Goal: Transaction & Acquisition: Purchase product/service

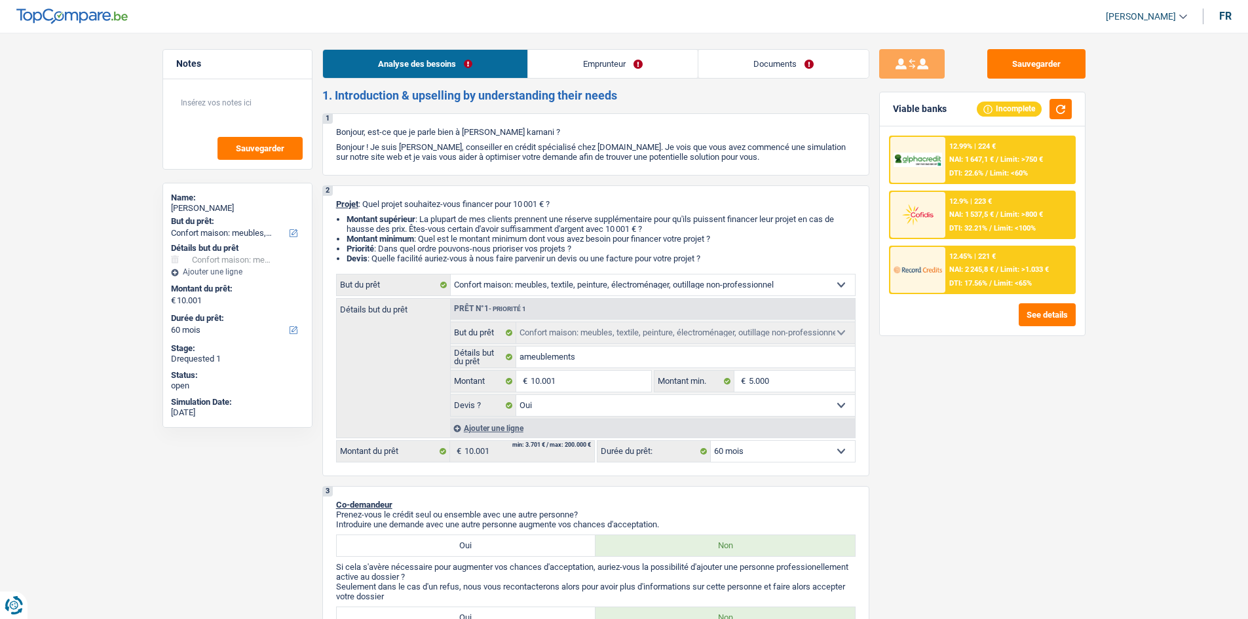
select select "household"
select select "60"
select select "household"
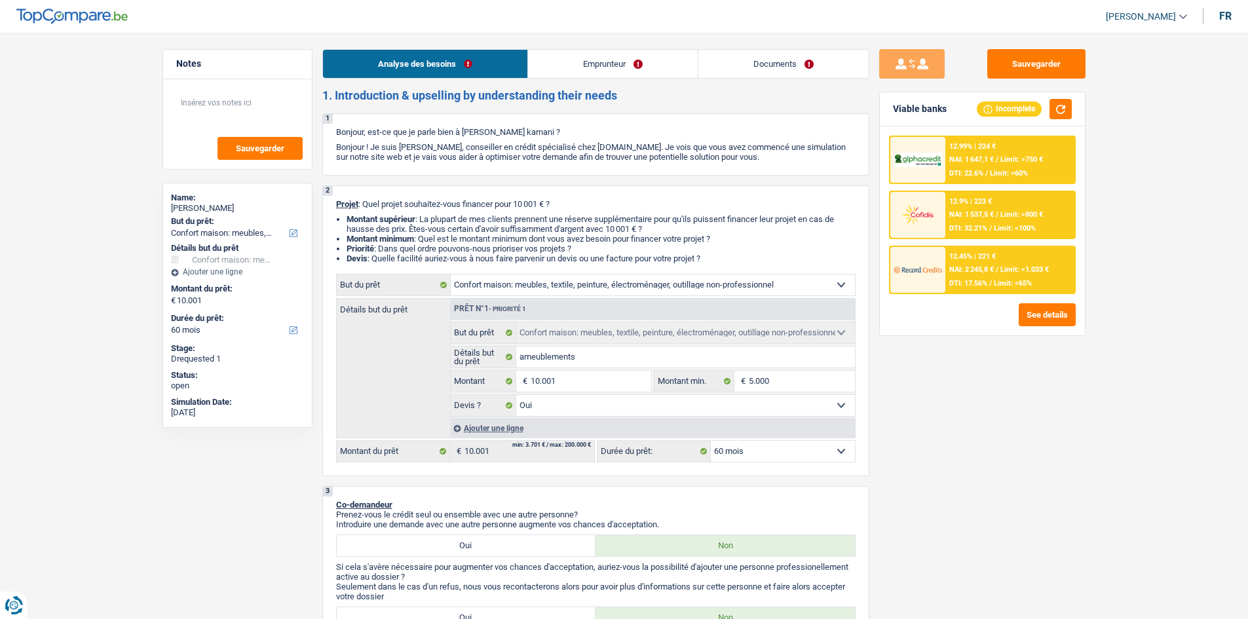
select select "yes"
select select "60"
select select "publicEmployee"
select select "netSalary"
select select "mealVouchers"
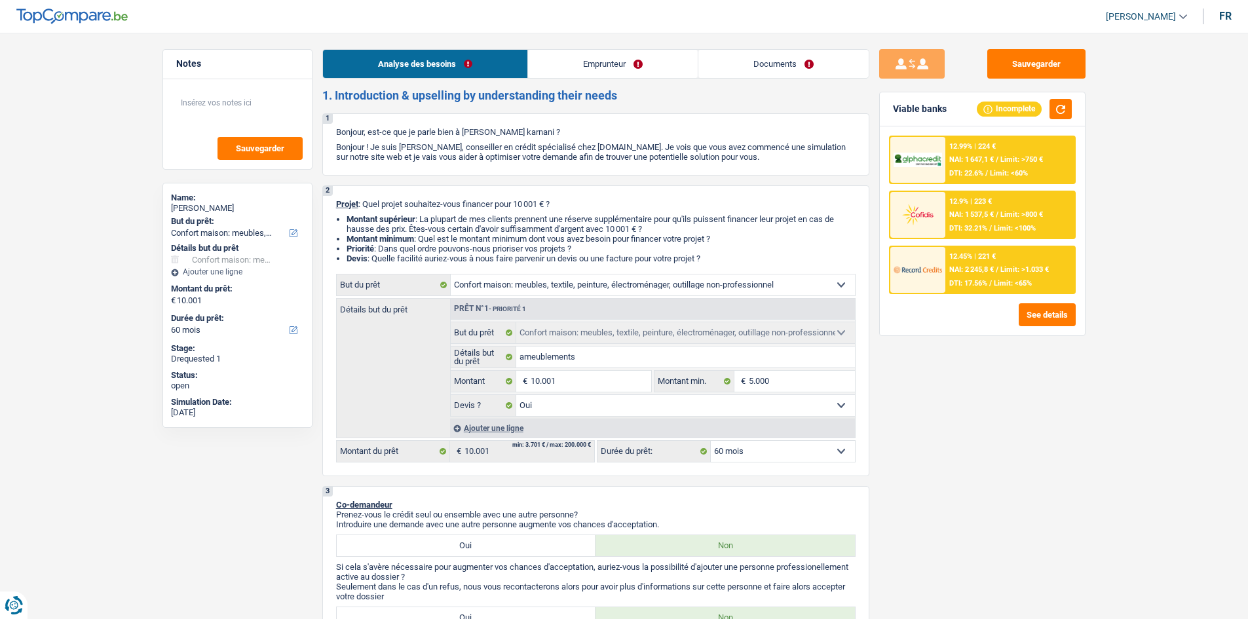
select select "liveWithParents"
select select "personalLoan"
select select "hobbies"
select select "24"
select select "cardOrCredit"
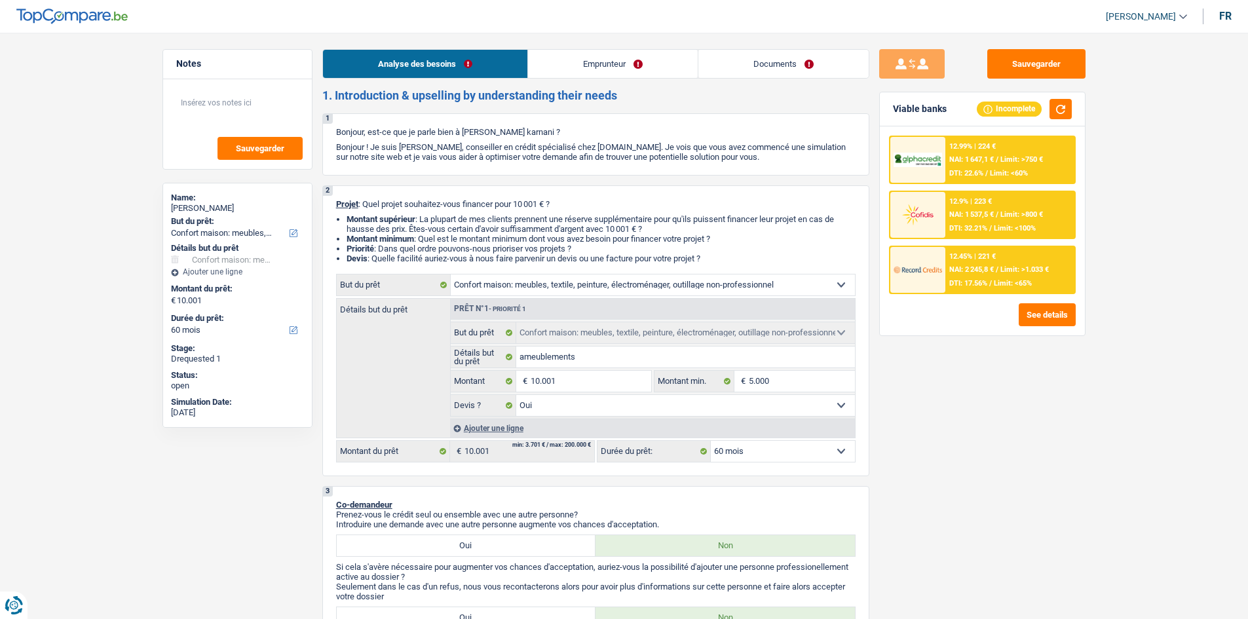
select select "household"
select select "yes"
select select "60"
click at [563, 69] on link "Emprunteur" at bounding box center [613, 64] width 170 height 28
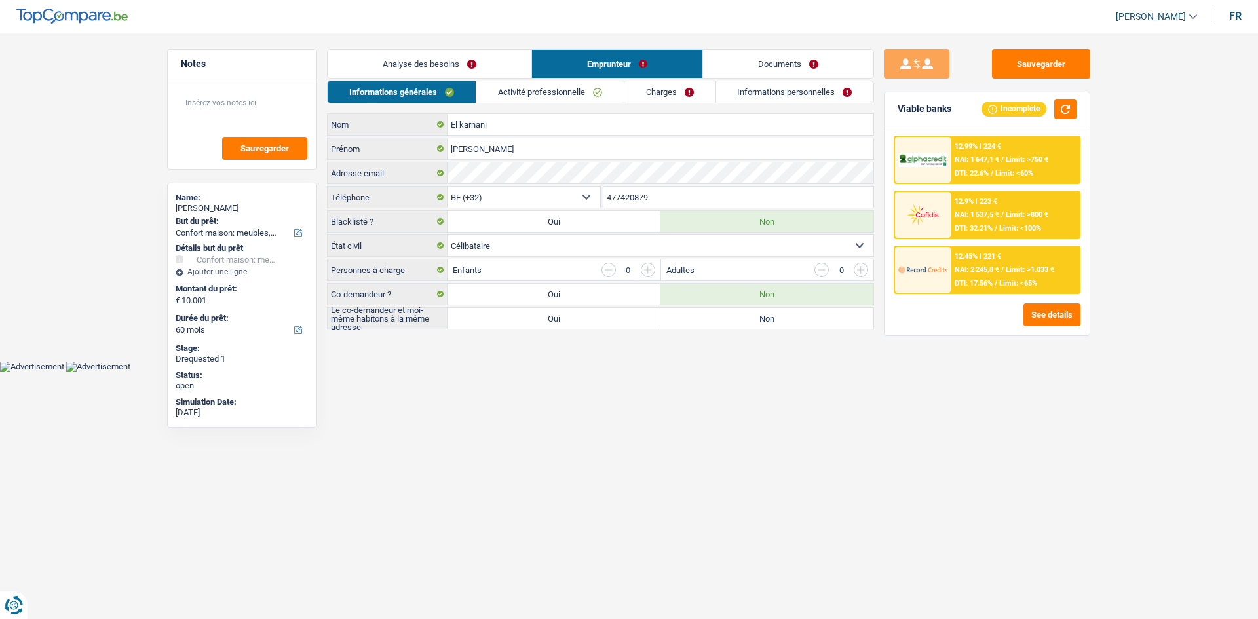
click at [661, 103] on li "Charges" at bounding box center [670, 92] width 92 height 23
click at [655, 98] on link "Charges" at bounding box center [669, 92] width 91 height 22
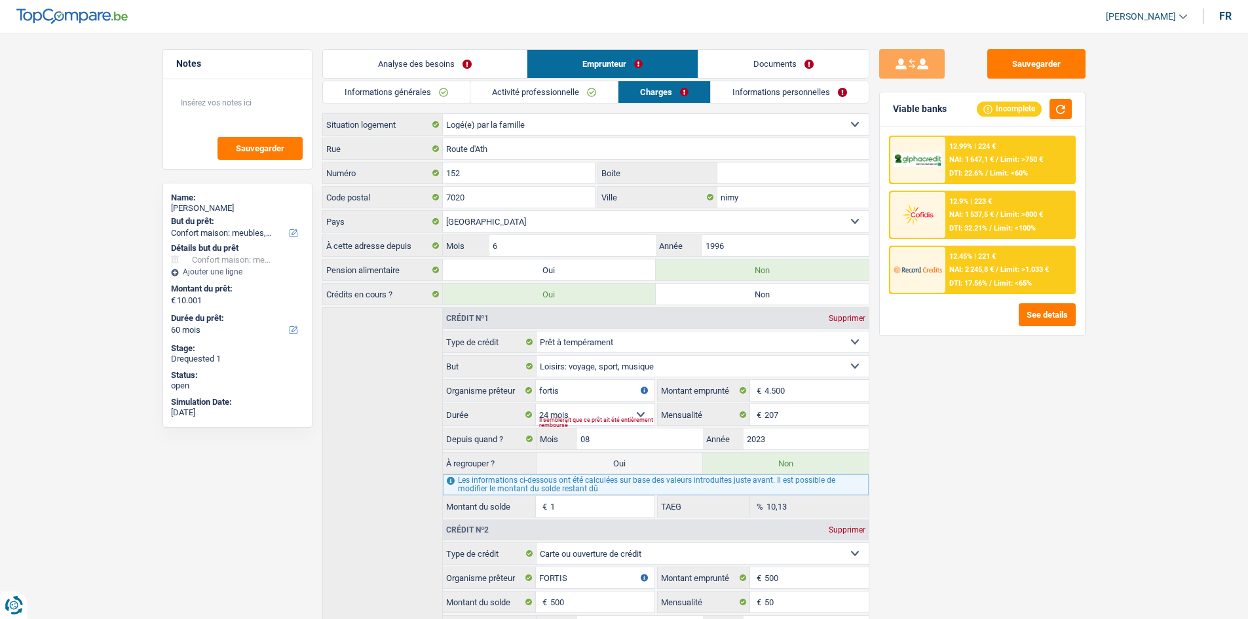
click at [750, 99] on link "Informations personnelles" at bounding box center [790, 92] width 158 height 22
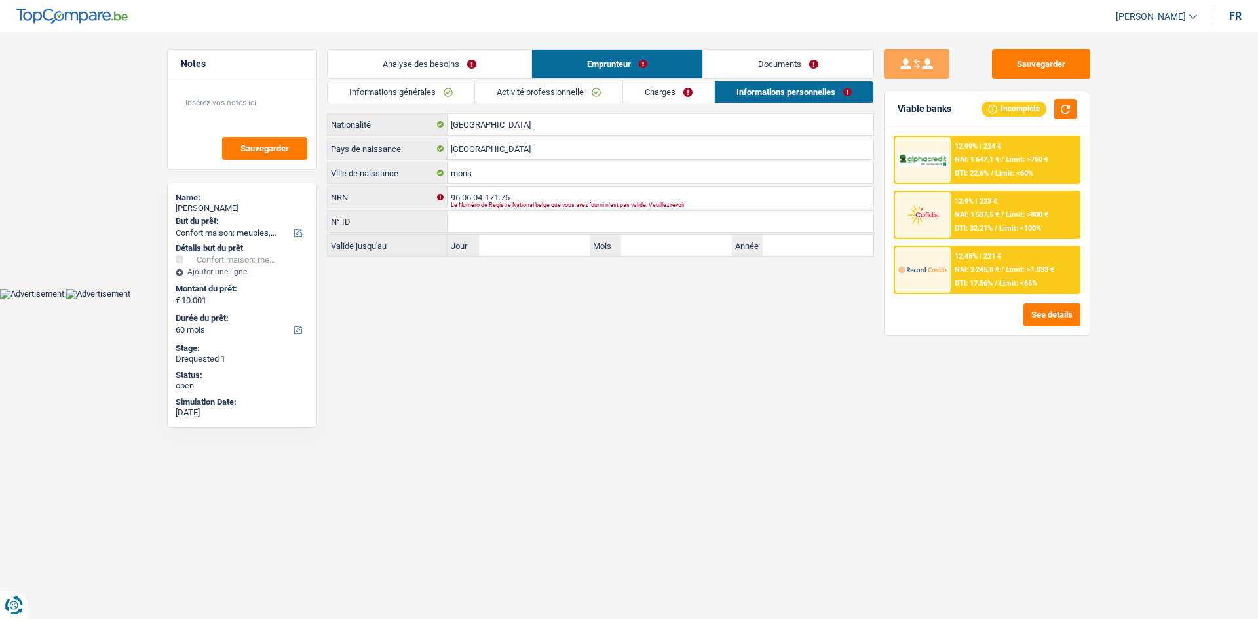
click at [763, 59] on link "Documents" at bounding box center [788, 64] width 170 height 28
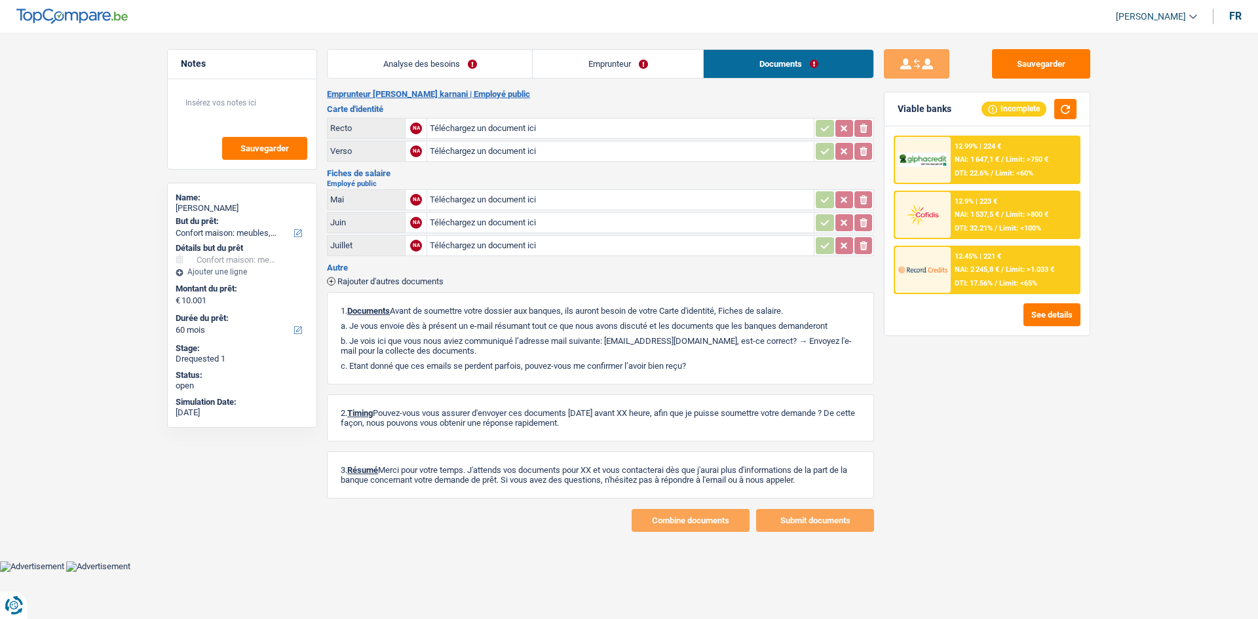
click at [567, 75] on link "Emprunteur" at bounding box center [618, 64] width 170 height 28
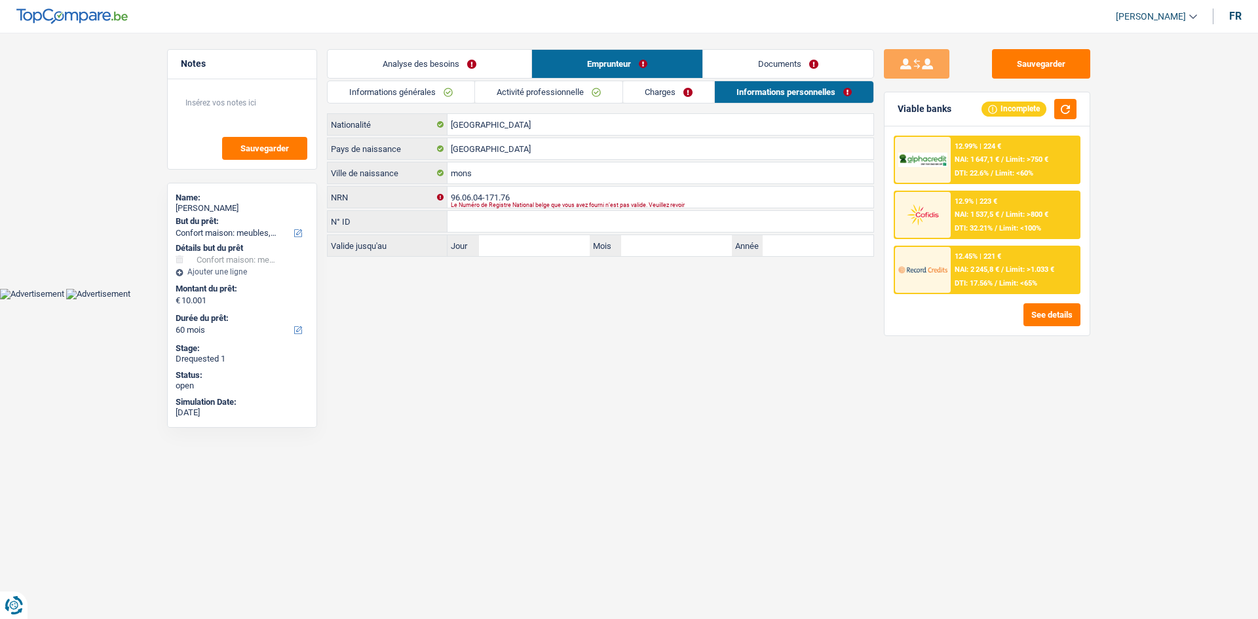
click at [516, 90] on link "Activité professionnelle" at bounding box center [548, 92] width 147 height 22
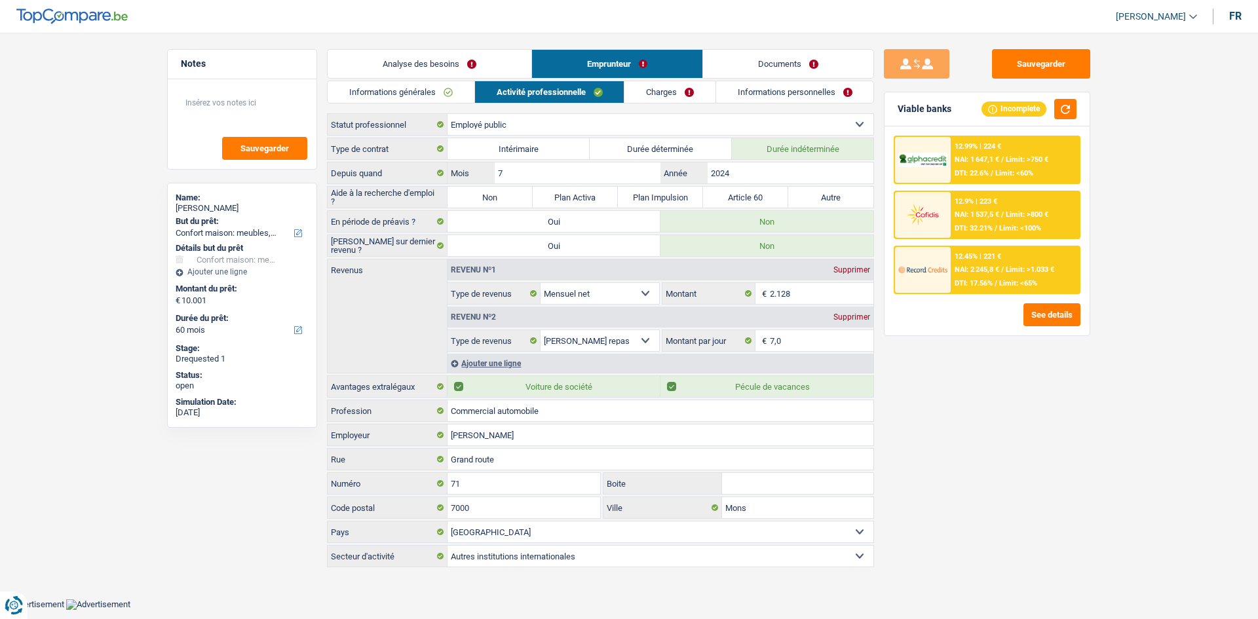
click at [404, 69] on link "Analyse des besoins" at bounding box center [430, 64] width 204 height 28
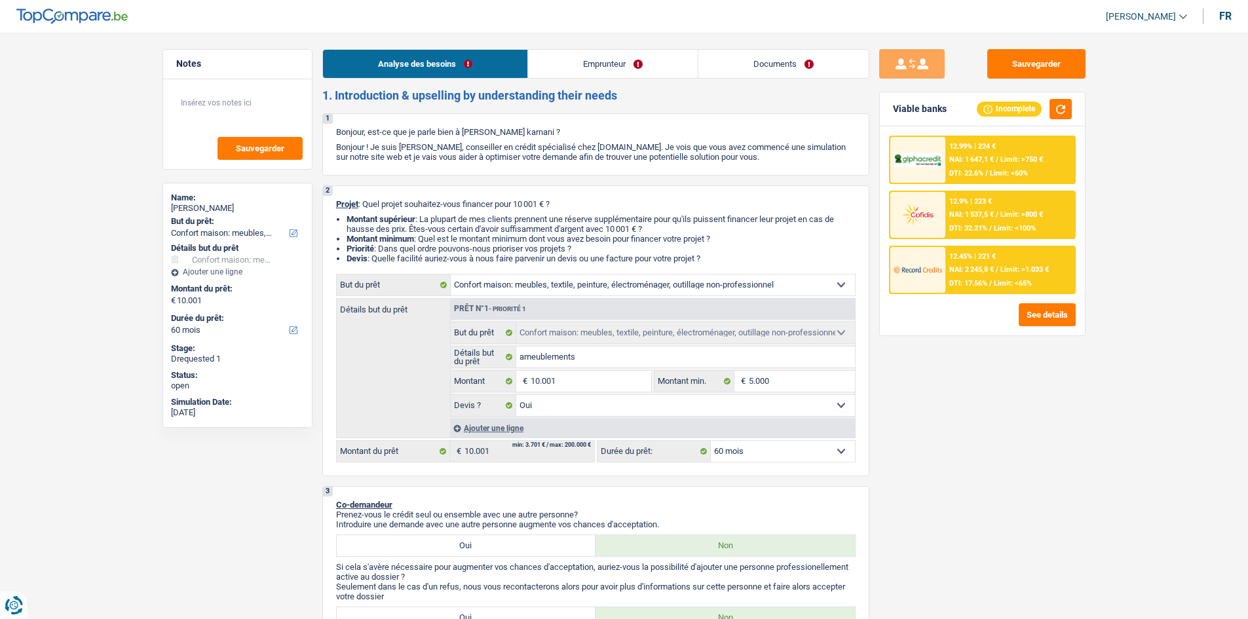
click at [1016, 62] on button "Sauvegarder" at bounding box center [1036, 63] width 98 height 29
select select "household"
select select "84"
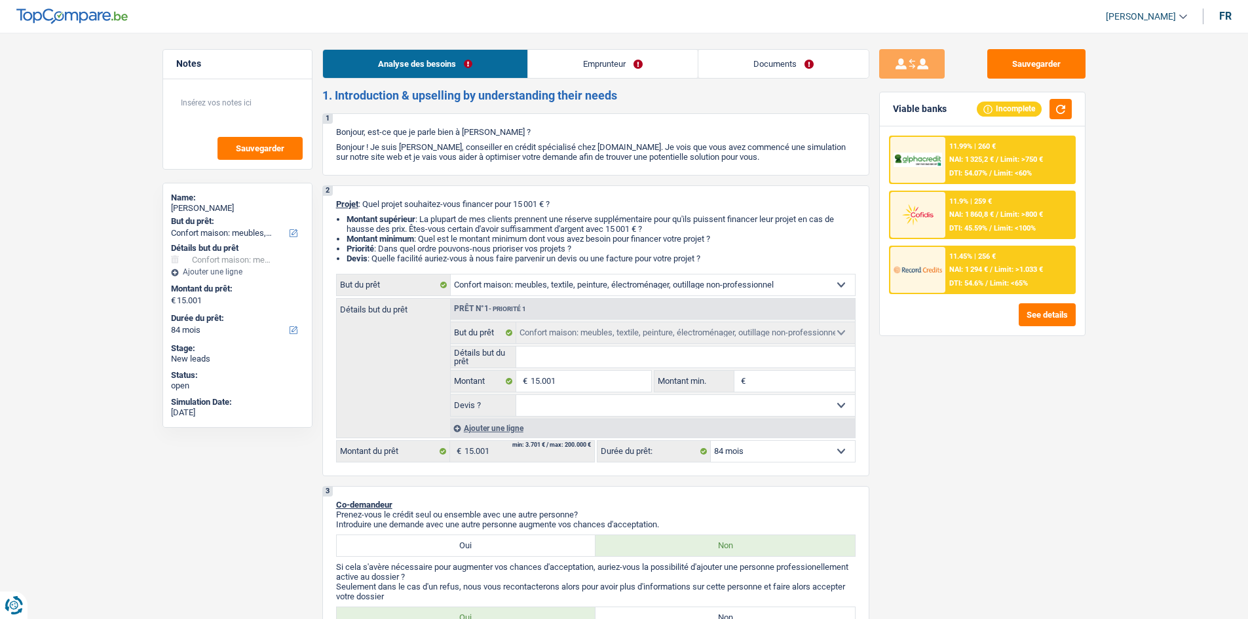
select select "household"
select select "84"
select select "privateEmployee"
select select "familyAllowances"
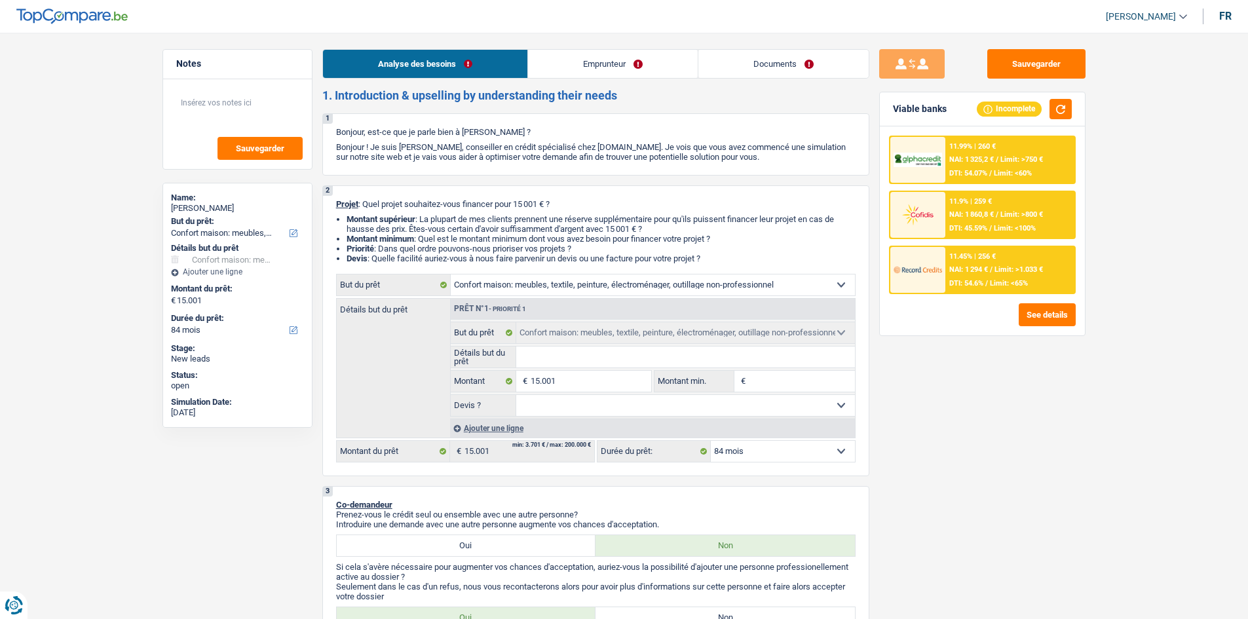
select select "netSalary"
select select "mealVouchers"
select select "ownerWithMortgage"
select select "mortgage"
select select "300"
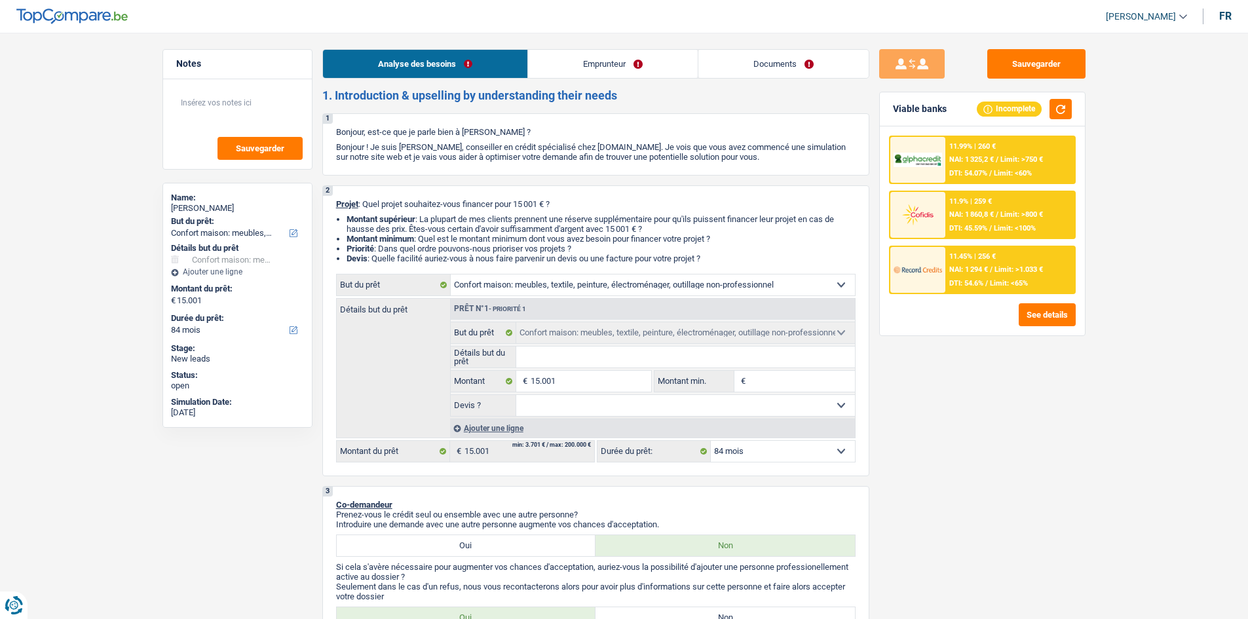
select select "household"
select select "84"
click at [564, 358] on input "Détails but du prêt" at bounding box center [685, 357] width 339 height 21
click at [561, 359] on input "Détails but du prêt" at bounding box center [685, 357] width 339 height 21
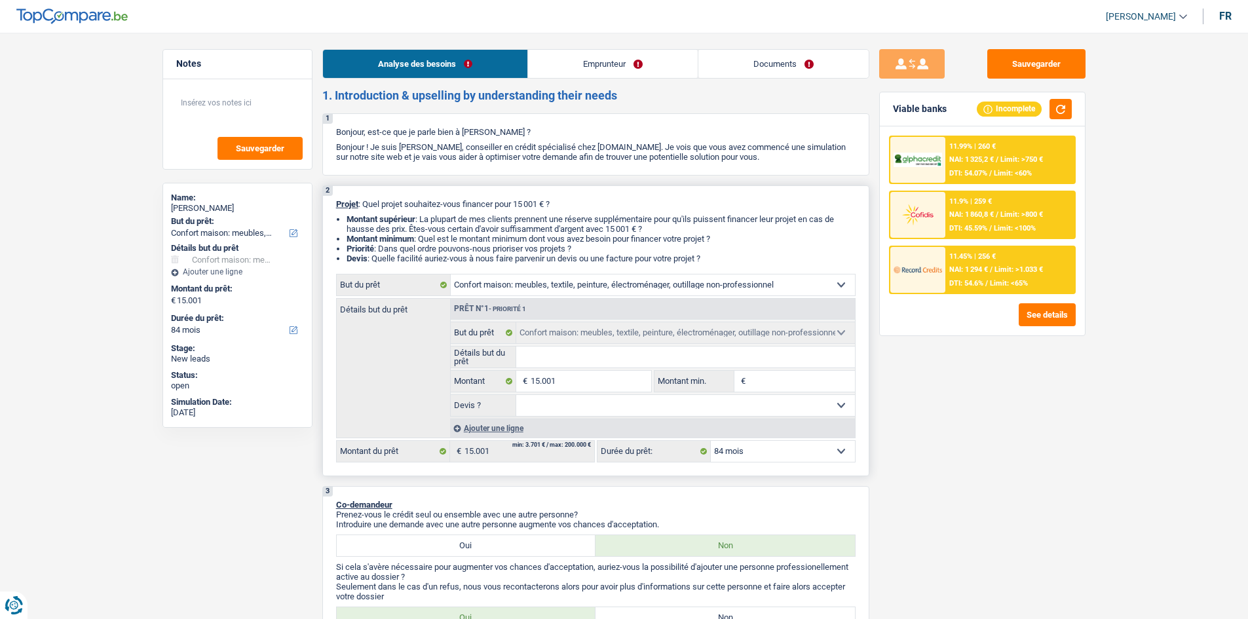
click at [762, 379] on input "Montant min." at bounding box center [802, 381] width 106 height 21
type input "1"
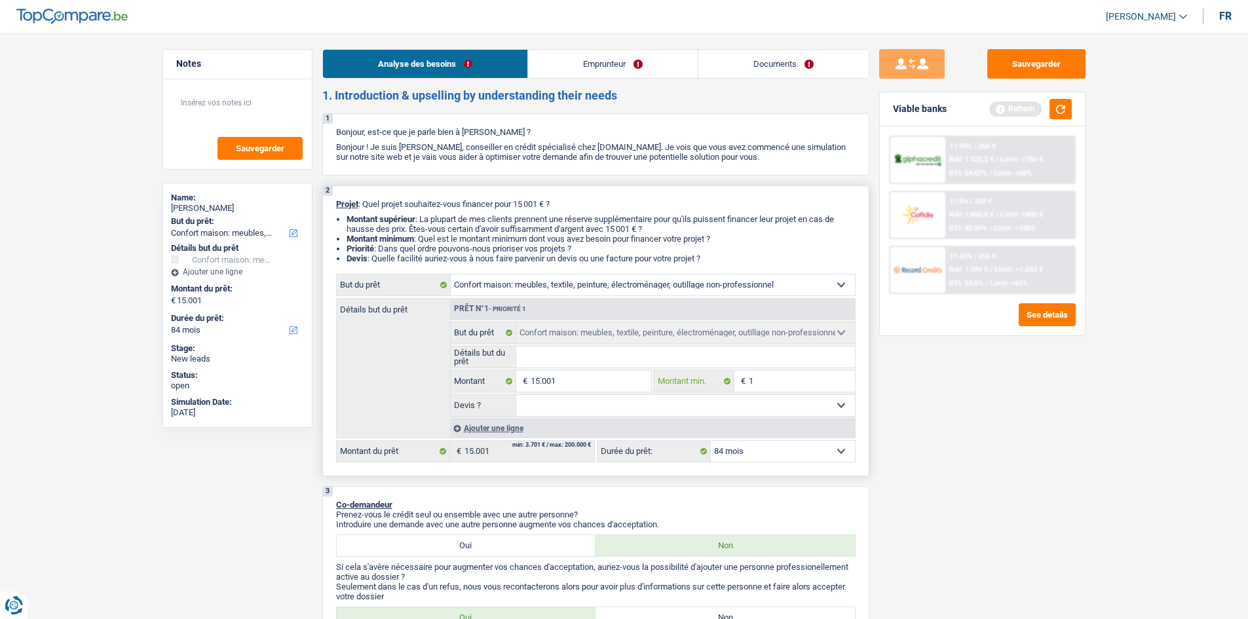
type input "10"
type input "100"
type input "1.000"
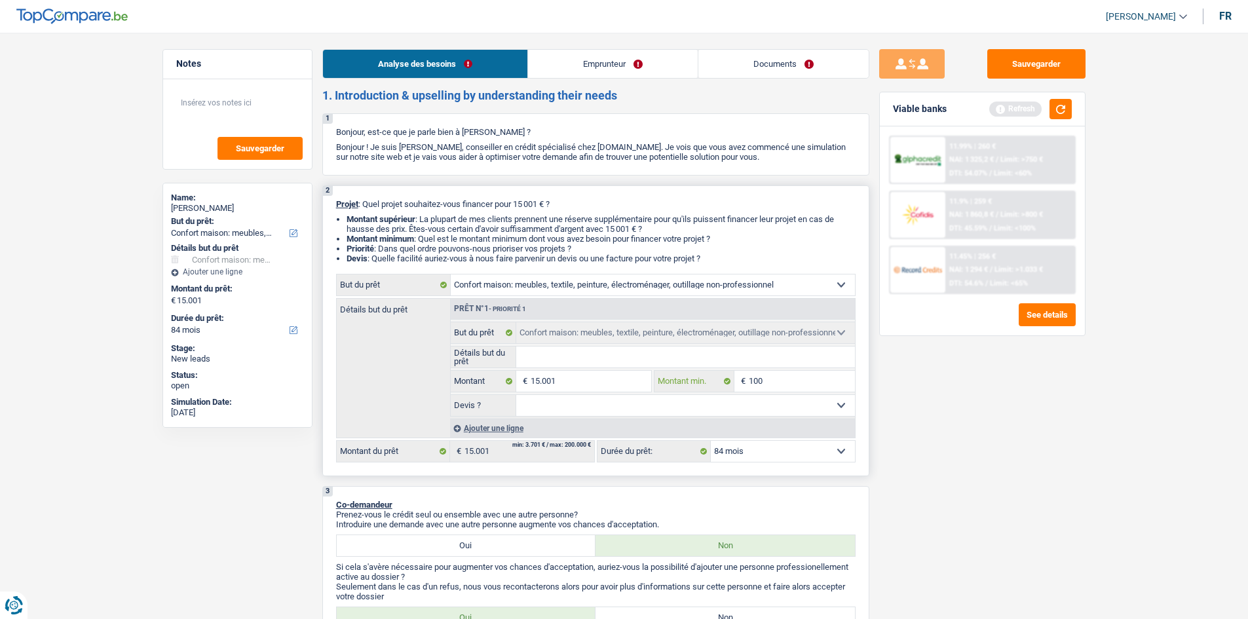
type input "1.000"
click at [883, 405] on div "Sauvegarder Viable banks Refresh 11.99% | 260 € NAI: 1 325,2 € / Limit: >750 € …" at bounding box center [982, 322] width 226 height 546
click at [808, 384] on input "1.000" at bounding box center [802, 381] width 106 height 21
type input "10.000"
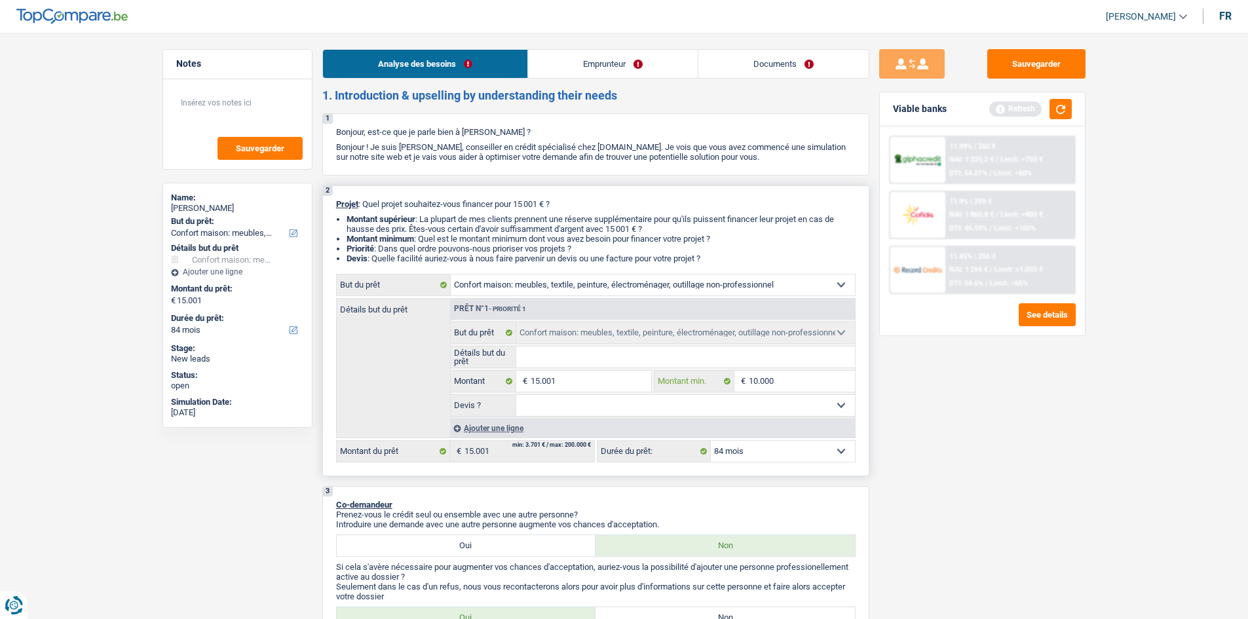
type input "10.000"
click at [777, 413] on select "Oui Non Non répondu Sélectionner une option" at bounding box center [685, 405] width 339 height 21
click at [563, 406] on select "Oui Non Non répondu Sélectionner une option" at bounding box center [685, 405] width 339 height 21
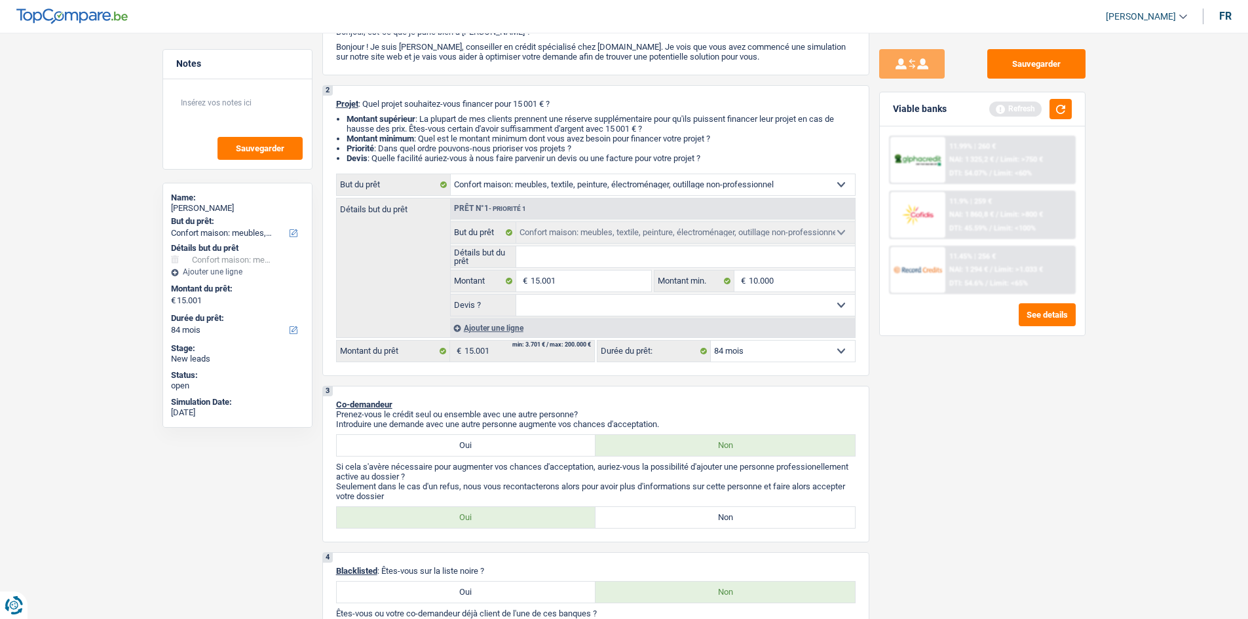
scroll to position [131, 0]
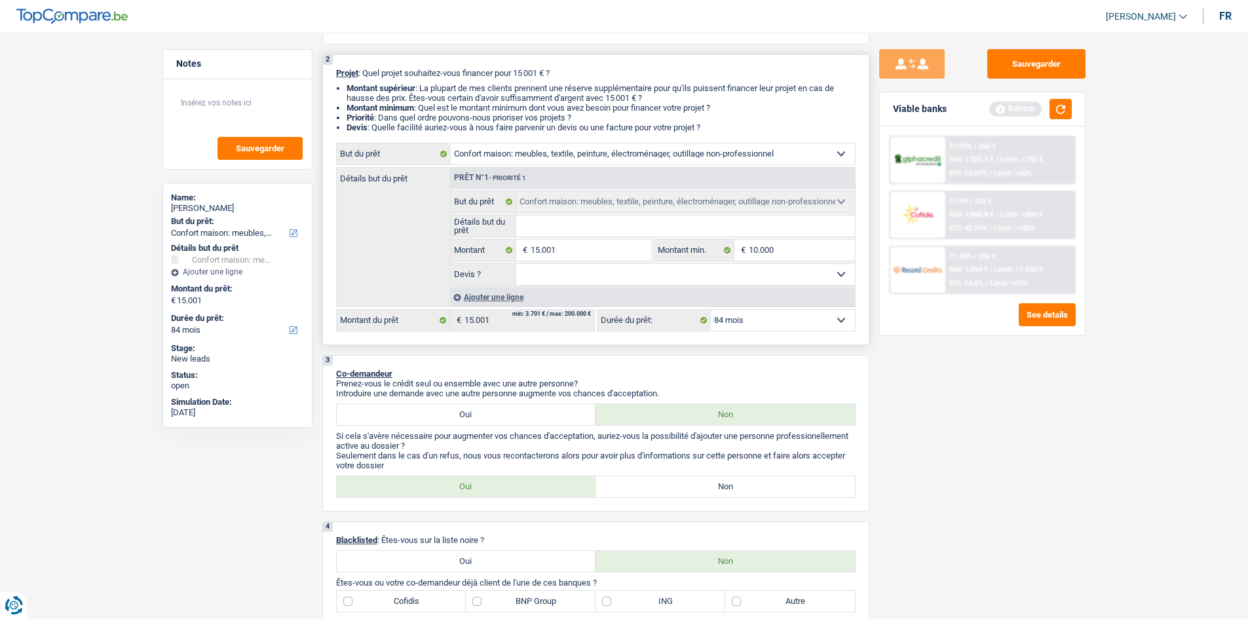
click at [668, 280] on select "Oui Non Non répondu Sélectionner une option" at bounding box center [685, 274] width 339 height 21
select select "yes"
click at [516, 264] on select "Oui Non Non répondu Sélectionner une option" at bounding box center [685, 274] width 339 height 21
select select "yes"
click at [735, 318] on select "12 mois 18 mois 24 mois 30 mois 36 mois 42 mois 48 mois 60 mois 72 mois 84 mois…" at bounding box center [783, 320] width 144 height 21
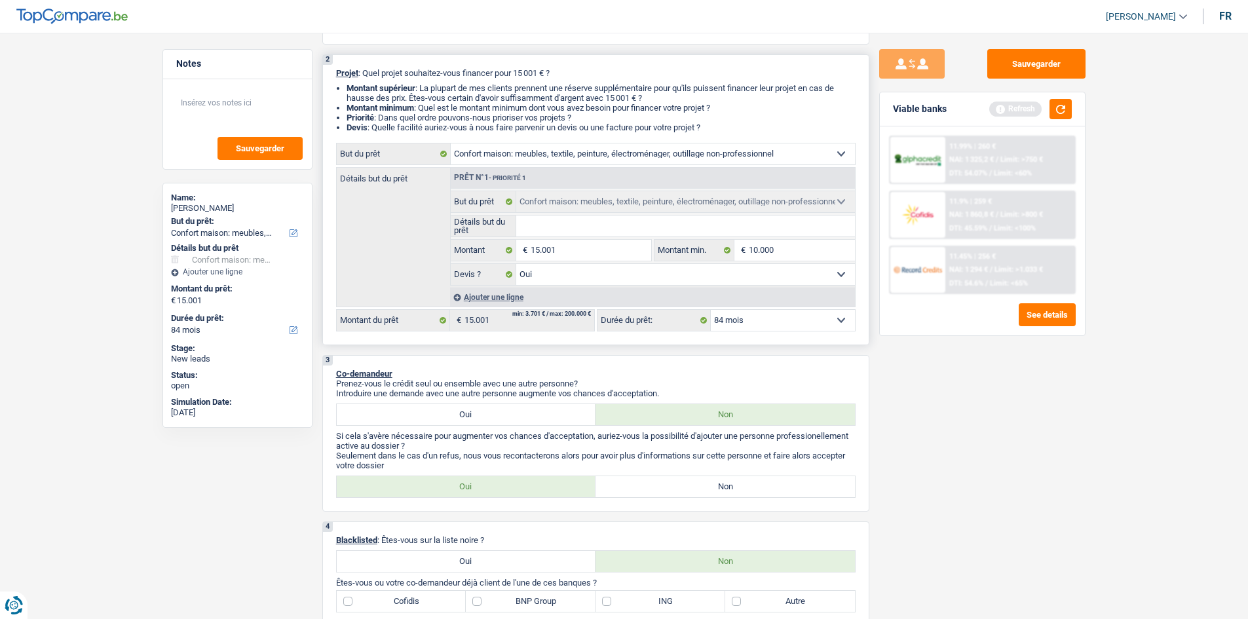
select select "60"
click at [711, 310] on select "12 mois 18 mois 24 mois 30 mois 36 mois 42 mois 48 mois 60 mois 72 mois 84 mois…" at bounding box center [783, 320] width 144 height 21
select select "60"
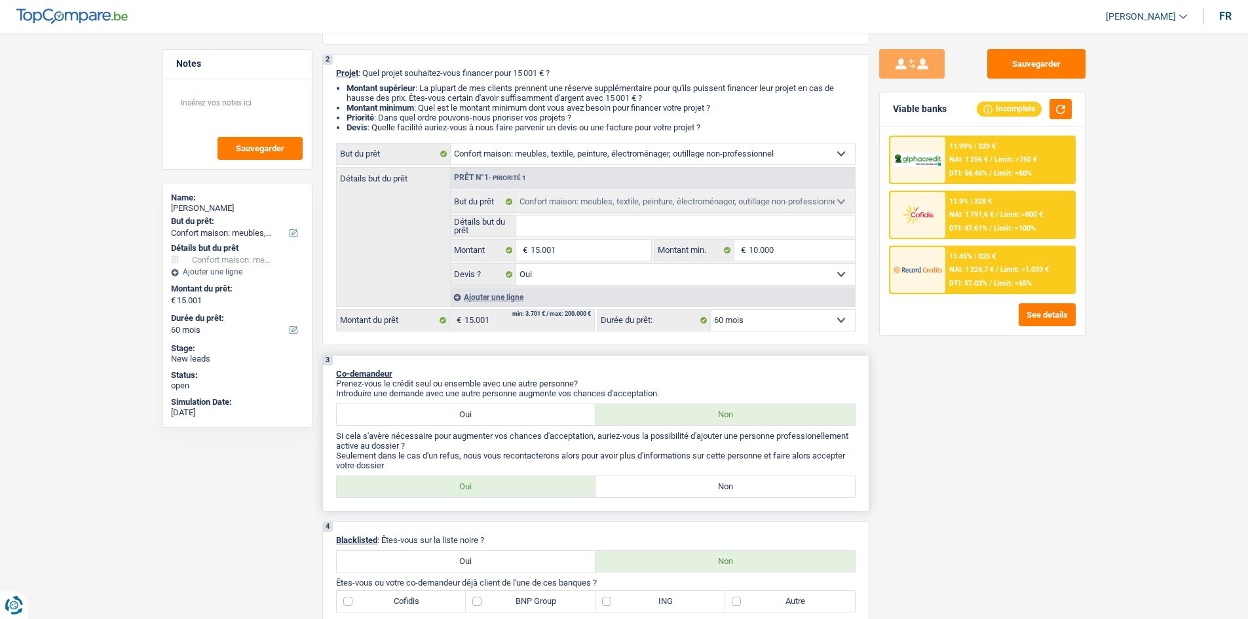
click at [718, 486] on label "Non" at bounding box center [725, 486] width 259 height 21
click at [718, 486] on input "Non" at bounding box center [725, 486] width 259 height 21
radio input "true"
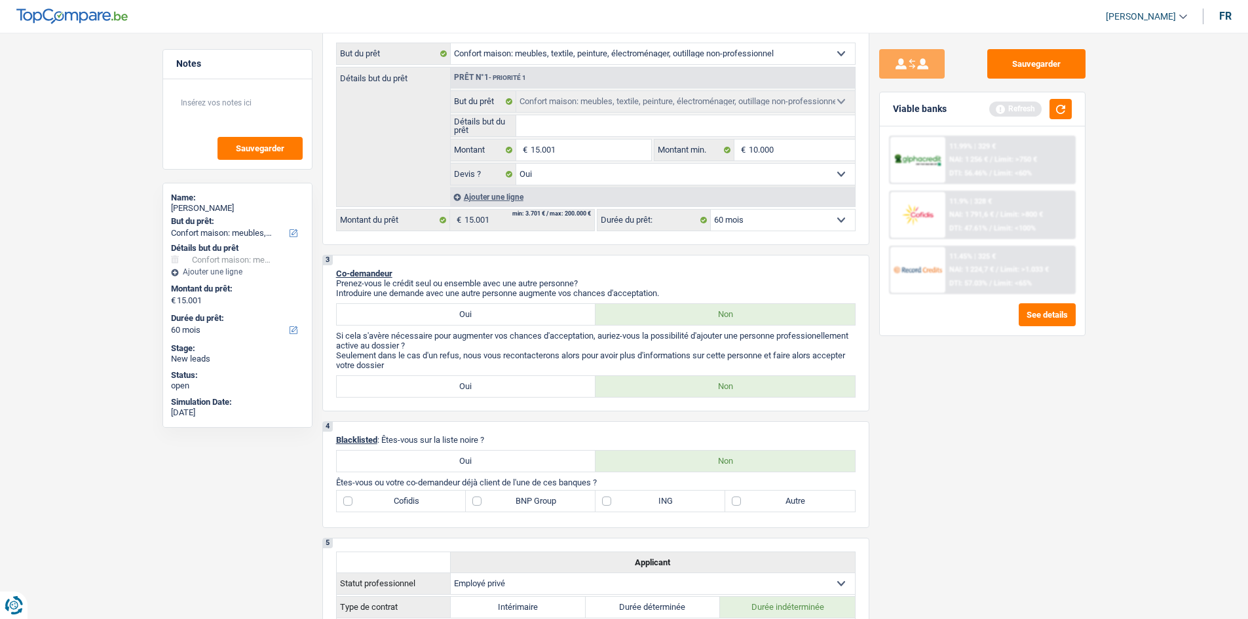
scroll to position [328, 0]
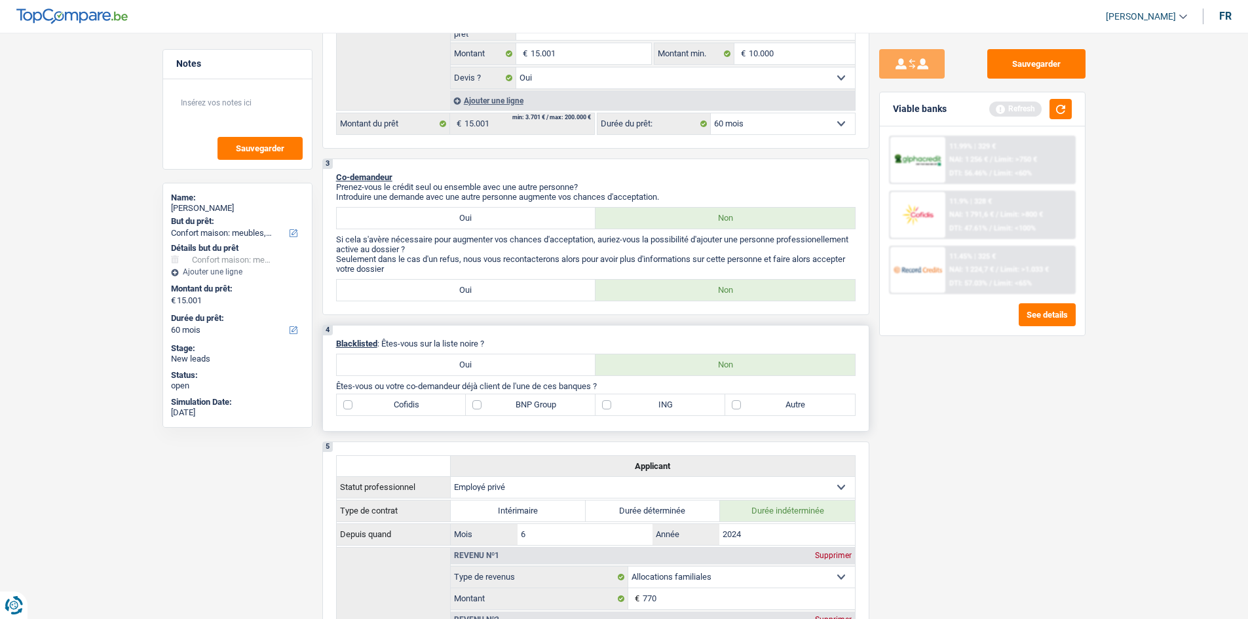
click at [529, 406] on label "BNP Group" at bounding box center [531, 404] width 130 height 21
click at [529, 406] on input "BNP Group" at bounding box center [531, 404] width 130 height 21
checkbox input "true"
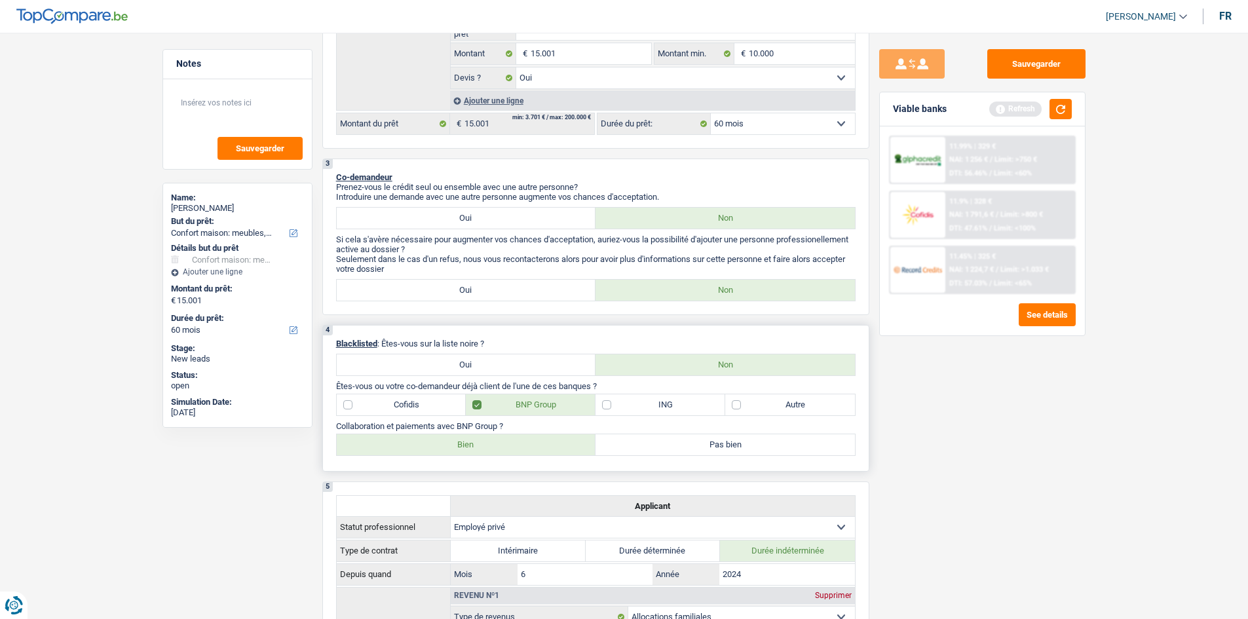
click at [744, 404] on label "Autre" at bounding box center [790, 404] width 130 height 21
click at [744, 404] on input "Autre" at bounding box center [790, 404] width 130 height 21
checkbox input "true"
click at [603, 408] on label "ING" at bounding box center [661, 404] width 130 height 21
click at [603, 408] on input "ING" at bounding box center [661, 404] width 130 height 21
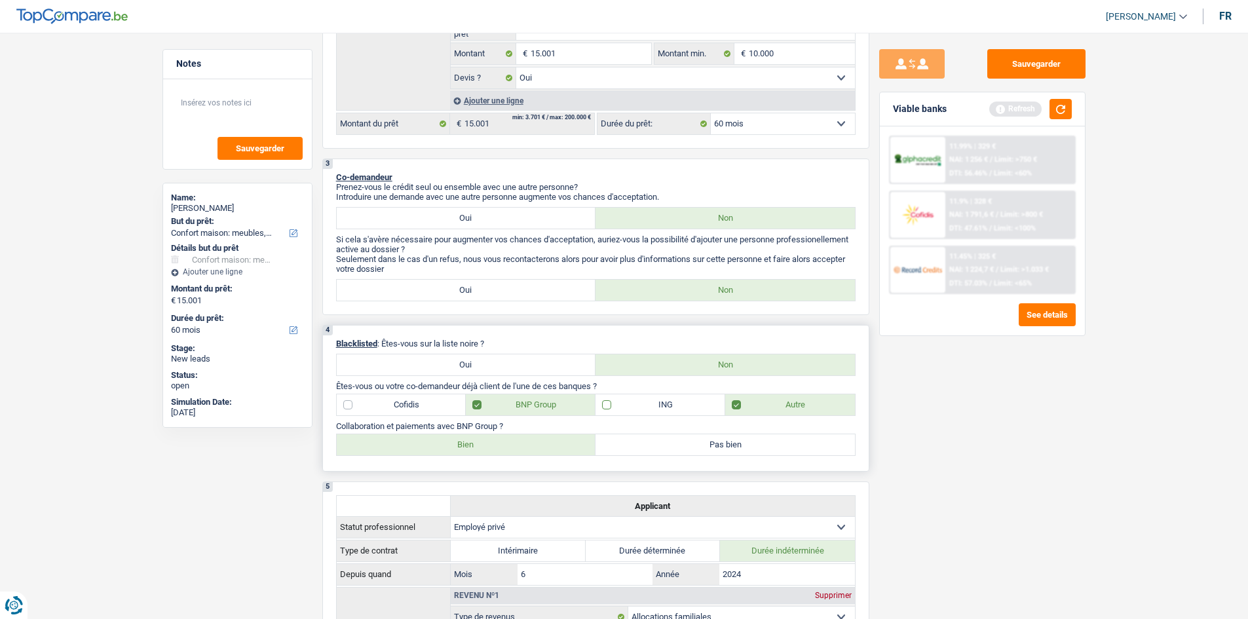
checkbox input "true"
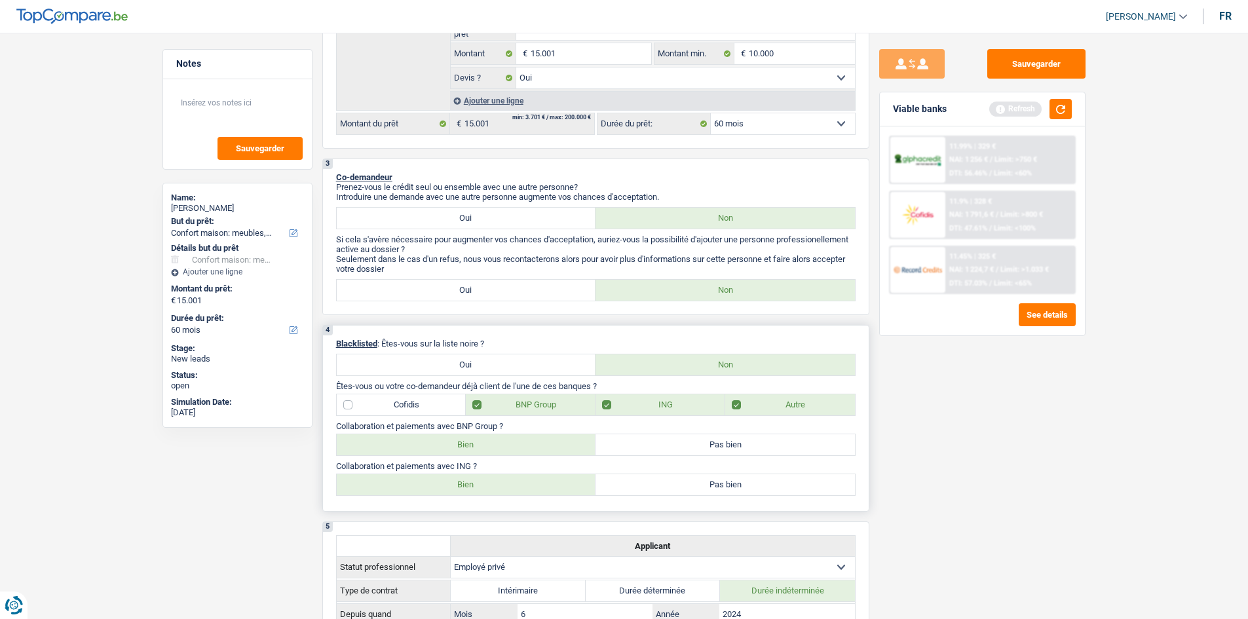
click at [648, 444] on label "Pas bien" at bounding box center [725, 444] width 259 height 21
click at [648, 444] on input "Pas bien" at bounding box center [725, 444] width 259 height 21
radio input "true"
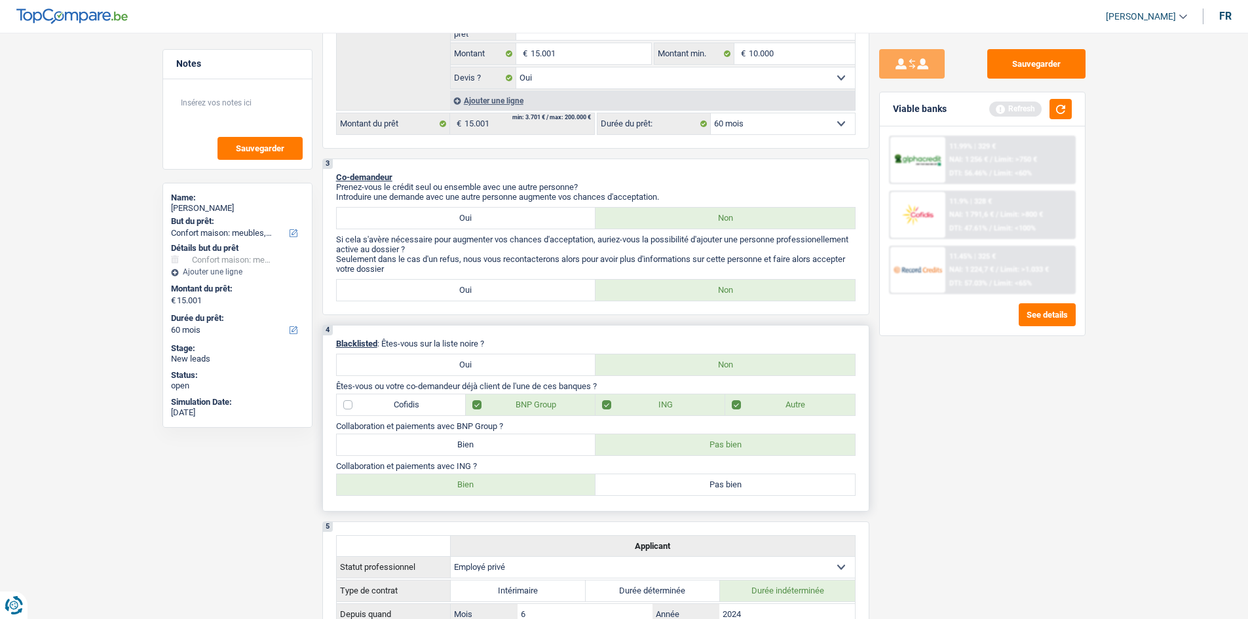
click at [553, 487] on label "Bien" at bounding box center [466, 484] width 259 height 21
click at [553, 487] on input "Bien" at bounding box center [466, 484] width 259 height 21
radio input "true"
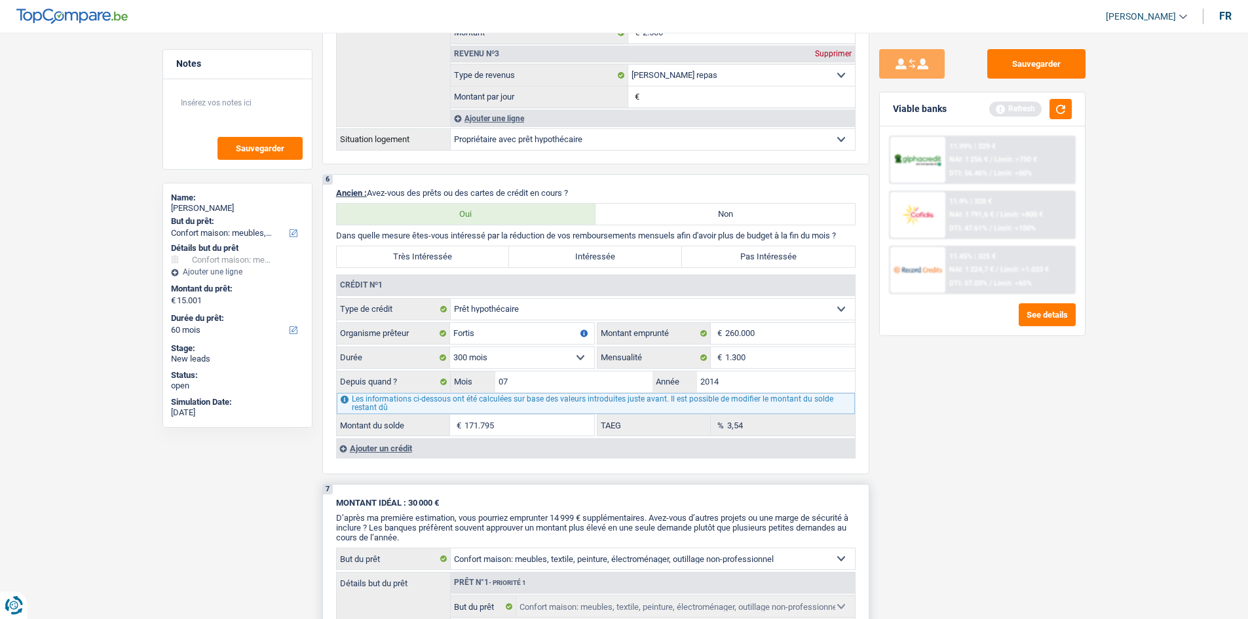
scroll to position [983, 0]
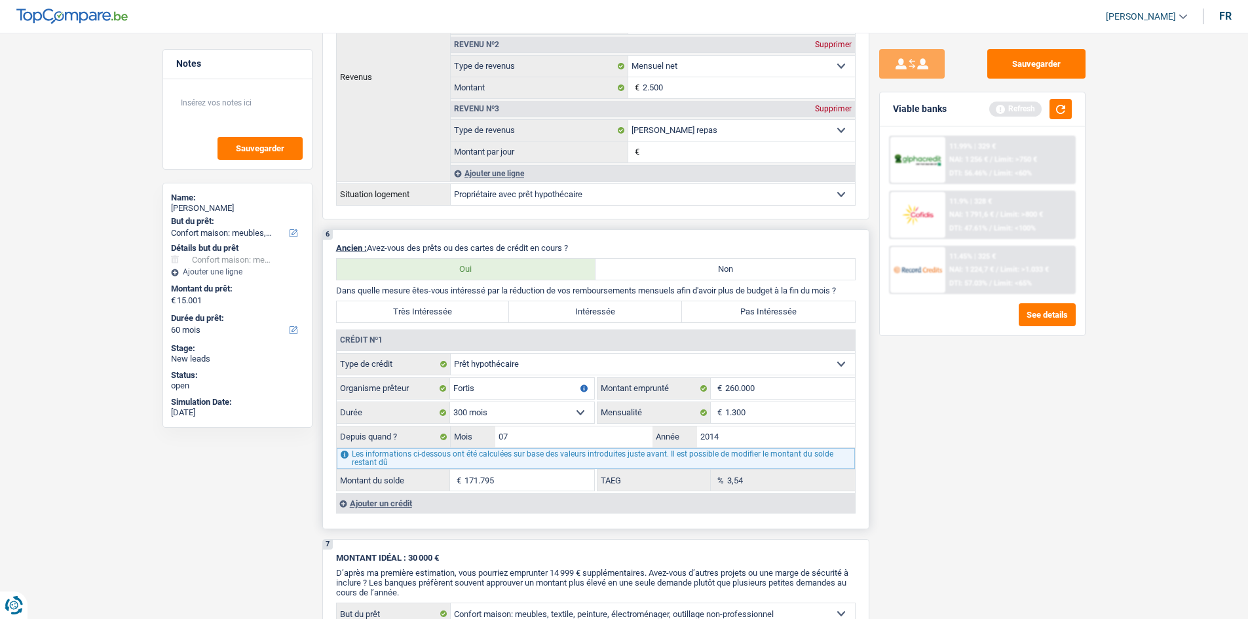
click at [583, 406] on select "120 mois 132 mois 144 mois 180 mois 240 mois 300 mois 360 mois 420 mois Sélecti…" at bounding box center [522, 412] width 144 height 21
click at [450, 402] on select "120 mois 132 mois 144 mois 180 mois 240 mois 300 mois 360 mois 420 mois Sélecti…" at bounding box center [522, 412] width 144 height 21
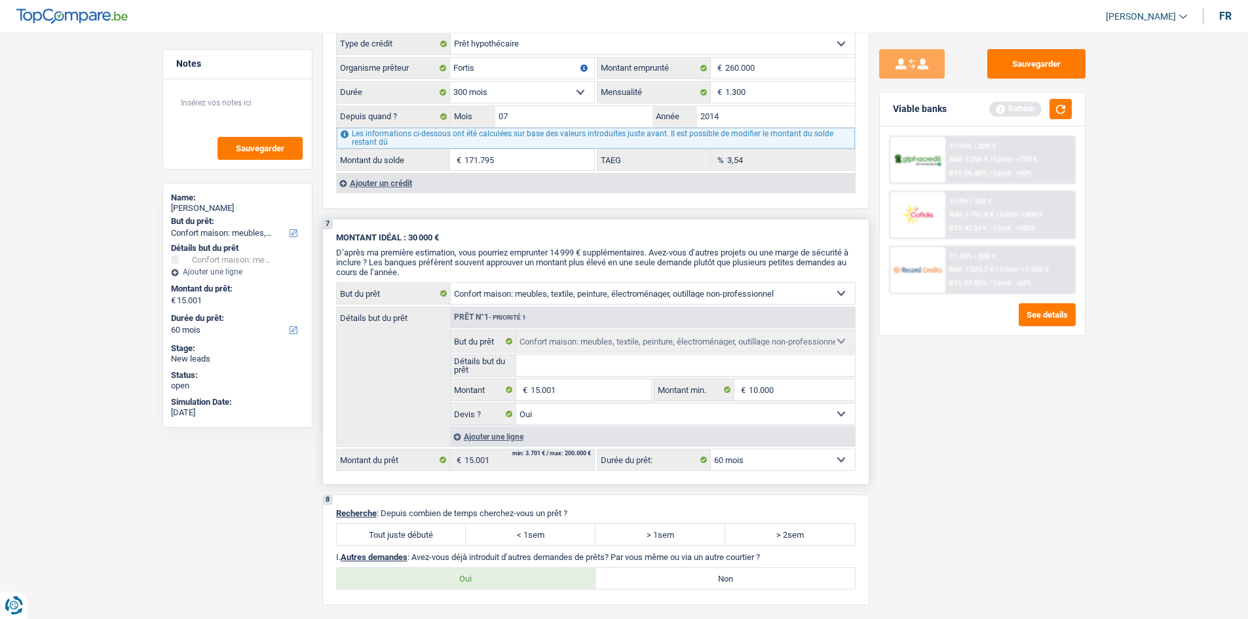
scroll to position [1245, 0]
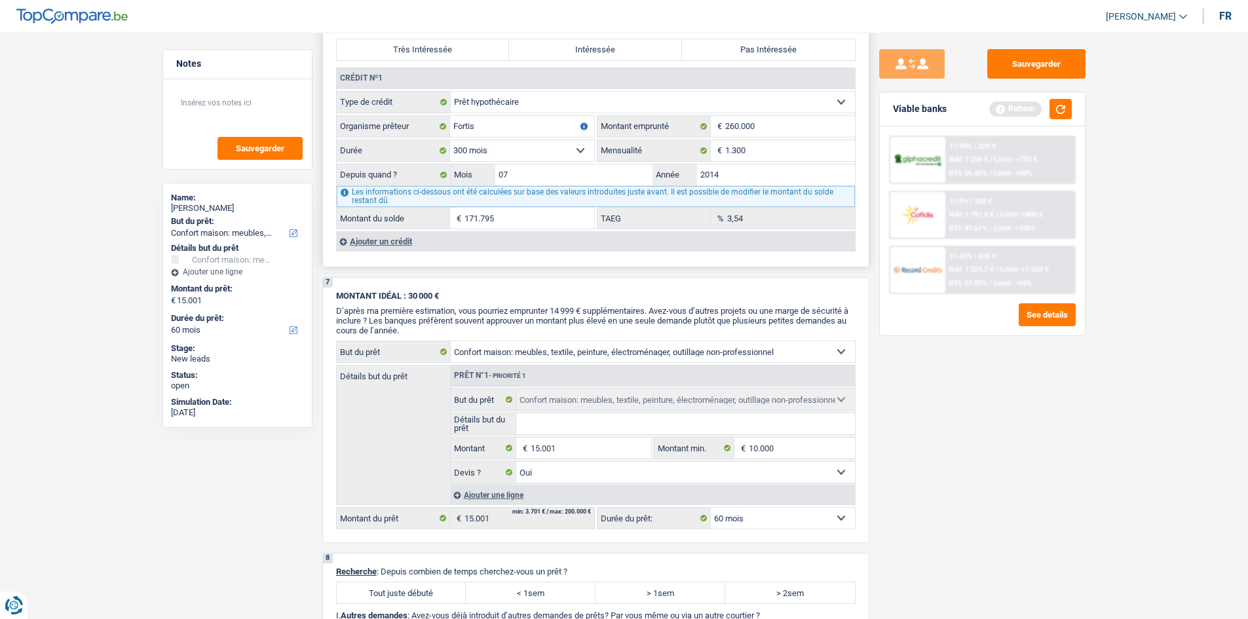
click at [396, 244] on div "Ajouter un crédit" at bounding box center [595, 241] width 519 height 20
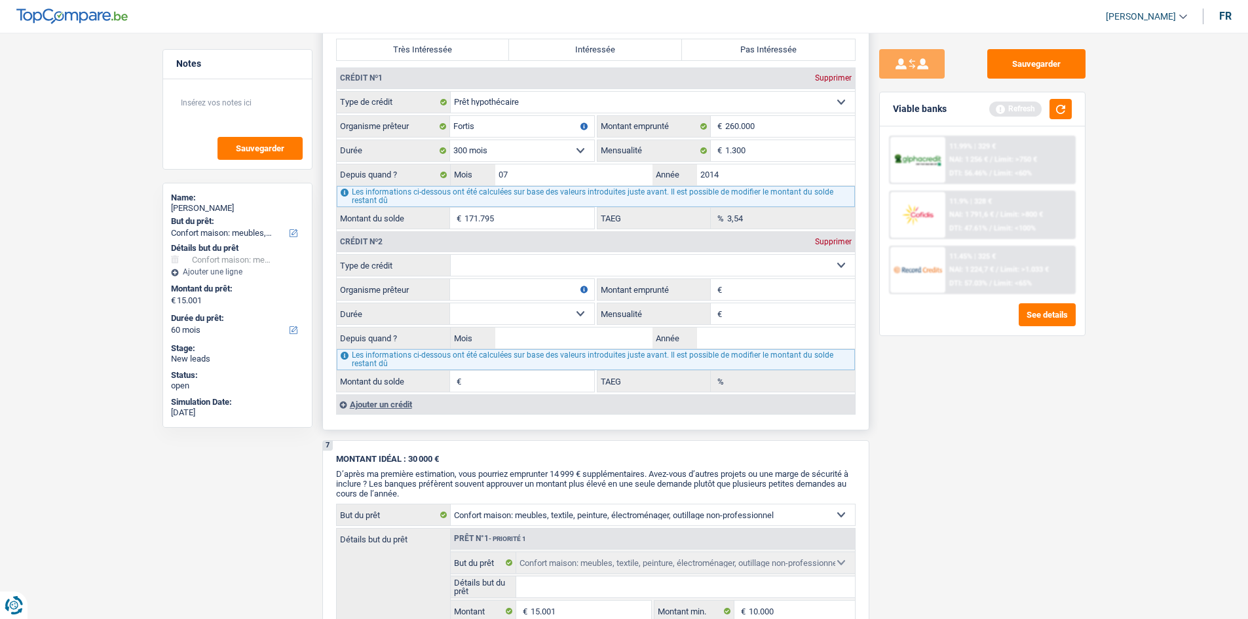
click at [536, 264] on select "Carte ou ouverture de crédit Prêt hypothécaire Vente à tempérament Prêt à tempé…" at bounding box center [653, 265] width 404 height 21
select select "carLoan"
type input "0"
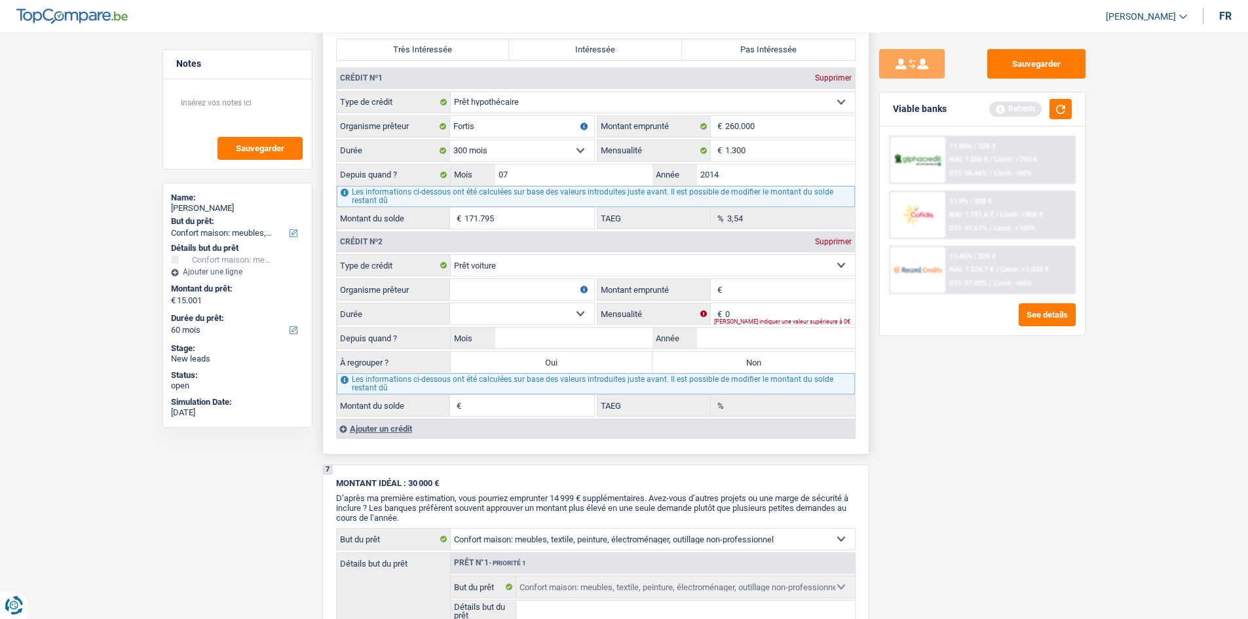
click at [574, 267] on select "Carte ou ouverture de crédit Prêt hypothécaire Vente à tempérament Prêt à tempé…" at bounding box center [653, 265] width 404 height 21
click at [451, 255] on select "Carte ou ouverture de crédit Prêt hypothécaire Vente à tempérament Prêt à tempé…" at bounding box center [653, 265] width 404 height 21
click at [514, 293] on input "Organisme prêteur" at bounding box center [522, 289] width 144 height 21
type input "recod credit"
click at [742, 293] on input "Montant emprunté" at bounding box center [790, 289] width 130 height 21
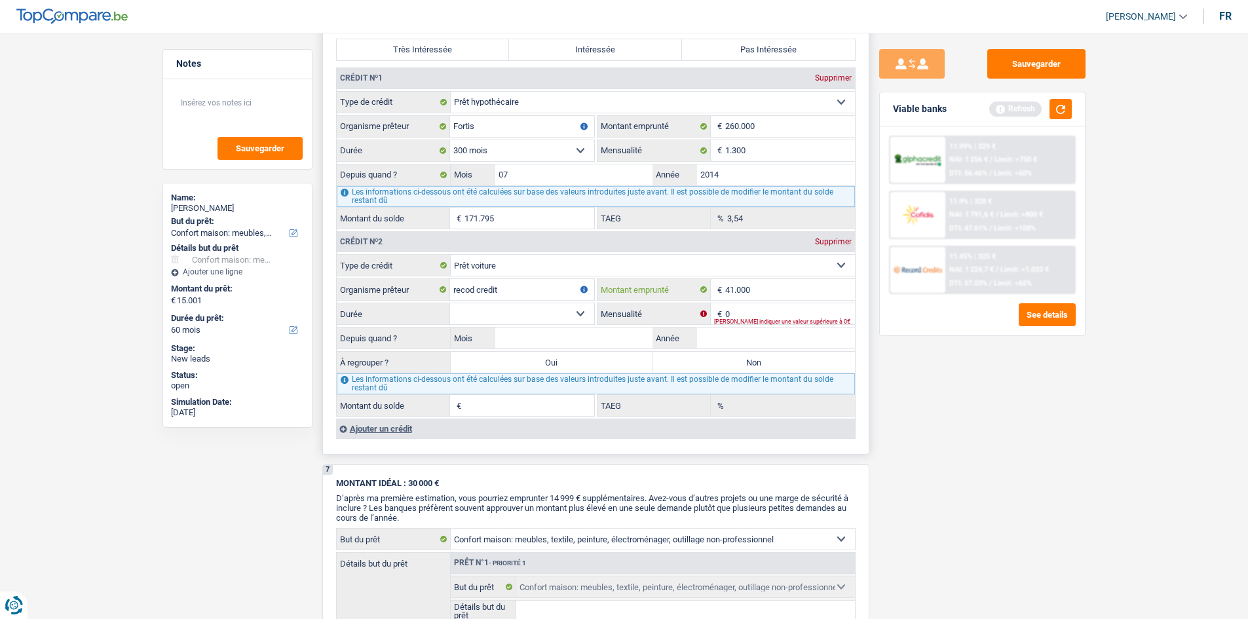
type input "41.000"
click at [774, 315] on input "0" at bounding box center [790, 313] width 130 height 21
type input "553"
click at [577, 313] on select "12 mois 18 mois 24 mois 30 mois 36 mois 42 mois 48 mois 60 mois 72 mois 84 mois…" at bounding box center [522, 313] width 144 height 21
select select "60"
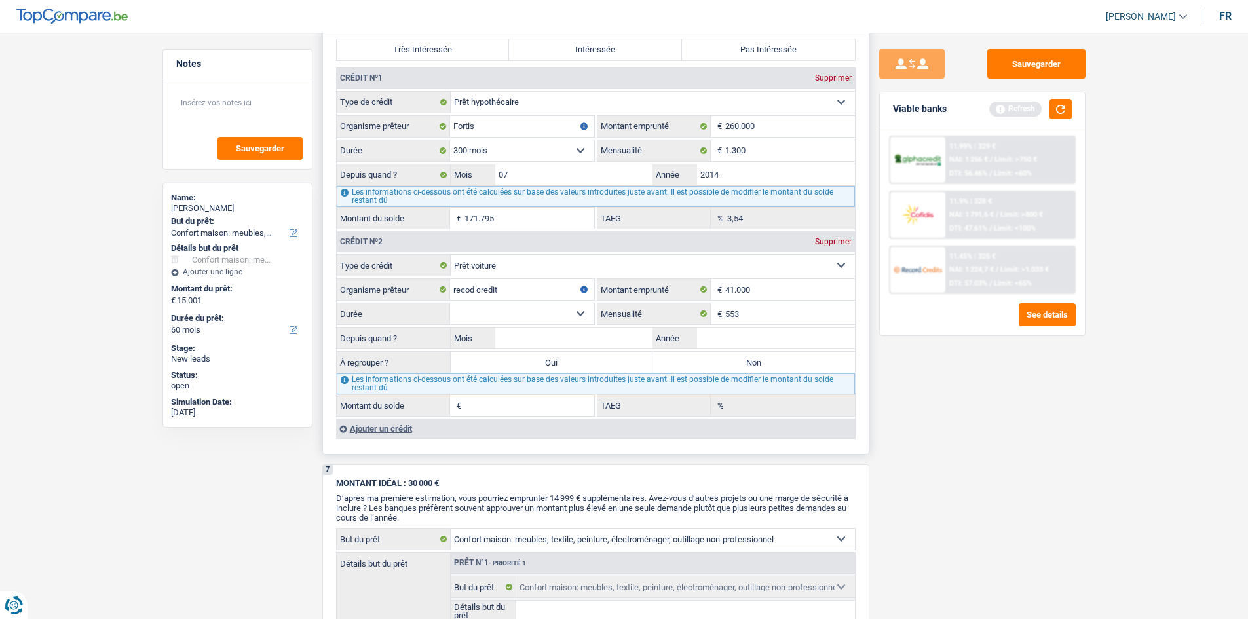
click at [450, 303] on select "12 mois 18 mois 24 mois 30 mois 36 mois 42 mois 48 mois 60 mois 72 mois 84 mois…" at bounding box center [522, 313] width 144 height 21
click at [703, 345] on input "Année" at bounding box center [776, 338] width 158 height 21
type input "2023"
click at [589, 336] on input "Mois" at bounding box center [574, 338] width 158 height 21
type input "03"
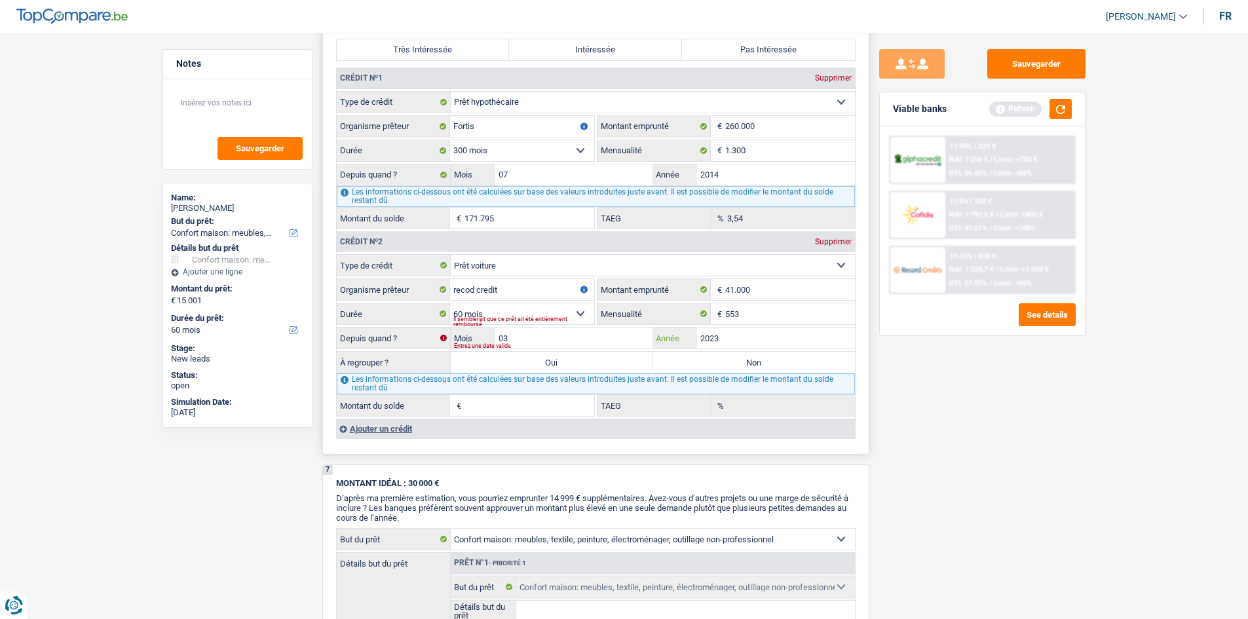
type input "19.123"
type input "0,00"
click at [913, 436] on div "Sauvegarder Viable banks Refresh 11.99% | 329 € NAI: 1 256 € / Limit: >750 € DT…" at bounding box center [982, 322] width 226 height 546
click at [530, 362] on label "Oui" at bounding box center [552, 362] width 202 height 21
click at [530, 362] on input "Oui" at bounding box center [552, 362] width 202 height 21
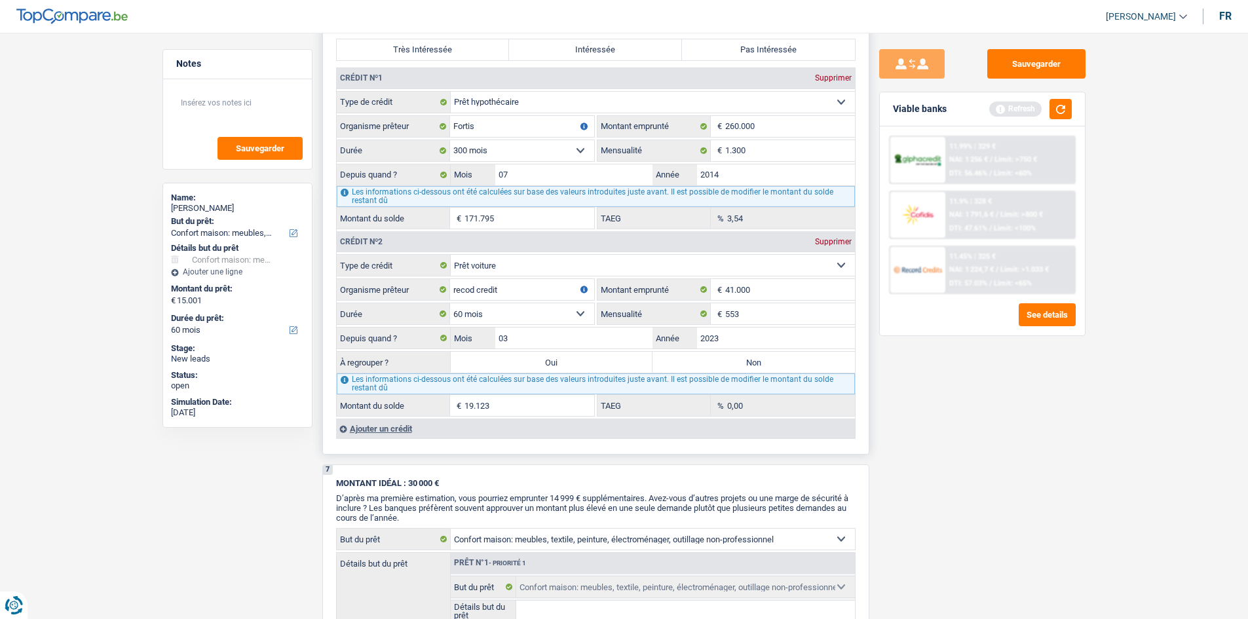
radio input "true"
type input "34.124"
type input "19.123"
select select
type input "19.123"
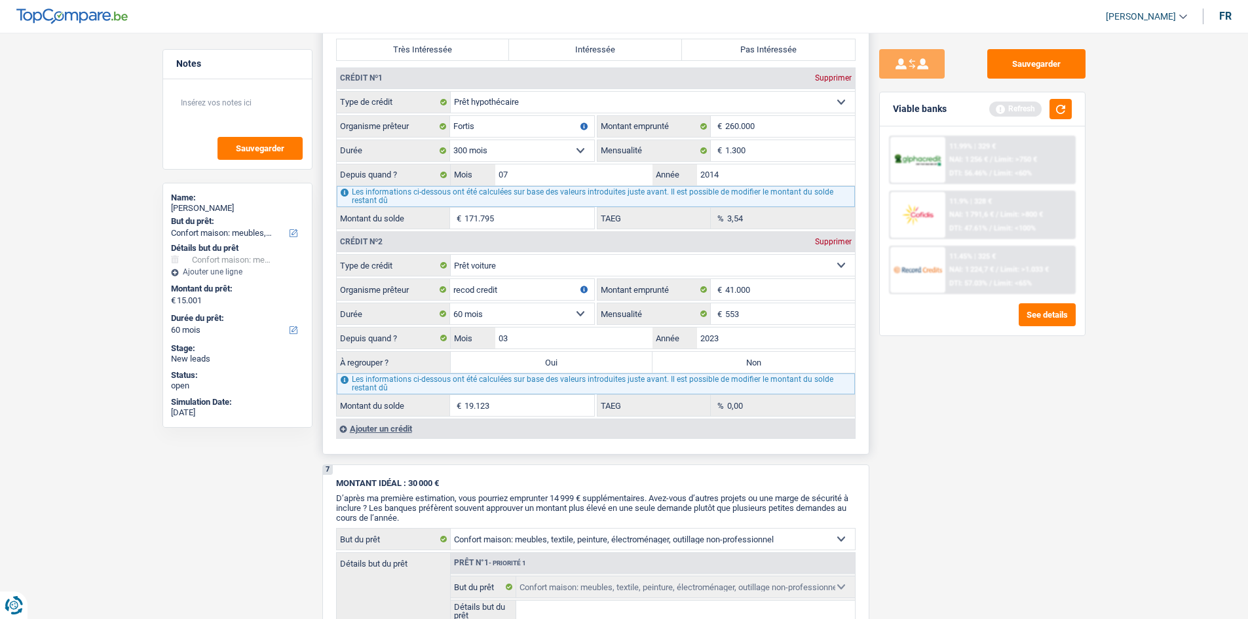
select select
select select "refinancing"
select select "120"
select select "refinancing"
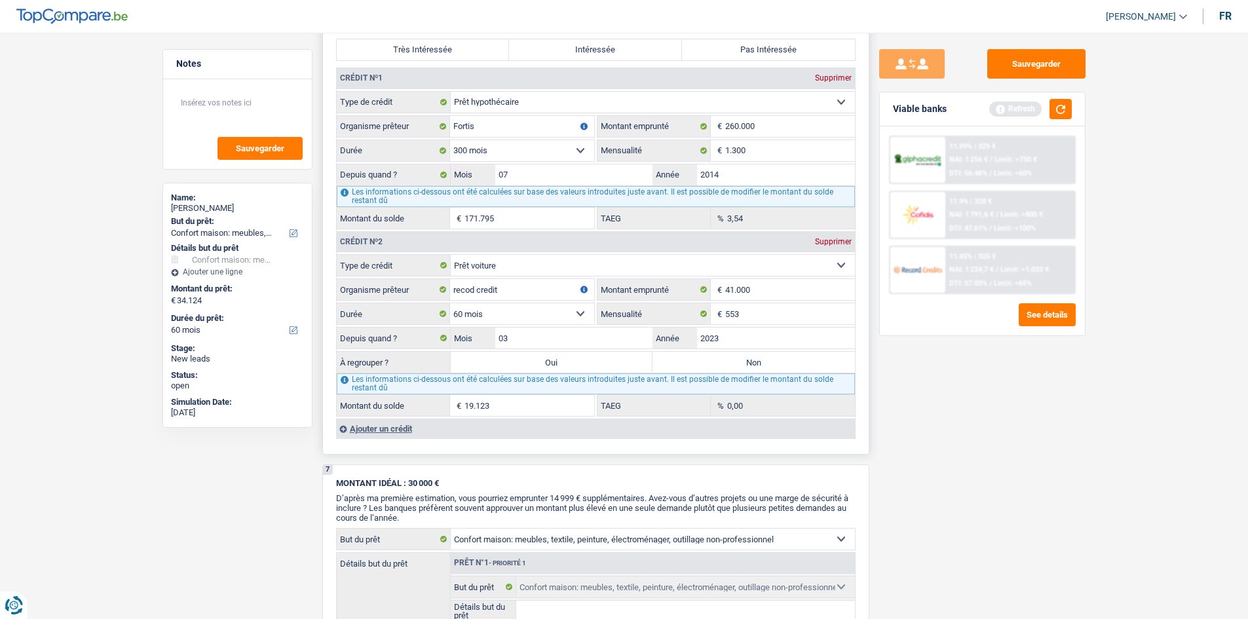
select select "refinancing"
select select "120"
select select "refinancing"
select select "120"
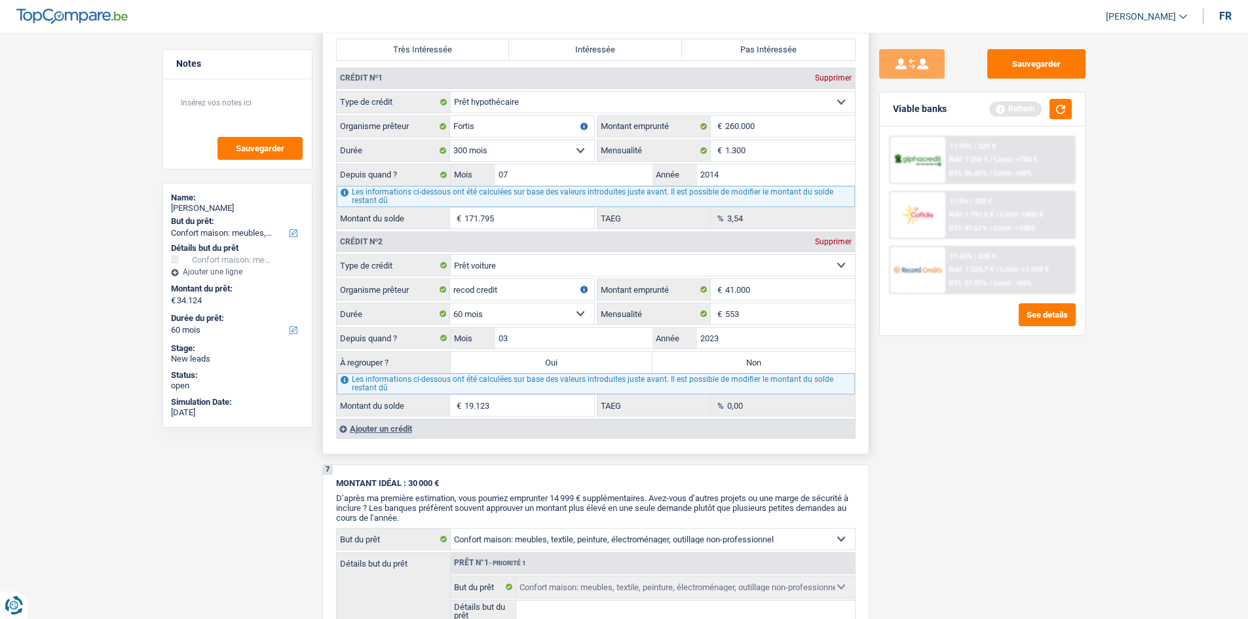
select select "household"
select select "yes"
select select "household"
select select "yes"
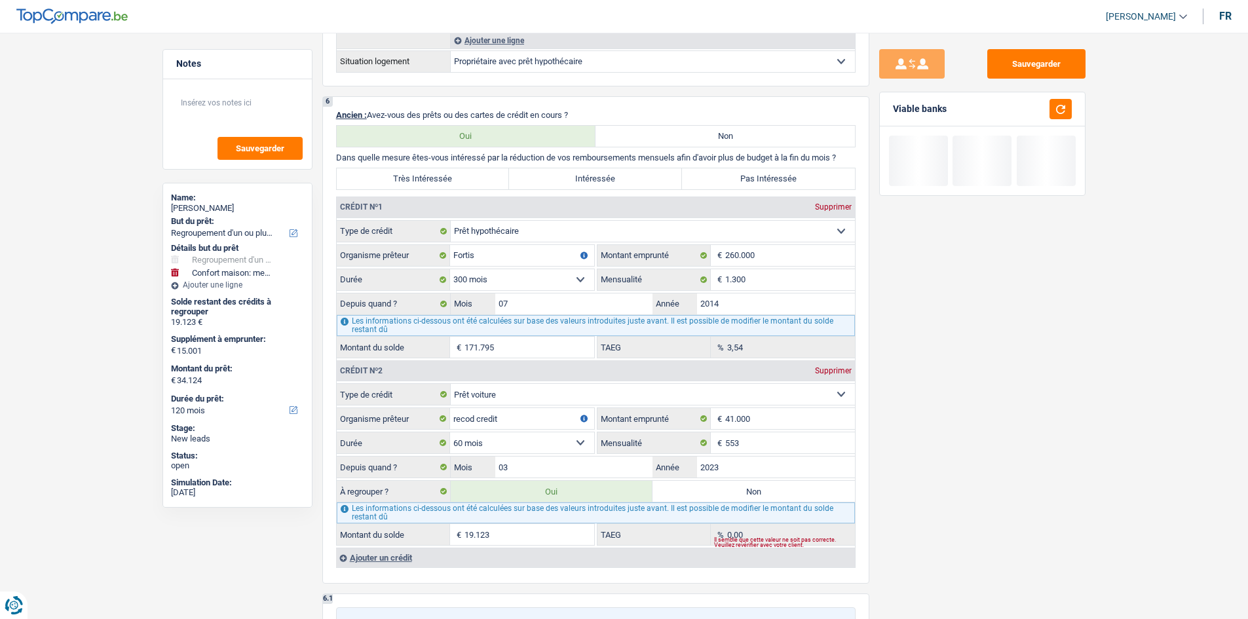
scroll to position [1507, 0]
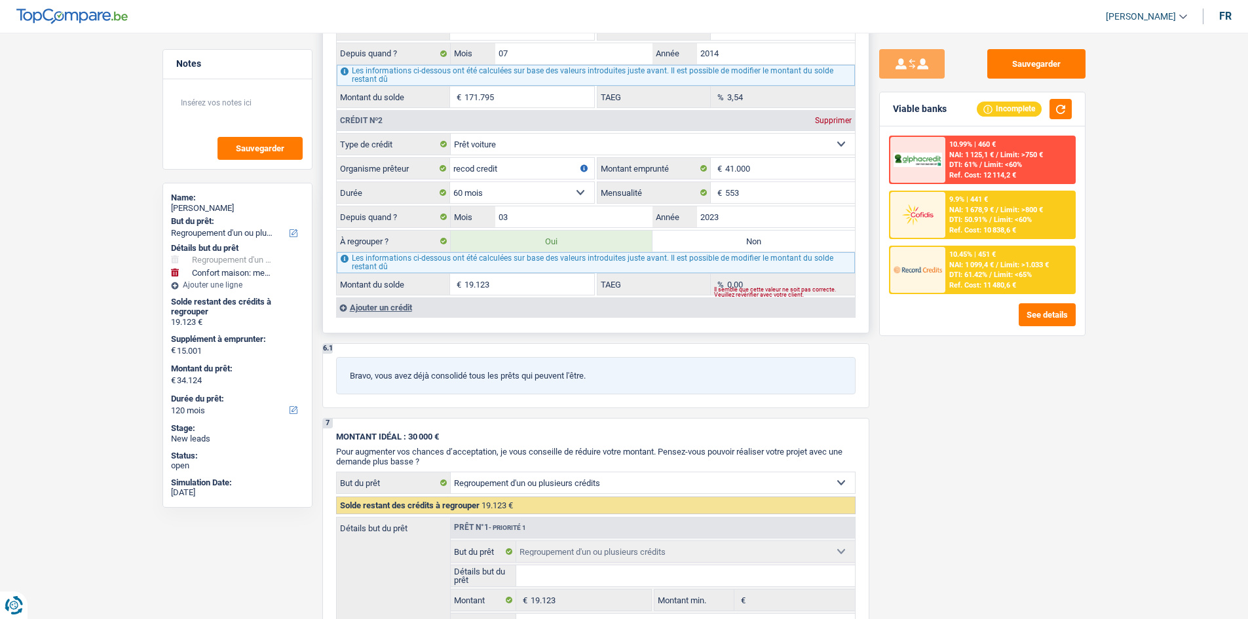
click at [383, 303] on div "Ajouter un crédit" at bounding box center [595, 307] width 519 height 20
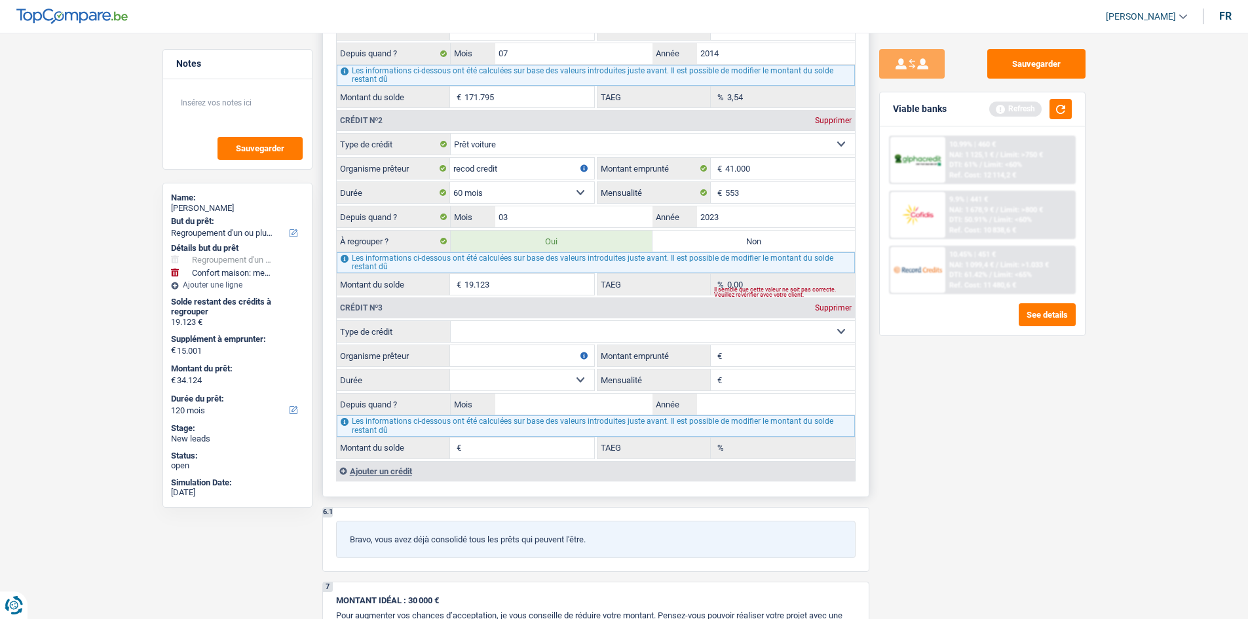
click at [511, 324] on select "Carte ou ouverture de crédit Prêt hypothécaire Vente à tempérament Prêt à tempé…" at bounding box center [653, 331] width 404 height 21
select select "carLoan"
type input "0"
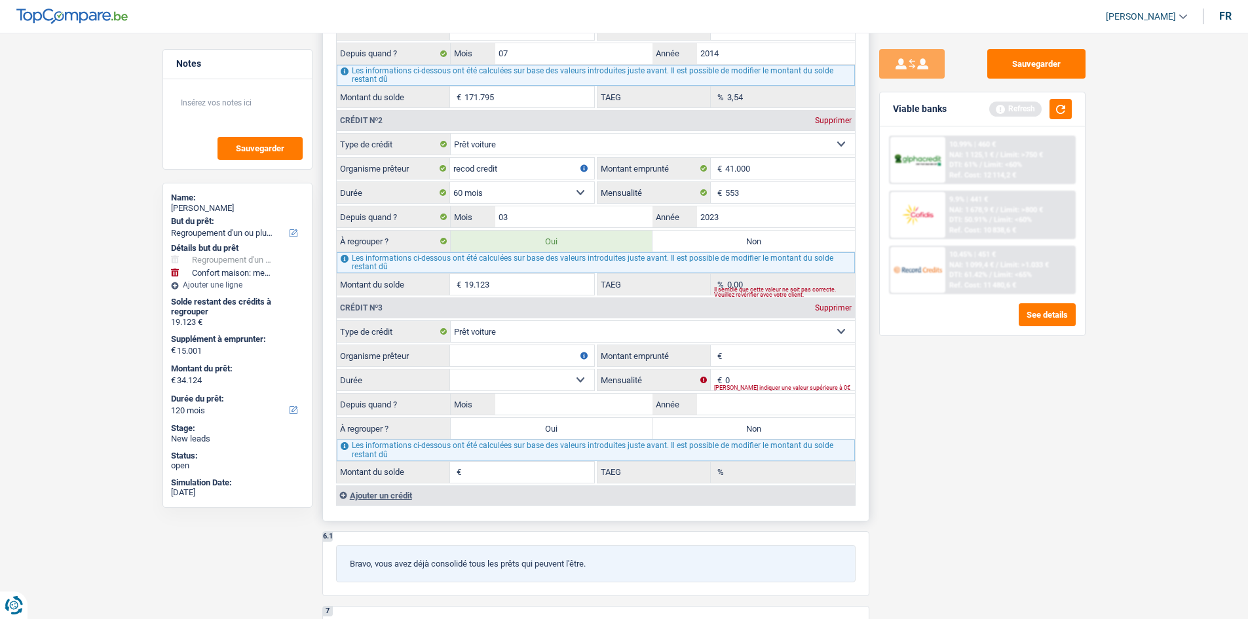
click at [517, 362] on input "Organisme prêteur" at bounding box center [522, 355] width 144 height 21
type input "record credit"
click at [736, 363] on input "Montant emprunté" at bounding box center [790, 355] width 130 height 21
click at [742, 383] on input "0" at bounding box center [790, 380] width 130 height 21
type input "773"
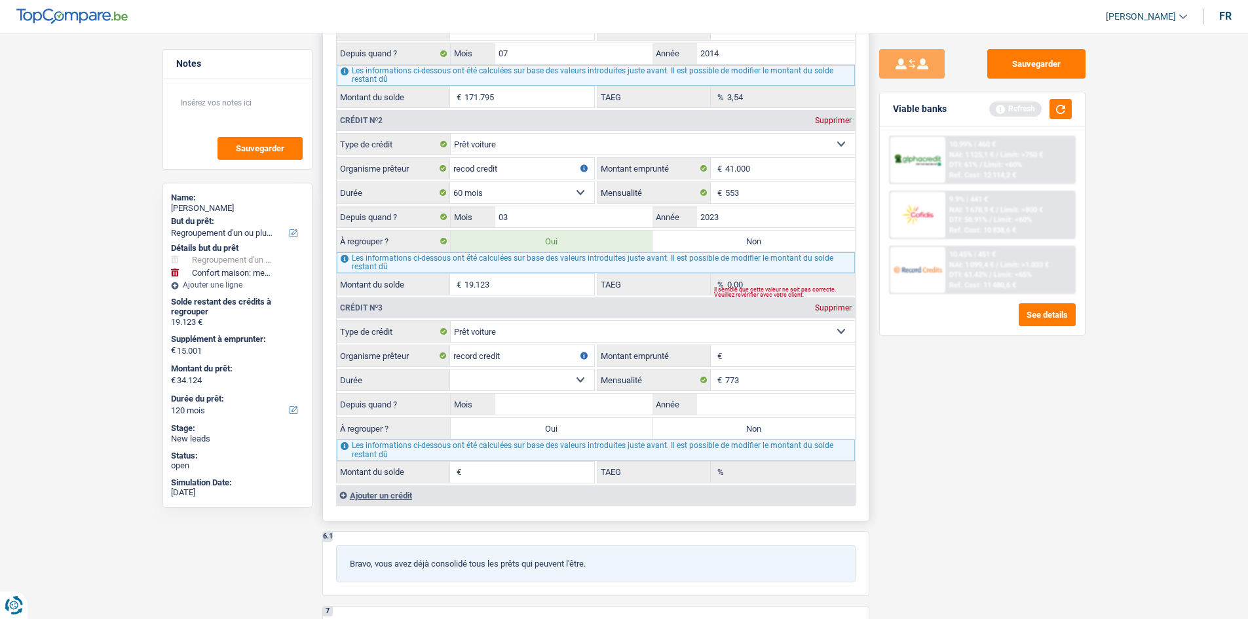
click at [755, 354] on input "Montant emprunté" at bounding box center [790, 355] width 130 height 21
click at [533, 380] on select "12 mois 18 mois 24 mois Sélectionner une option" at bounding box center [522, 380] width 144 height 21
click at [906, 402] on div "Sauvegarder Viable banks Refresh 10.99% | 460 € NAI: 1 125,1 € / Limit: >750 € …" at bounding box center [982, 322] width 226 height 546
click at [531, 379] on select "12 mois 18 mois 24 mois Sélectionner une option" at bounding box center [522, 380] width 144 height 21
click at [865, 401] on div "6 Ancien : Avez-vous des prêts ou des cartes de crédit en cours ? Oui Non Dans …" at bounding box center [595, 183] width 547 height 675
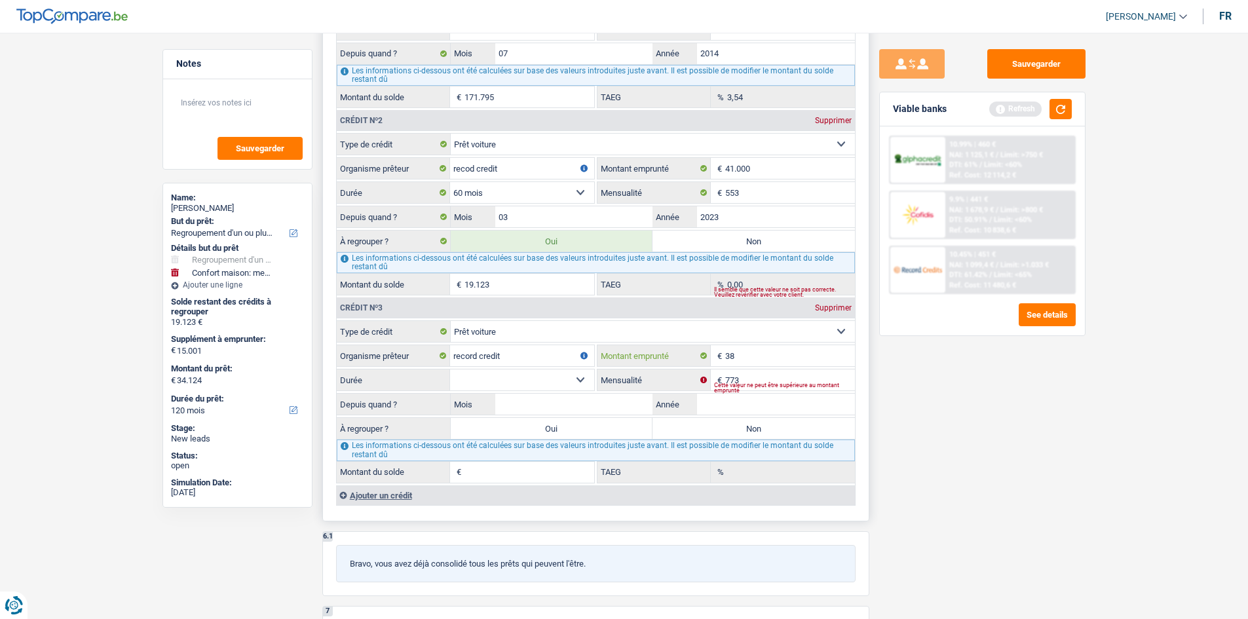
click at [742, 354] on input "38" at bounding box center [790, 355] width 130 height 21
type input "38.000"
click at [563, 407] on input "Mois" at bounding box center [574, 404] width 158 height 21
click at [499, 383] on select "12 mois 18 mois 24 mois 30 mois 36 mois 42 mois 48 mois 60 mois 72 mois 84 mois…" at bounding box center [522, 380] width 144 height 21
select select "60"
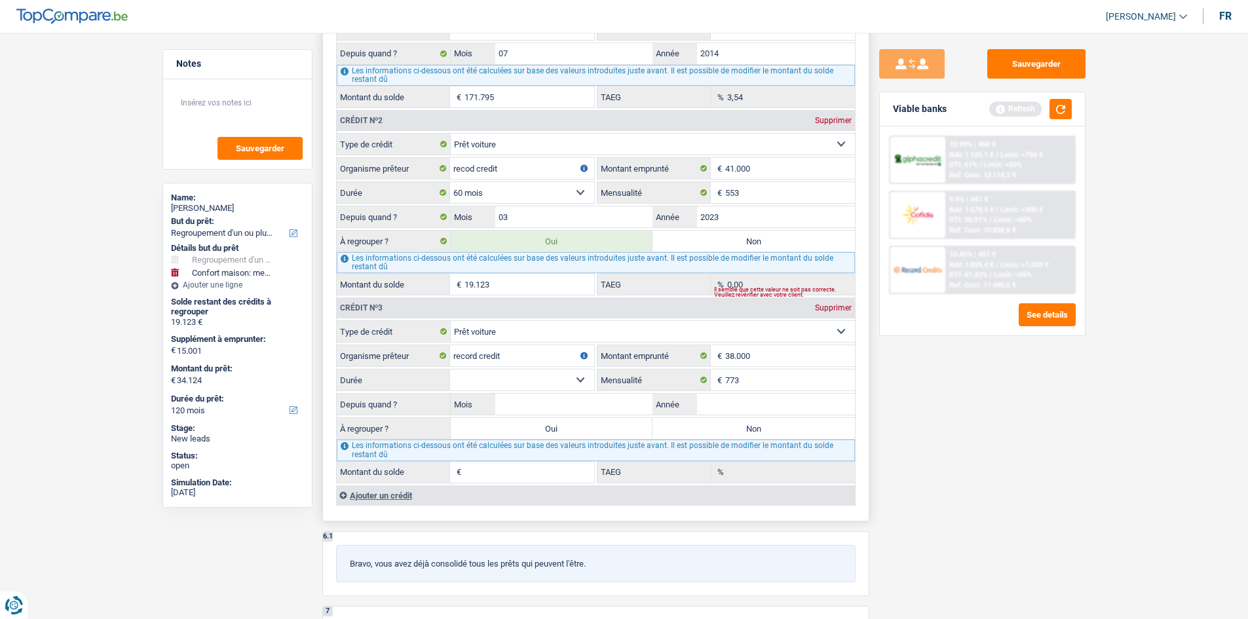
click at [450, 370] on select "12 mois 18 mois 24 mois 30 mois 36 mois 42 mois 48 mois 60 mois 72 mois 84 mois…" at bounding box center [522, 380] width 144 height 21
click at [544, 406] on input "Mois" at bounding box center [574, 404] width 158 height 21
type input "04"
click at [740, 410] on input "Année" at bounding box center [776, 404] width 158 height 21
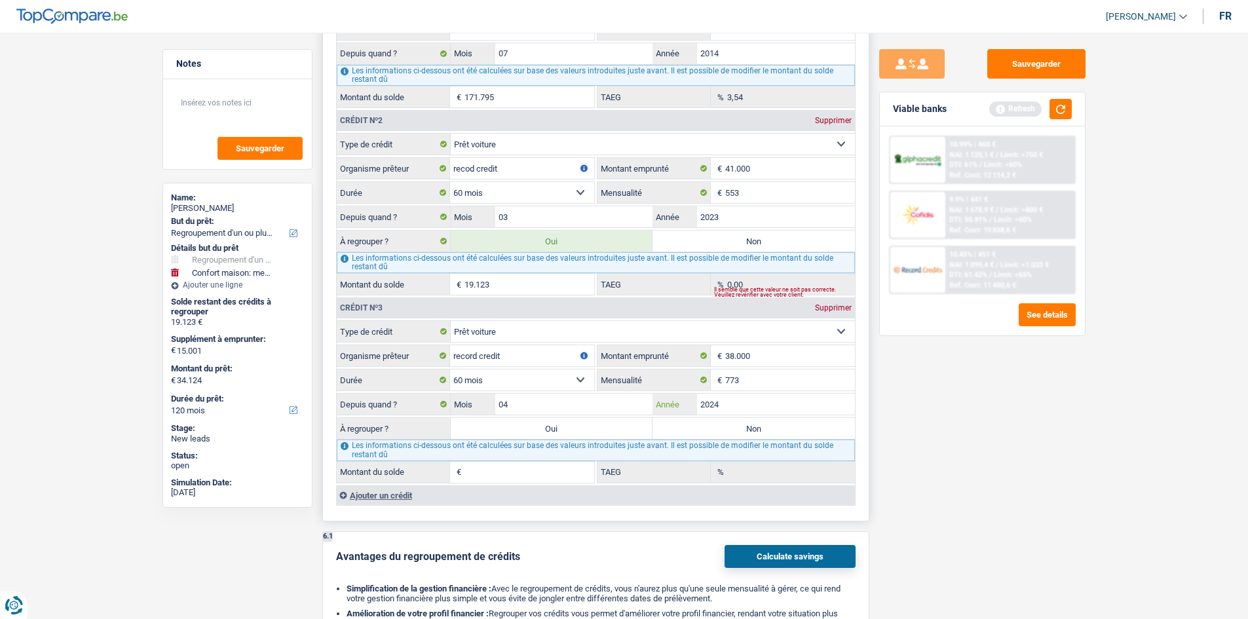
type input "2024"
type input "29.322"
type input "8,45"
click at [686, 428] on label "Non" at bounding box center [754, 428] width 202 height 21
click at [686, 428] on input "Non" at bounding box center [754, 428] width 202 height 21
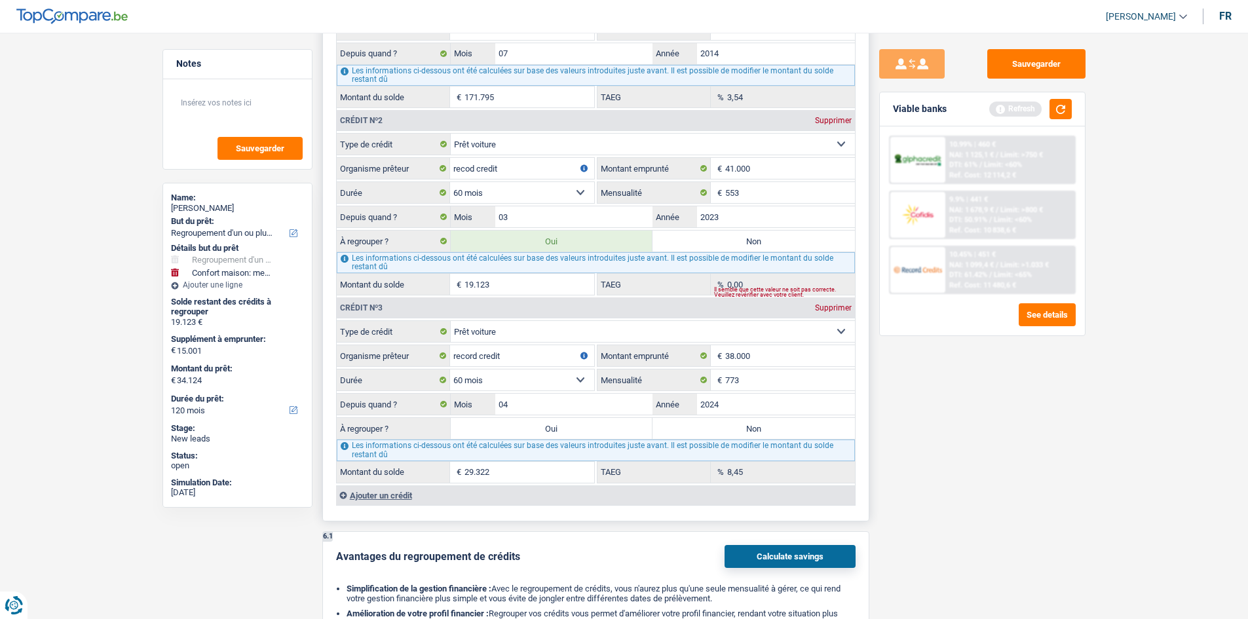
radio input "true"
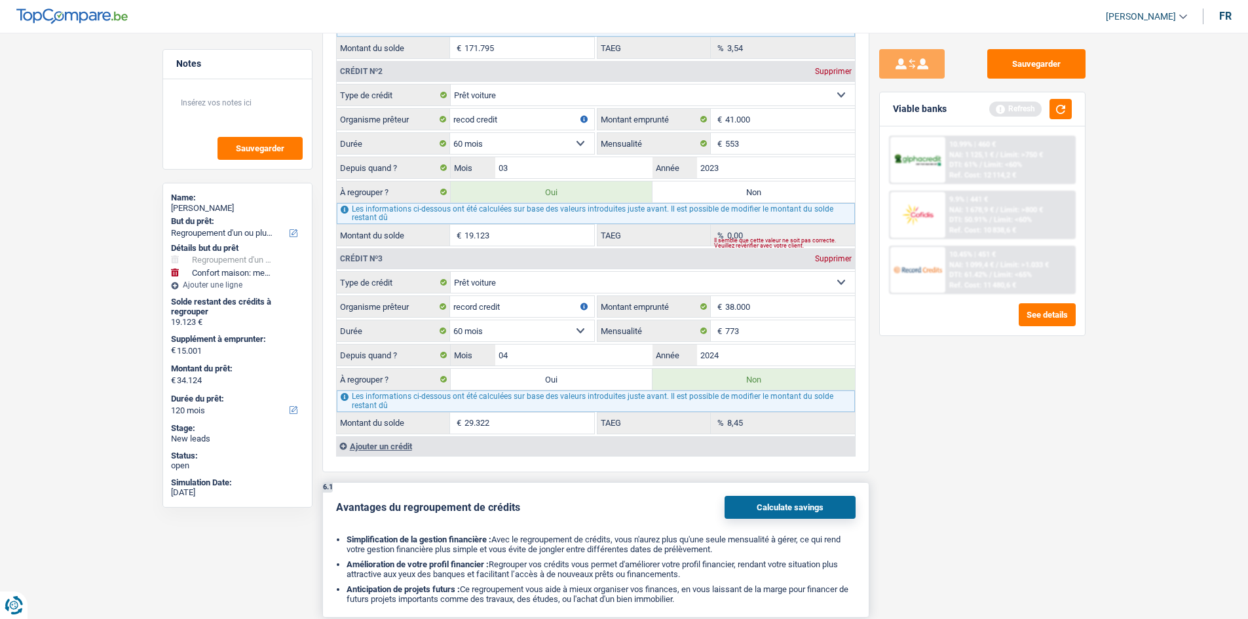
scroll to position [1638, 0]
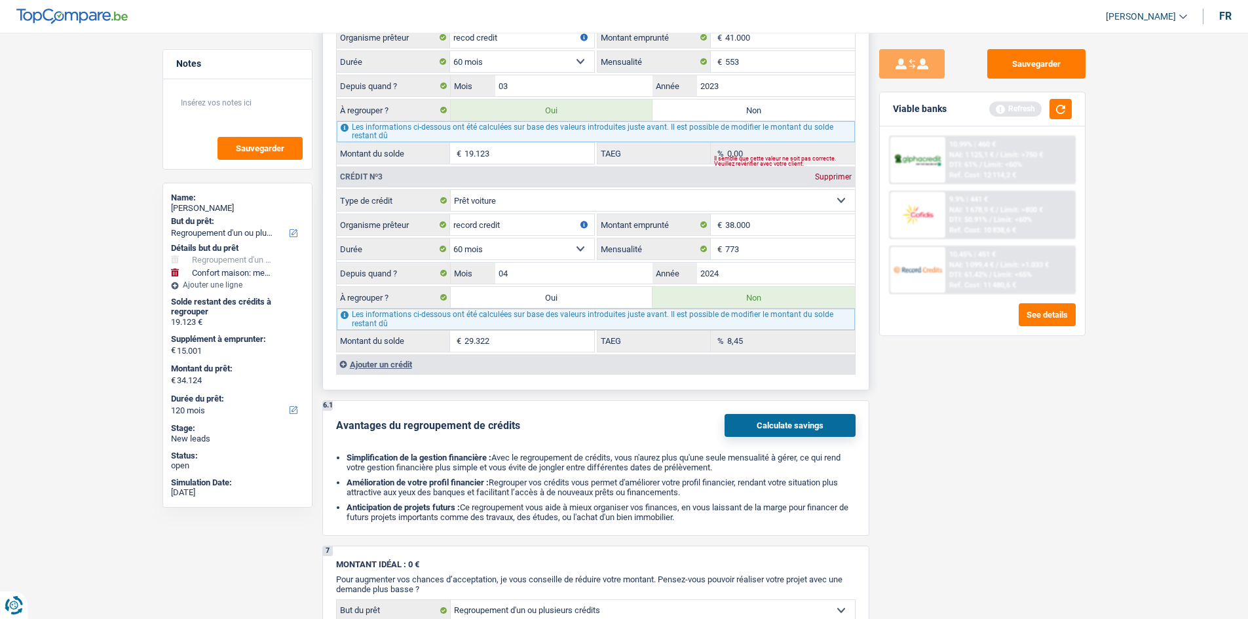
click at [371, 361] on div "Ajouter un crédit" at bounding box center [595, 364] width 519 height 20
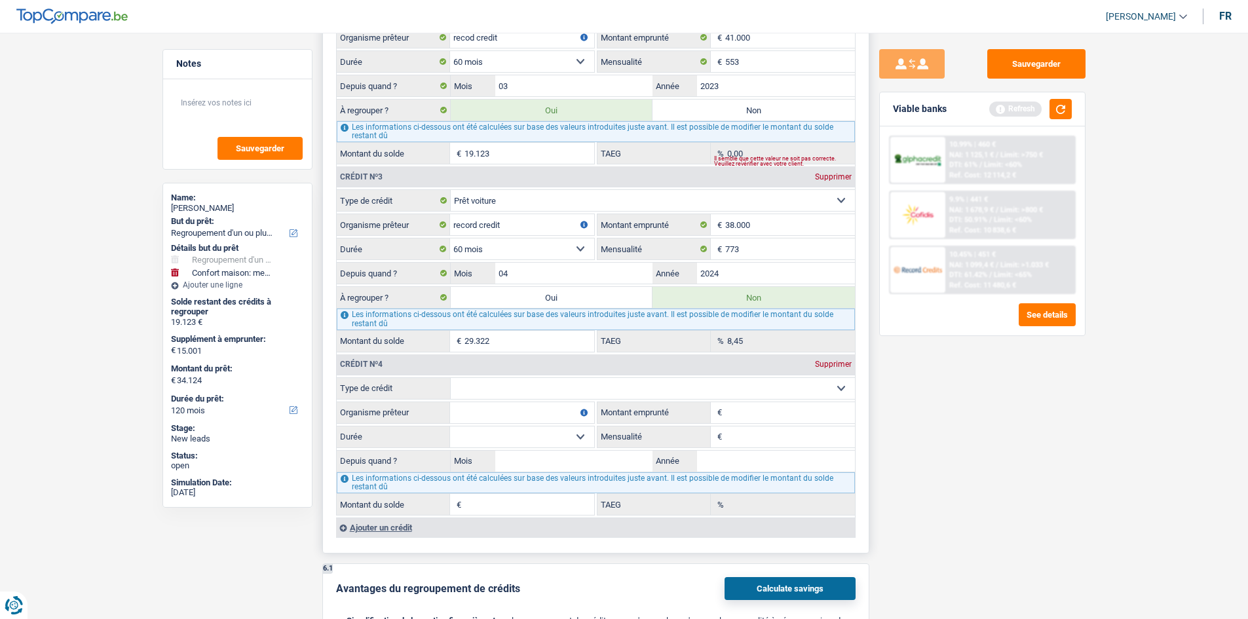
click at [499, 391] on select "Carte ou ouverture de crédit Prêt hypothécaire Vente à tempérament Prêt à tempé…" at bounding box center [653, 388] width 404 height 21
select select "cardOrCredit"
type input "0"
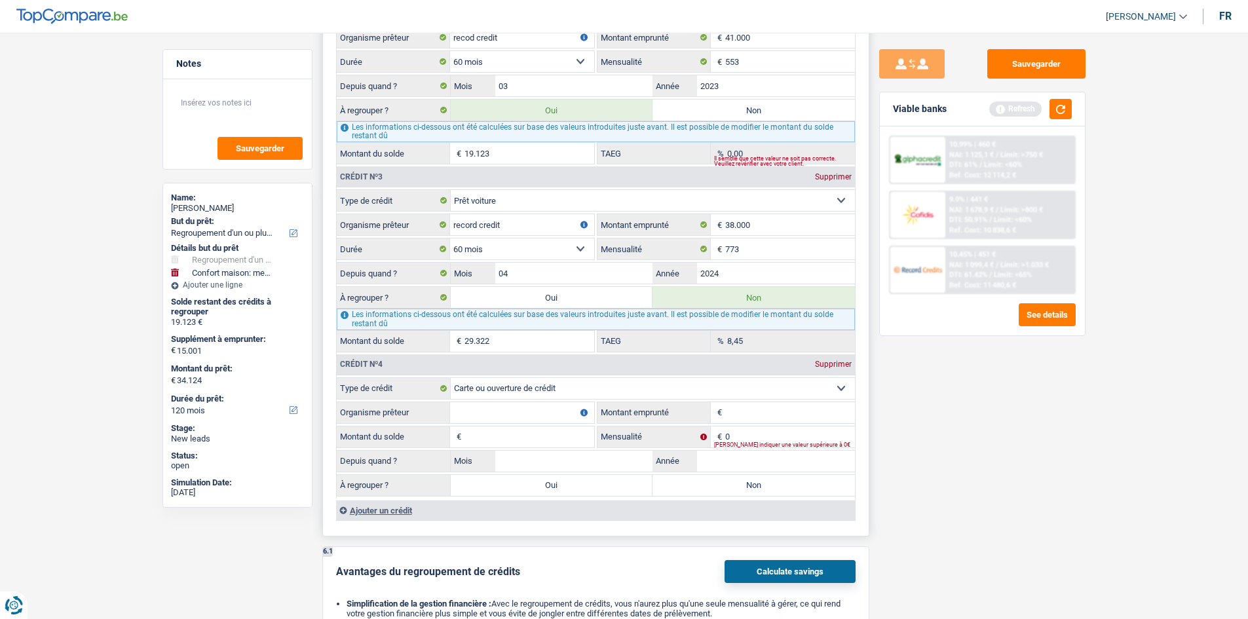
click at [761, 417] on input "Montant emprunté" at bounding box center [790, 412] width 130 height 21
click at [588, 409] on input "Organisme prêteur" at bounding box center [522, 412] width 144 height 21
type input "beo bank"
click at [735, 432] on input "0" at bounding box center [790, 437] width 130 height 21
type input "5.000"
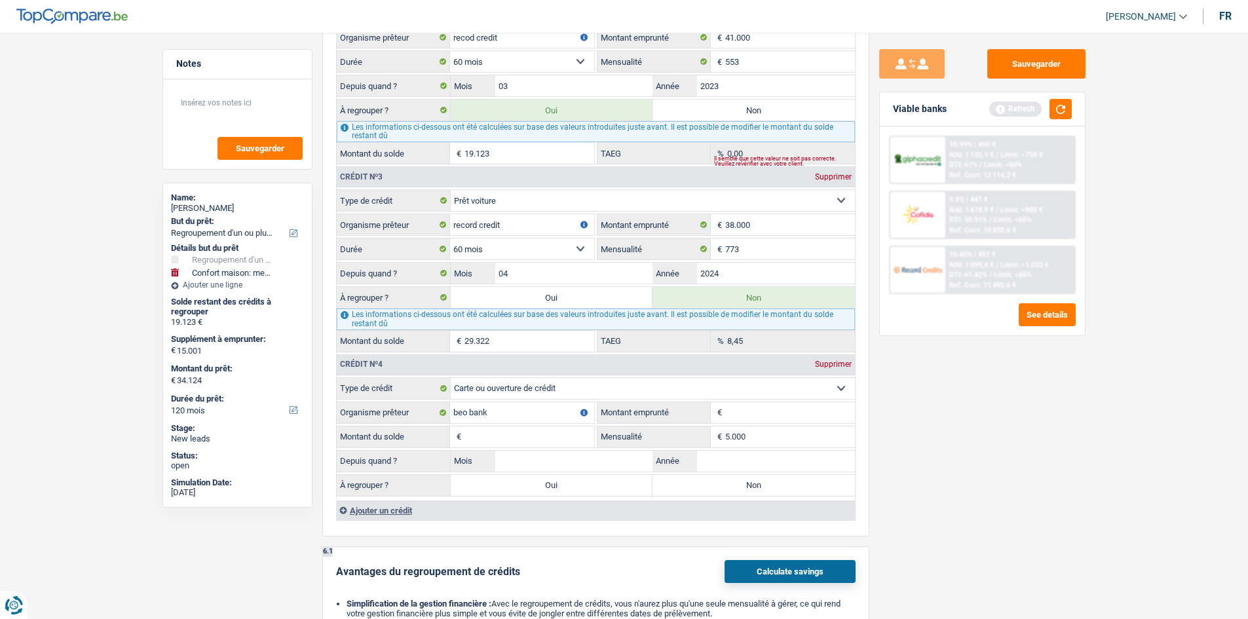
click at [922, 442] on div "Sauvegarder Viable banks Refresh 10.99% | 460 € NAI: 1 125,1 € / Limit: >750 € …" at bounding box center [982, 322] width 226 height 546
click at [725, 458] on input "Année" at bounding box center [776, 461] width 158 height 21
type input "2010"
click at [602, 464] on input "Mois" at bounding box center [574, 461] width 158 height 21
type input "6"
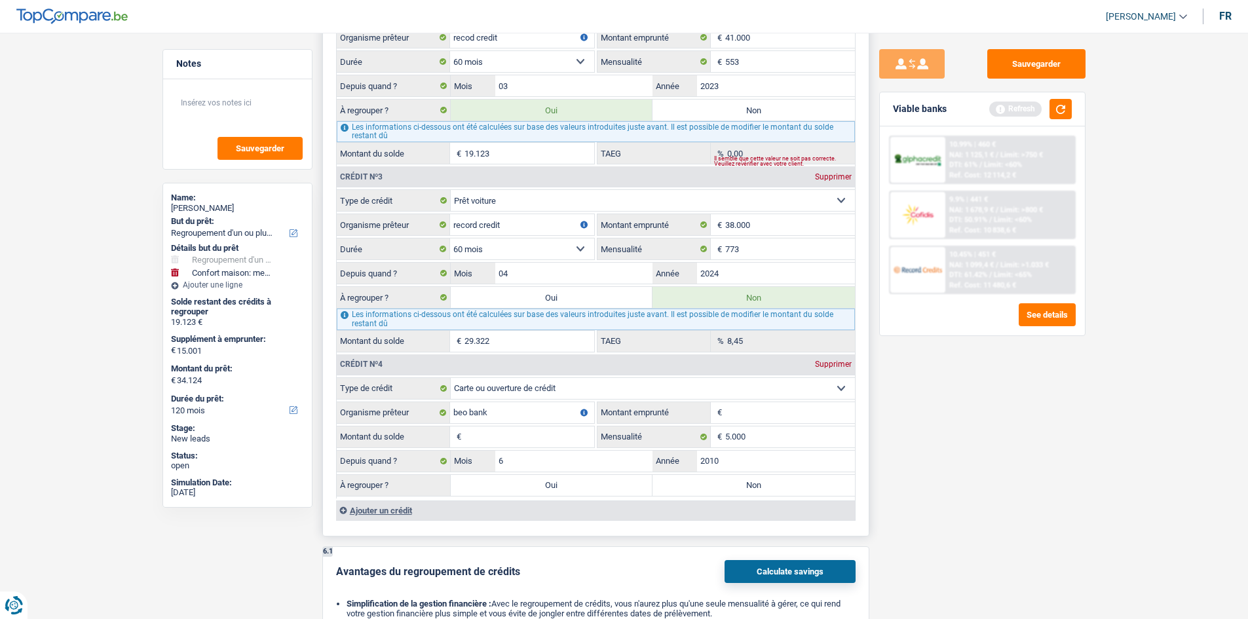
click at [547, 440] on input "Montant du solde" at bounding box center [530, 437] width 130 height 21
drag, startPoint x: 752, startPoint y: 436, endPoint x: 706, endPoint y: 441, distance: 46.7
click at [706, 441] on div "5.000 € Mensualité" at bounding box center [726, 437] width 257 height 21
click at [735, 413] on input "Montant emprunté" at bounding box center [790, 412] width 130 height 21
type input "5.000"
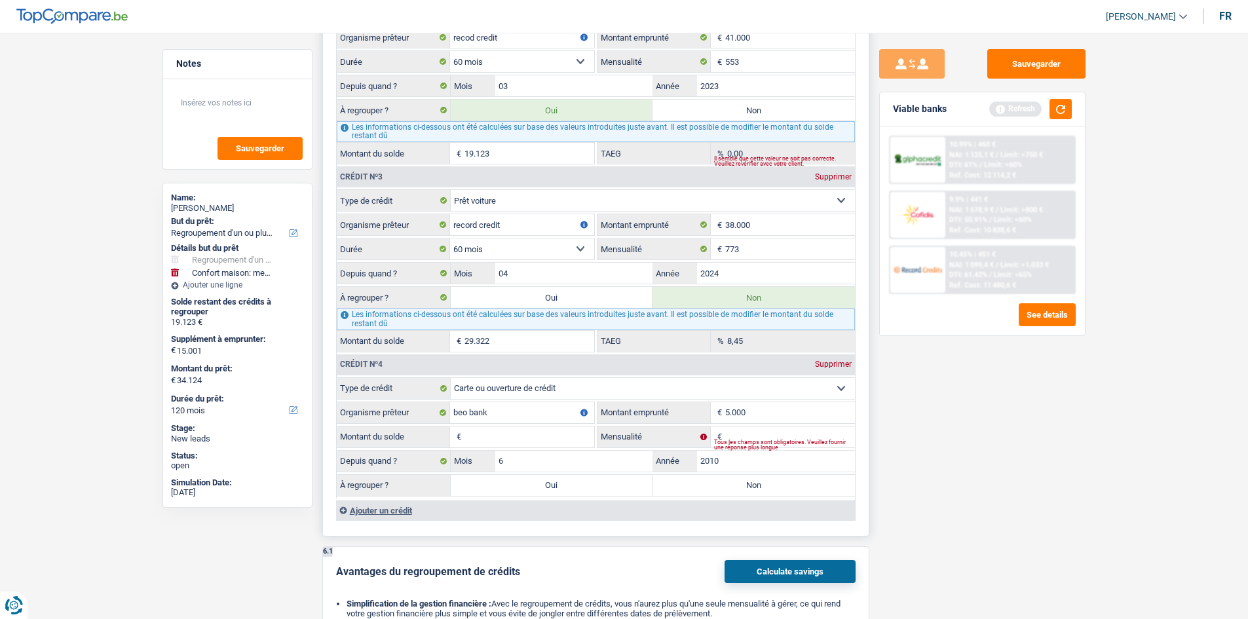
click at [577, 442] on input "Montant du solde" at bounding box center [530, 437] width 130 height 21
click at [736, 434] on input "Mensualité" at bounding box center [790, 437] width 130 height 21
click at [560, 434] on input "3.000" at bounding box center [530, 437] width 130 height 21
type input "3"
type input "2.945"
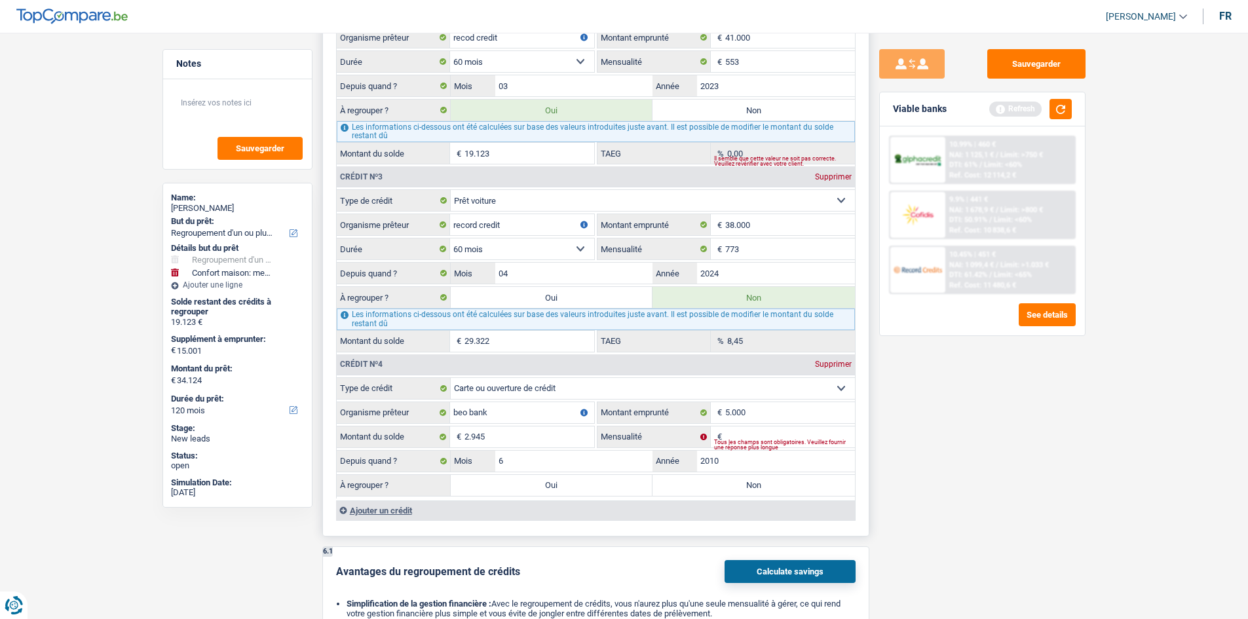
click at [789, 442] on div "Tous les champs sont obligatoires. Veuillez fournir une réponse plus longue" at bounding box center [784, 444] width 141 height 5
click at [770, 436] on input "Mensualité" at bounding box center [790, 437] width 130 height 21
type input "60"
click at [905, 435] on div "Sauvegarder Viable banks Refresh 10.99% | 460 € NAI: 1 125,1 € / Limit: >750 € …" at bounding box center [982, 322] width 226 height 546
click at [708, 484] on label "Non" at bounding box center [754, 485] width 202 height 21
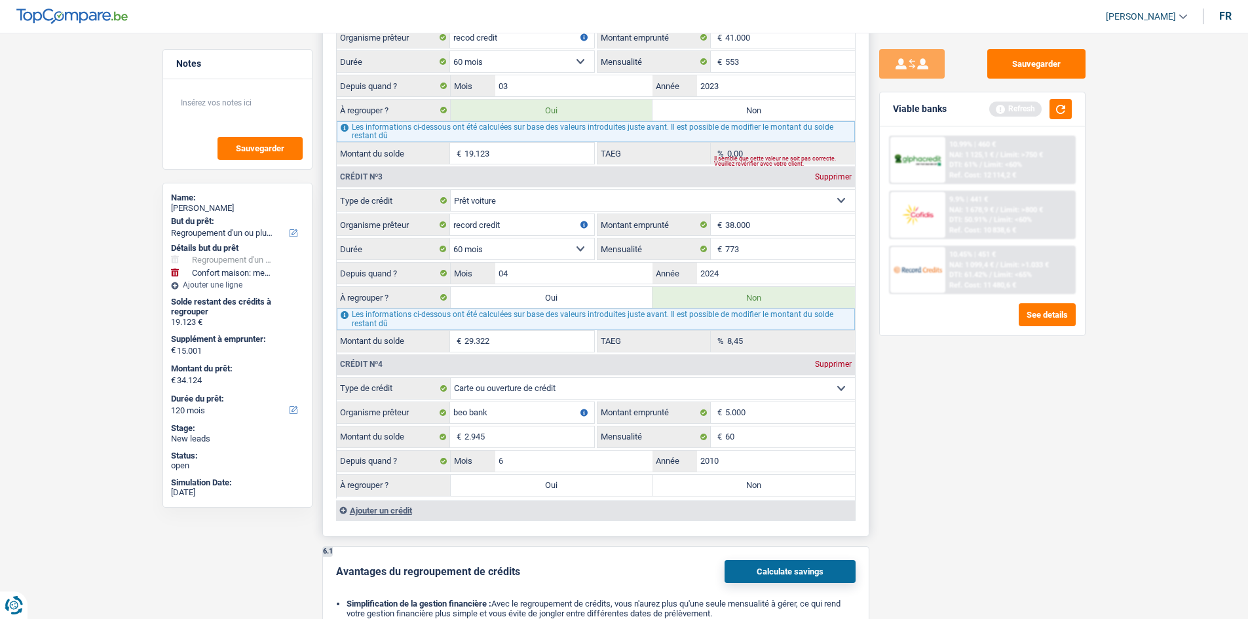
click at [708, 484] on input "Non" at bounding box center [754, 485] width 202 height 21
radio input "true"
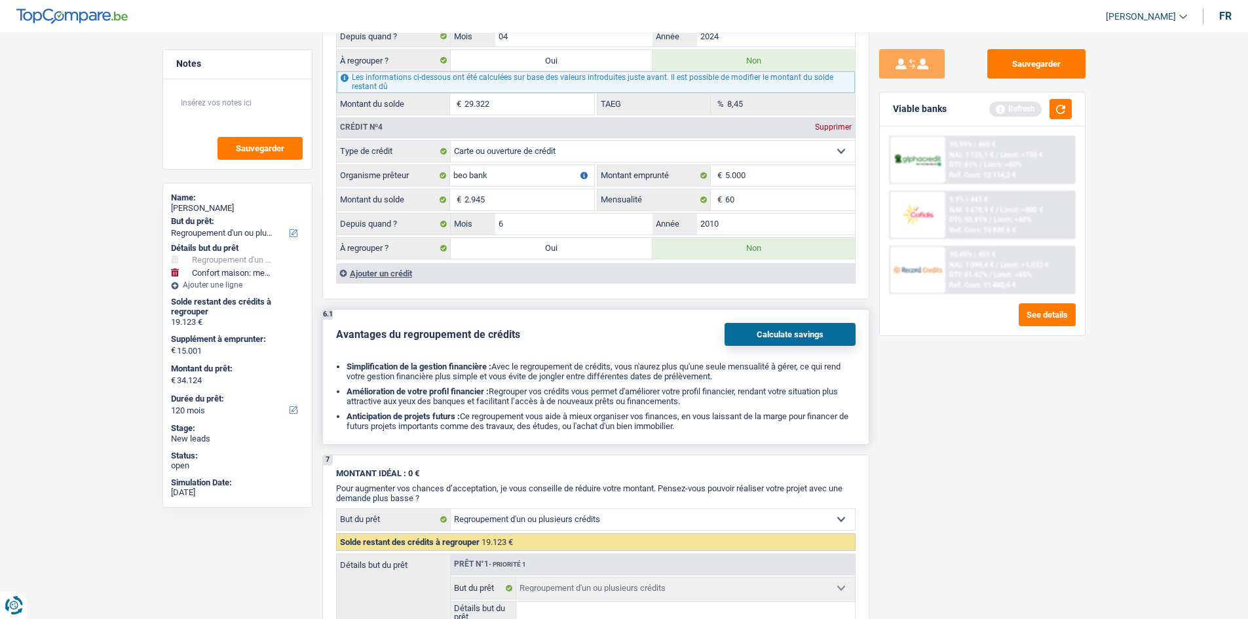
scroll to position [1834, 0]
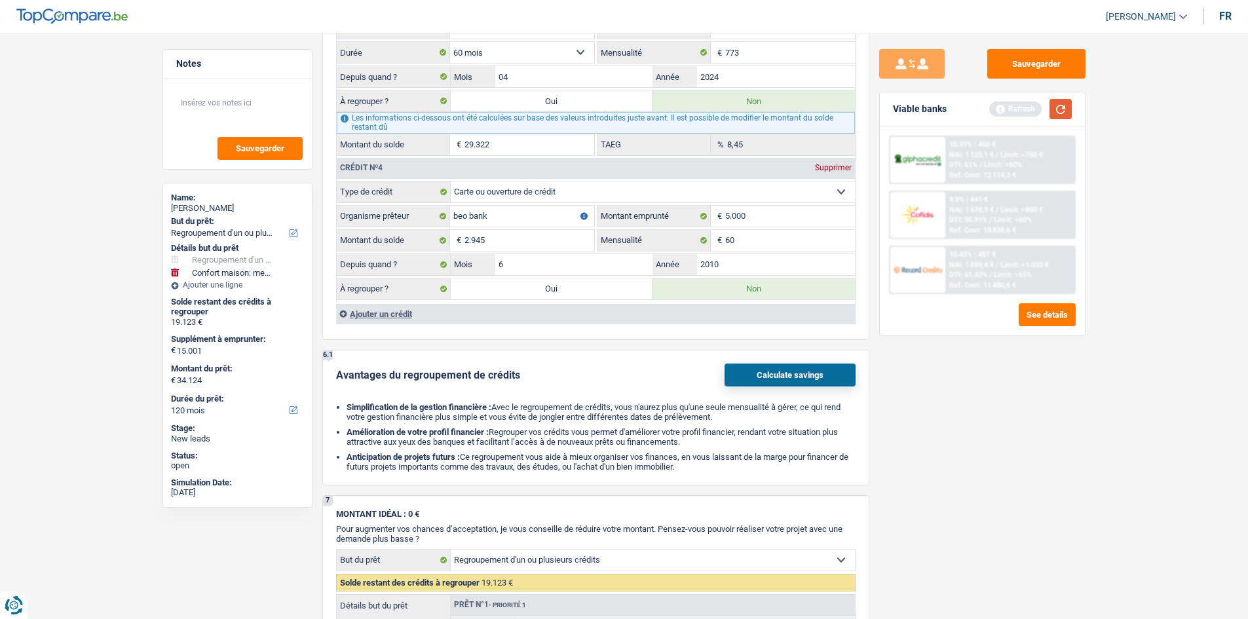
click at [1060, 105] on button "button" at bounding box center [1061, 109] width 22 height 20
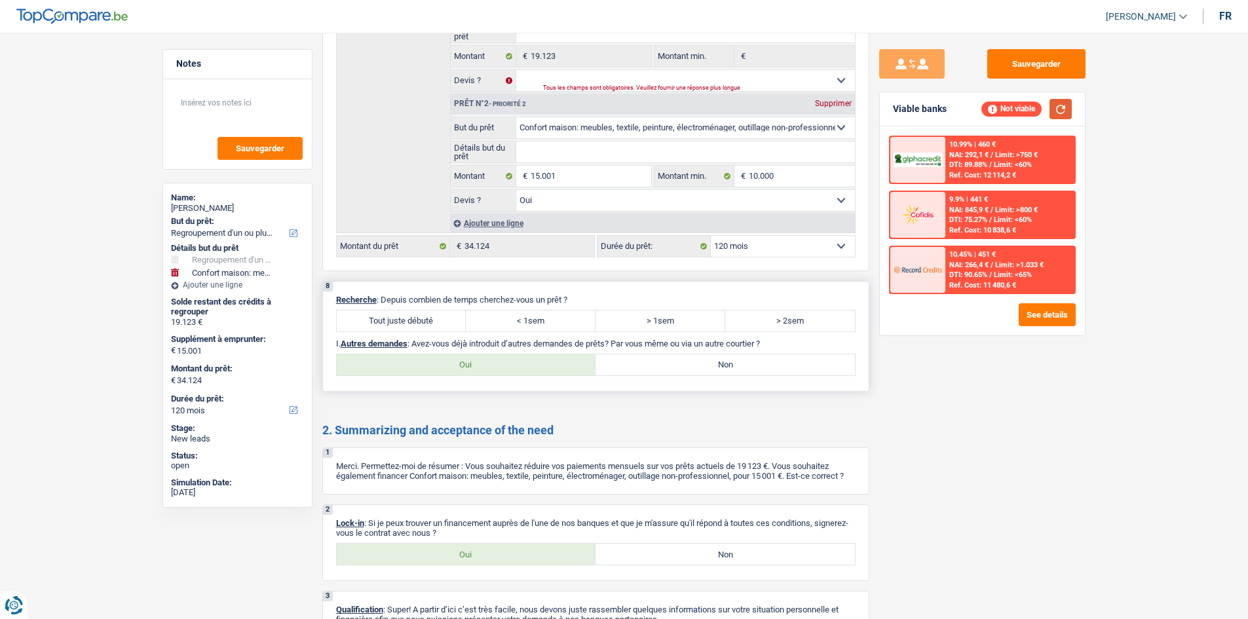
scroll to position [2490, 0]
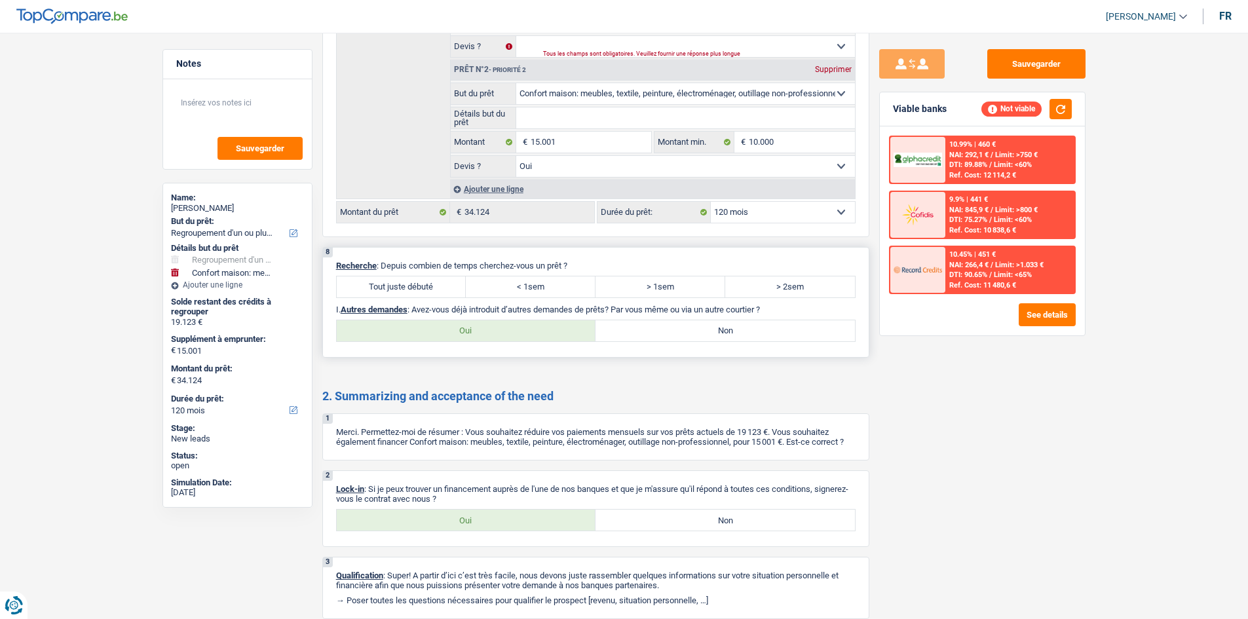
click at [400, 287] on label "Tout juste débuté" at bounding box center [402, 286] width 130 height 21
click at [400, 287] on input "Tout juste débuté" at bounding box center [402, 286] width 130 height 21
radio input "true"
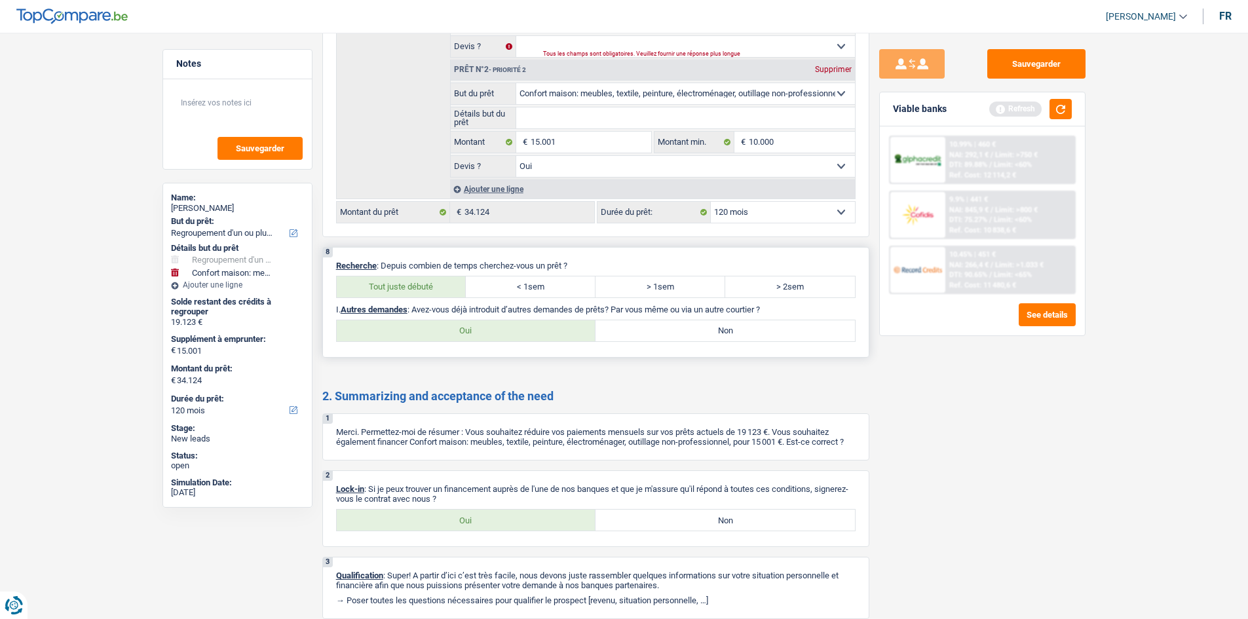
click at [679, 326] on label "Non" at bounding box center [725, 330] width 259 height 21
click at [679, 326] on input "Non" at bounding box center [725, 330] width 259 height 21
radio input "true"
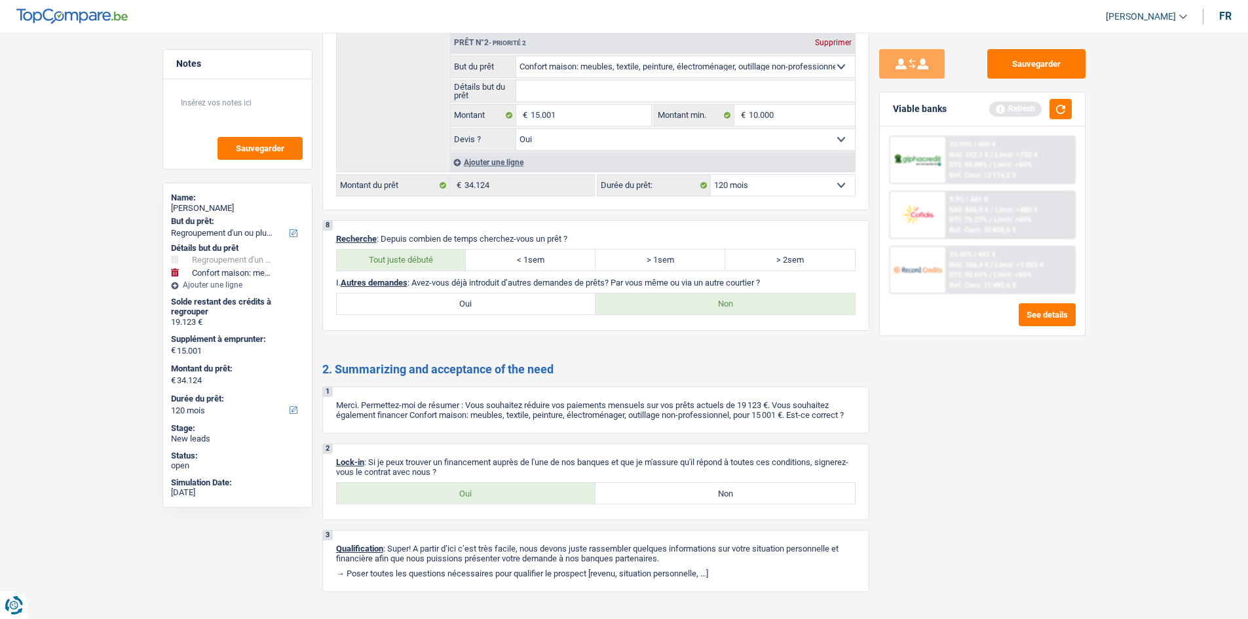
scroll to position [2539, 0]
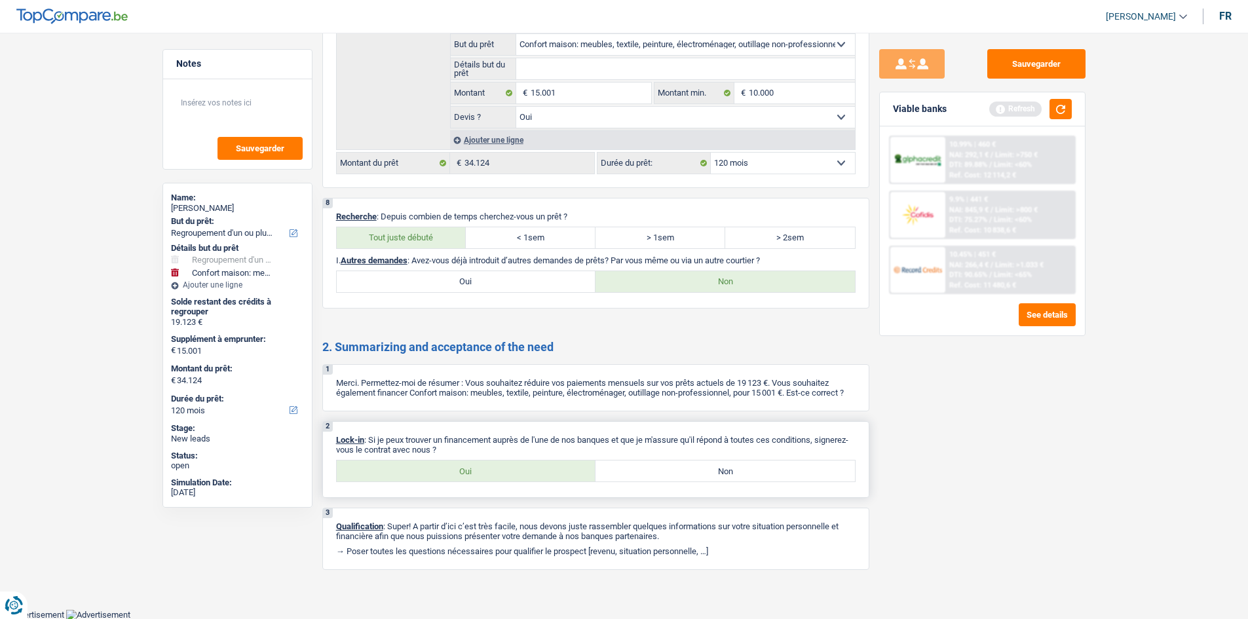
click at [615, 470] on label "Non" at bounding box center [725, 471] width 259 height 21
click at [615, 470] on input "Non" at bounding box center [725, 471] width 259 height 21
radio input "true"
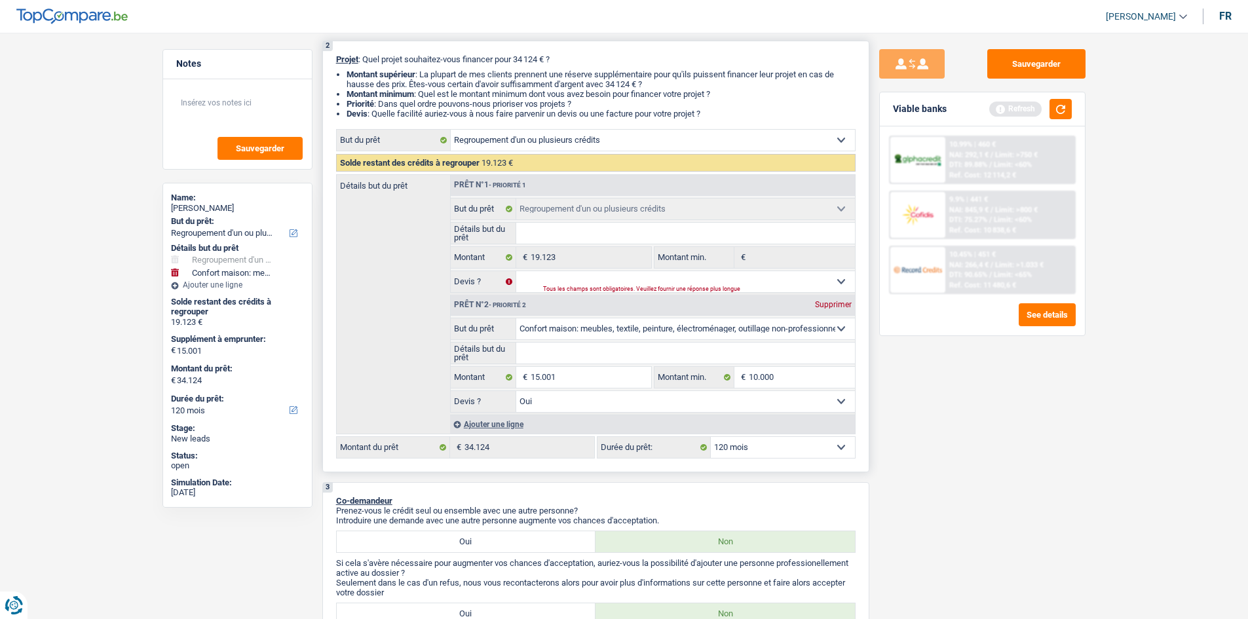
scroll to position [0, 0]
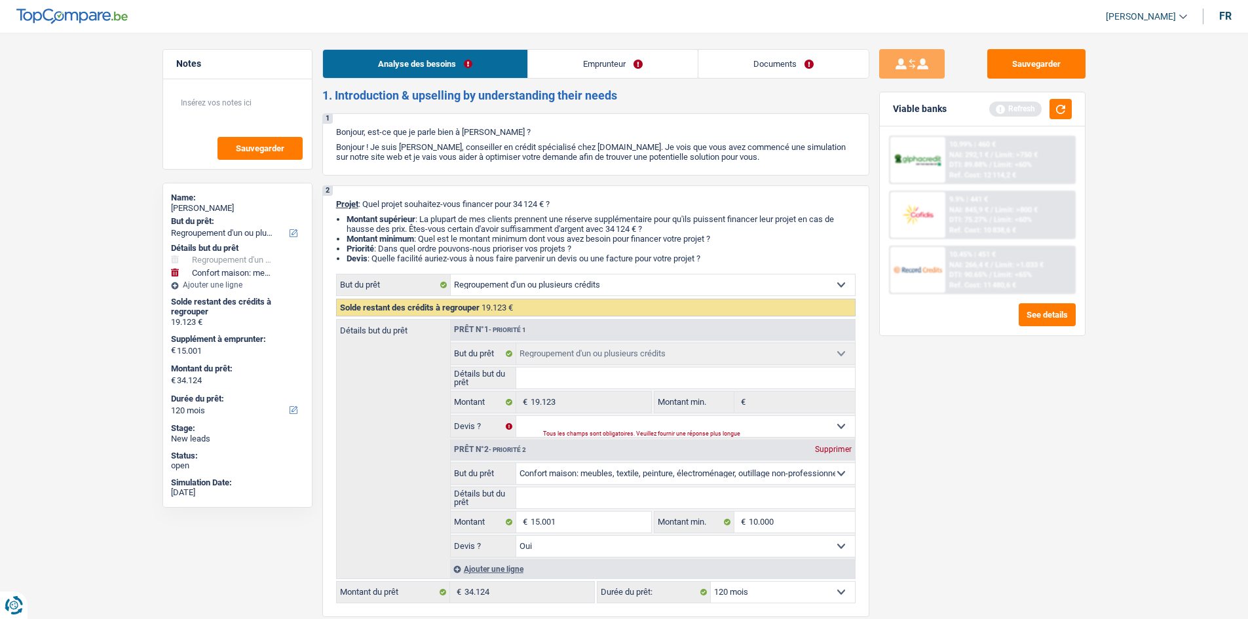
click at [610, 69] on link "Emprunteur" at bounding box center [613, 64] width 170 height 28
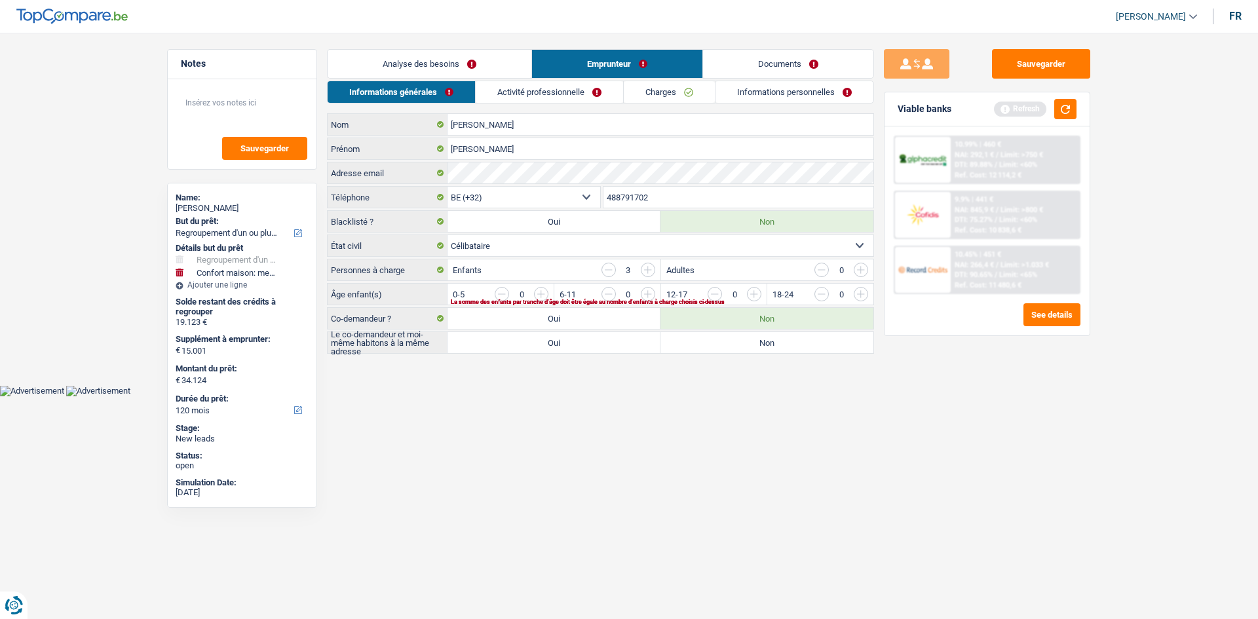
click at [852, 294] on input "button" at bounding box center [1020, 297] width 546 height 21
click at [862, 295] on input "button" at bounding box center [1127, 297] width 546 height 21
click at [753, 297] on input "button" at bounding box center [1020, 297] width 546 height 21
click at [541, 295] on input "button" at bounding box center [807, 297] width 546 height 21
click at [543, 295] on input "button" at bounding box center [807, 297] width 546 height 21
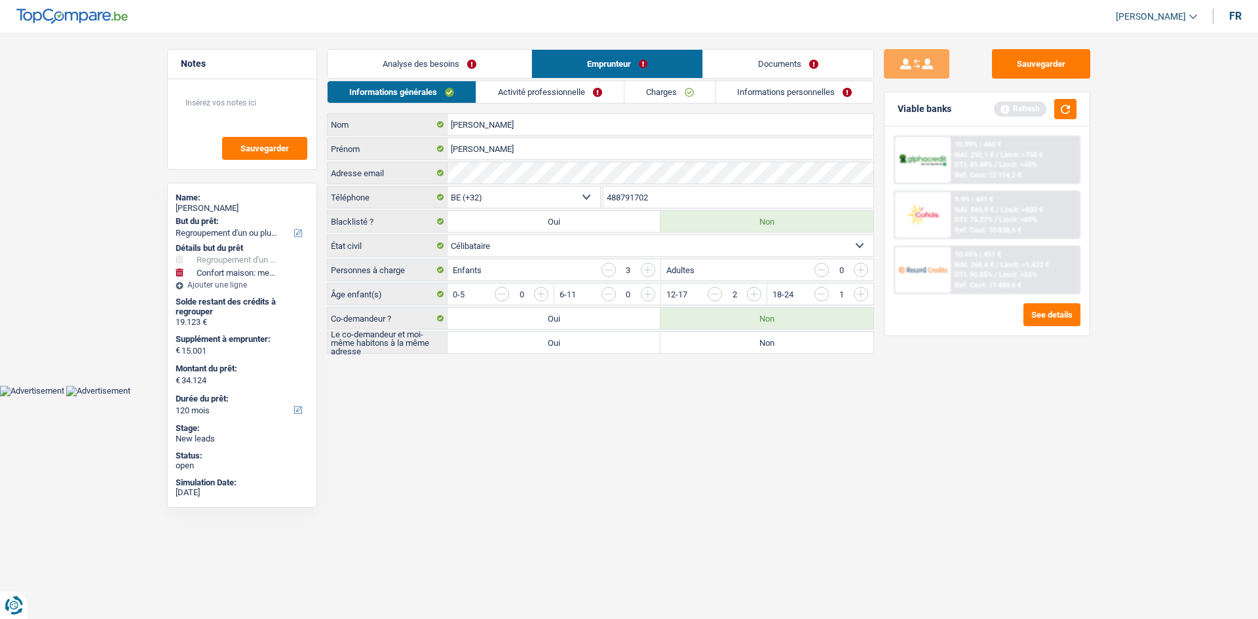
click at [710, 292] on input "button" at bounding box center [715, 294] width 14 height 14
click at [541, 293] on input "button" at bounding box center [807, 297] width 546 height 21
click at [1059, 112] on button "button" at bounding box center [1065, 109] width 22 height 20
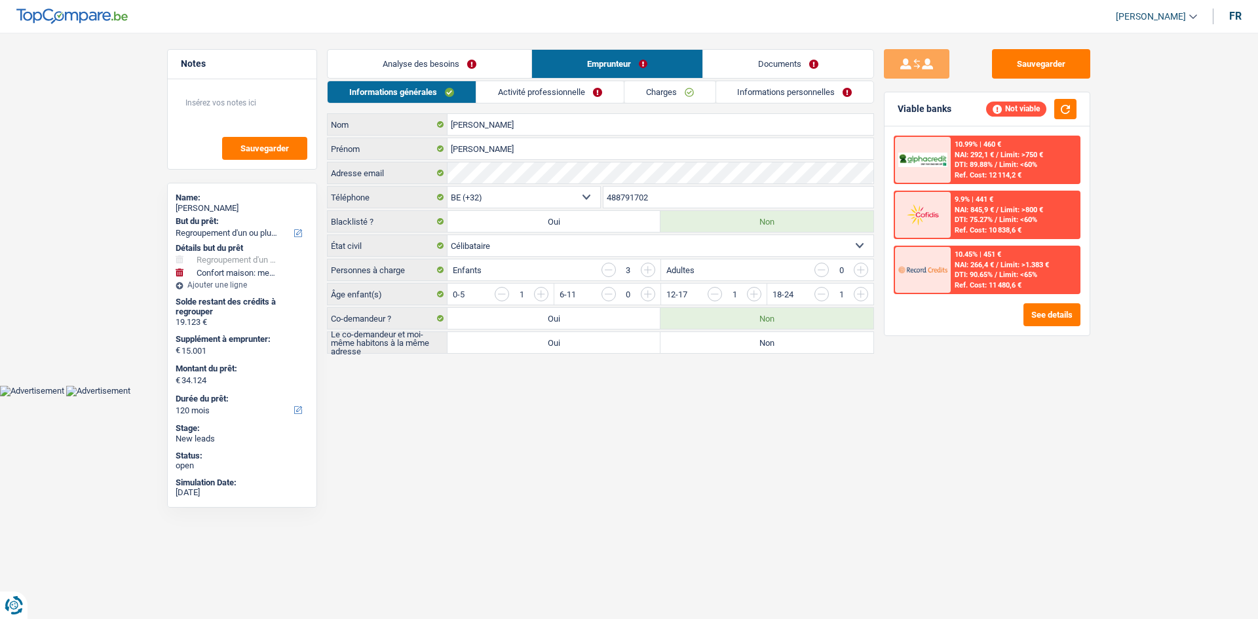
click at [715, 337] on label "Non" at bounding box center [766, 342] width 213 height 21
click at [715, 337] on input "Non" at bounding box center [766, 342] width 213 height 21
radio input "true"
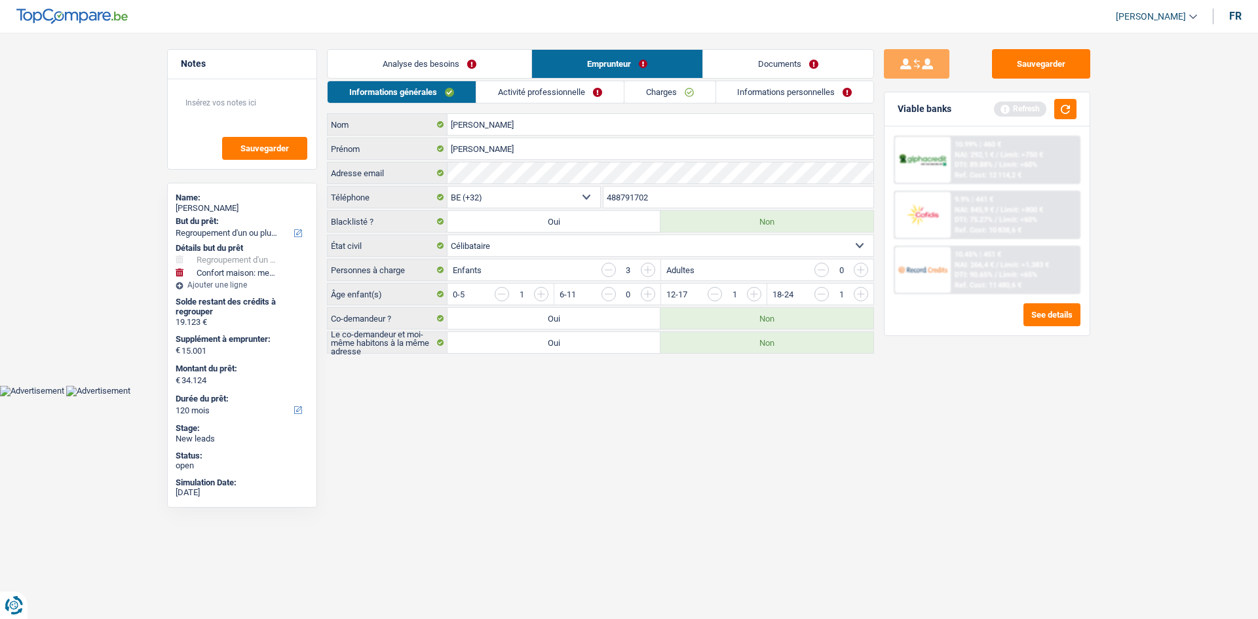
click at [530, 92] on link "Activité professionnelle" at bounding box center [549, 92] width 147 height 22
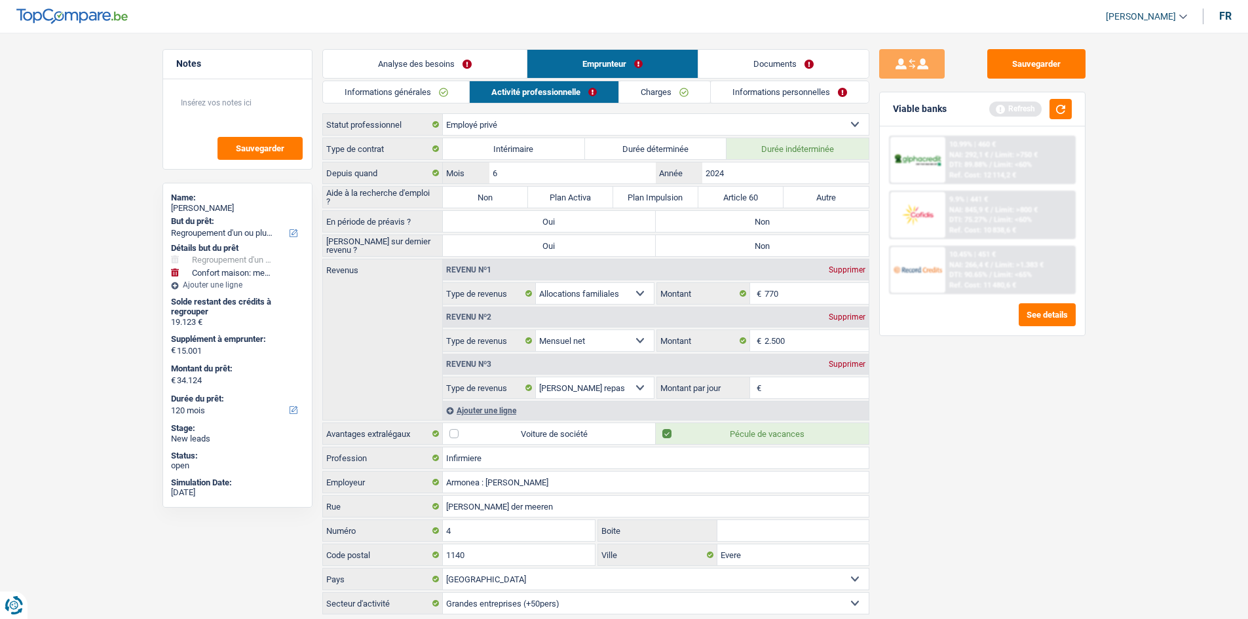
click at [716, 228] on label "Non" at bounding box center [762, 221] width 213 height 21
click at [716, 228] on input "Non" at bounding box center [762, 221] width 213 height 21
radio input "true"
click at [679, 245] on label "Non" at bounding box center [762, 245] width 213 height 21
click at [679, 245] on input "Non" at bounding box center [762, 245] width 213 height 21
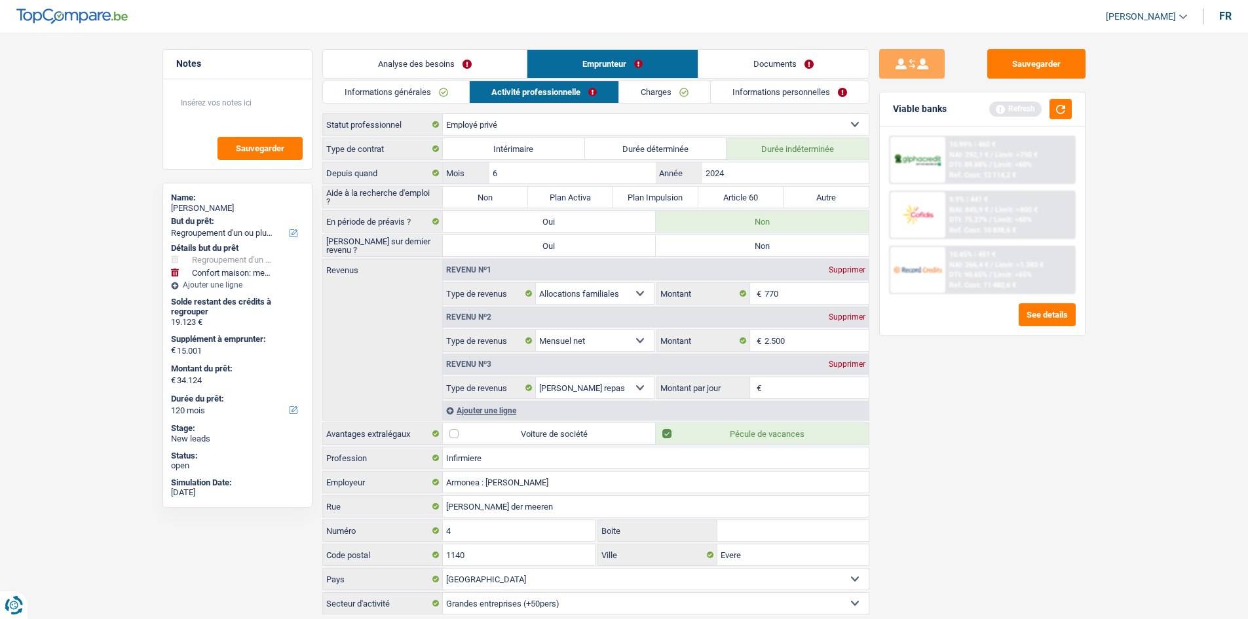
radio input "true"
click at [810, 387] on input "Montant par jour" at bounding box center [817, 387] width 104 height 21
type input "1"
type input "7,5"
click at [892, 410] on div "Sauvegarder Viable banks Refresh 10.99% | 460 € NAI: 292,1 € / Limit: >750 € DT…" at bounding box center [982, 322] width 226 height 546
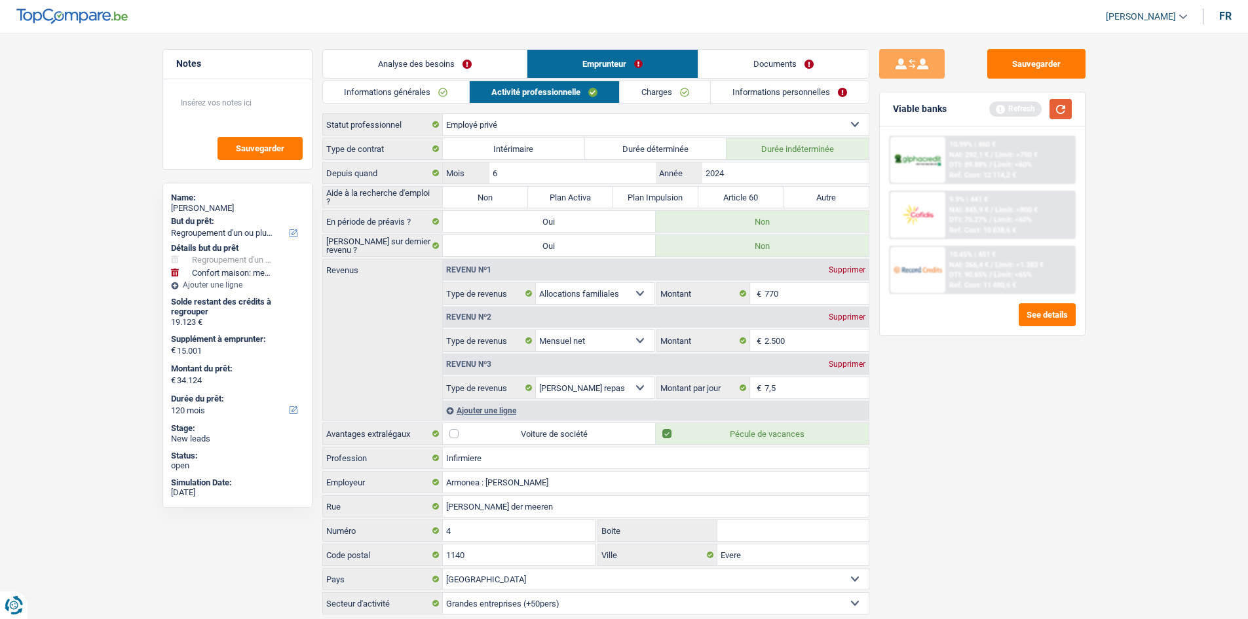
click at [1061, 109] on button "button" at bounding box center [1061, 109] width 22 height 20
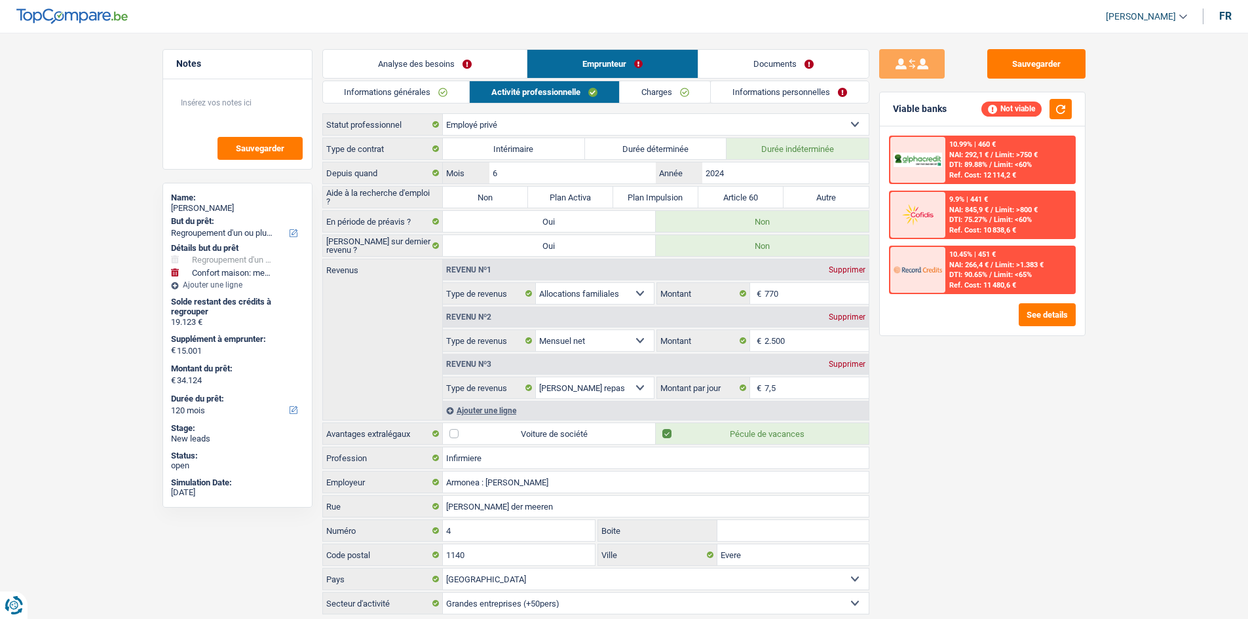
click at [660, 88] on link "Charges" at bounding box center [665, 92] width 91 height 22
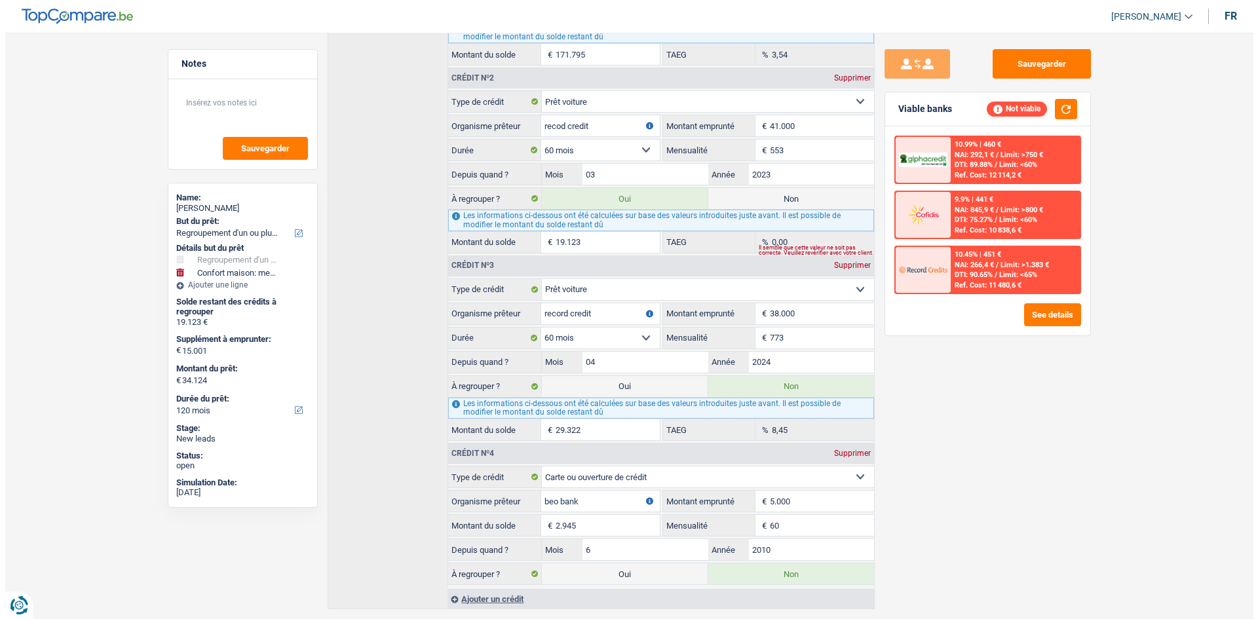
scroll to position [435, 0]
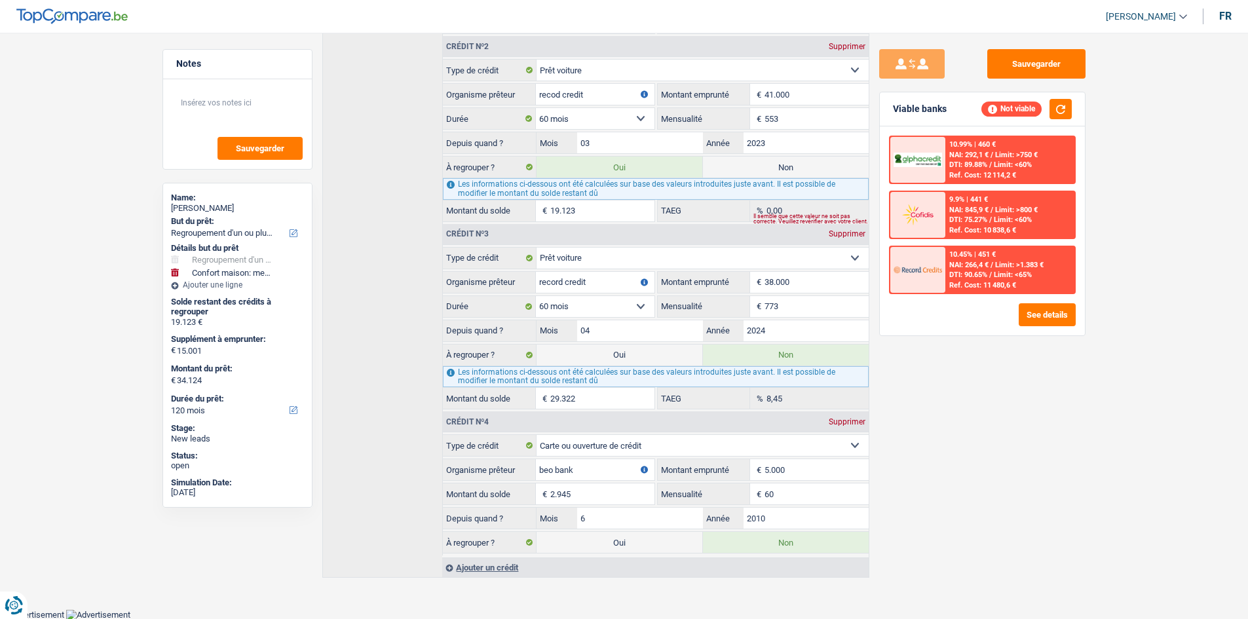
click at [641, 544] on label "Oui" at bounding box center [620, 542] width 166 height 21
click at [641, 544] on input "Oui" at bounding box center [620, 542] width 166 height 21
radio input "true"
type input "37.069"
radio input "false"
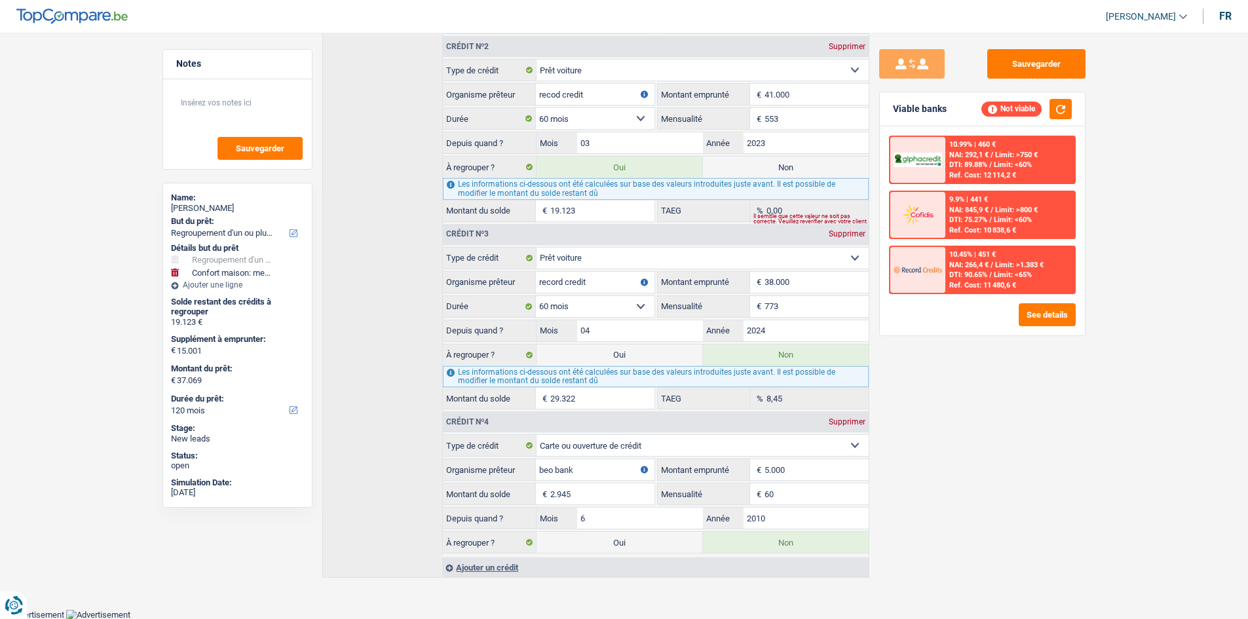
select select "144"
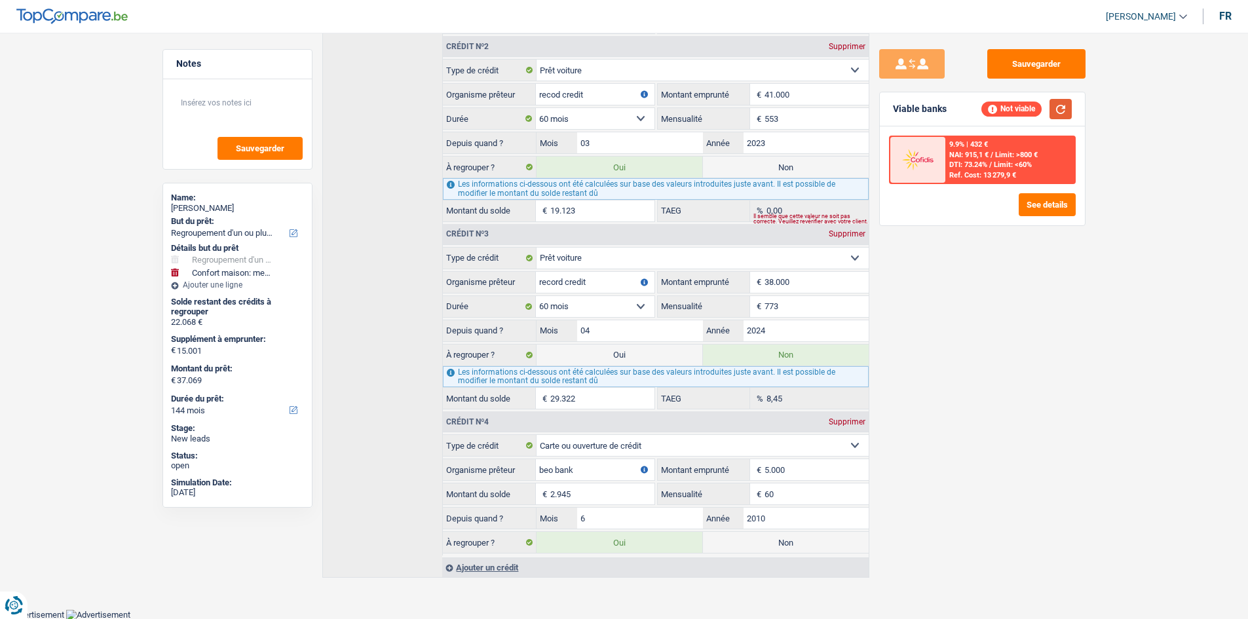
click at [1059, 115] on button "button" at bounding box center [1061, 109] width 22 height 20
click at [765, 544] on label "Non" at bounding box center [786, 542] width 166 height 21
click at [765, 544] on input "Non" at bounding box center [786, 542] width 166 height 21
radio input "true"
select select "120"
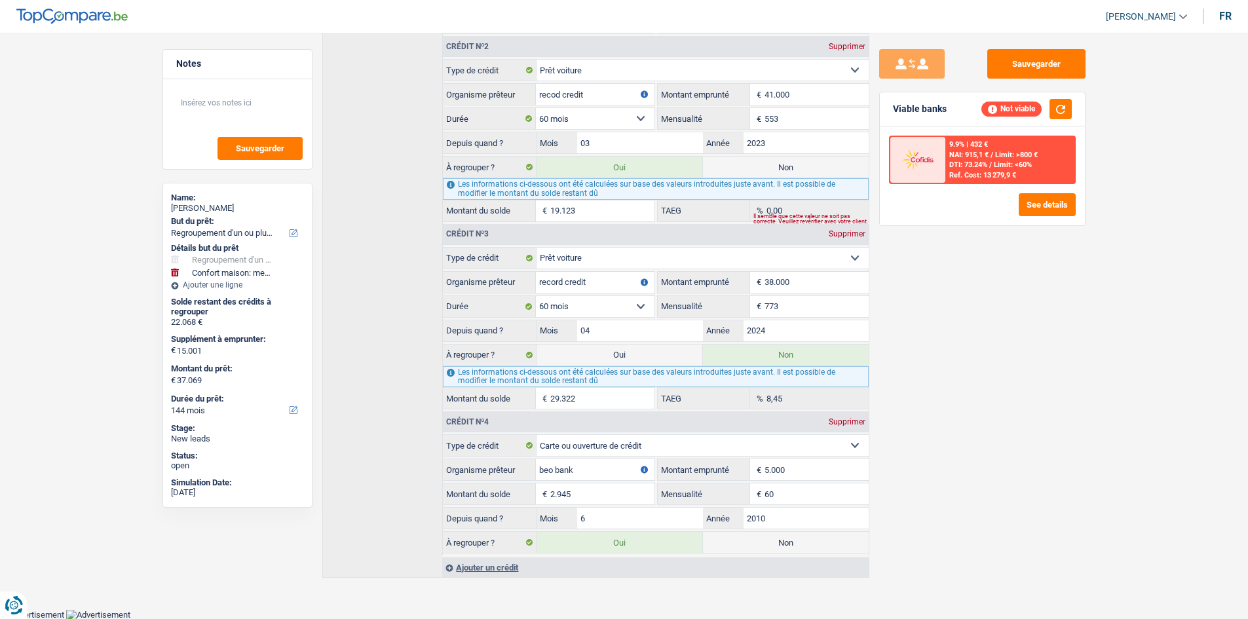
type input "34.124"
radio input "false"
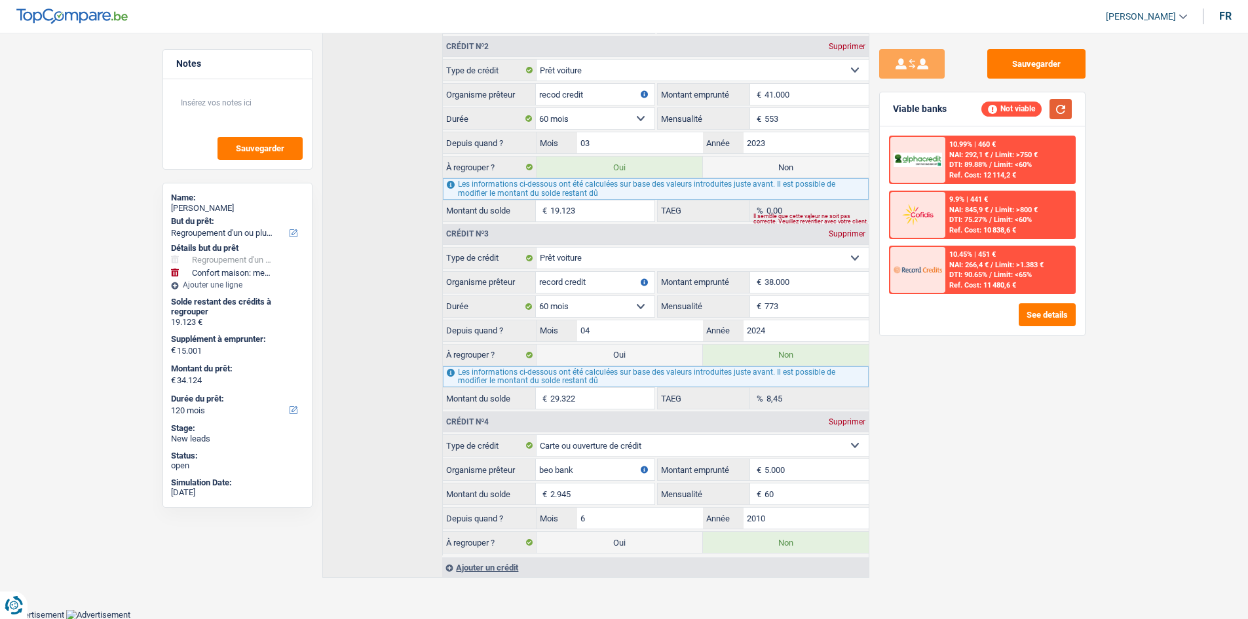
click at [1055, 105] on button "button" at bounding box center [1061, 109] width 22 height 20
click at [1037, 313] on button "See details" at bounding box center [1047, 314] width 57 height 23
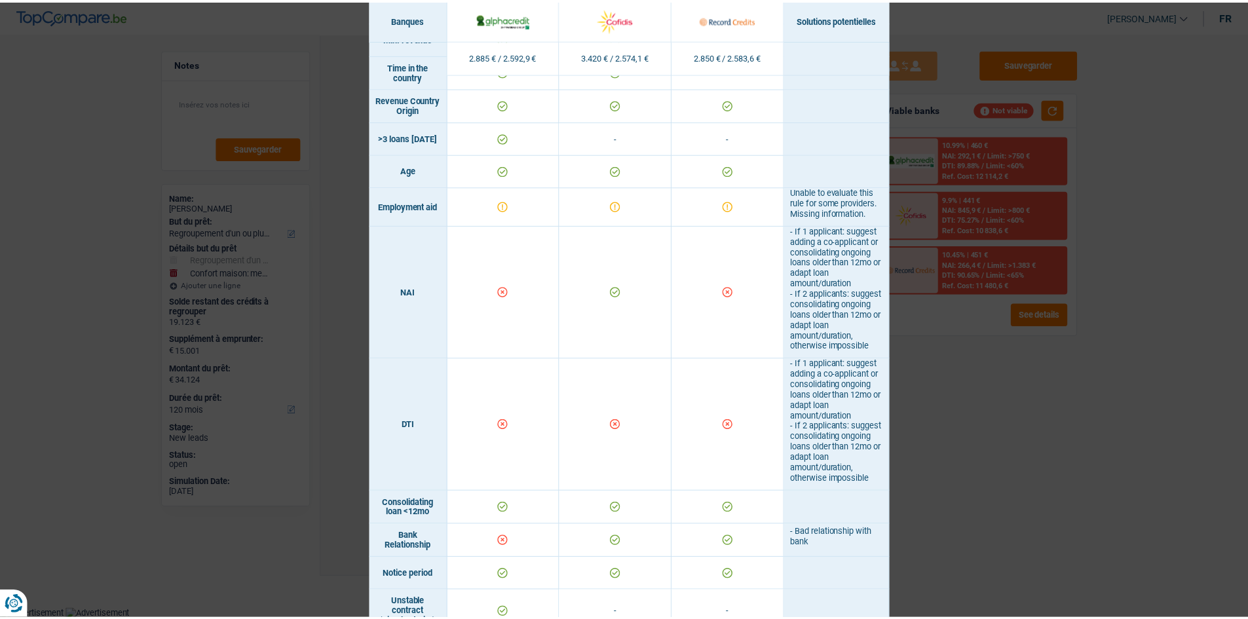
scroll to position [349, 0]
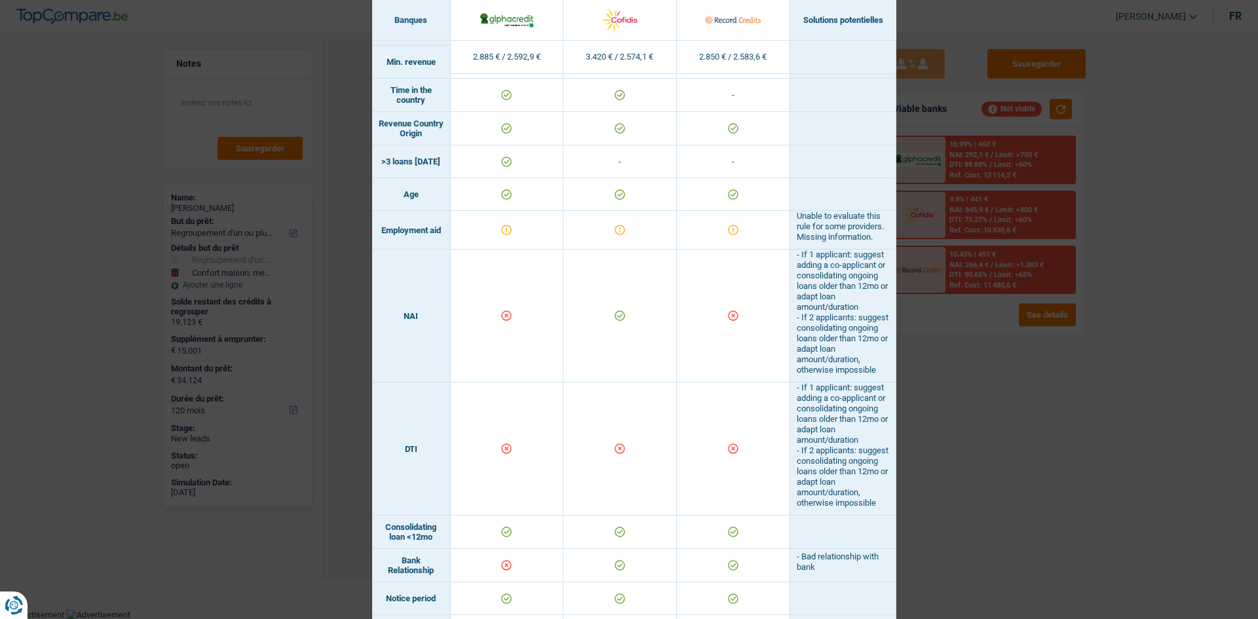
drag, startPoint x: 985, startPoint y: 387, endPoint x: 968, endPoint y: 373, distance: 21.8
click at [982, 385] on div "Banks conditions × Banques Solutions potentielles Revenus / Charges 2.885 € / 2…" at bounding box center [629, 309] width 1258 height 619
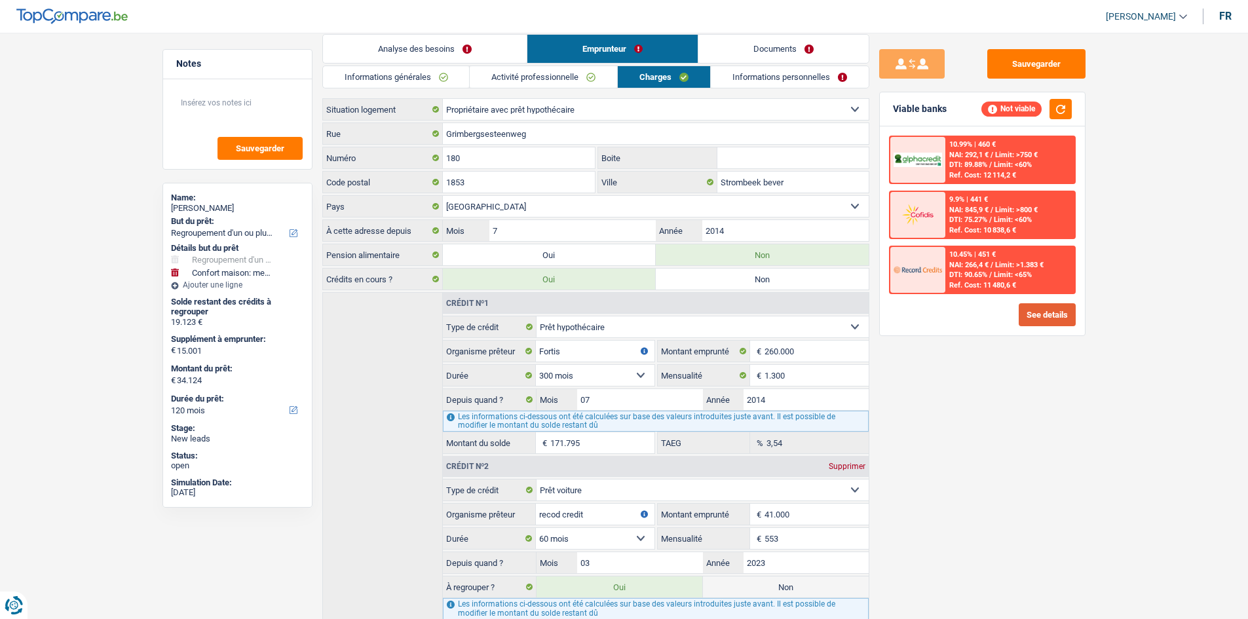
scroll to position [0, 0]
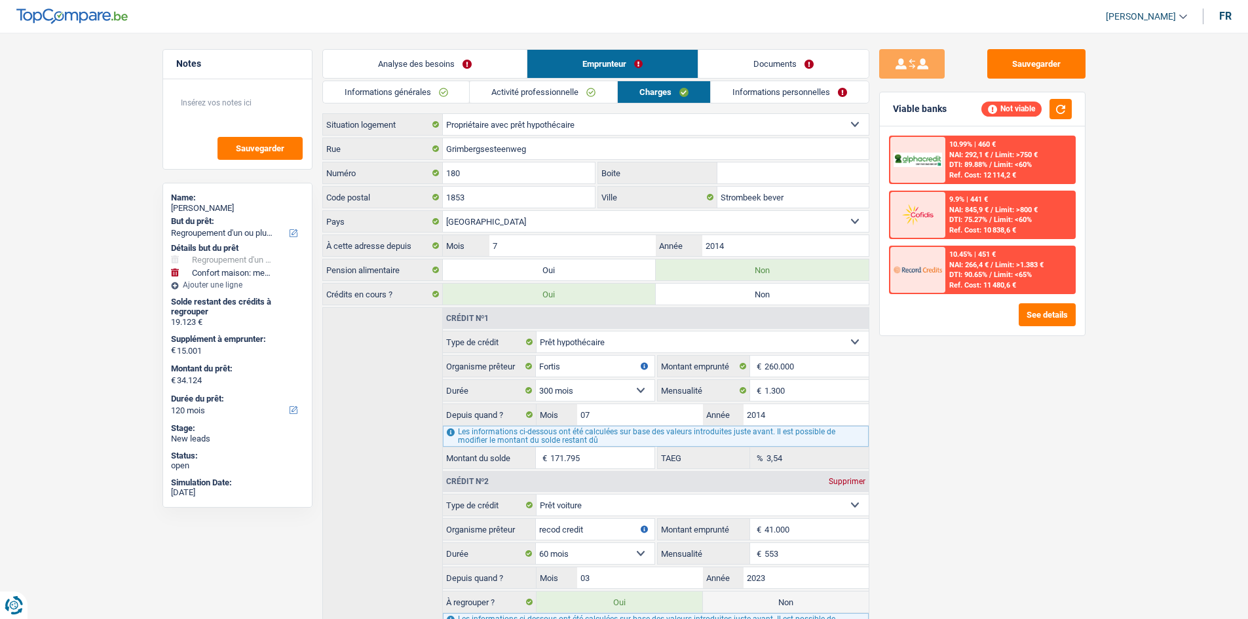
click at [763, 94] on link "Informations personnelles" at bounding box center [790, 92] width 158 height 22
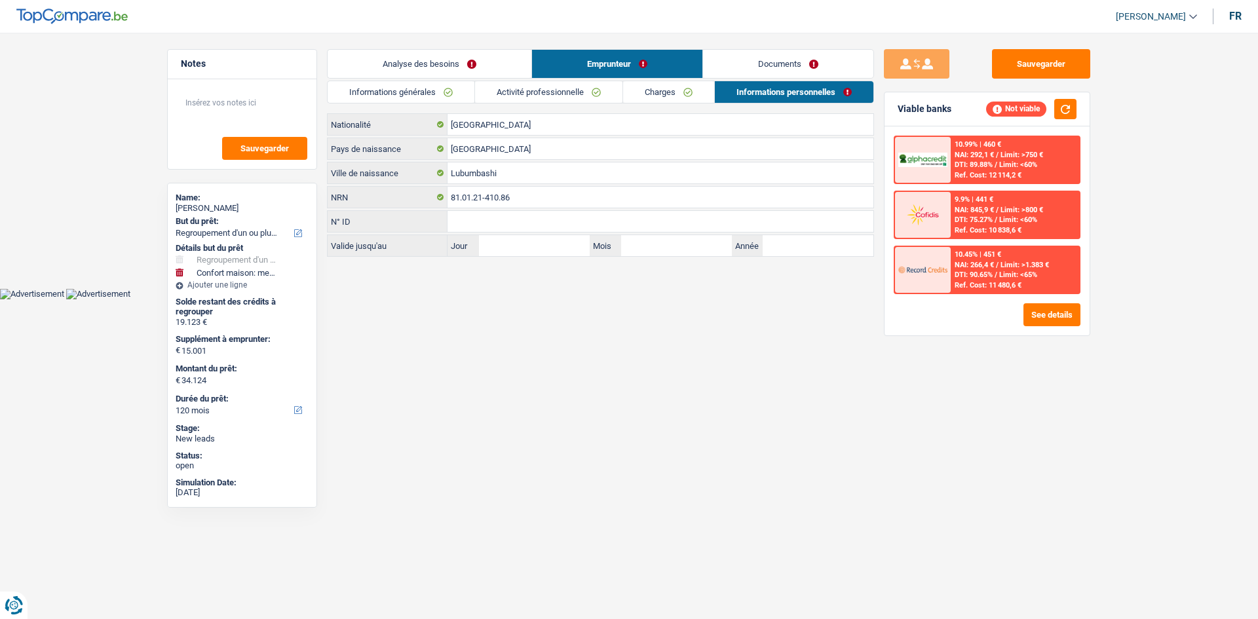
click at [496, 68] on link "Analyse des besoins" at bounding box center [430, 64] width 204 height 28
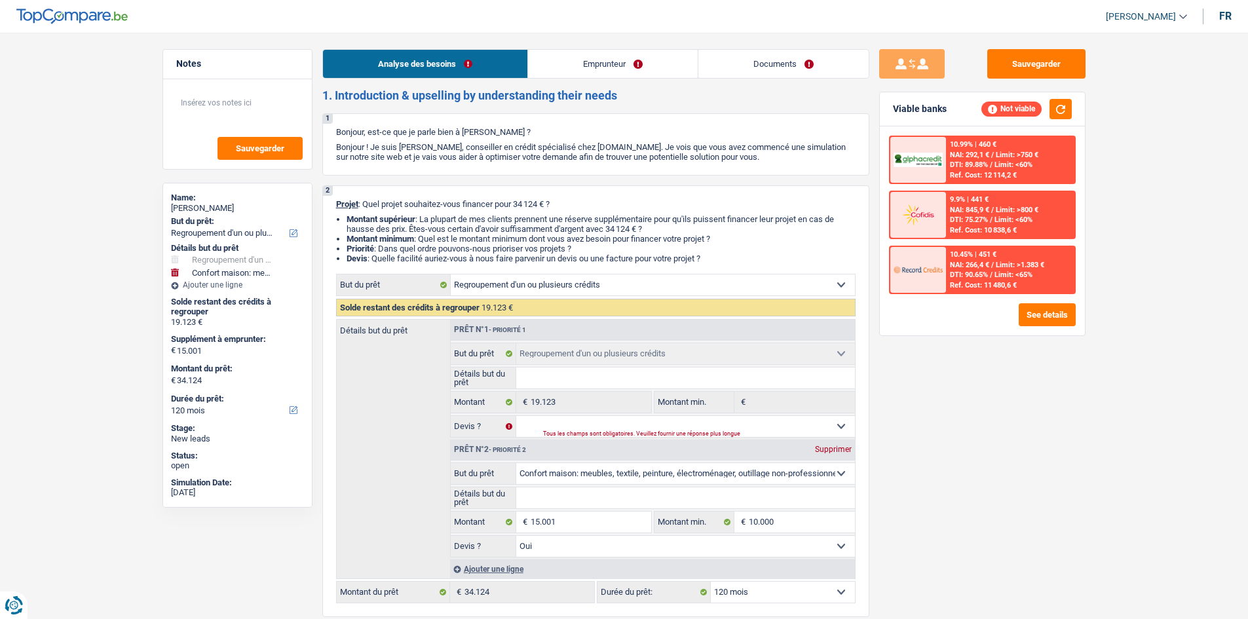
click at [568, 64] on link "Emprunteur" at bounding box center [613, 64] width 170 height 28
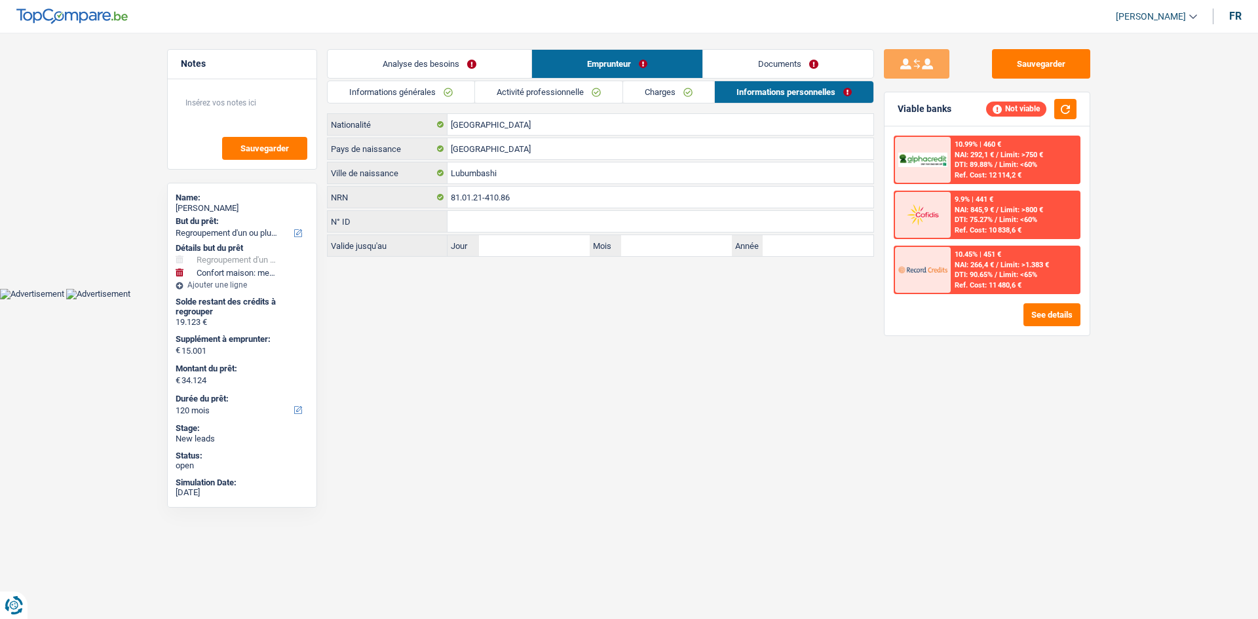
click at [571, 88] on link "Activité professionnelle" at bounding box center [548, 92] width 147 height 22
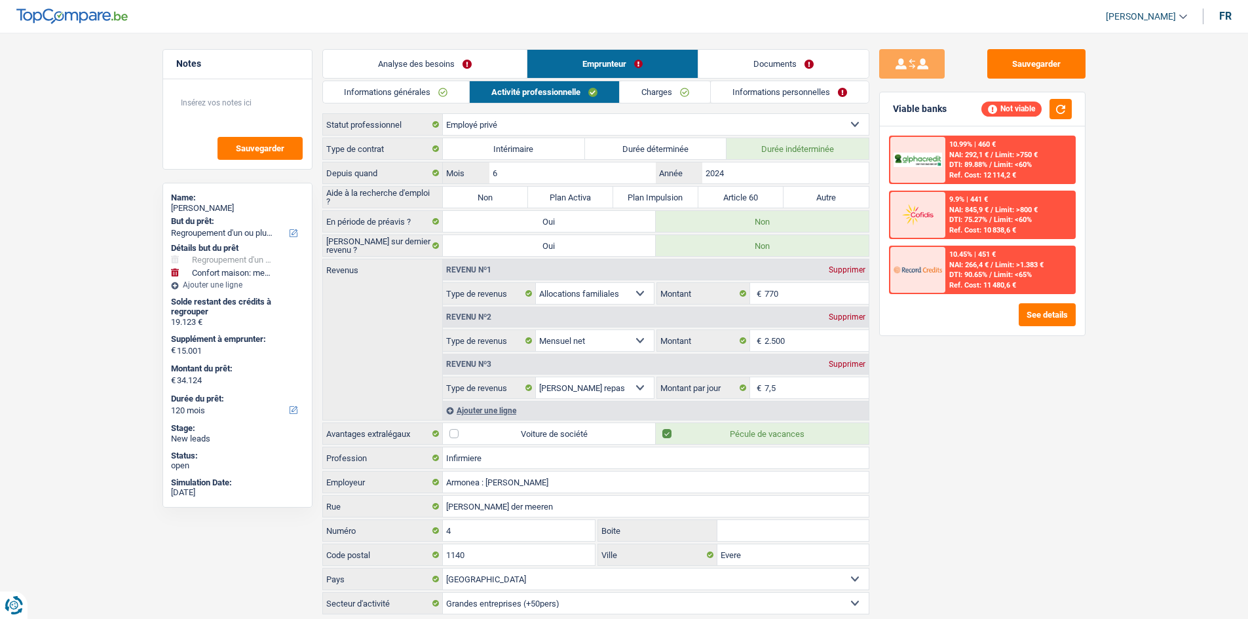
click at [472, 411] on div "Ajouter une ligne" at bounding box center [656, 410] width 426 height 19
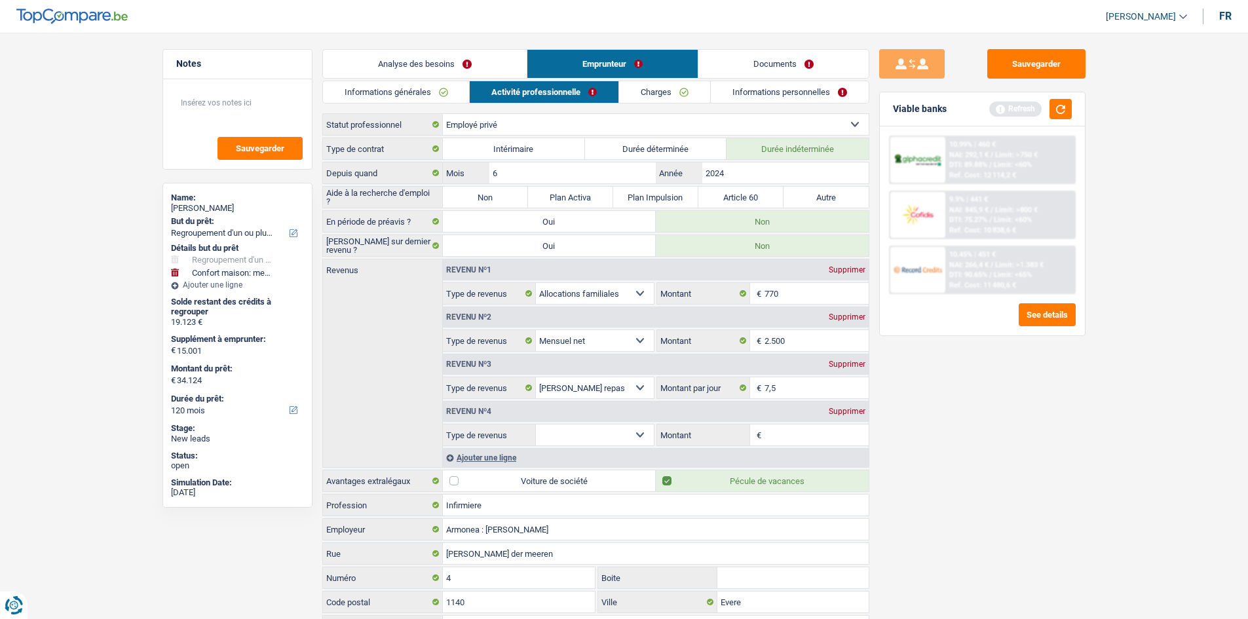
click at [641, 435] on select "Allocation d'handicap Allocations chômage Allocations familiales Chèques repas …" at bounding box center [595, 435] width 119 height 21
select select "other"
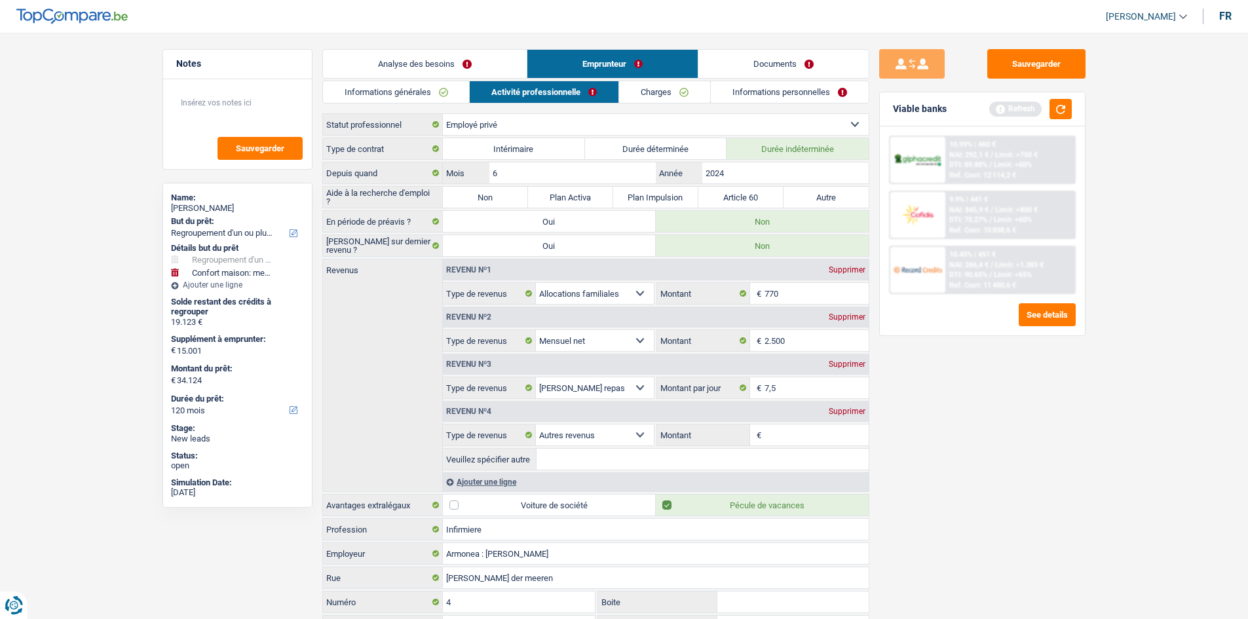
click at [772, 436] on input "Montant" at bounding box center [817, 435] width 104 height 21
type input "2.500"
click at [594, 466] on input "Veuillez spécifier autre" at bounding box center [703, 459] width 332 height 21
click at [570, 467] on input "infermiere" at bounding box center [703, 459] width 332 height 21
drag, startPoint x: 558, startPoint y: 461, endPoint x: 967, endPoint y: 431, distance: 409.9
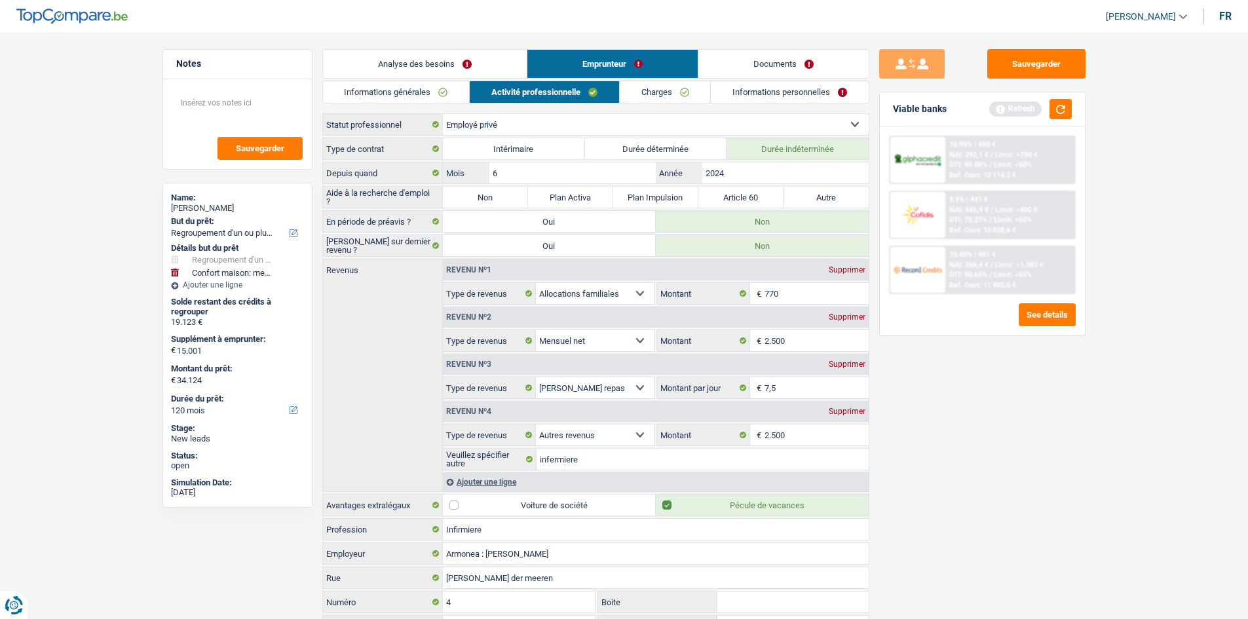
click at [981, 432] on div "Sauvegarder Viable banks Refresh 10.99% | 460 € NAI: 292,1 € / Limit: >750 € DT…" at bounding box center [982, 322] width 226 height 546
click at [613, 463] on input "infermiere" at bounding box center [703, 459] width 332 height 21
click at [706, 463] on input "infermiere maison de repos st josph" at bounding box center [703, 459] width 332 height 21
type input "infermiere maison de repos st josph"
click at [1067, 108] on button "button" at bounding box center [1061, 109] width 22 height 20
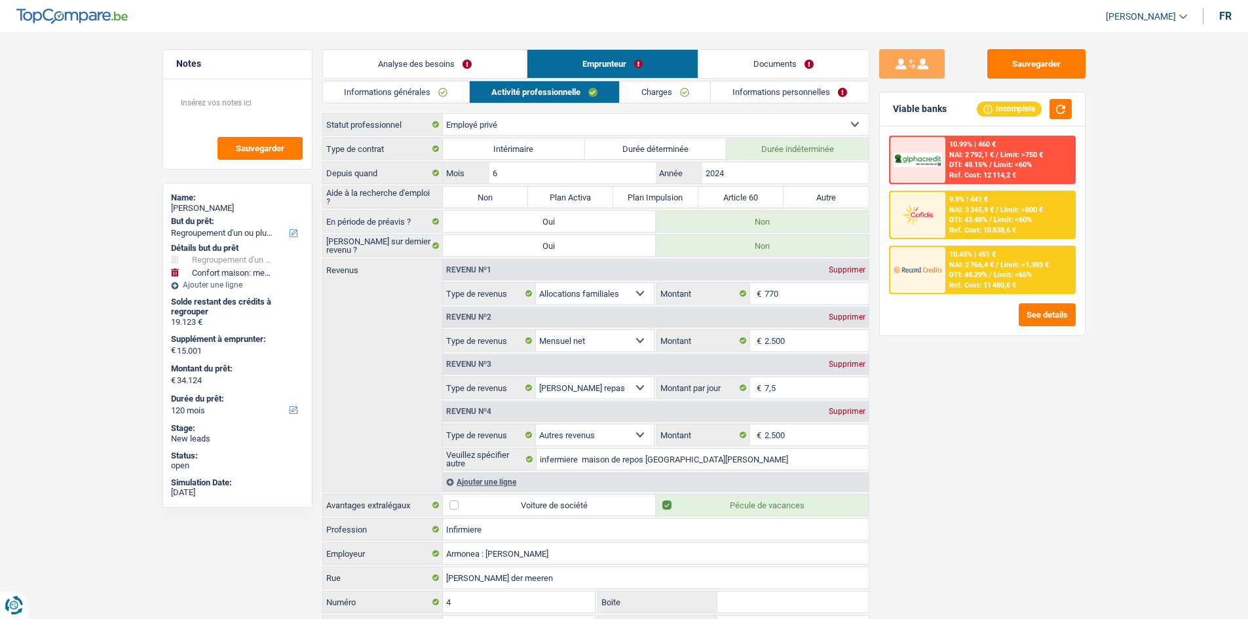
click at [430, 61] on link "Analyse des besoins" at bounding box center [425, 64] width 204 height 28
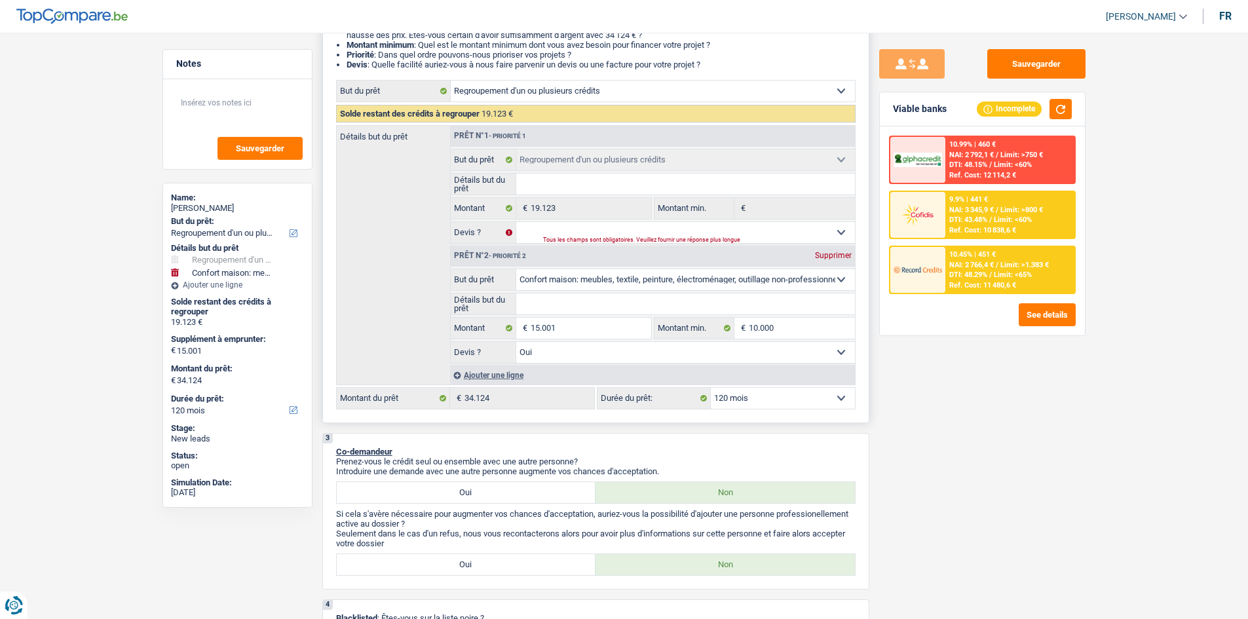
scroll to position [197, 0]
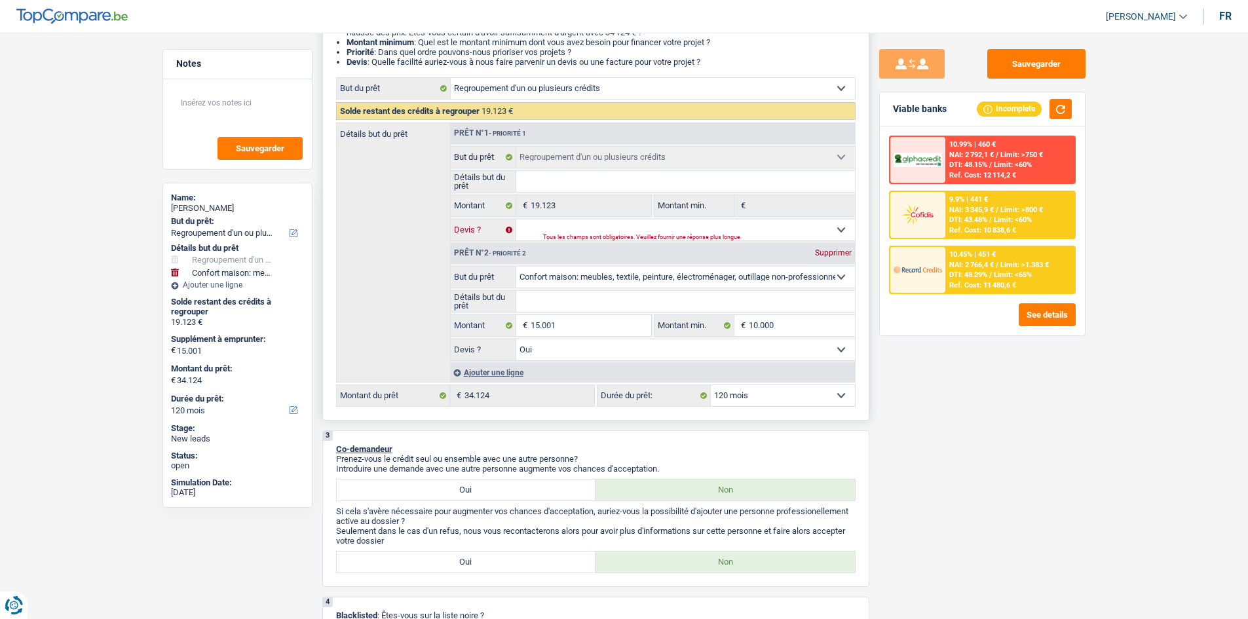
click at [571, 226] on select "Oui Non Non répondu Sélectionner une option" at bounding box center [685, 229] width 339 height 21
select select "yes"
click at [516, 219] on select "Oui Non Non répondu Sélectionner une option" at bounding box center [685, 229] width 339 height 21
select select "yes"
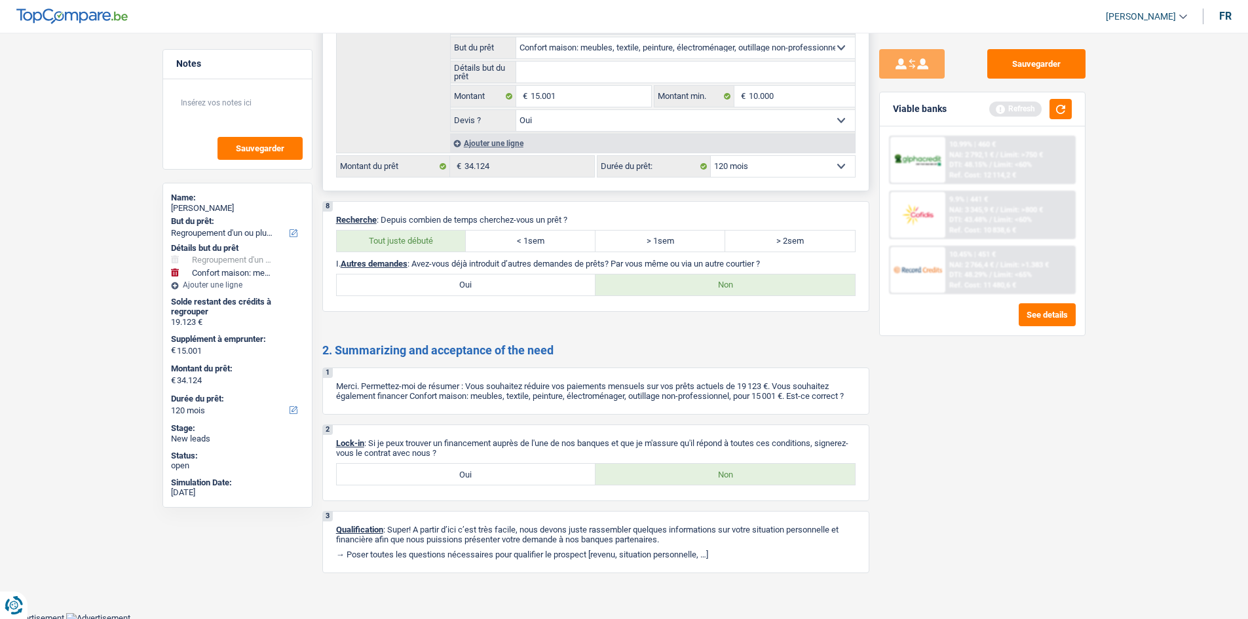
scroll to position [2634, 0]
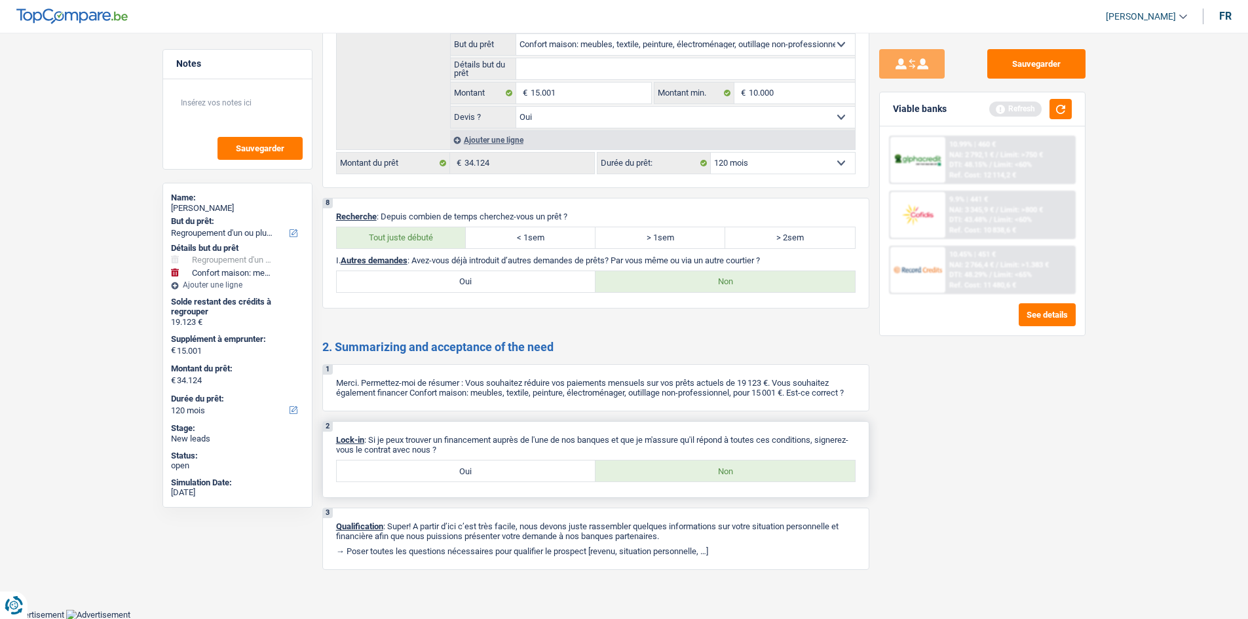
click at [466, 463] on label "Oui" at bounding box center [466, 471] width 259 height 21
click at [466, 463] on input "Oui" at bounding box center [466, 471] width 259 height 21
radio input "true"
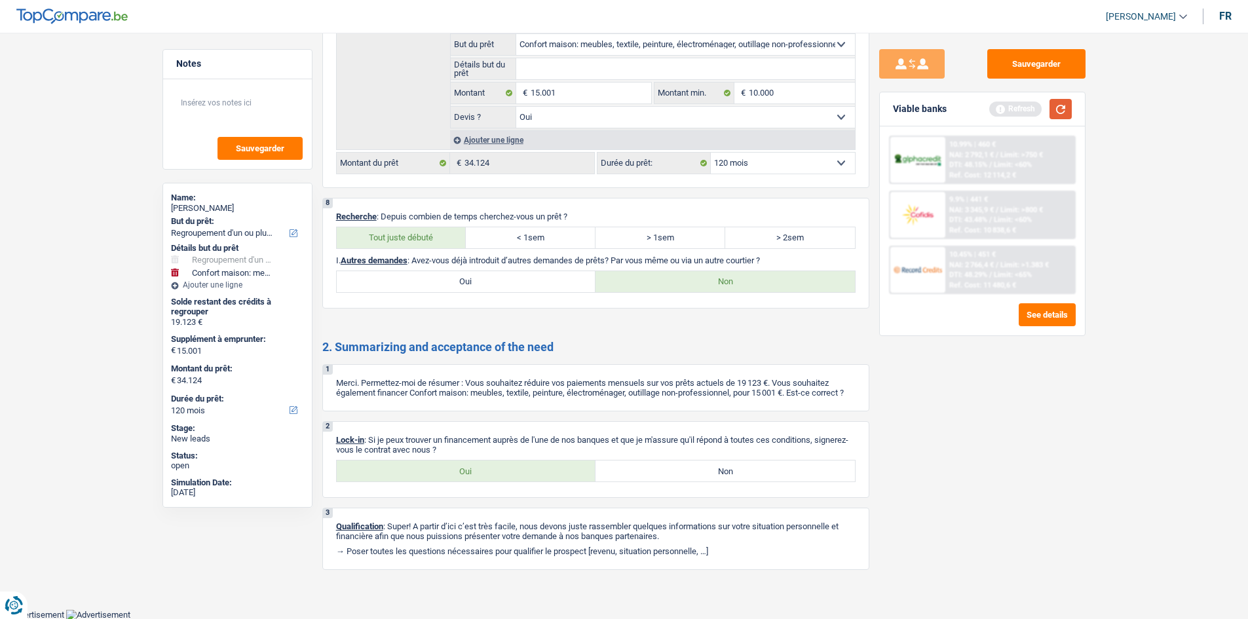
click at [1052, 111] on button "button" at bounding box center [1061, 109] width 22 height 20
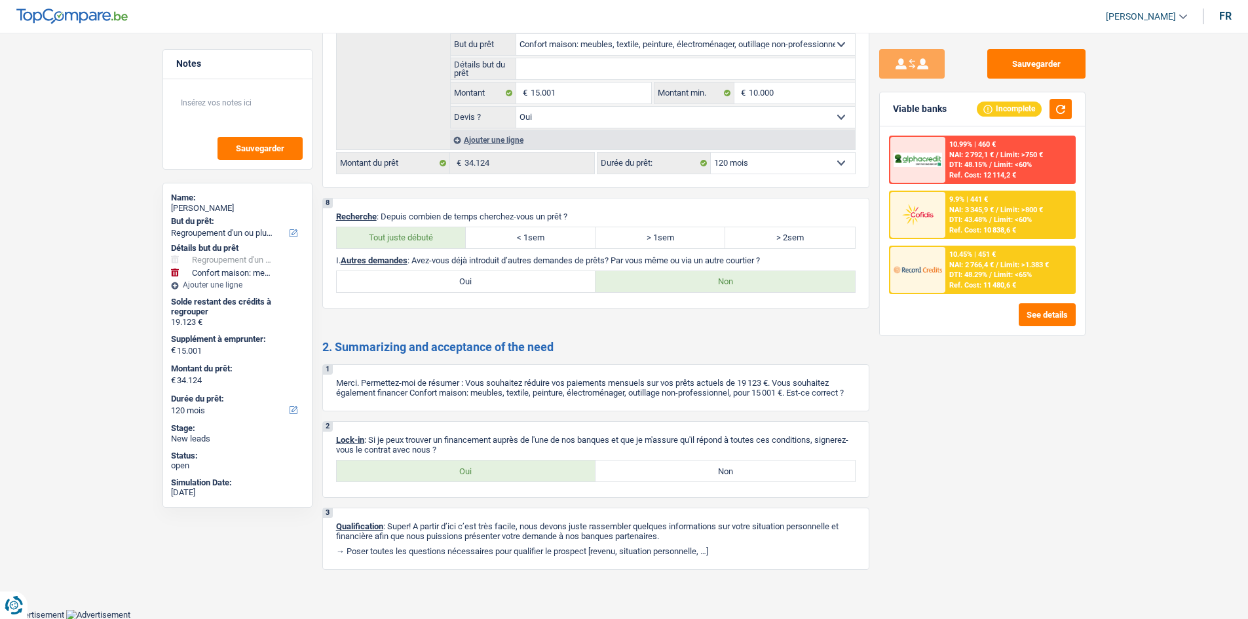
click at [996, 224] on span "Limit: <60%" at bounding box center [1013, 220] width 38 height 9
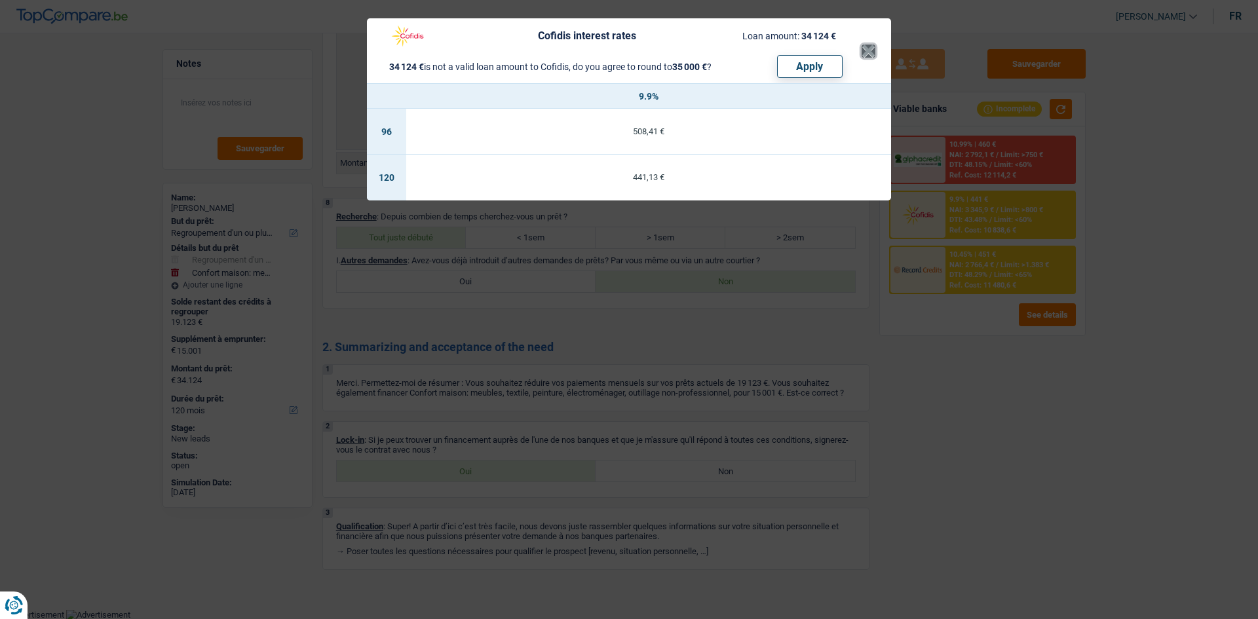
click at [866, 50] on button "×" at bounding box center [869, 51] width 14 height 13
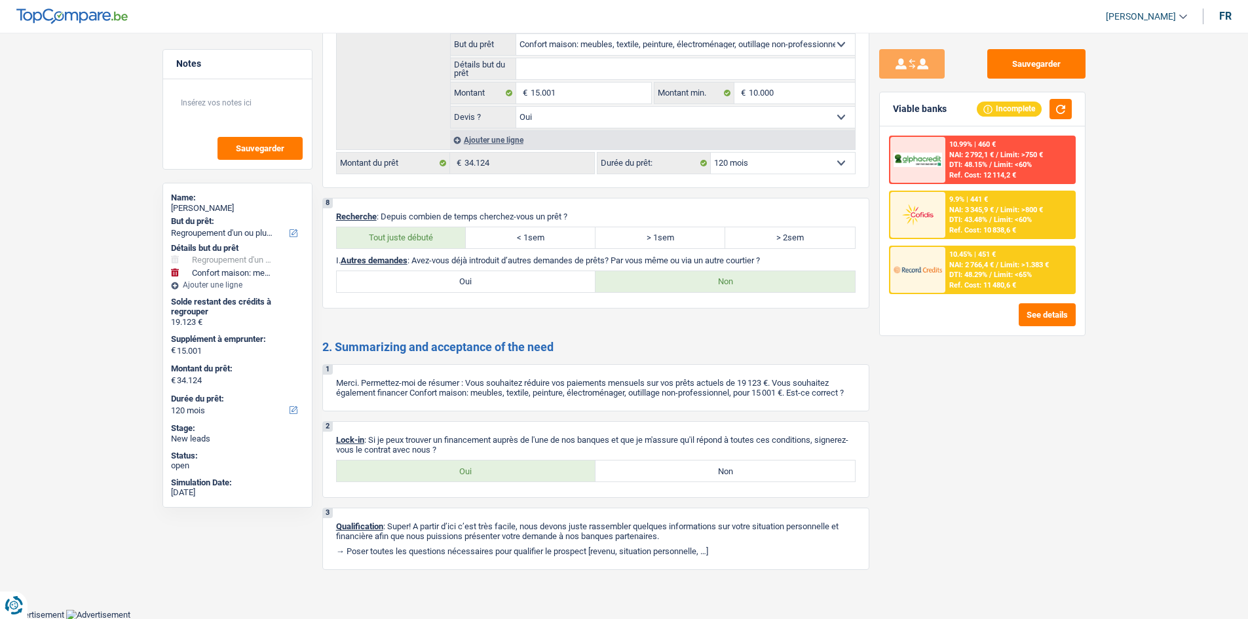
click at [1019, 256] on div "10.45% | 451 € NAI: 2 766,4 € / Limit: >1.383 € DTI: 48.29% / Limit: <65% Ref. …" at bounding box center [1009, 270] width 129 height 46
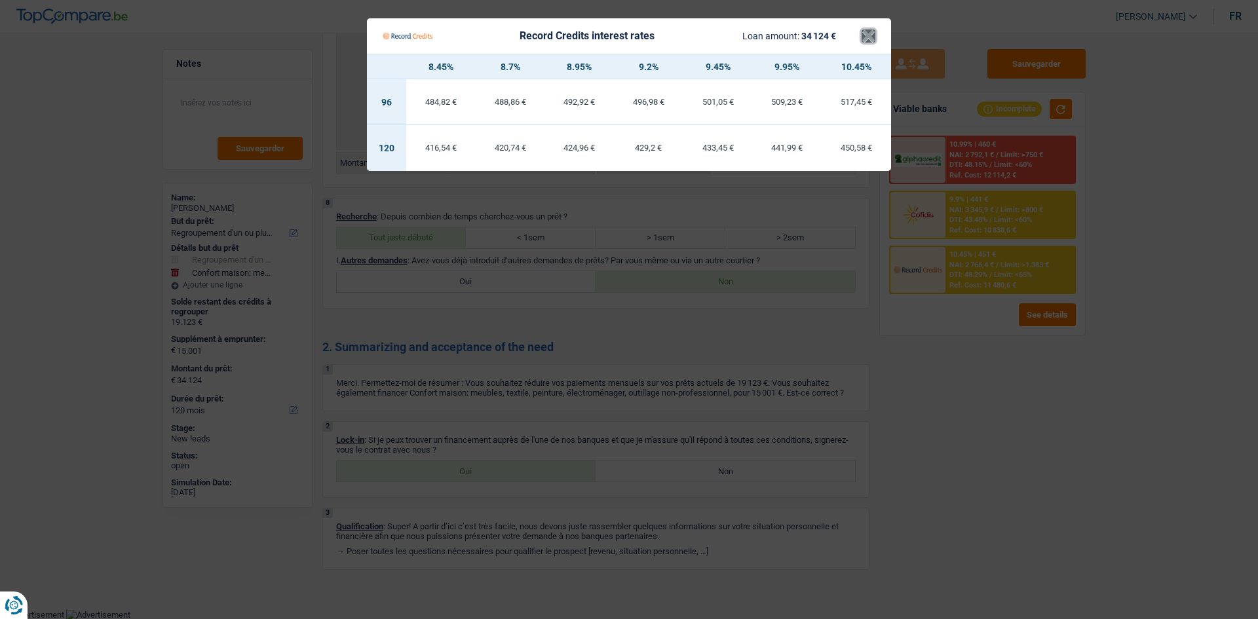
click at [868, 37] on button "×" at bounding box center [869, 35] width 14 height 13
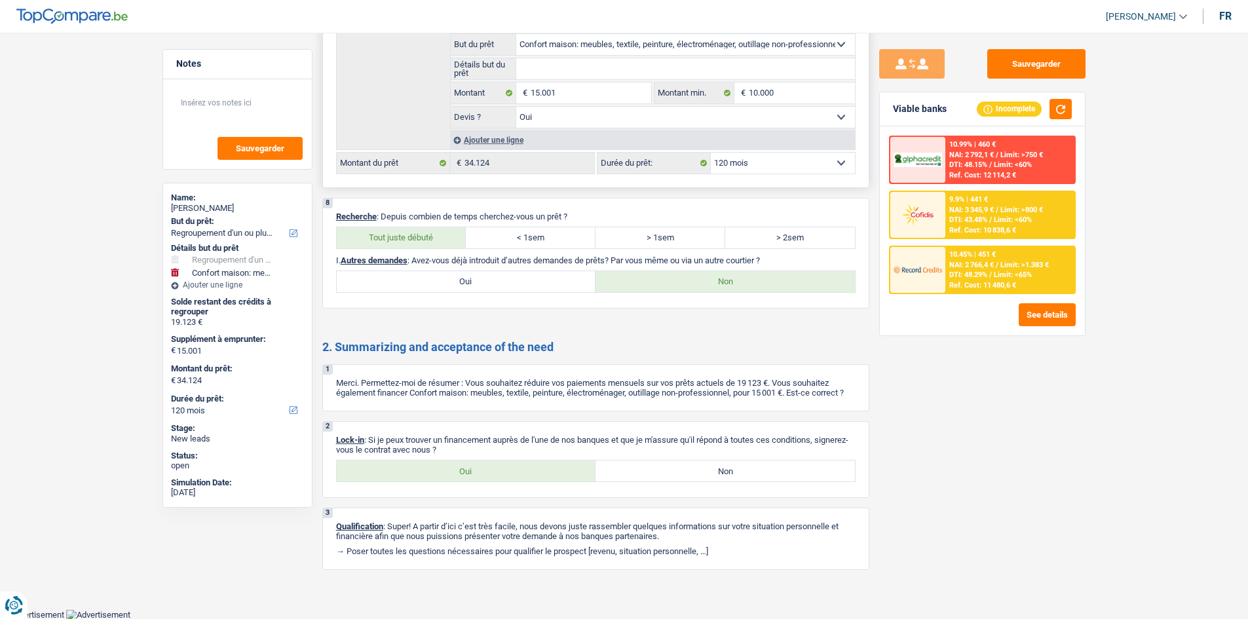
click at [752, 164] on select "12 mois 18 mois 24 mois 30 mois 36 mois 42 mois 48 mois 60 mois 72 mois 84 mois…" at bounding box center [783, 163] width 144 height 21
select select "60"
click at [711, 153] on select "12 mois 18 mois 24 mois 30 mois 36 mois 42 mois 48 mois 60 mois 72 mois 84 mois…" at bounding box center [783, 163] width 144 height 21
select select "60"
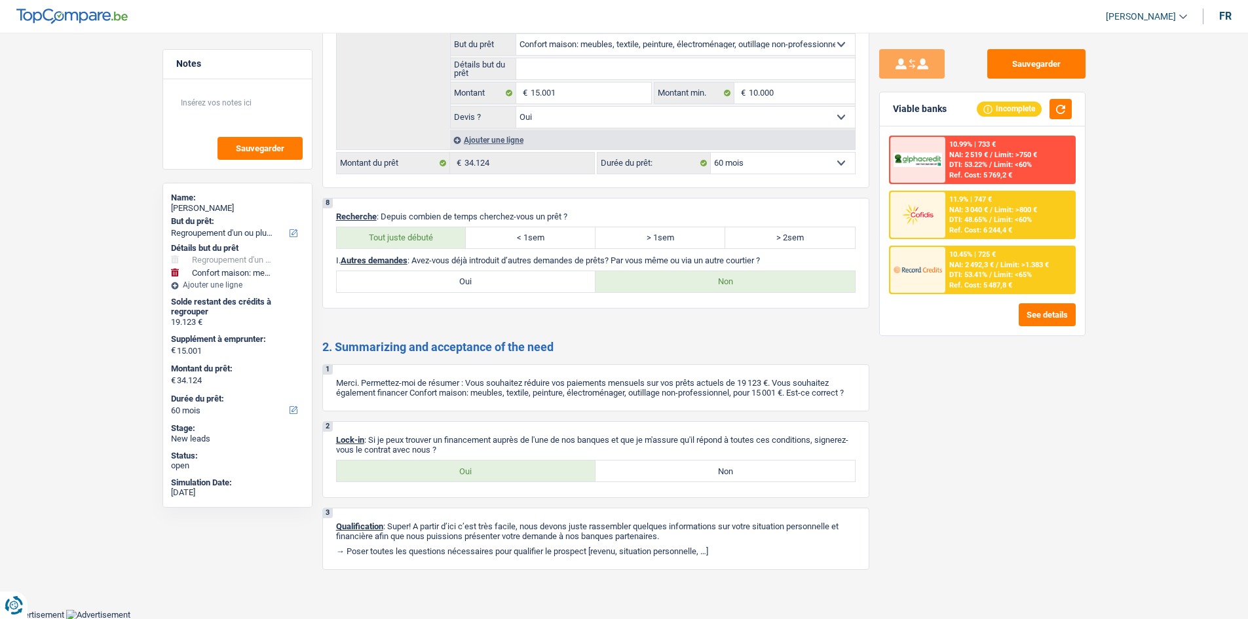
click at [969, 270] on div "10.45% | 725 € NAI: 2 492,3 € / Limit: >1.383 € DTI: 53.41% / Limit: <65% Ref. …" at bounding box center [1009, 270] width 129 height 46
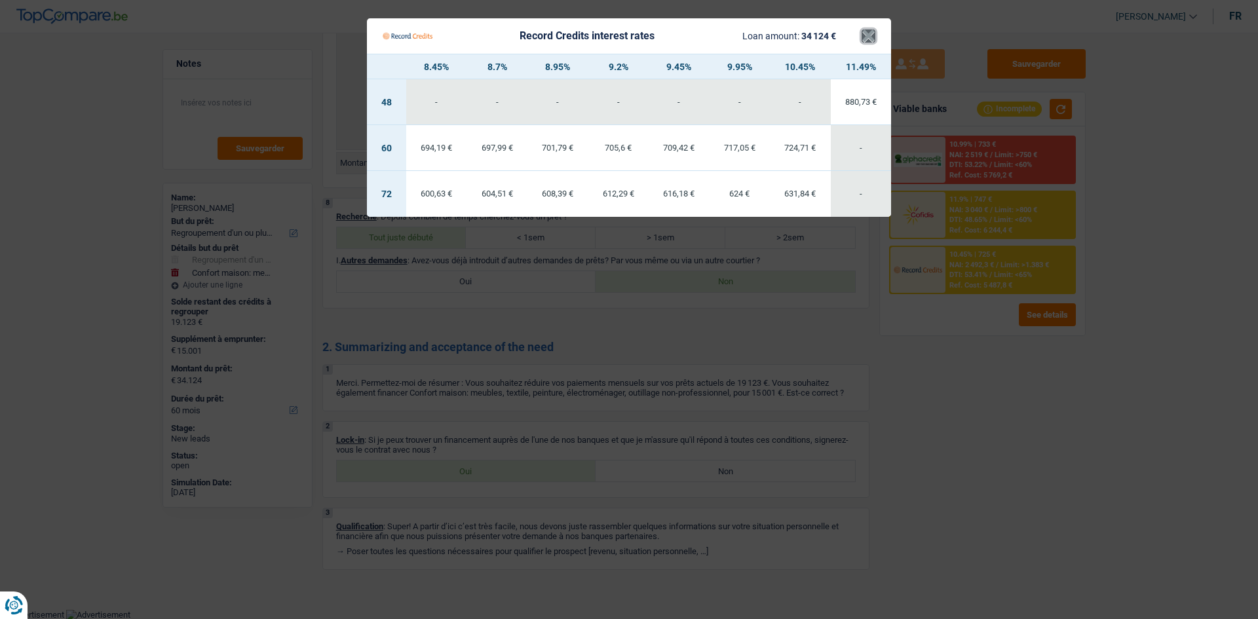
click at [870, 32] on button "×" at bounding box center [869, 35] width 14 height 13
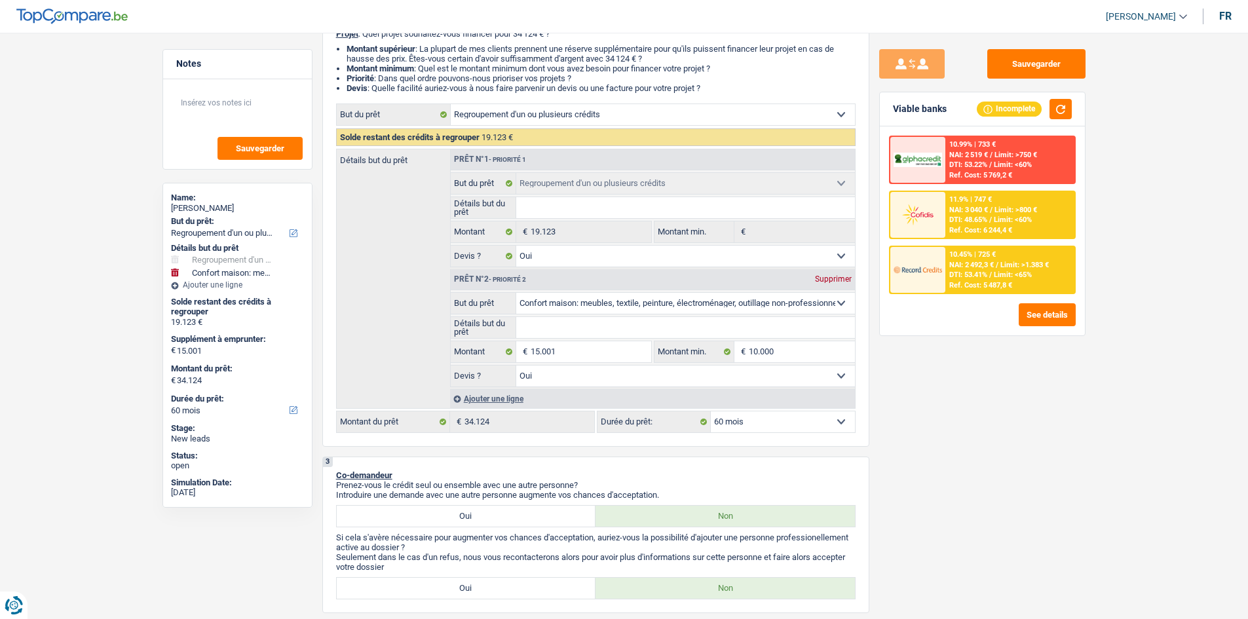
scroll to position [0, 0]
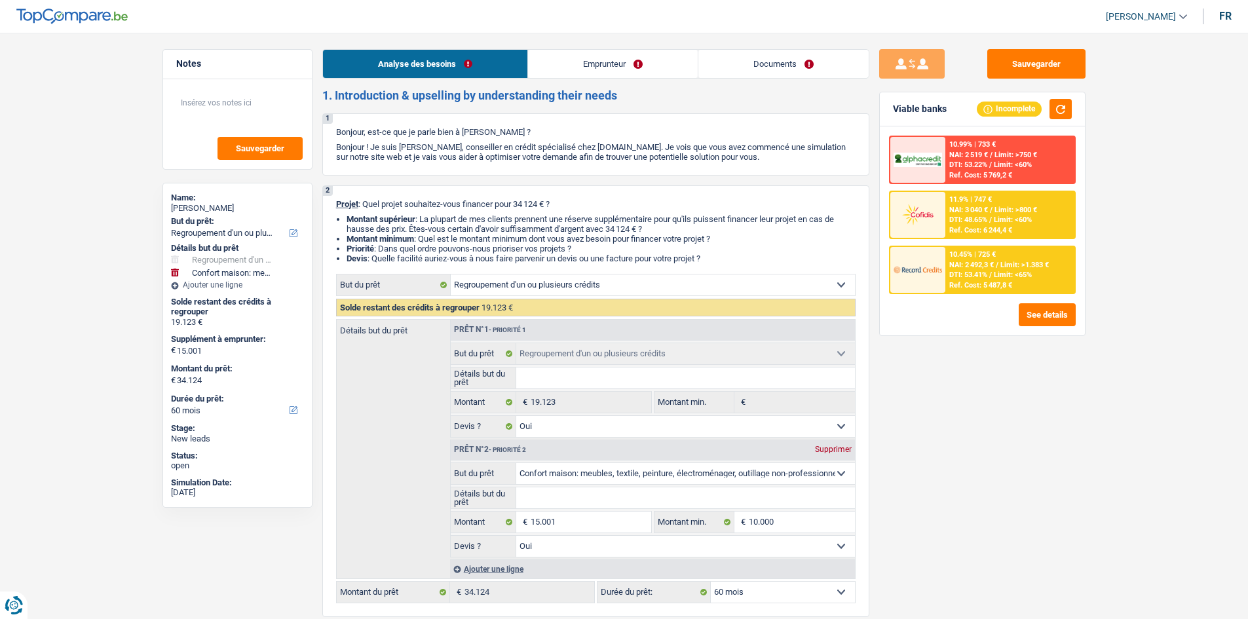
click at [633, 73] on link "Emprunteur" at bounding box center [613, 64] width 170 height 28
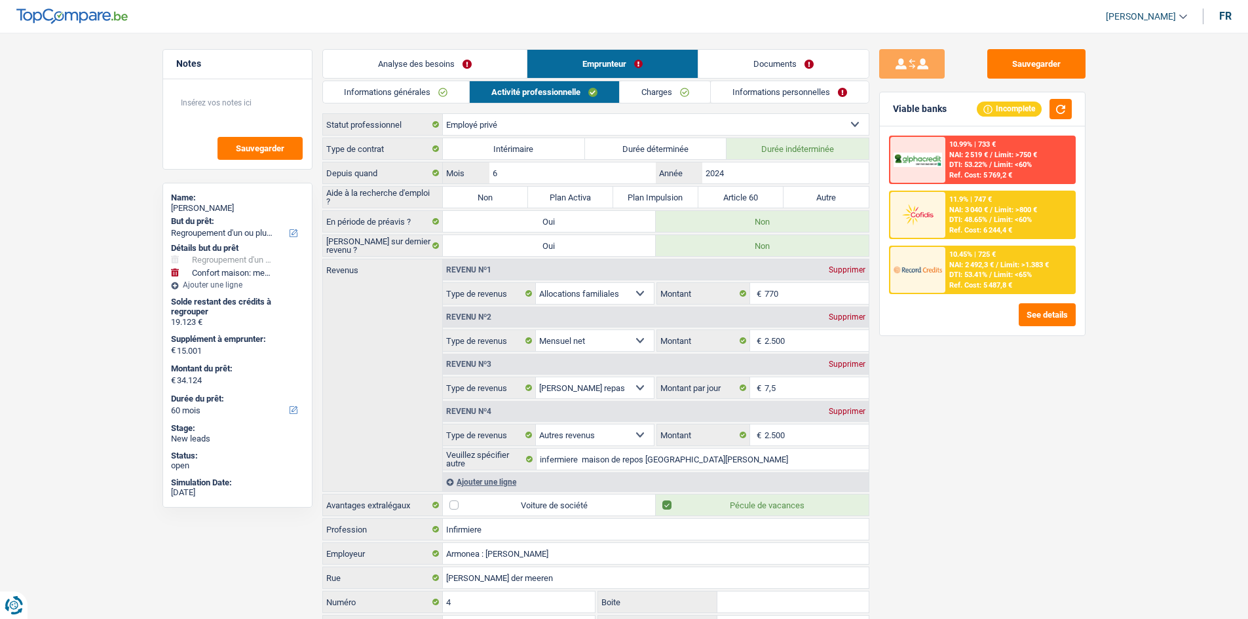
click at [738, 87] on link "Informations personnelles" at bounding box center [790, 92] width 158 height 22
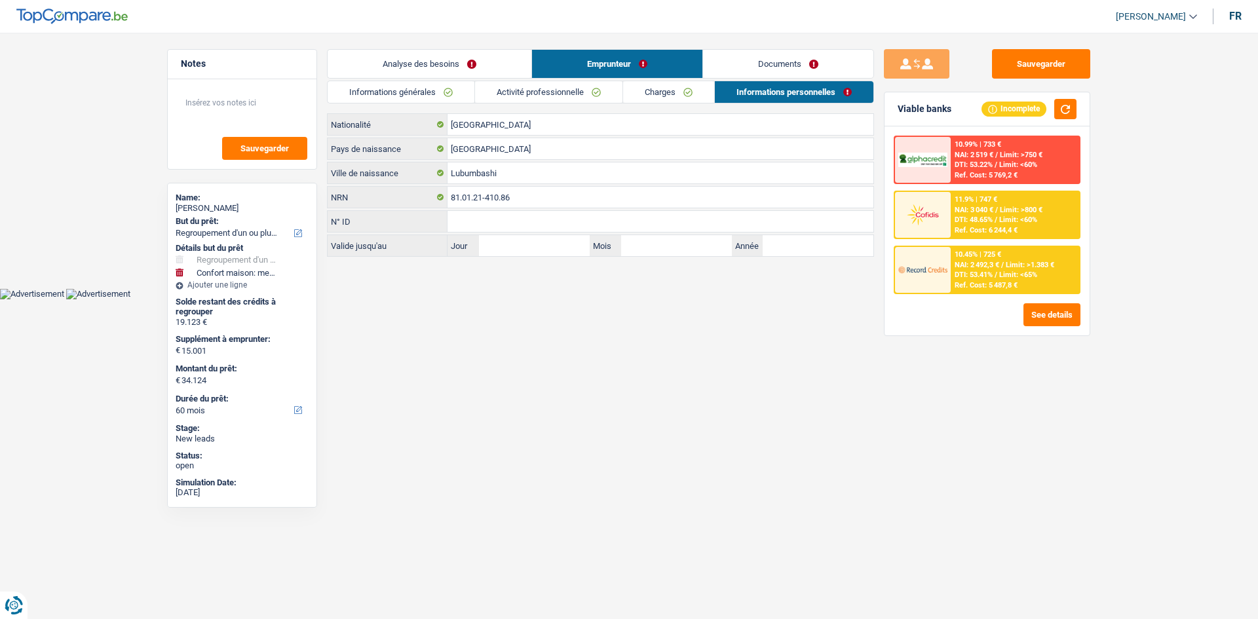
click at [742, 57] on link "Documents" at bounding box center [788, 64] width 170 height 28
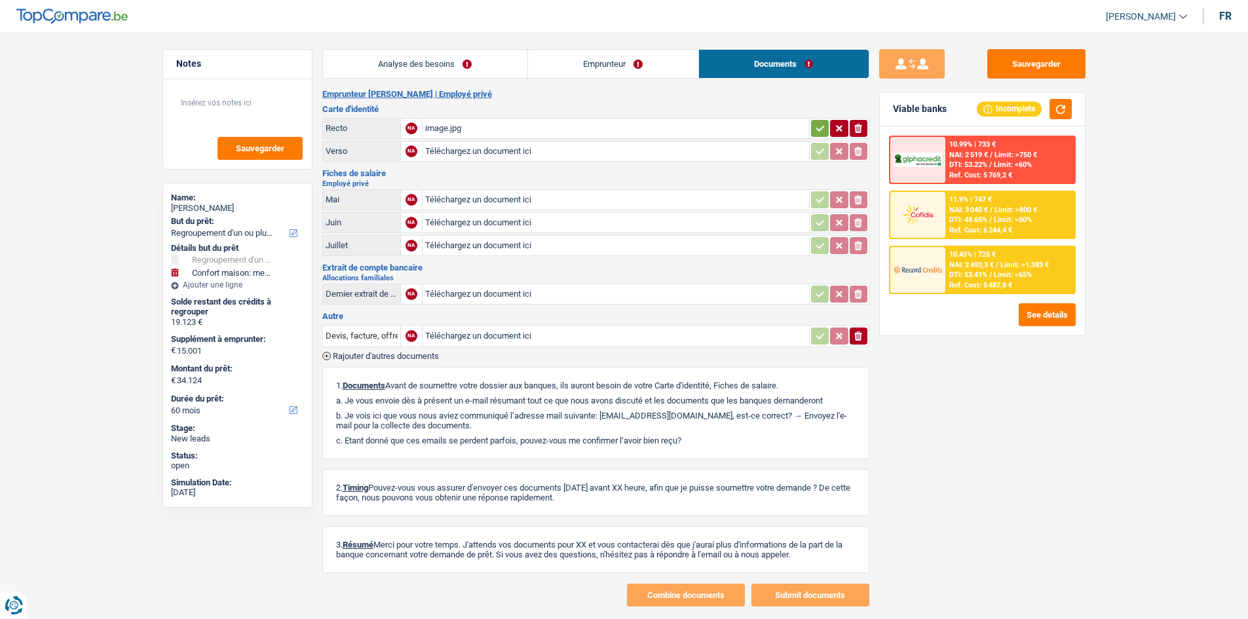
click at [442, 131] on div "image.jpg" at bounding box center [615, 129] width 381 height 20
click at [439, 74] on link "Analyse des besoins" at bounding box center [425, 64] width 204 height 28
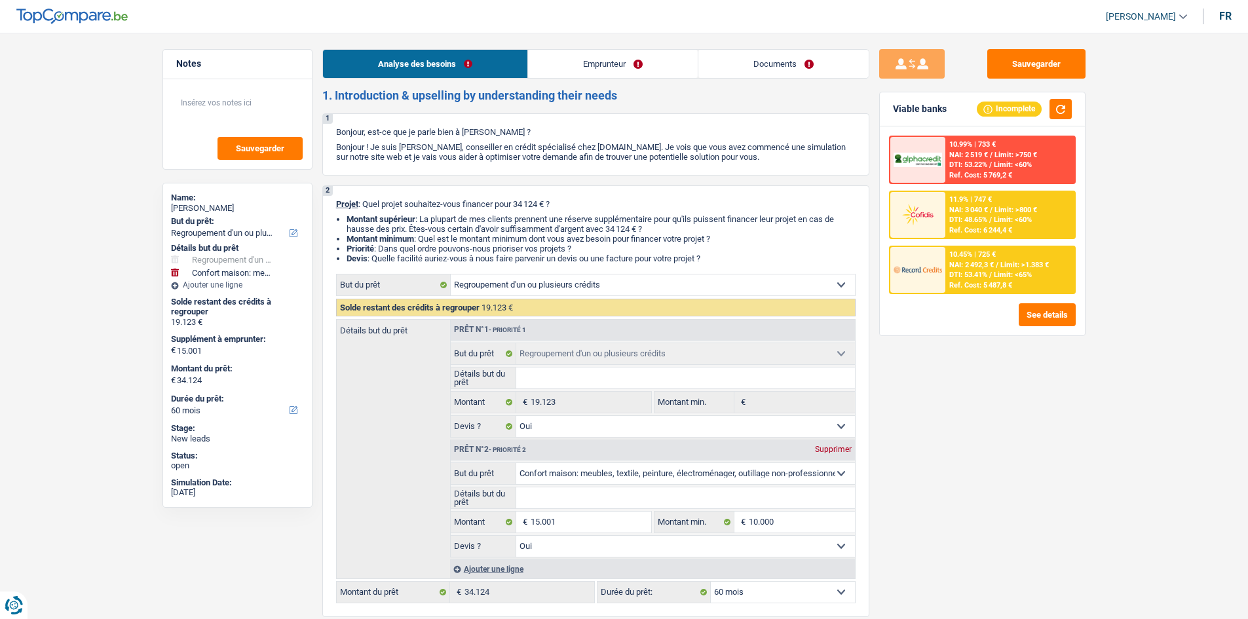
click at [958, 275] on span "DTI: 53.41%" at bounding box center [968, 275] width 38 height 9
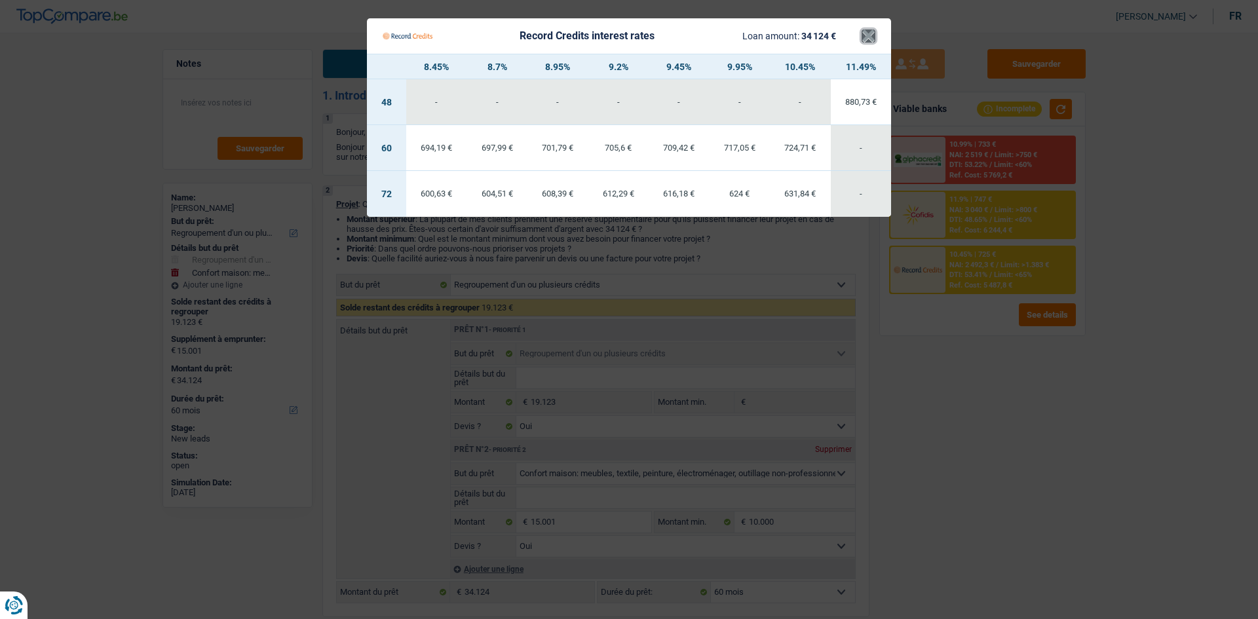
click at [862, 38] on button "×" at bounding box center [869, 35] width 14 height 13
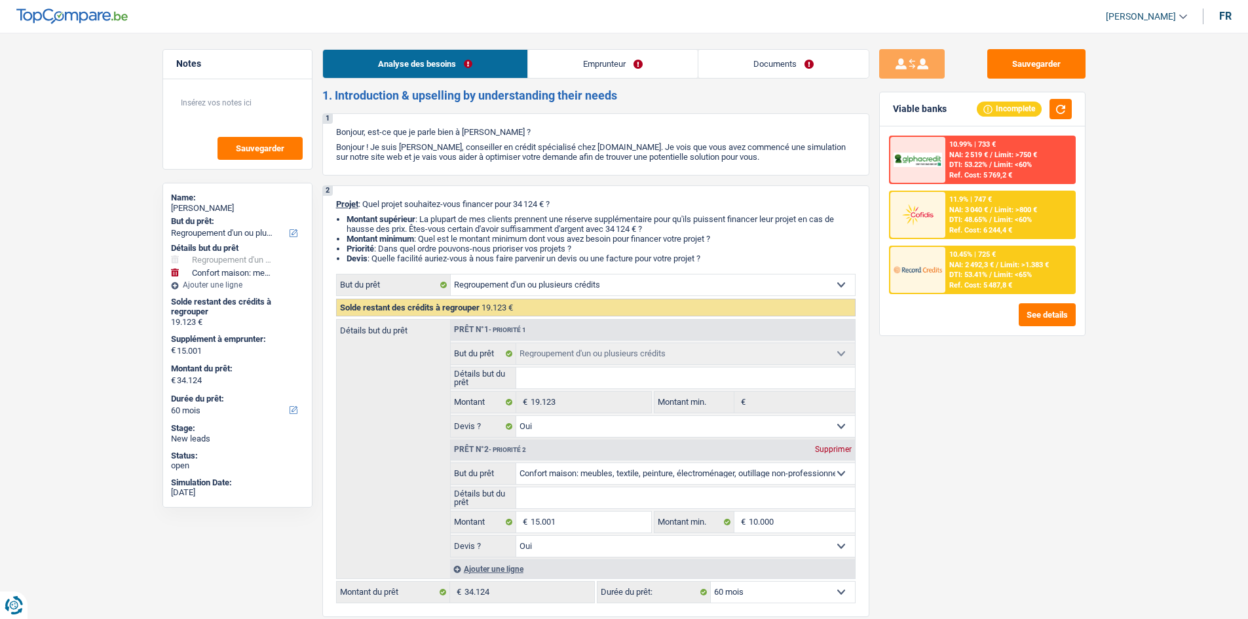
click at [375, 59] on link "Analyse des besoins" at bounding box center [425, 64] width 204 height 28
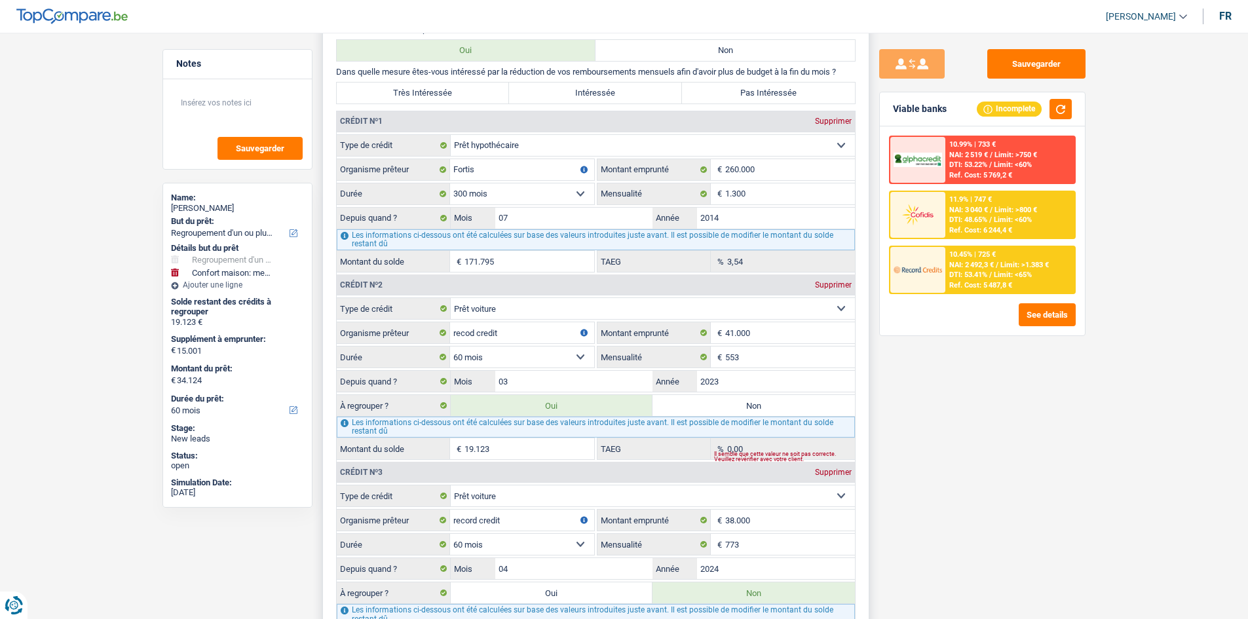
scroll to position [1507, 0]
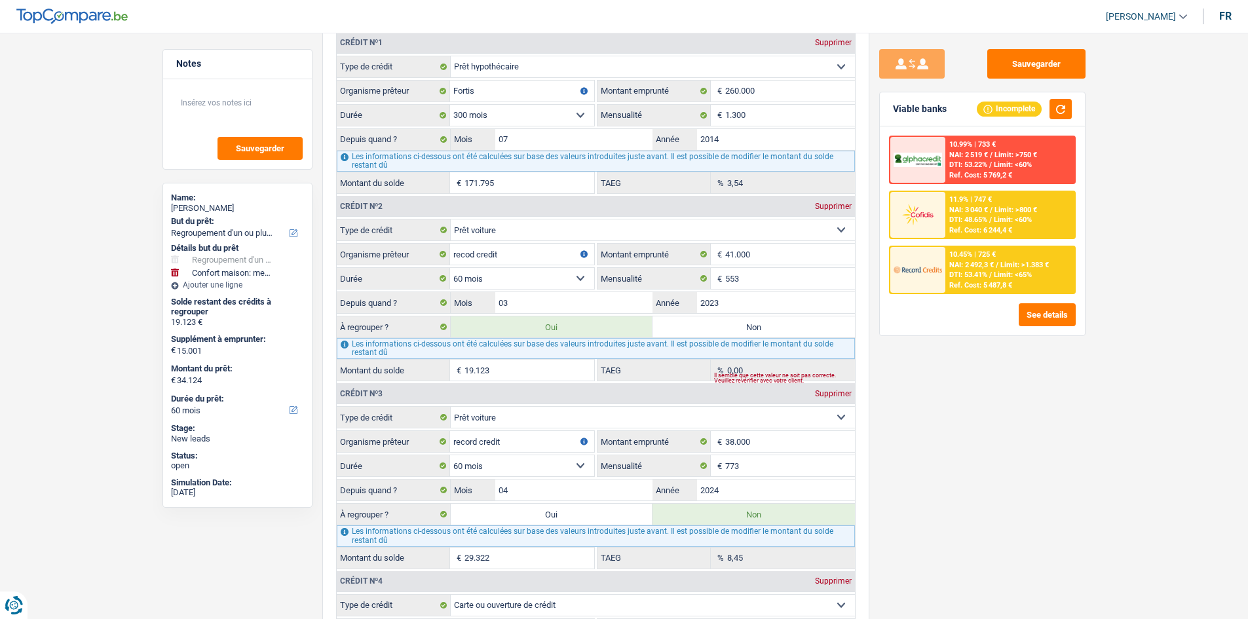
click at [942, 218] on img at bounding box center [918, 214] width 48 height 24
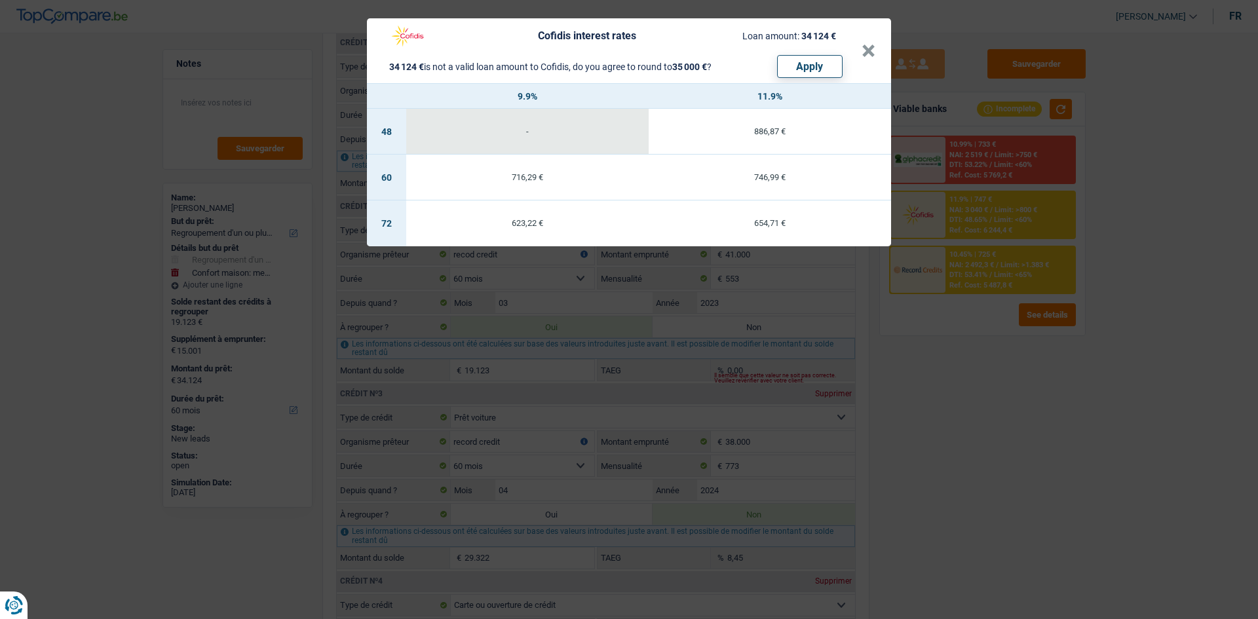
click at [942, 267] on div "Cofidis interest rates Loan amount: 34 124 € 34 124 € is not a valid loan amoun…" at bounding box center [629, 309] width 1258 height 619
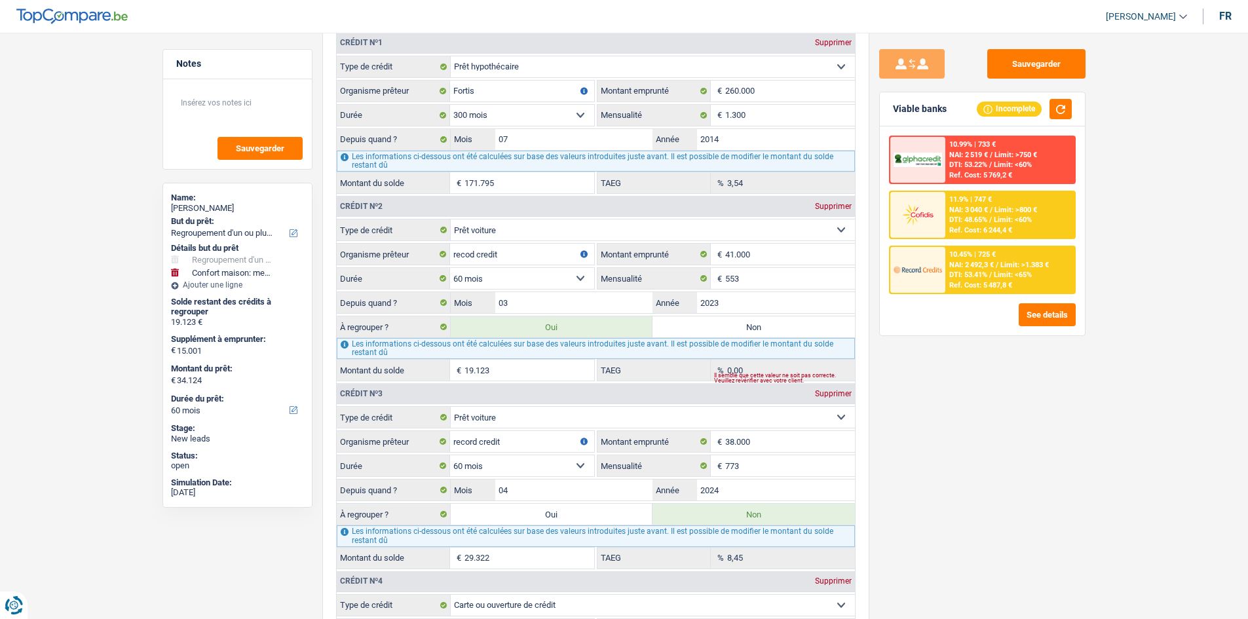
click at [947, 218] on div "11.9% | 747 € NAI: 3 040 € / Limit: >800 € DTI: 48.65% / Limit: <60% Ref. Cost:…" at bounding box center [1009, 215] width 129 height 46
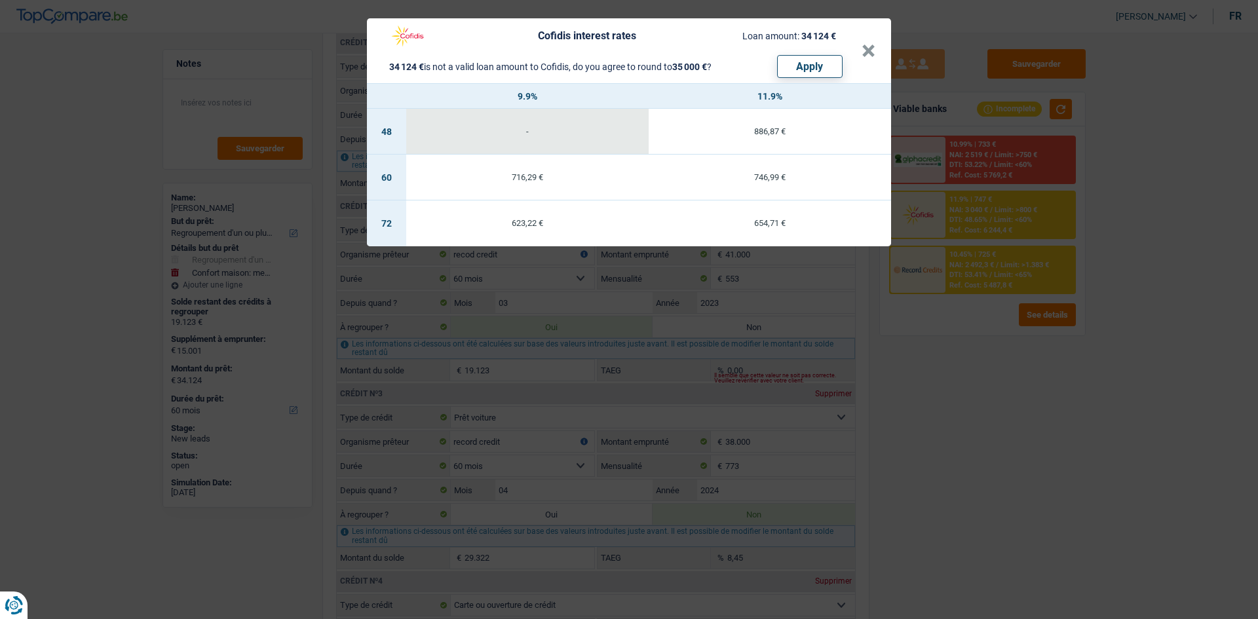
click at [954, 262] on div "Cofidis interest rates Loan amount: 34 124 € 34 124 € is not a valid loan amoun…" at bounding box center [629, 309] width 1258 height 619
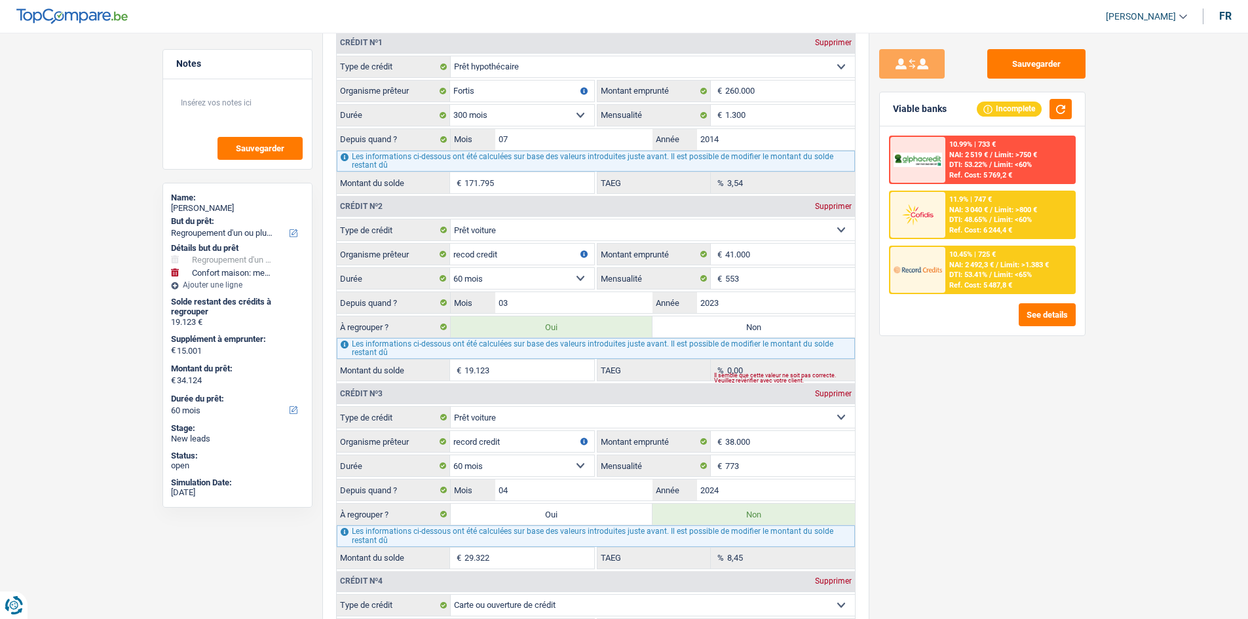
click at [951, 267] on span "NAI: 2 492,3 €" at bounding box center [971, 265] width 45 height 9
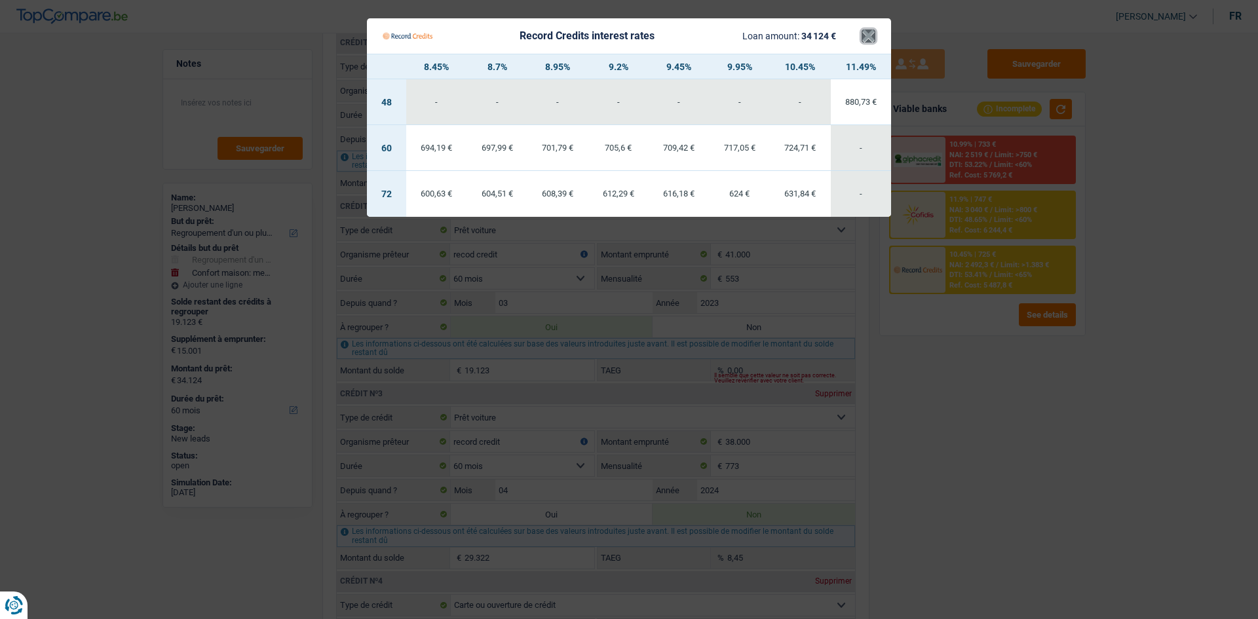
click at [864, 36] on button "×" at bounding box center [869, 35] width 14 height 13
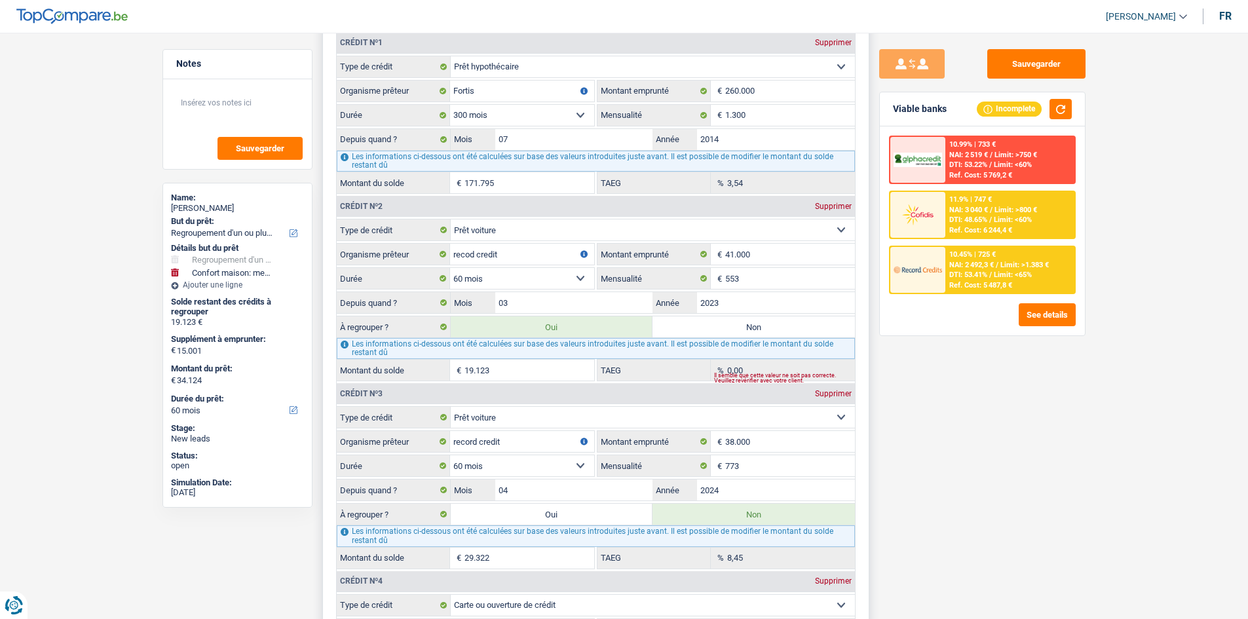
click at [746, 327] on label "Non" at bounding box center [754, 326] width 202 height 21
click at [746, 327] on input "Non" at bounding box center [754, 326] width 202 height 21
radio input "true"
select select "household"
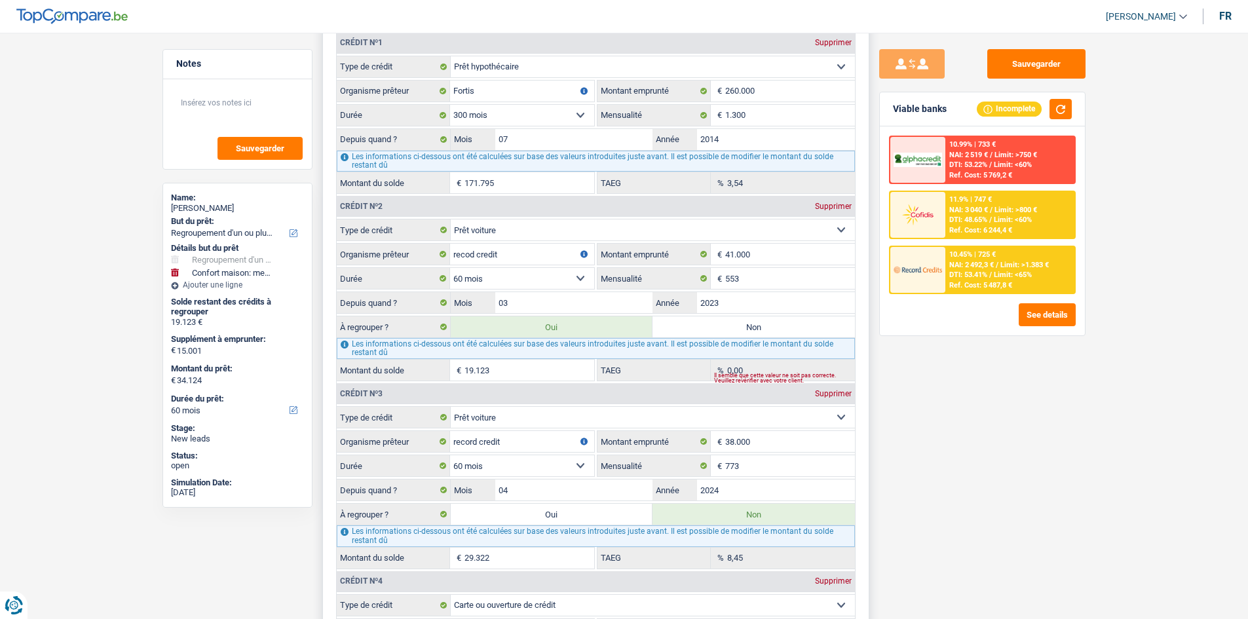
select select "84"
select select "household"
type input "15.001"
type input "10.000"
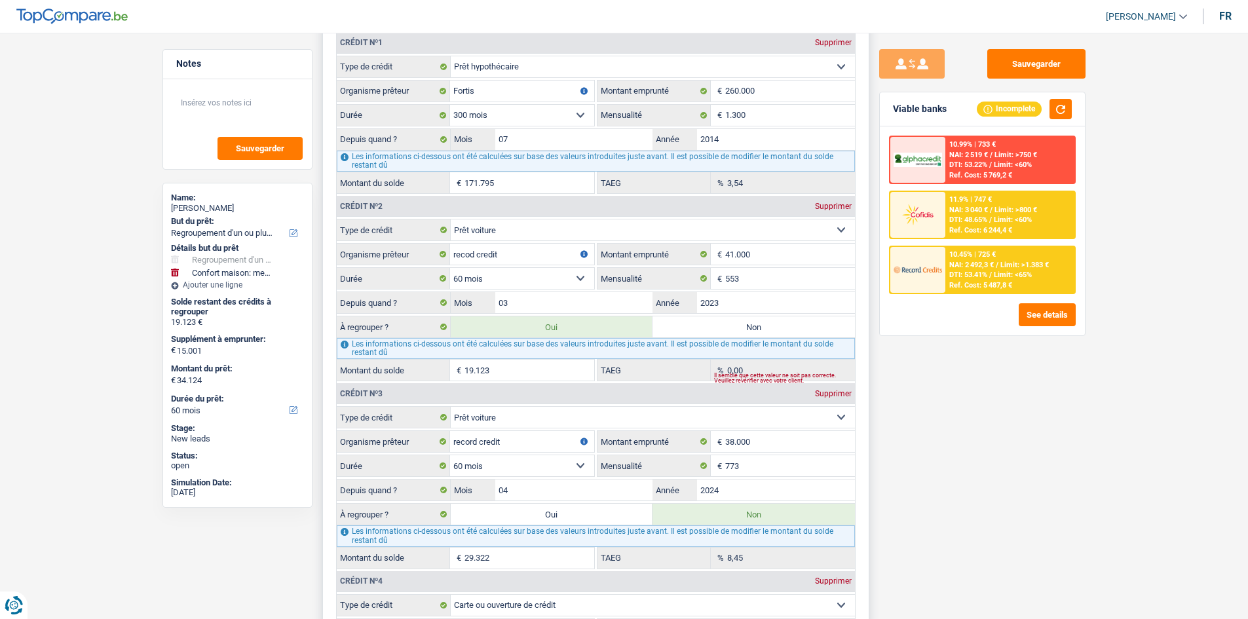
select select "84"
select select "household"
type input "15.001"
type input "10.000"
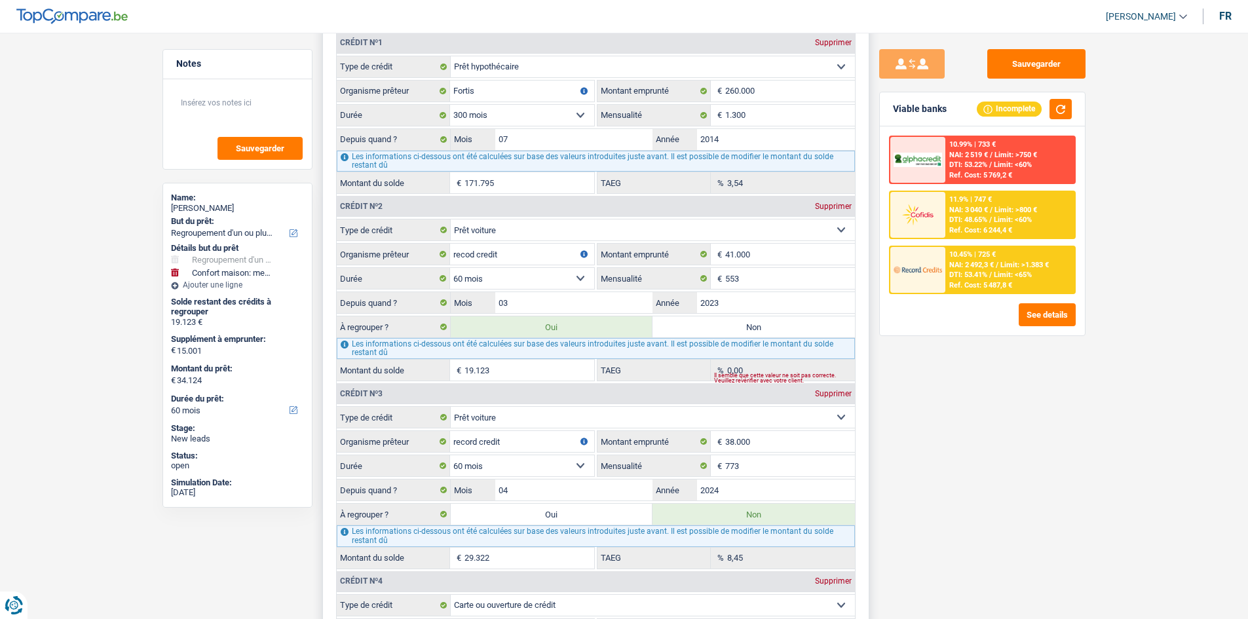
select select "84"
radio input "false"
type input "15.001"
select select "yes"
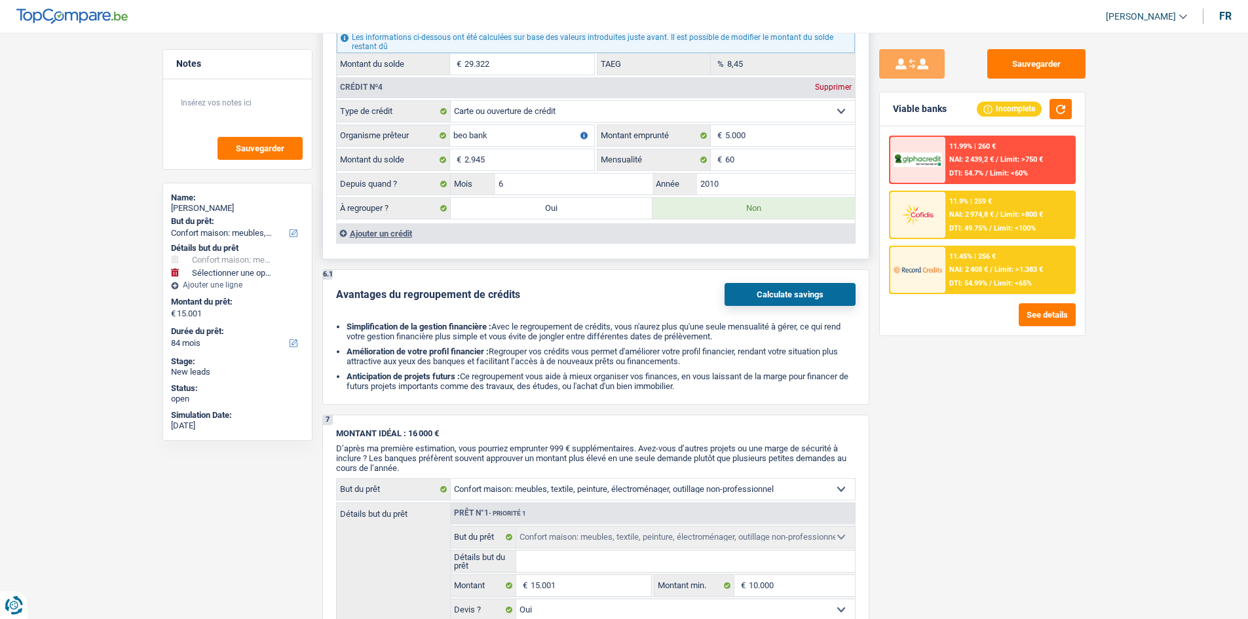
scroll to position [1769, 0]
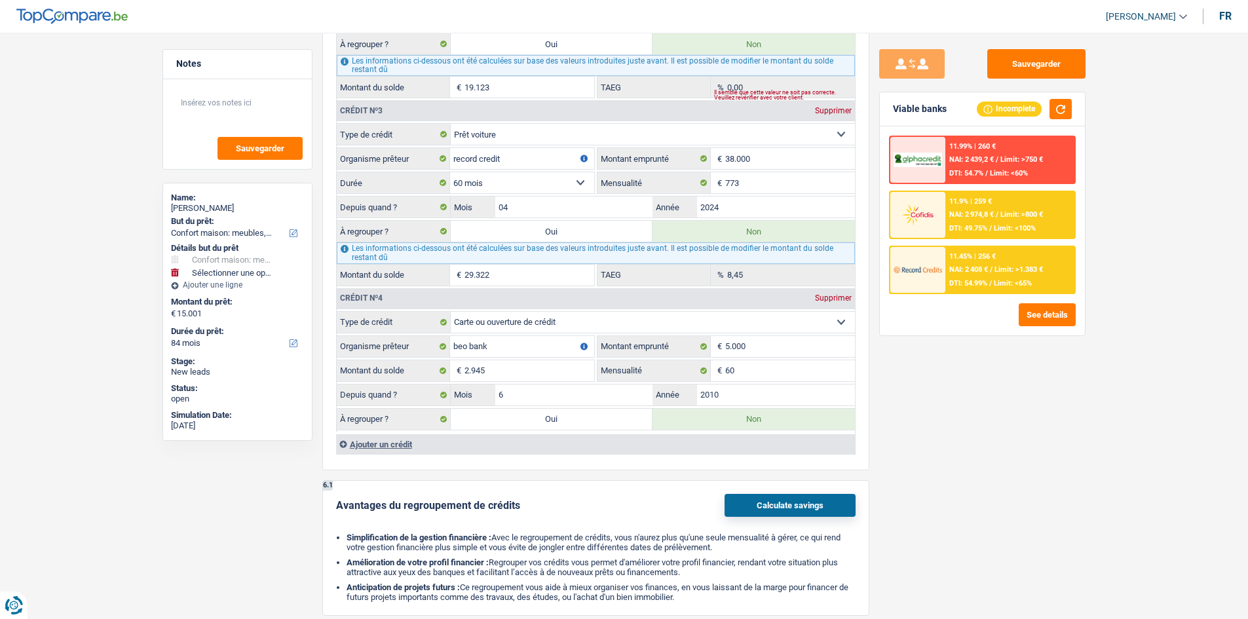
click at [947, 216] on div "11.9% | 259 € NAI: 2 974,8 € / Limit: >800 € DTI: 49.75% / Limit: <100%" at bounding box center [1009, 215] width 129 height 46
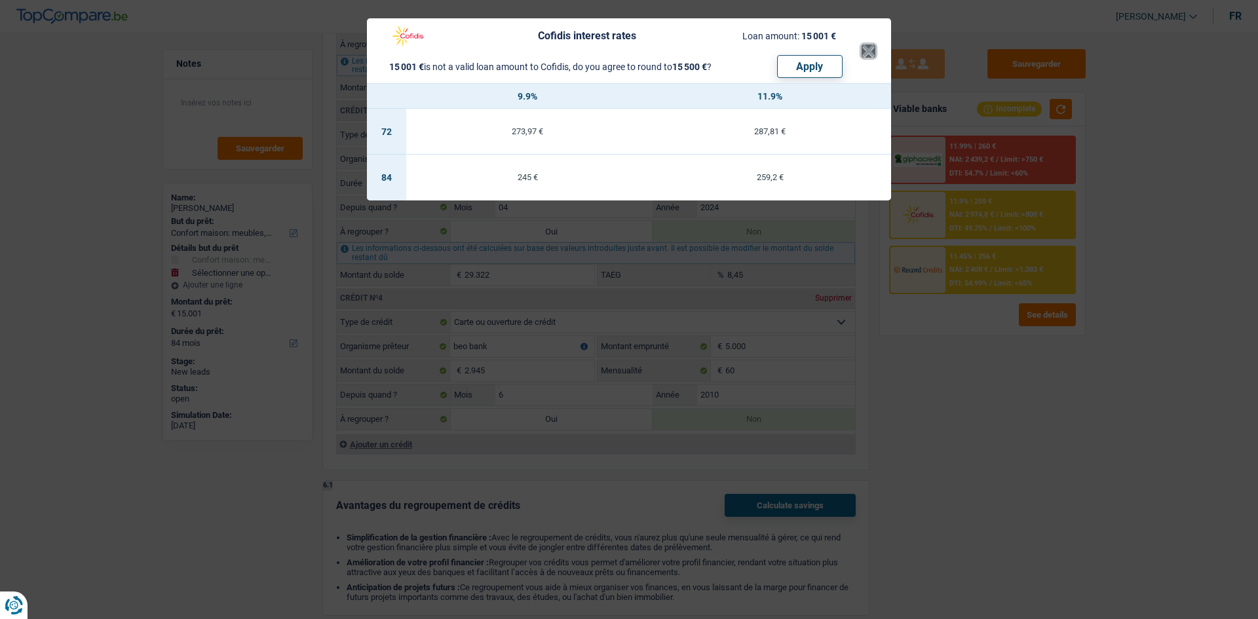
click at [869, 50] on button "×" at bounding box center [869, 51] width 14 height 13
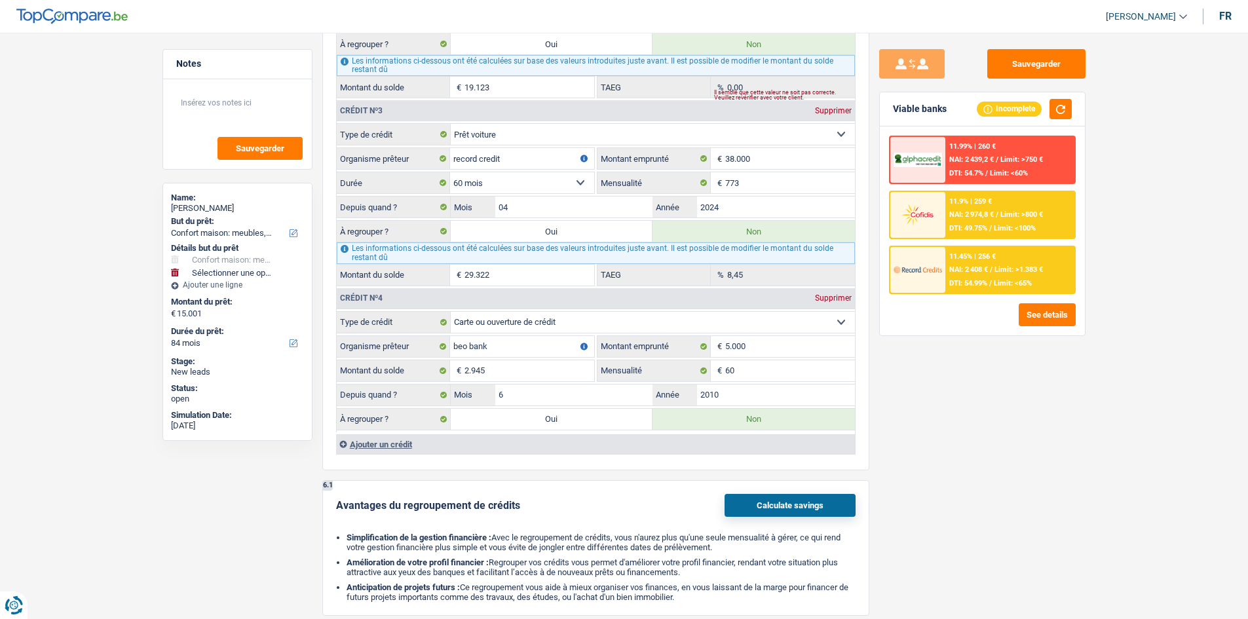
click at [984, 280] on span "DTI: 54.99%" at bounding box center [968, 283] width 38 height 9
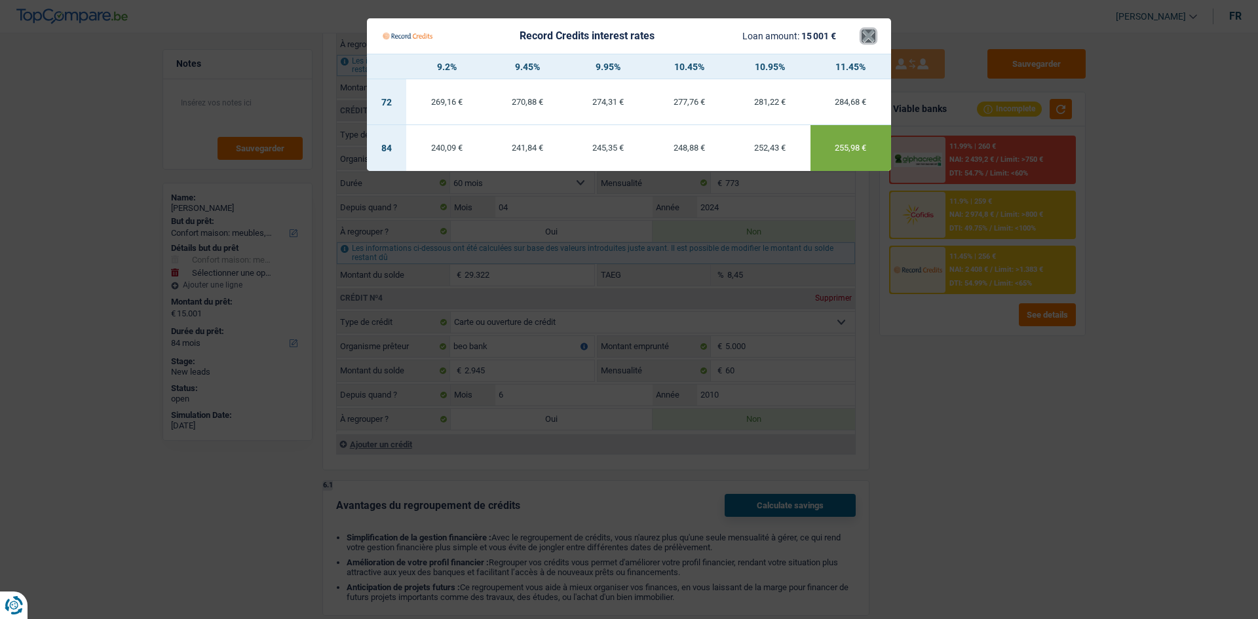
click at [867, 31] on button "×" at bounding box center [869, 35] width 14 height 13
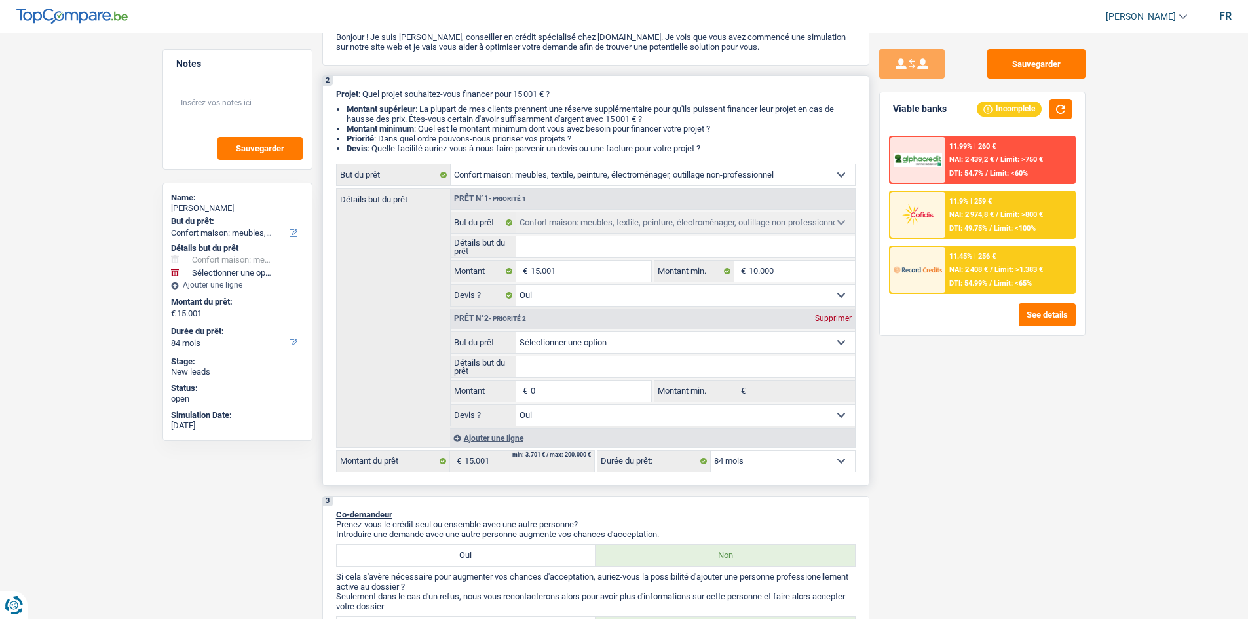
scroll to position [0, 0]
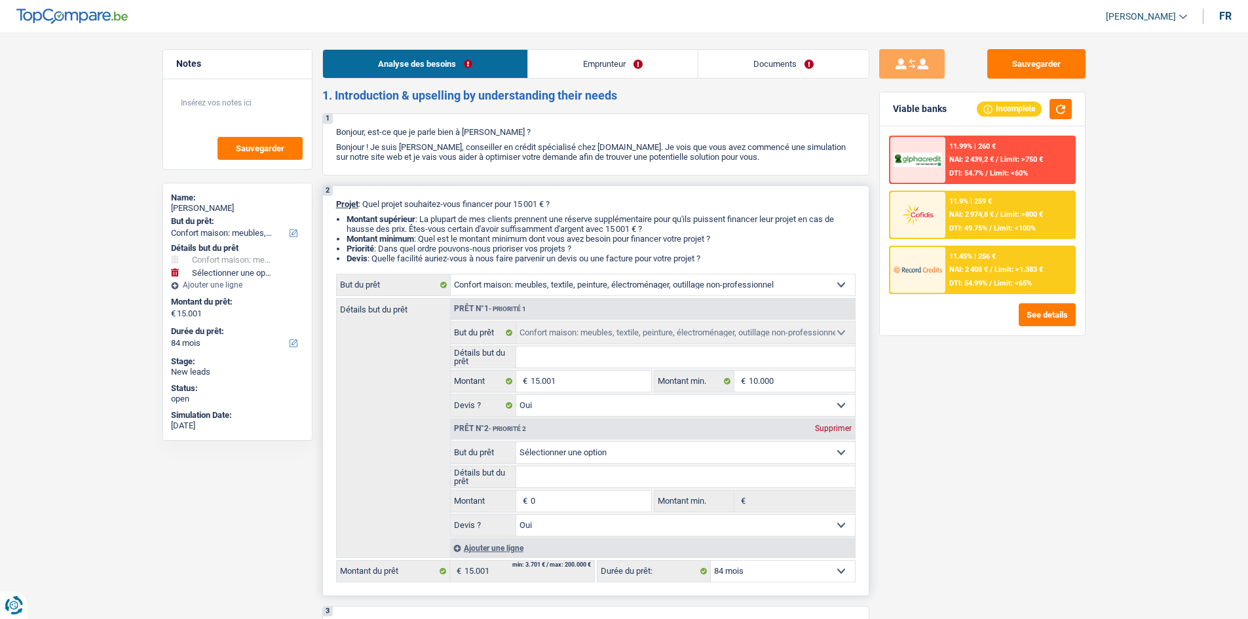
click at [742, 577] on select "12 mois 18 mois 24 mois 30 mois 36 mois 42 mois 48 mois 60 mois 72 mois 84 mois…" at bounding box center [783, 571] width 144 height 21
select select "60"
click at [711, 561] on select "12 mois 18 mois 24 mois 30 mois 36 mois 42 mois 48 mois 60 mois 72 mois 84 mois…" at bounding box center [783, 571] width 144 height 21
select select "60"
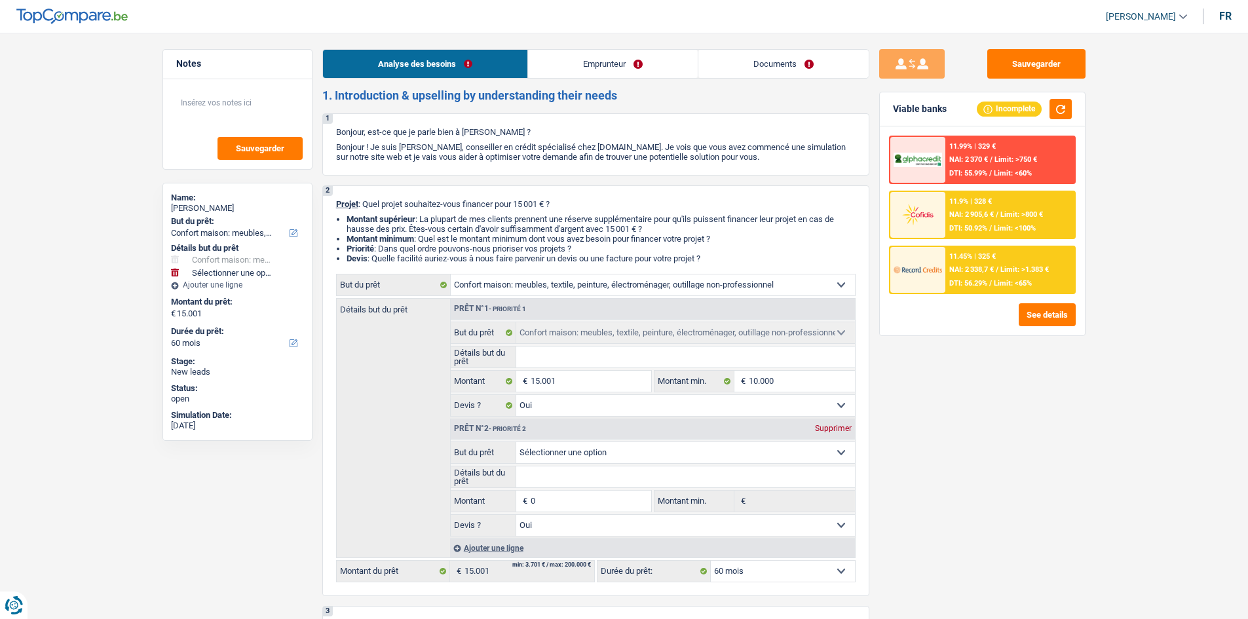
click at [970, 216] on span "NAI: 2 905,6 €" at bounding box center [971, 214] width 45 height 9
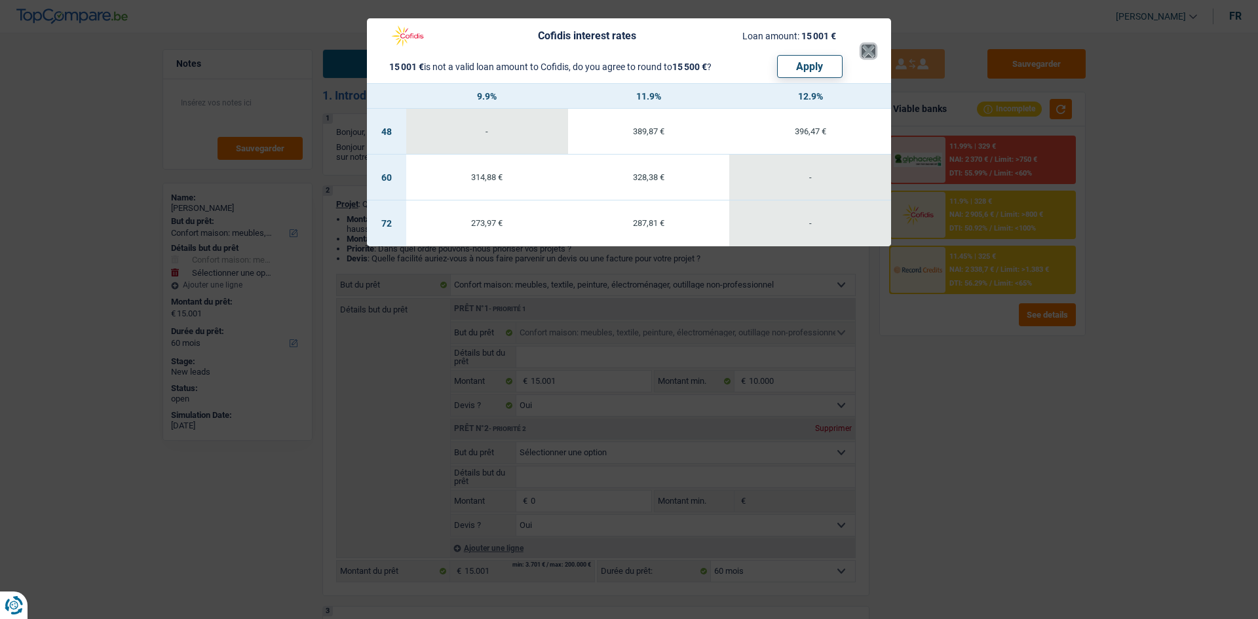
click at [868, 58] on button "×" at bounding box center [869, 51] width 14 height 13
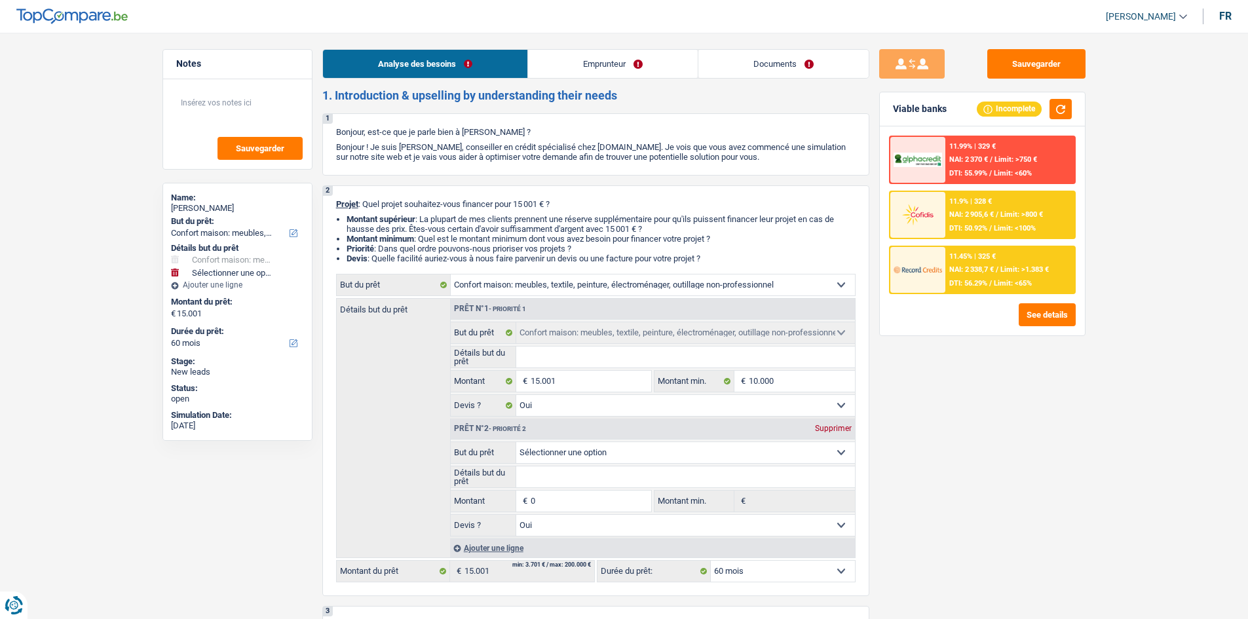
click at [967, 221] on div "11.9% | 328 € NAI: 2 905,6 € / Limit: >800 € DTI: 50.92% / Limit: <100%" at bounding box center [1009, 215] width 129 height 46
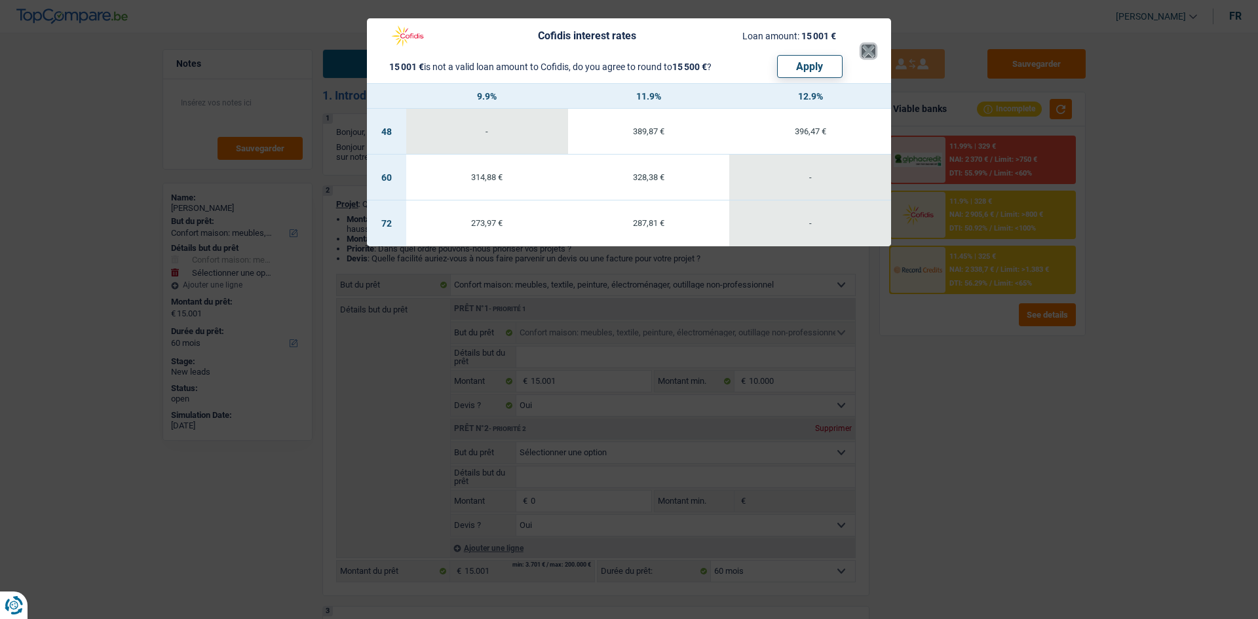
click at [869, 52] on button "×" at bounding box center [869, 51] width 14 height 13
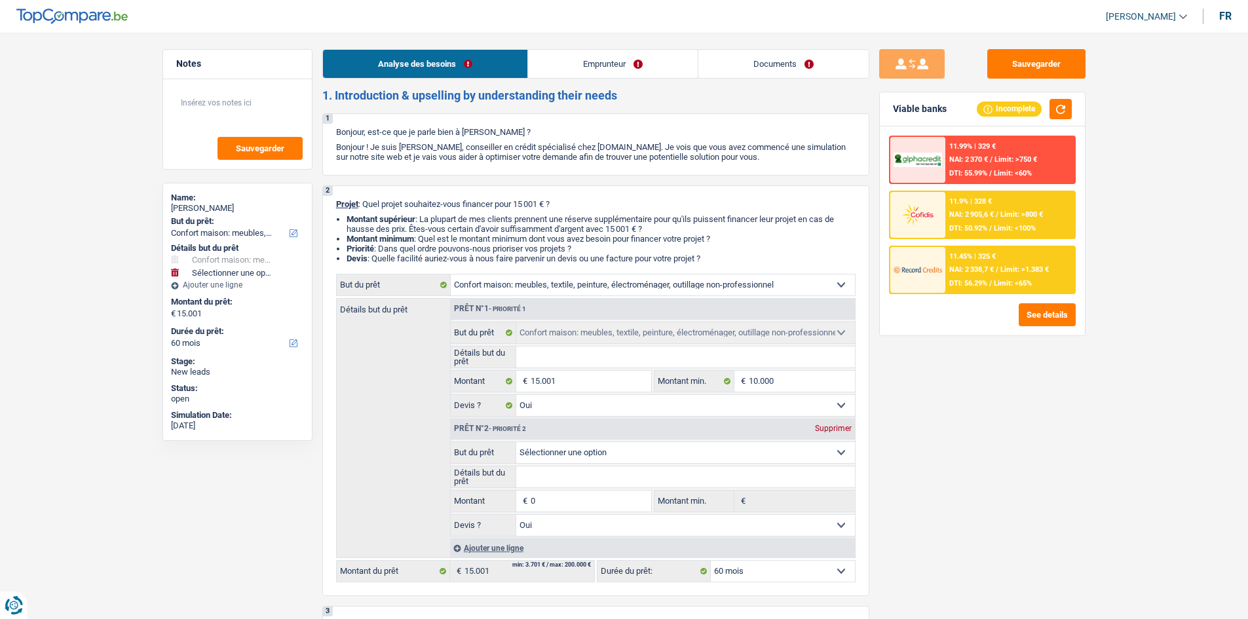
click at [578, 64] on link "Emprunteur" at bounding box center [613, 64] width 170 height 28
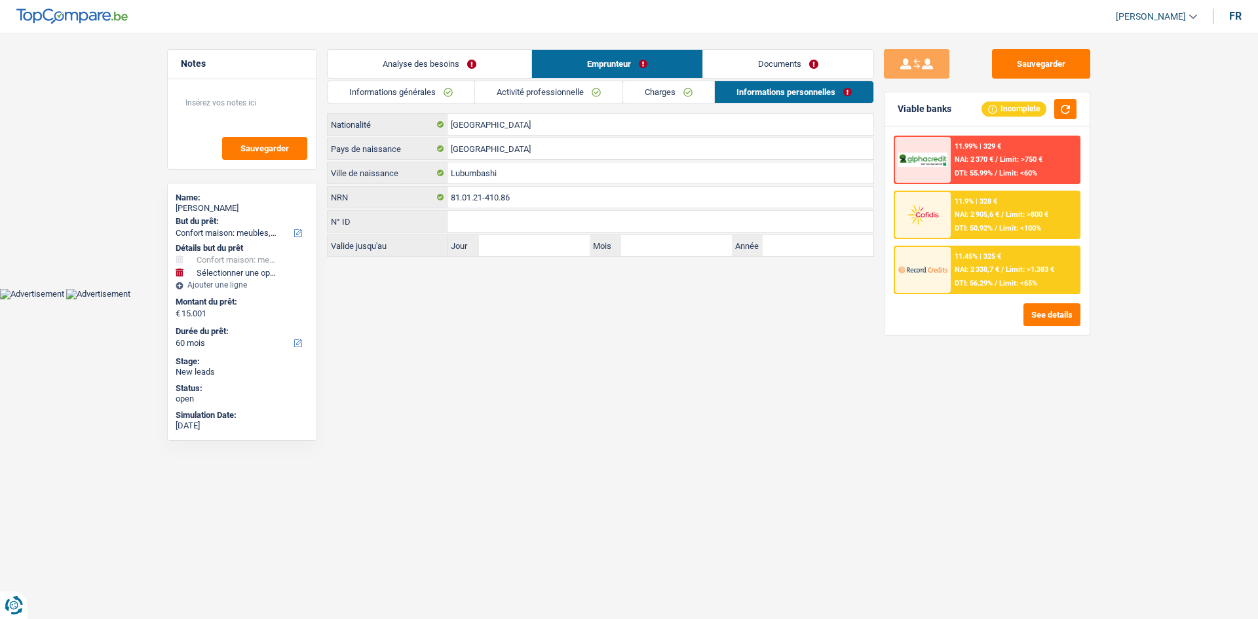
click at [650, 96] on link "Charges" at bounding box center [668, 92] width 91 height 22
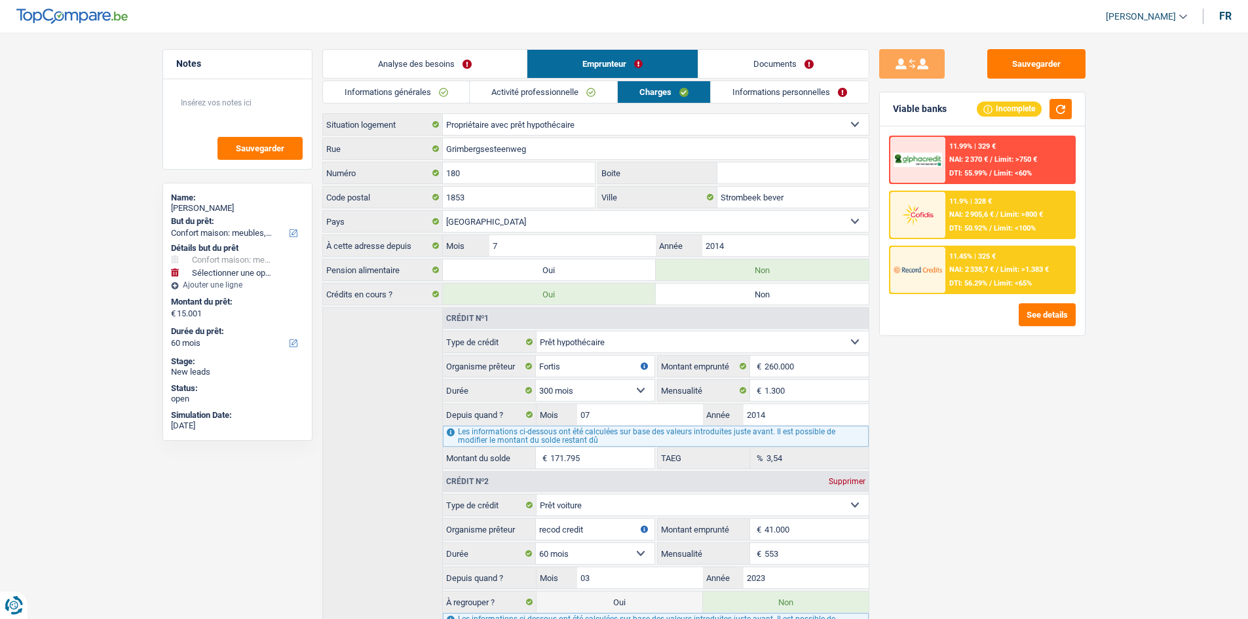
click at [542, 88] on link "Activité professionnelle" at bounding box center [543, 92] width 147 height 22
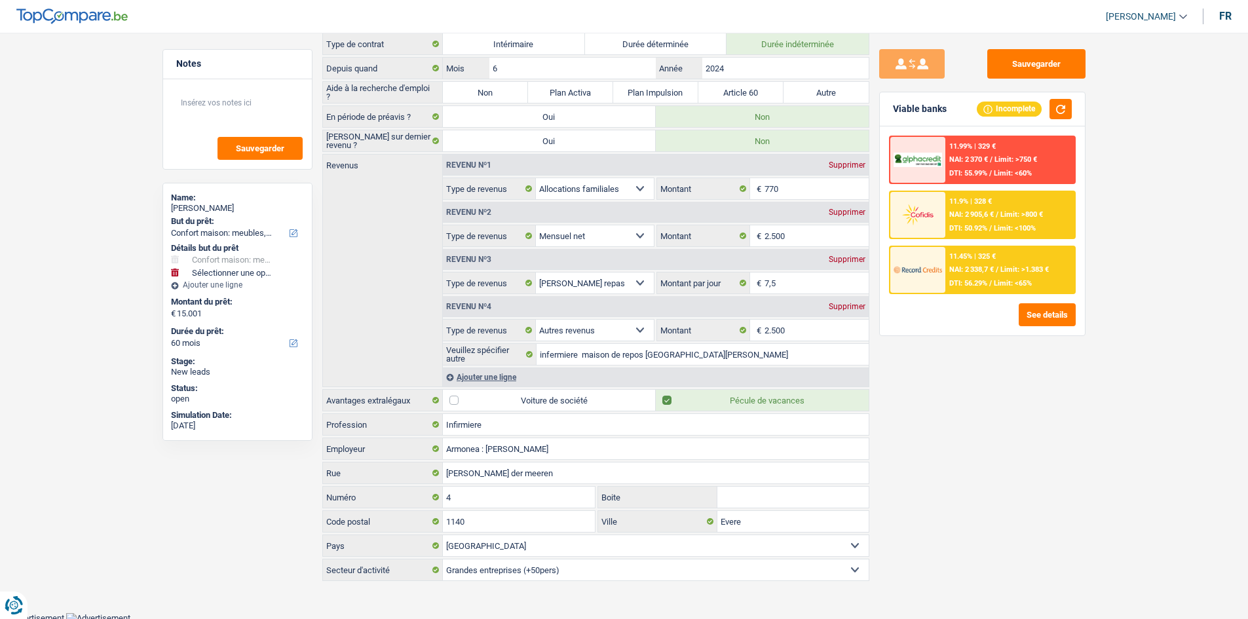
scroll to position [108, 0]
click at [232, 116] on textarea at bounding box center [237, 107] width 130 height 39
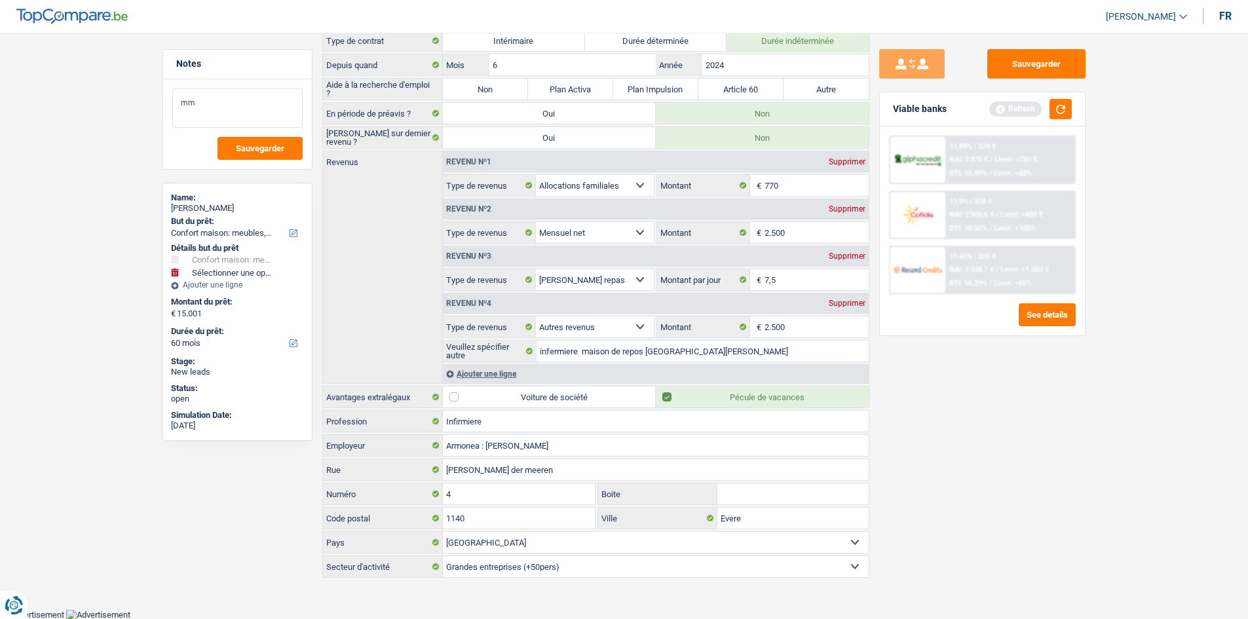
type textarea "m"
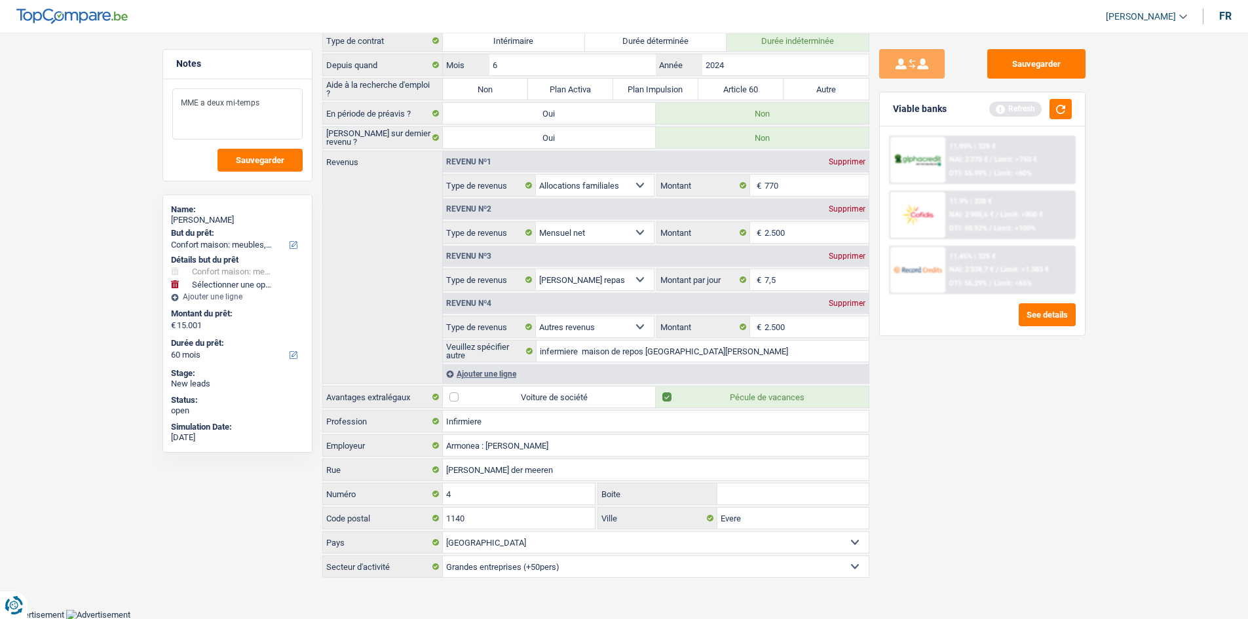
scroll to position [0, 0]
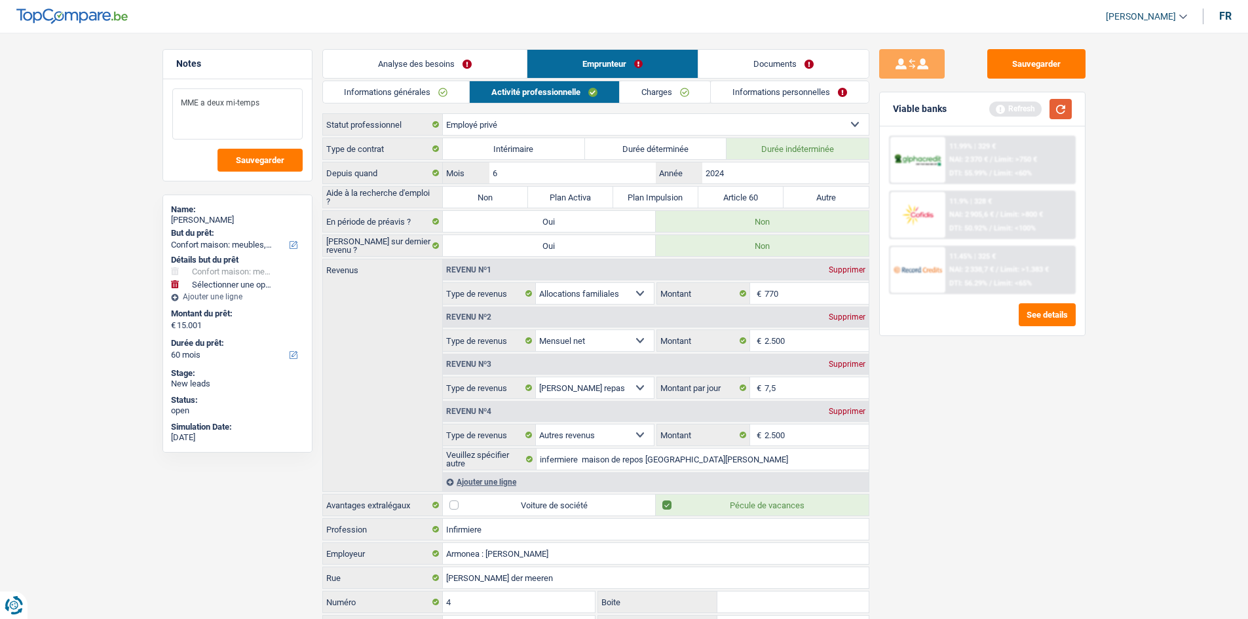
type textarea "MME a deux mi-temps"
click at [1070, 104] on button "button" at bounding box center [1061, 109] width 22 height 20
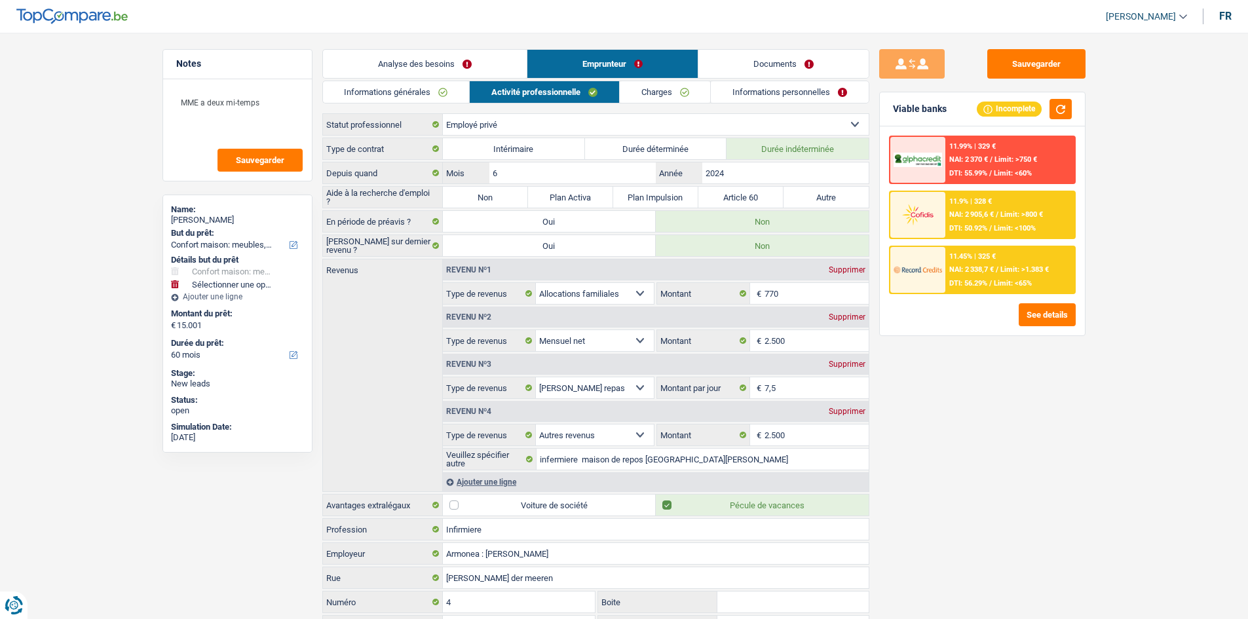
click at [969, 216] on span "NAI: 2 905,6 €" at bounding box center [971, 214] width 45 height 9
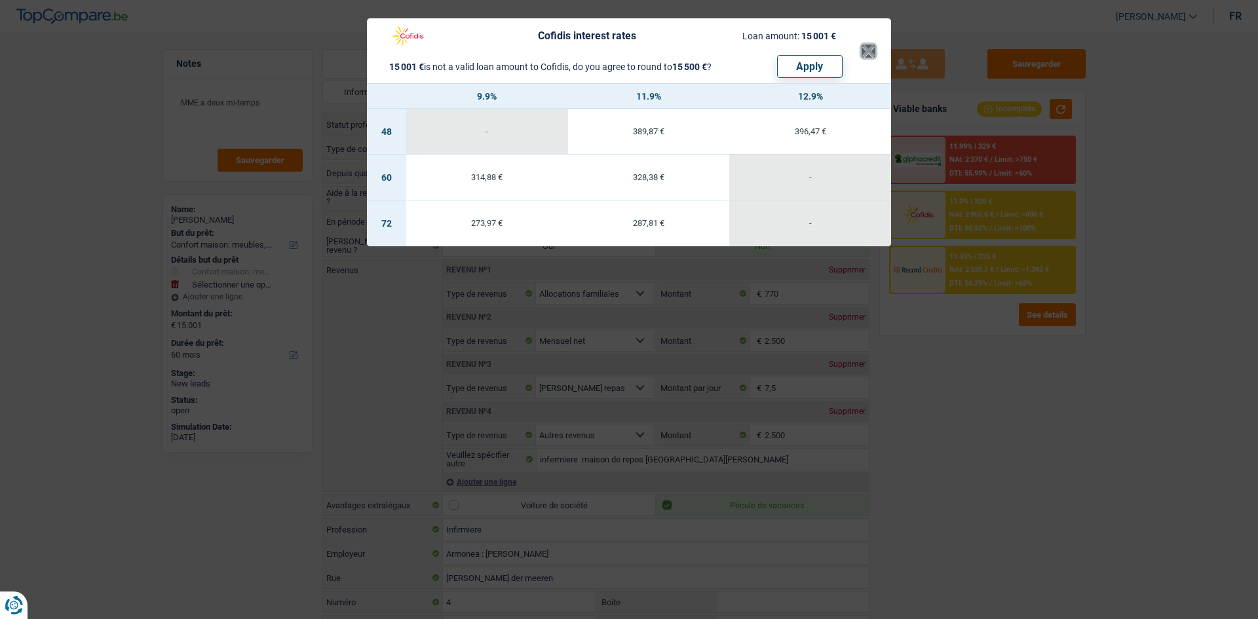
click at [871, 54] on button "×" at bounding box center [869, 51] width 14 height 13
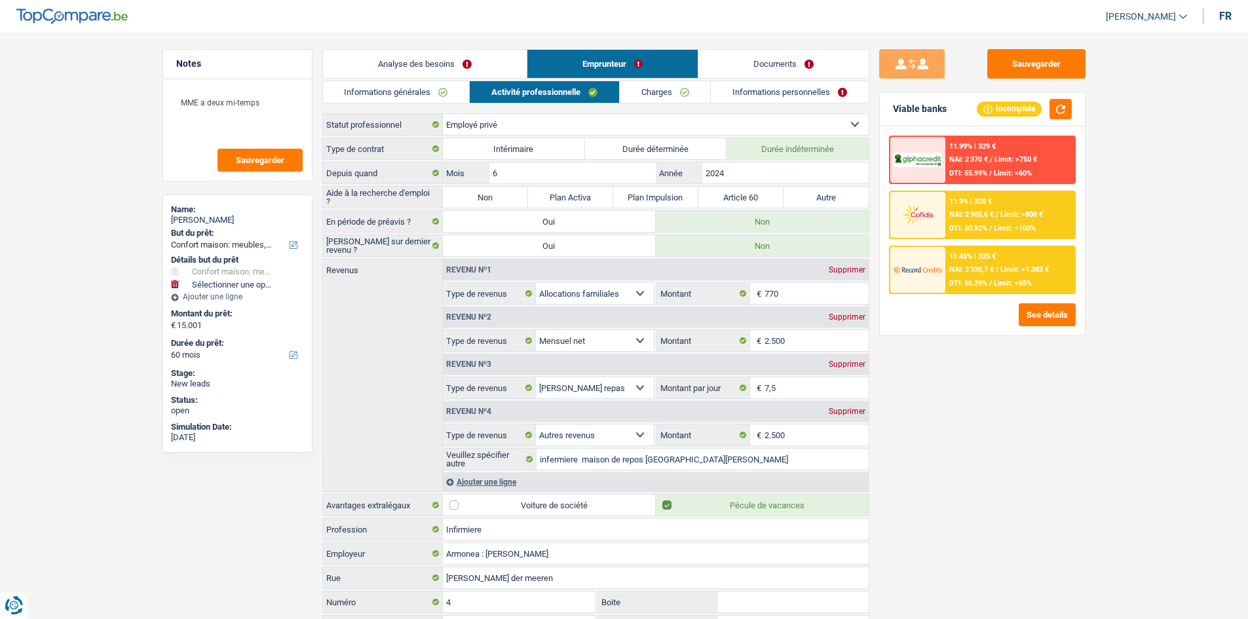
click at [425, 52] on link "Analyse des besoins" at bounding box center [425, 64] width 204 height 28
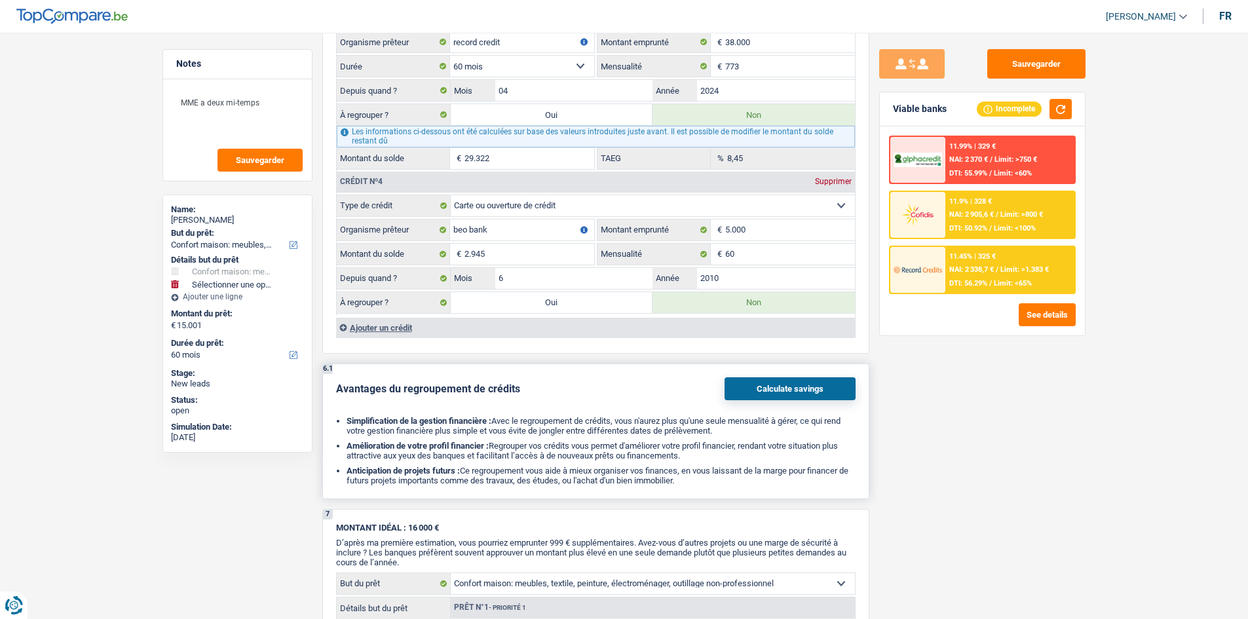
scroll to position [1988, 0]
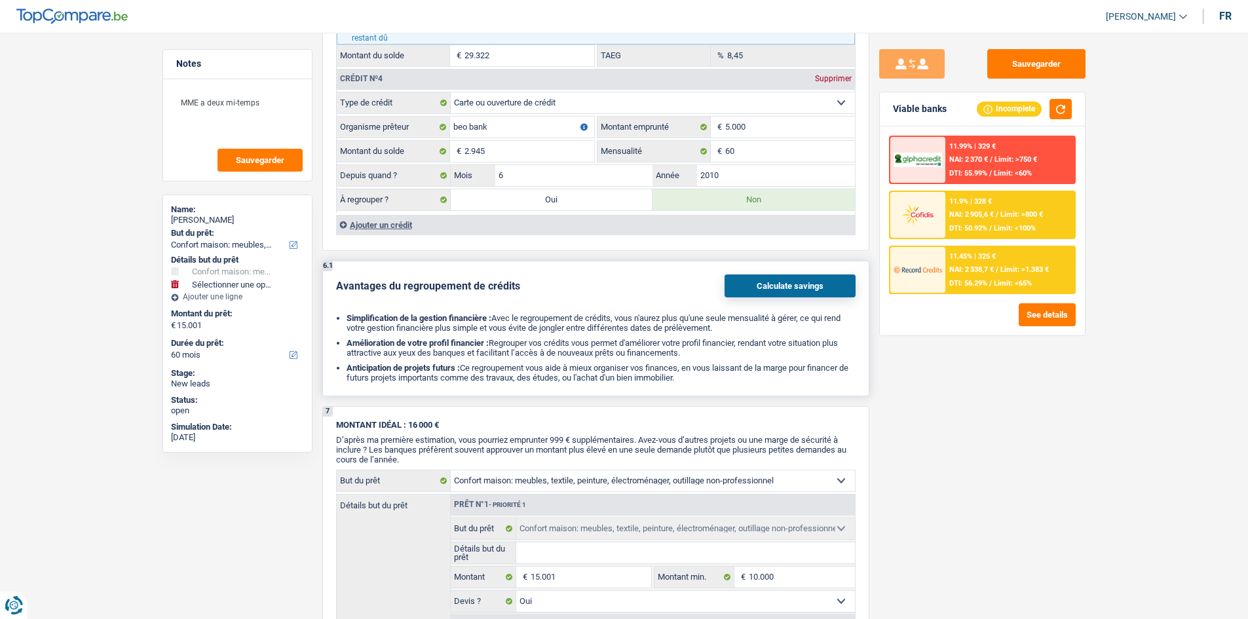
click at [760, 286] on button "Calculate savings" at bounding box center [790, 286] width 131 height 23
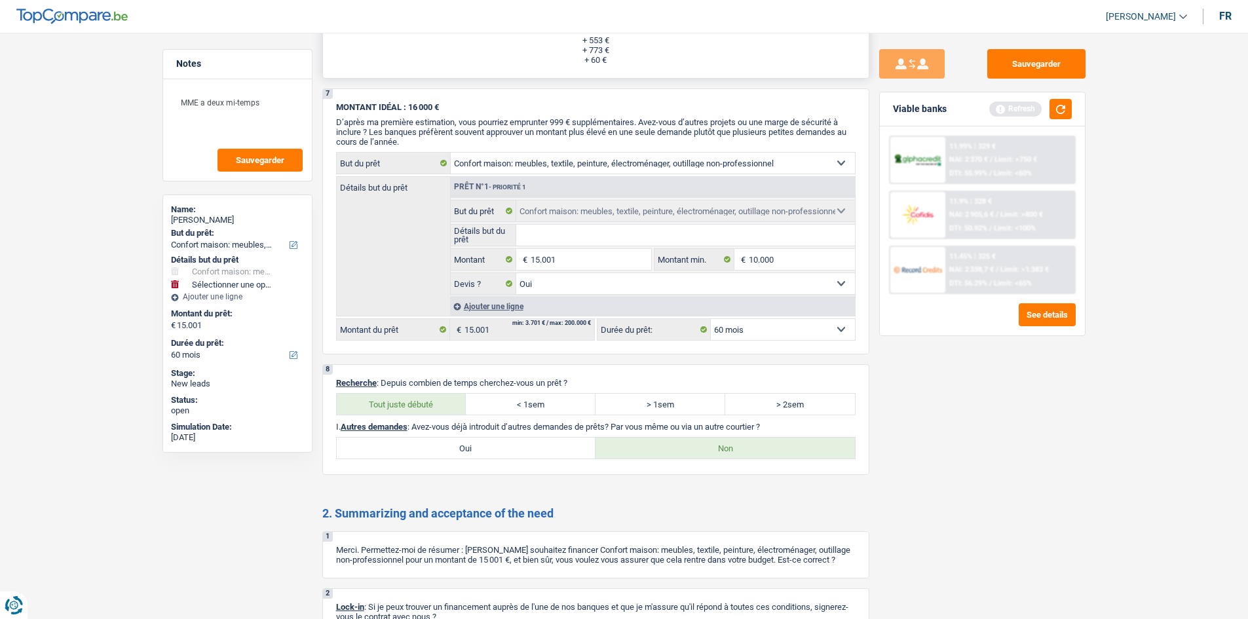
scroll to position [2307, 0]
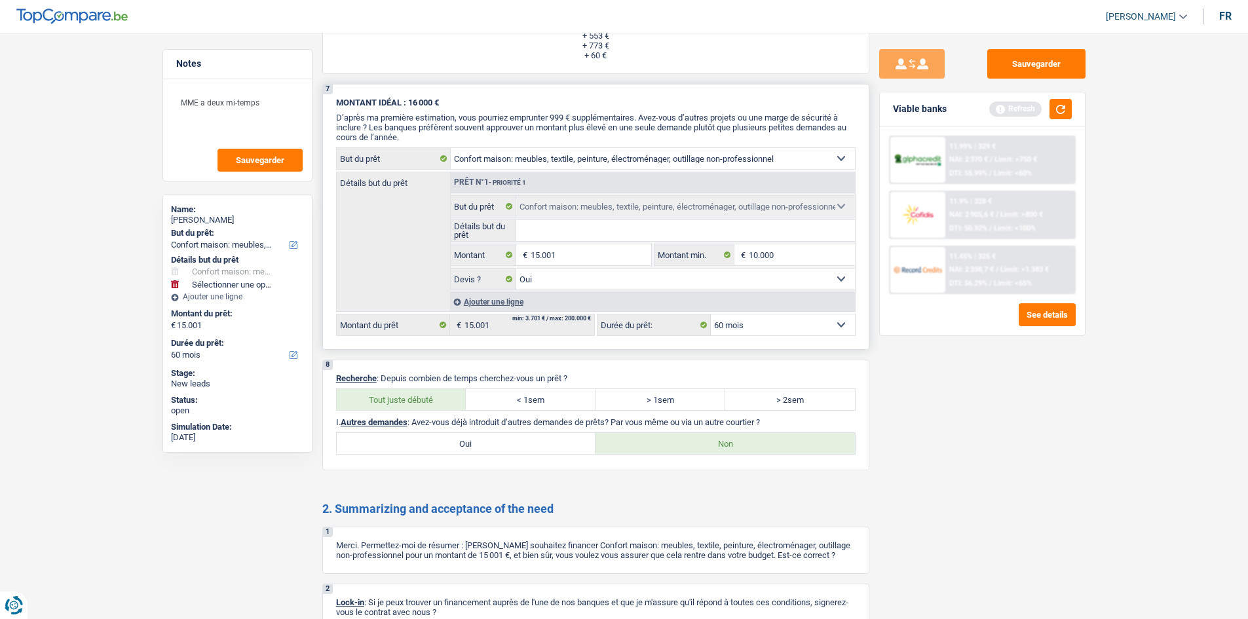
click at [546, 225] on input "Détails but du prêt" at bounding box center [685, 230] width 339 height 21
type input "r"
select select
type input "re"
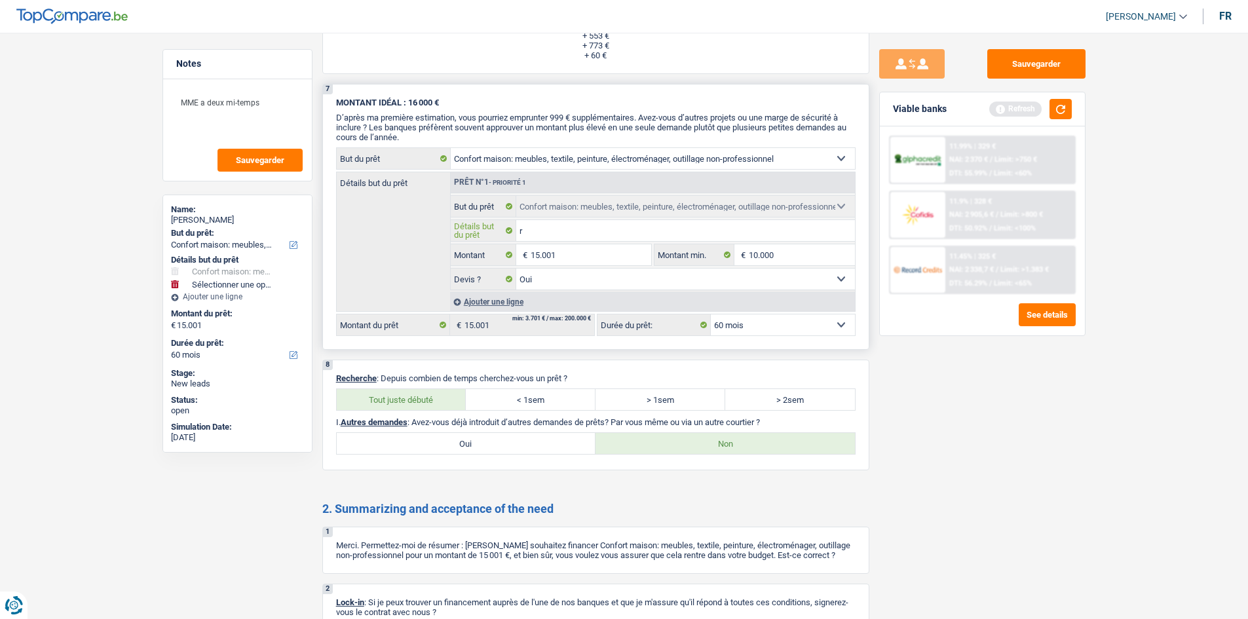
type input "re"
select select
type input "ren"
select select
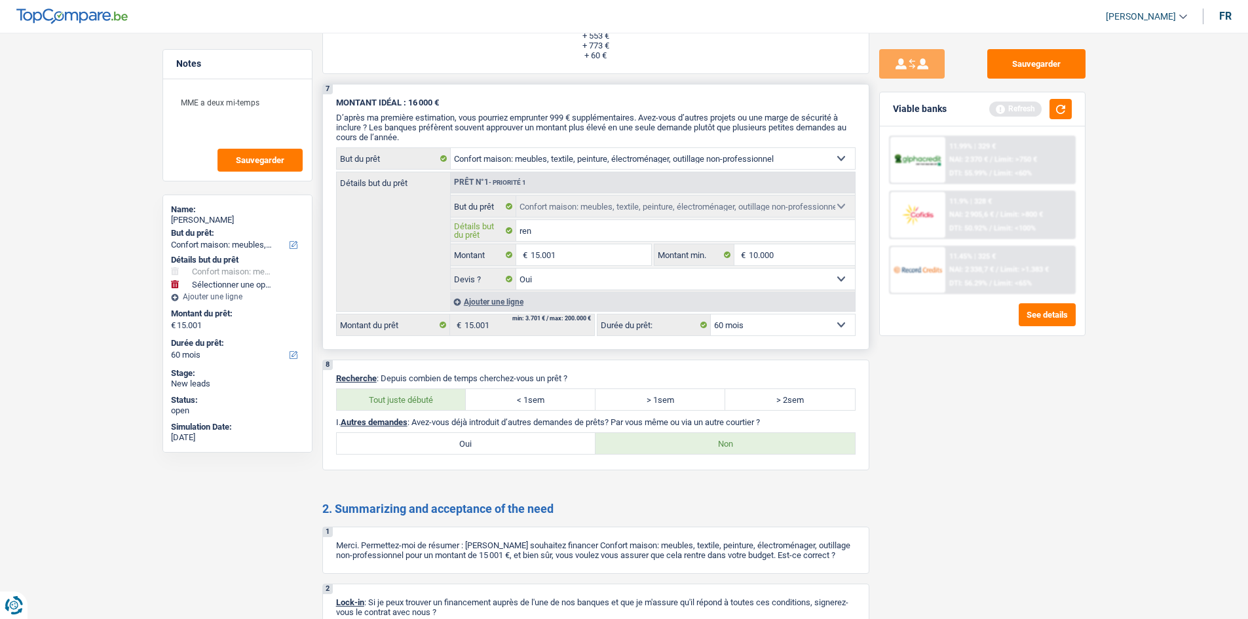
type input "renp"
select select
type input "ren"
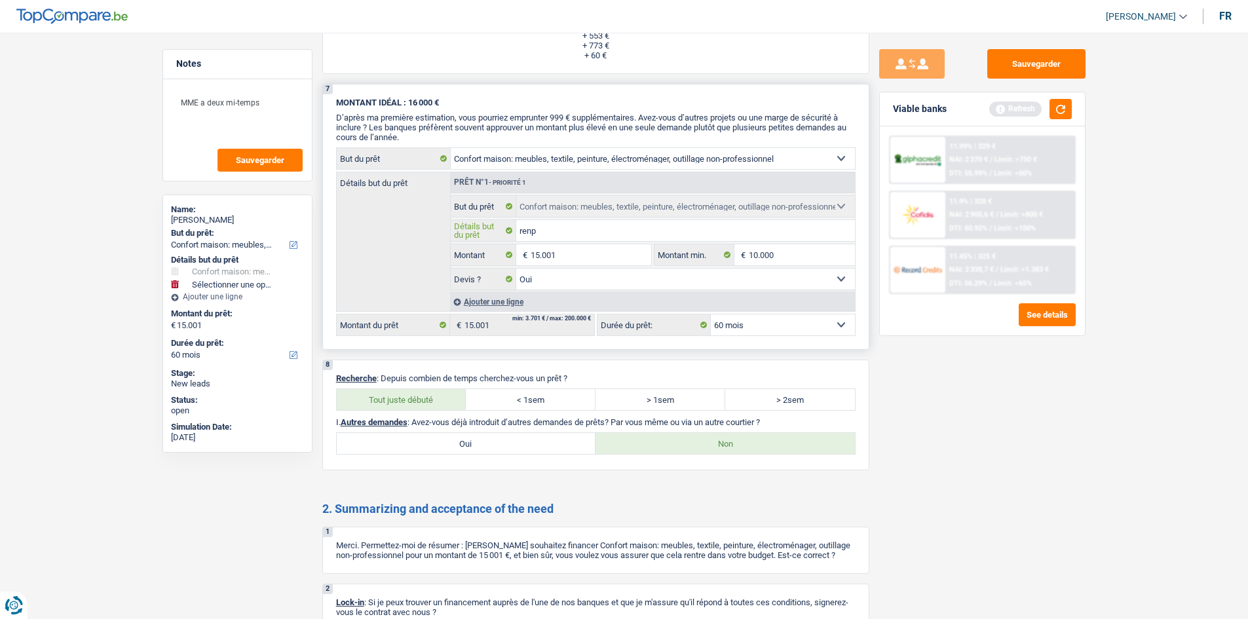
select select
type input "re"
select select
type input "r"
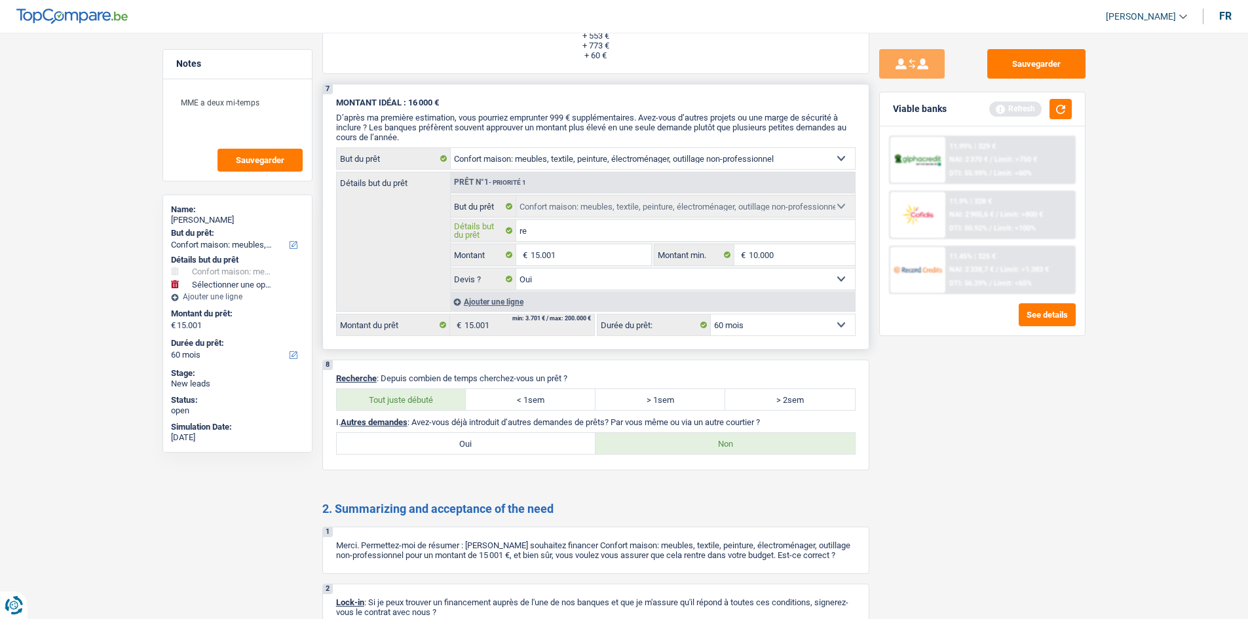
type input "r"
select select
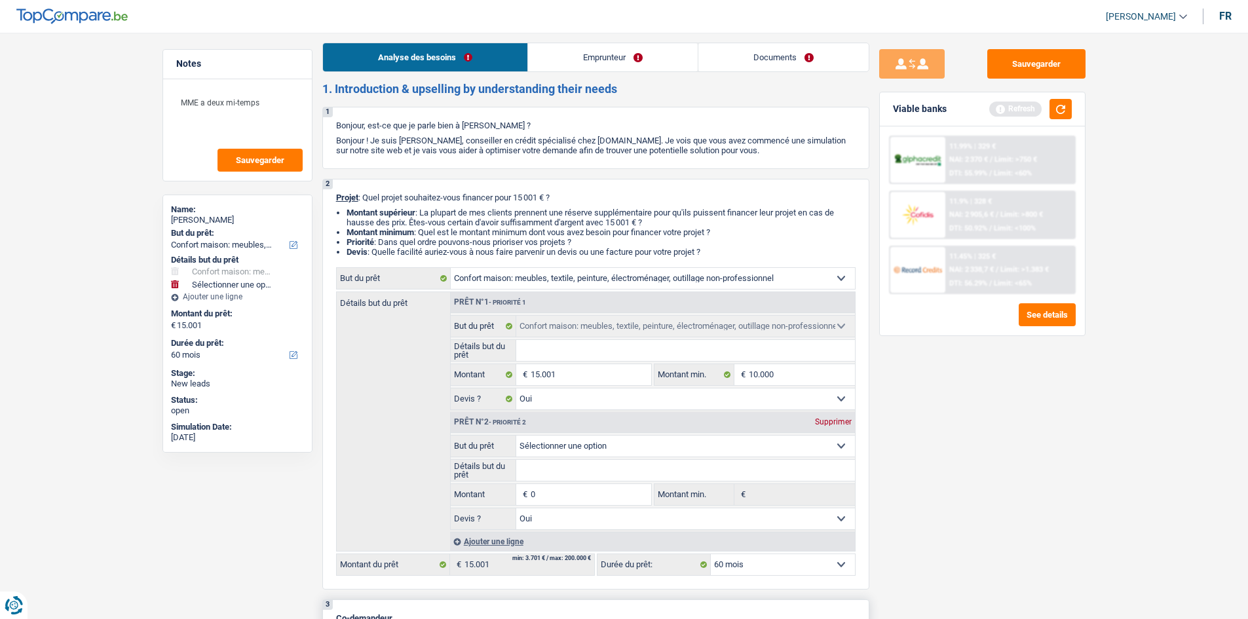
scroll to position [0, 0]
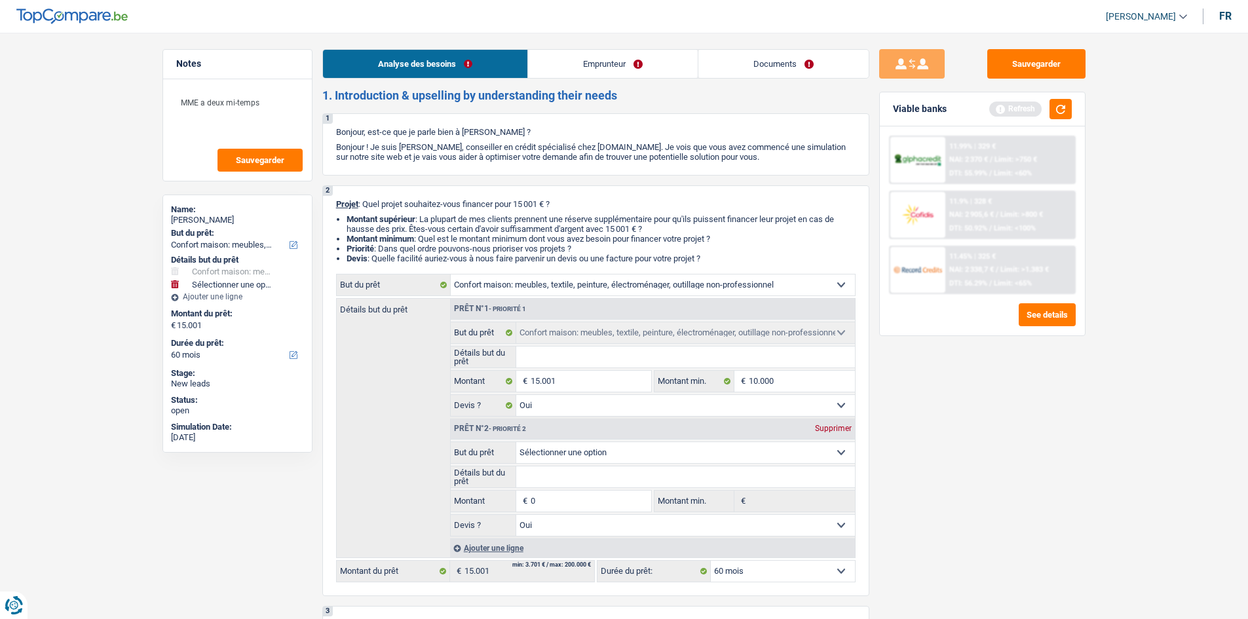
click at [571, 54] on link "Emprunteur" at bounding box center [613, 64] width 170 height 28
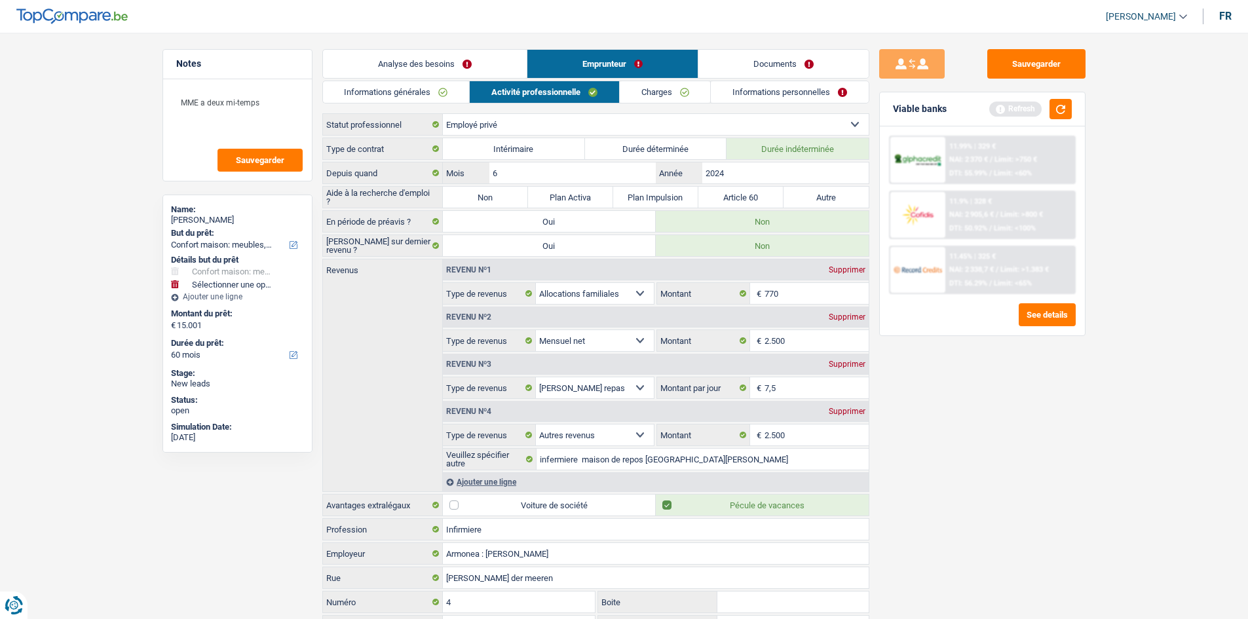
click at [571, 54] on link "Emprunteur" at bounding box center [612, 64] width 170 height 28
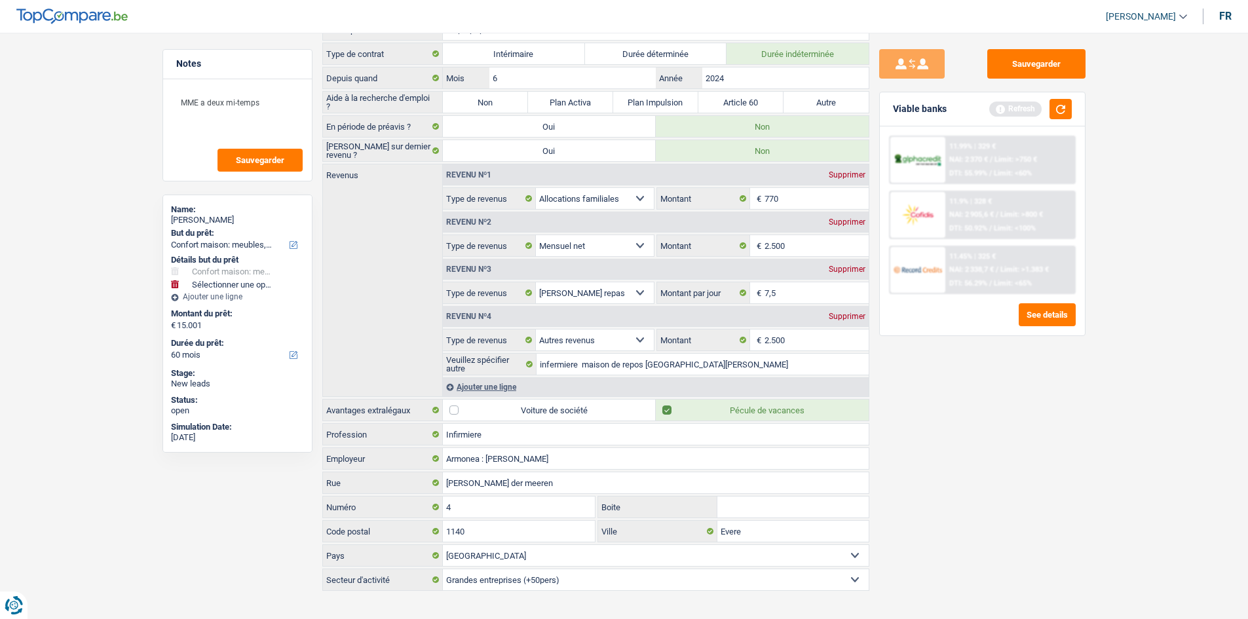
scroll to position [94, 0]
click at [1058, 101] on button "button" at bounding box center [1061, 109] width 22 height 20
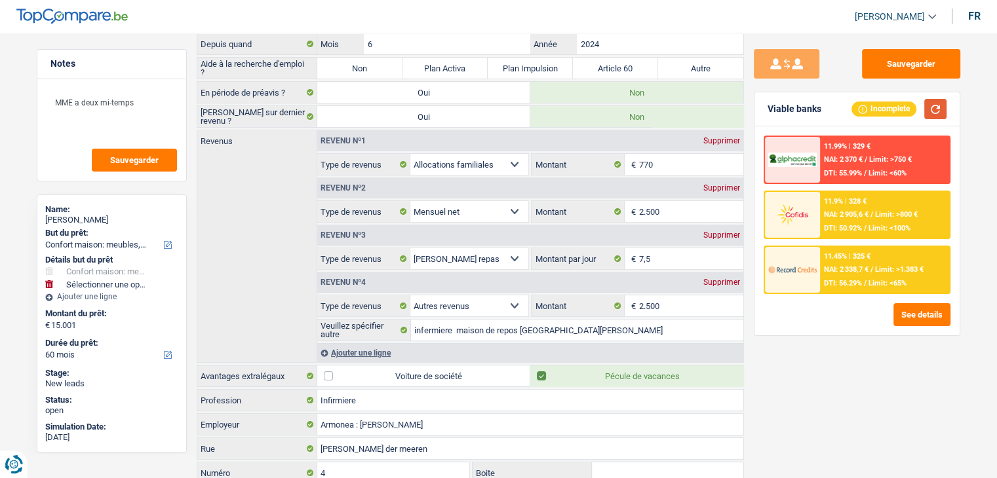
scroll to position [0, 0]
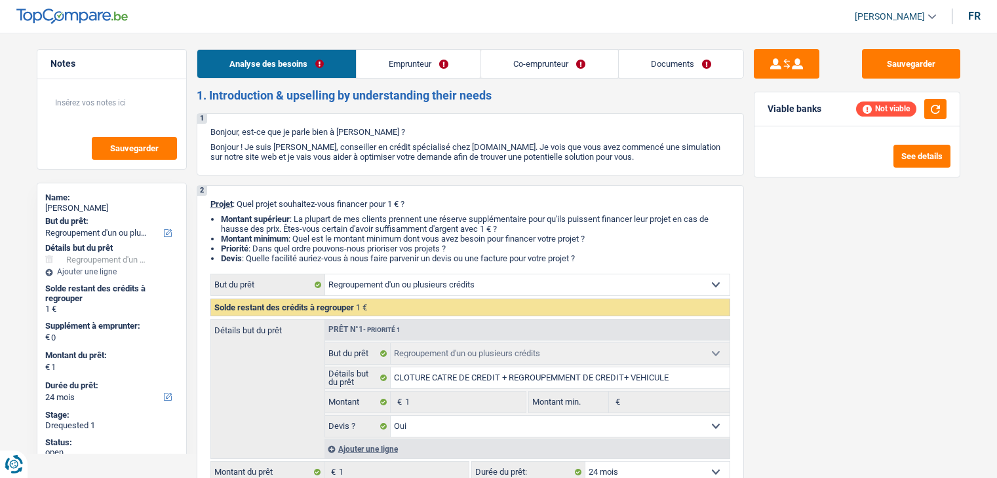
select select "refinancing"
select select "24"
select select "refinancing"
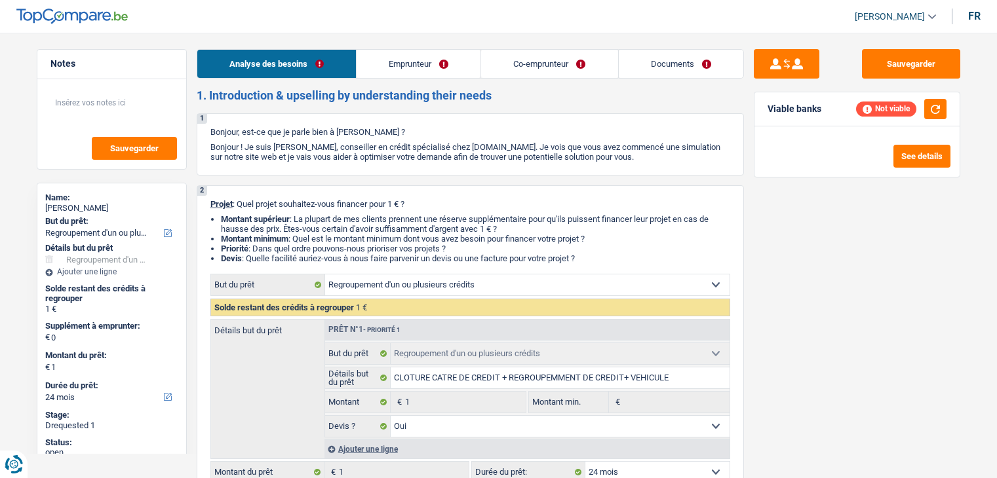
select select "yes"
select select "24"
select select "retired"
select select "pension"
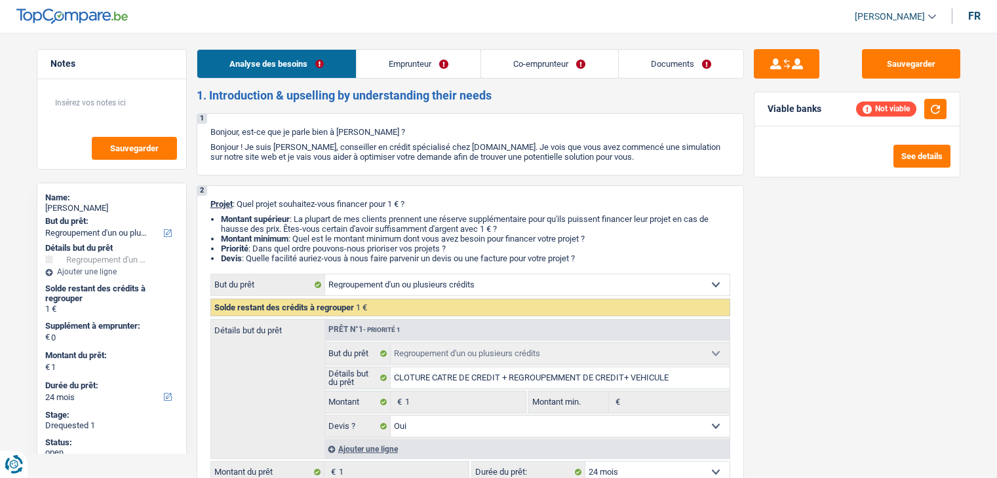
select select "pension"
select select "ownerWithMortgage"
select select "personalLoan"
select select "medicalFees"
select select "60"
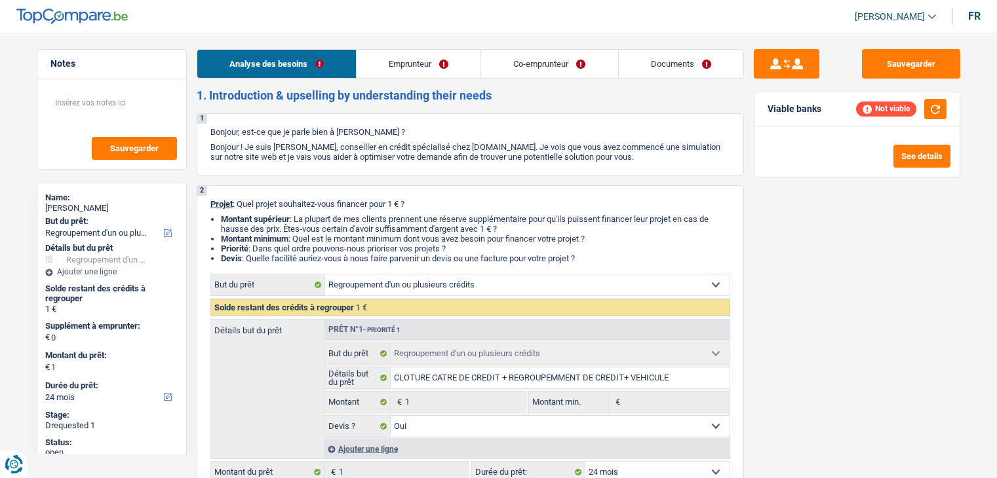
select select "cardOrCredit"
select select "mortgage"
select select "420"
select select "refinancing"
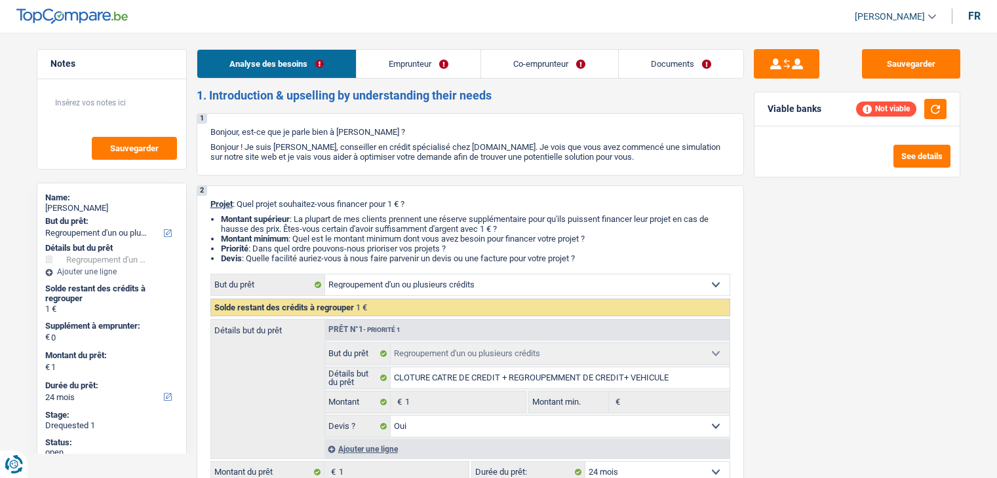
select select "yes"
select select "24"
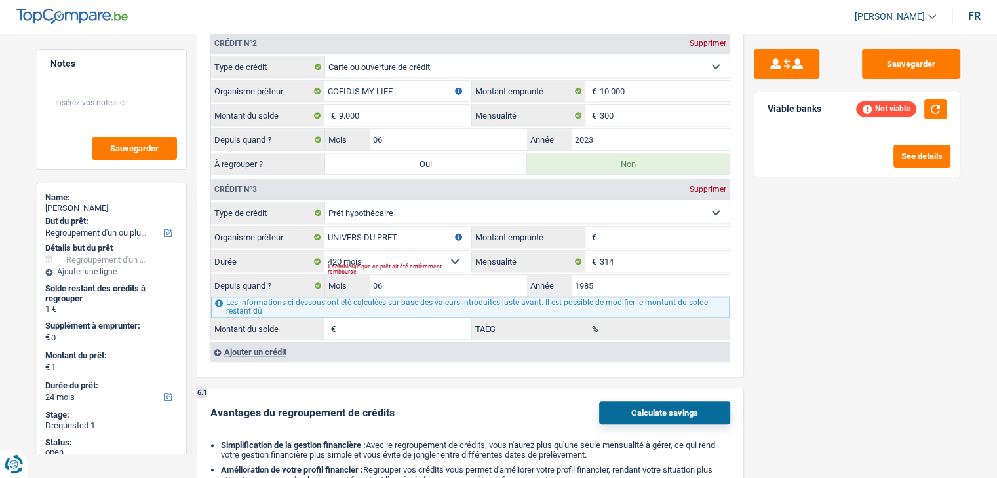
scroll to position [1244, 0]
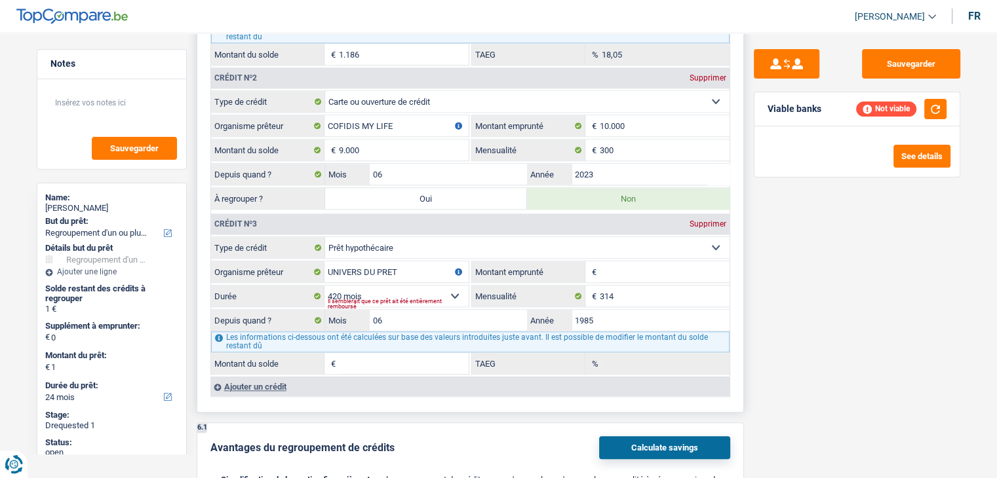
click at [624, 275] on fieldset "Carte ou ouverture de crédit Prêt hypothécaire Vente à tempérament Prêt à tempé…" at bounding box center [470, 306] width 518 height 138
click at [632, 261] on input "Montant emprunté" at bounding box center [664, 271] width 130 height 21
click at [624, 288] on input "314" at bounding box center [664, 296] width 130 height 21
click at [624, 269] on input "Montant emprunté" at bounding box center [664, 271] width 130 height 21
click at [396, 359] on input "Montant du solde" at bounding box center [404, 363] width 130 height 21
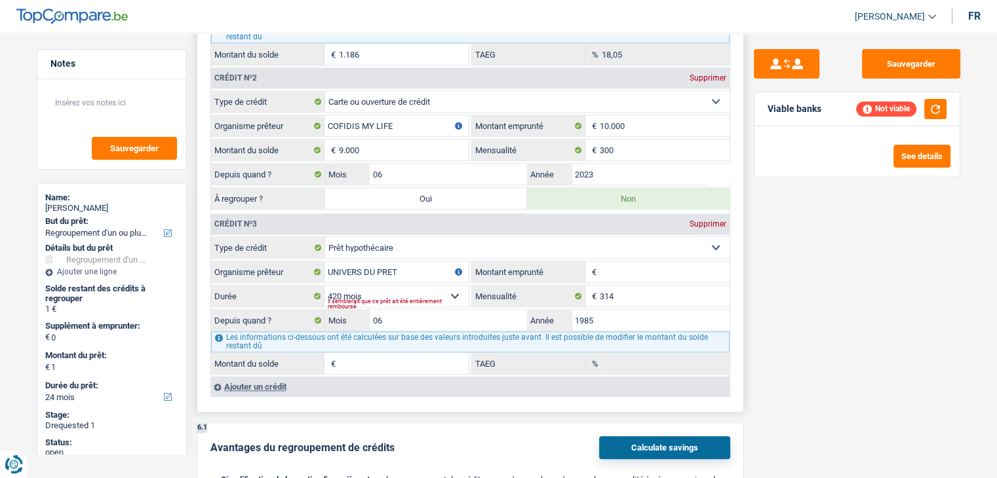
click at [676, 261] on input "Montant emprunté" at bounding box center [664, 271] width 130 height 21
drag, startPoint x: 676, startPoint y: 260, endPoint x: 430, endPoint y: 202, distance: 253.1
click at [430, 202] on div "Crédit nº1 Supprimer Carte ou ouverture de crédit Prêt hypothécaire Vente à tem…" at bounding box center [469, 116] width 519 height 520
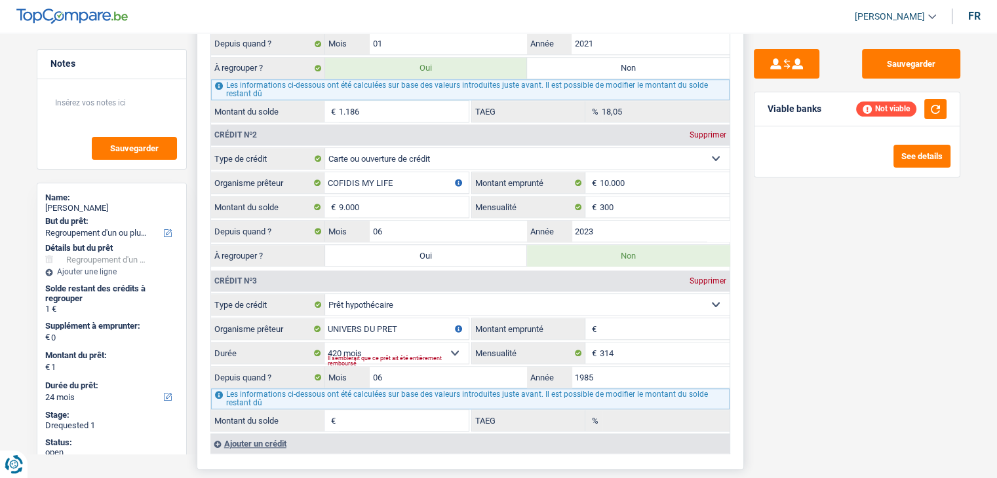
scroll to position [1187, 0]
click at [390, 174] on input "COFIDIS MY LIFE" at bounding box center [396, 183] width 144 height 21
type input "COFIDIS MY LIF"
type input "1"
type input "12,68"
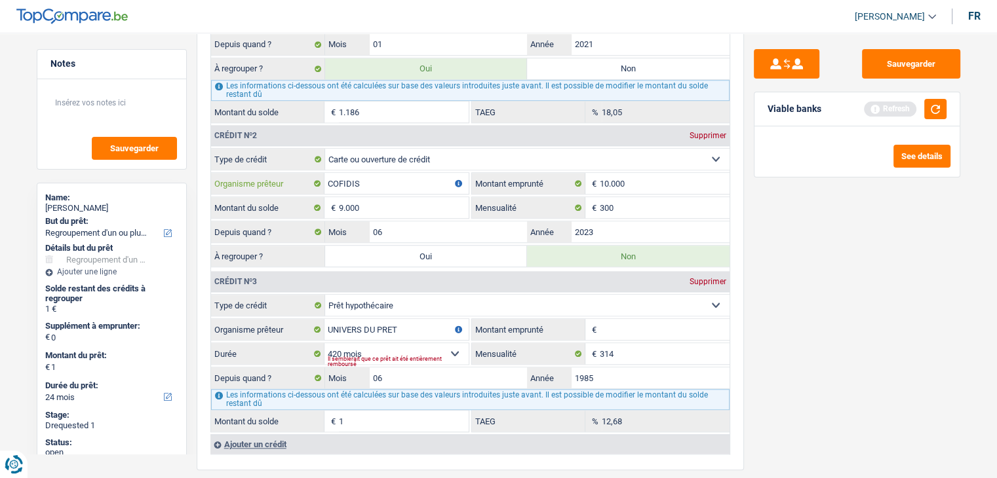
type input "COFIDIS"
click at [850, 276] on div "Sauvegarder Viable banks Refresh See details" at bounding box center [857, 251] width 226 height 405
drag, startPoint x: 850, startPoint y: 276, endPoint x: 417, endPoint y: 323, distance: 436.3
click at [417, 323] on input "UNIVERS DU PRET" at bounding box center [396, 329] width 144 height 21
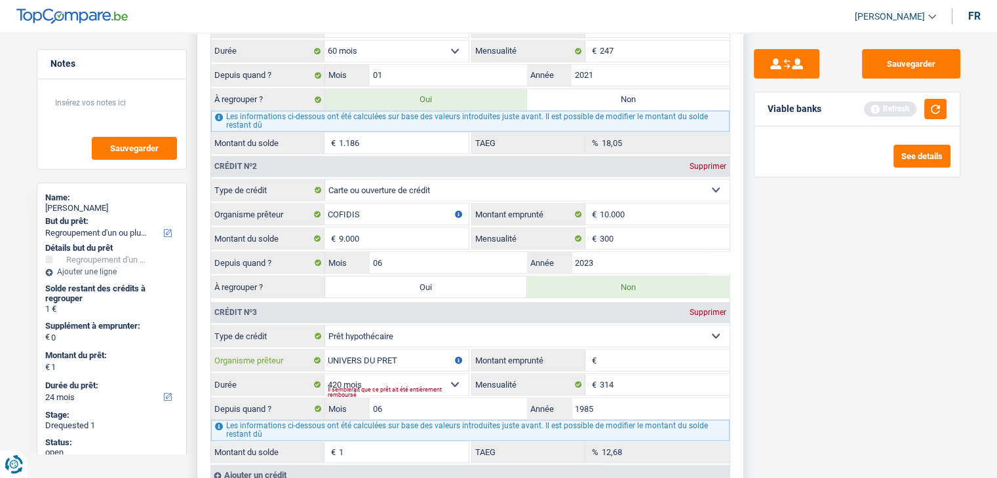
scroll to position [1157, 0]
click at [640, 381] on input "314" at bounding box center [664, 383] width 130 height 21
click at [637, 397] on input "1985" at bounding box center [650, 407] width 158 height 21
click at [639, 349] on input "Montant emprunté" at bounding box center [664, 359] width 130 height 21
type input "3"
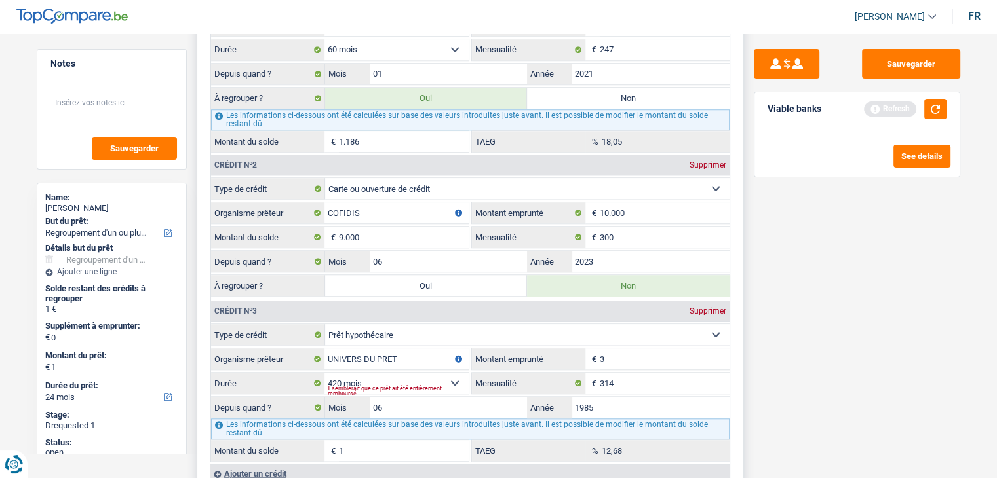
select select
type input "369.000"
click at [933, 326] on div "Sauvegarder Viable banks Refresh See details" at bounding box center [857, 251] width 226 height 405
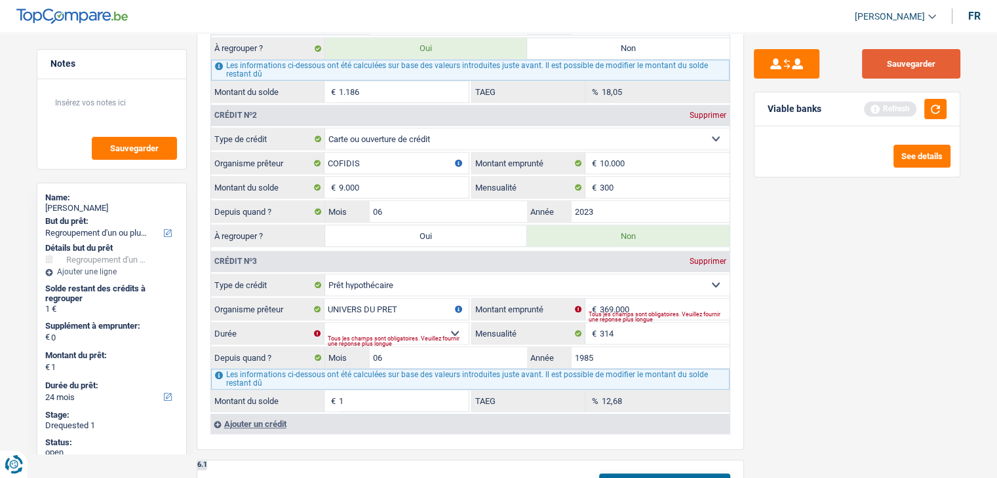
click at [918, 54] on button "Sauvegarder" at bounding box center [911, 63] width 98 height 29
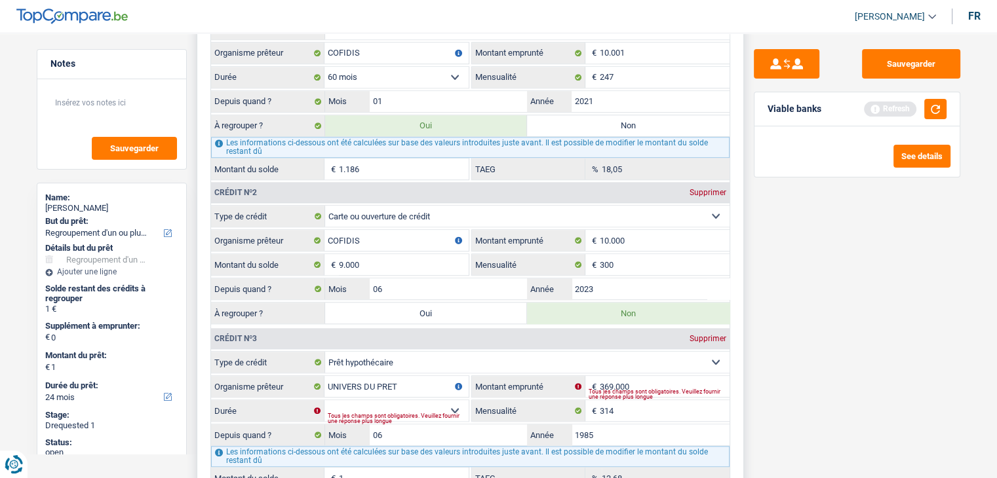
scroll to position [1130, 0]
click at [421, 400] on select "120 mois 132 mois 144 mois 180 mois 240 mois 300 mois 360 mois 420 mois Sélecti…" at bounding box center [396, 410] width 144 height 21
select select "420"
click at [324, 400] on select "120 mois 132 mois 144 mois 180 mois 240 mois 300 mois 360 mois 420 mois Sélecti…" at bounding box center [396, 410] width 144 height 21
click at [637, 403] on input "314" at bounding box center [664, 410] width 130 height 21
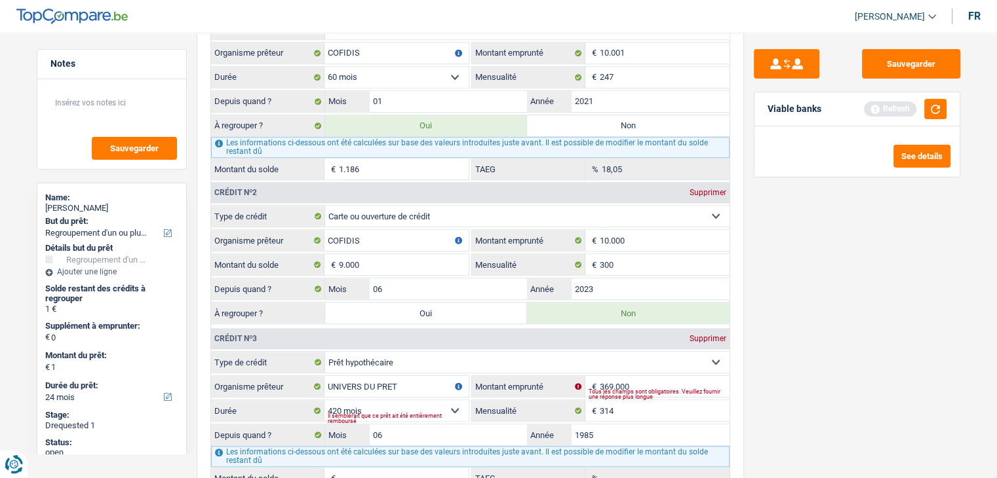
click at [903, 267] on div "Sauvegarder Viable banks Refresh See details" at bounding box center [857, 251] width 226 height 405
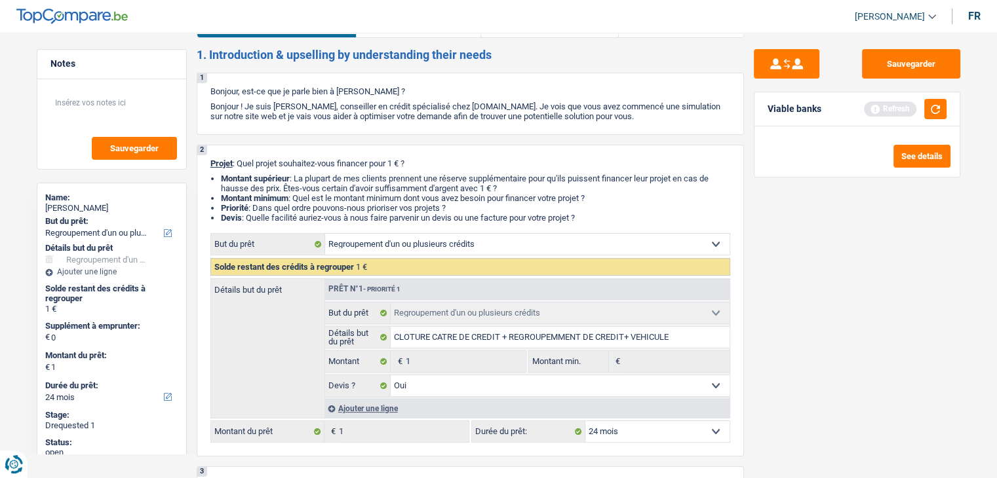
scroll to position [0, 0]
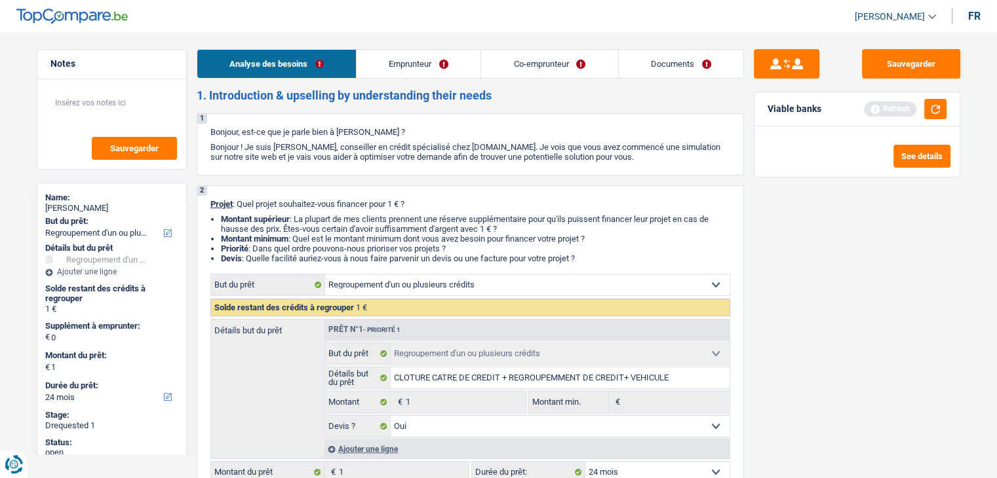
click at [434, 55] on link "Emprunteur" at bounding box center [418, 64] width 124 height 28
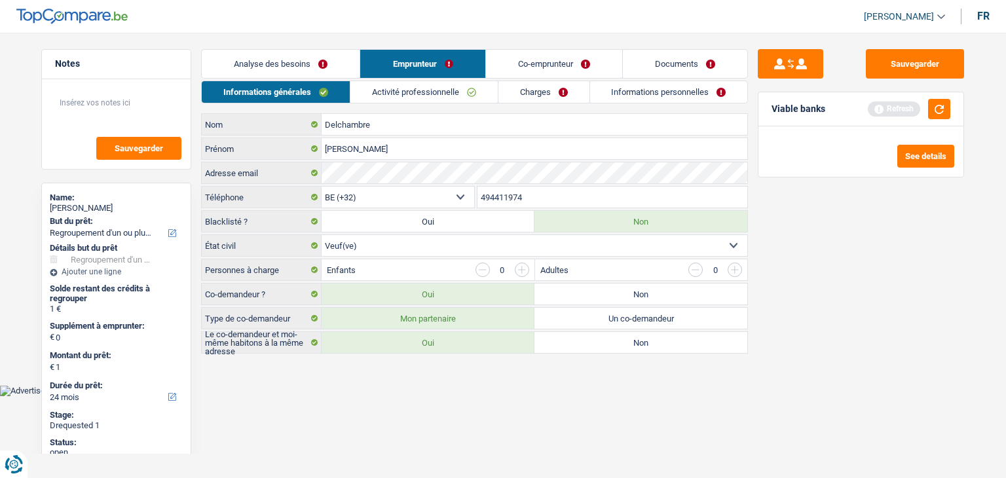
click at [561, 60] on link "Co-emprunteur" at bounding box center [554, 64] width 136 height 28
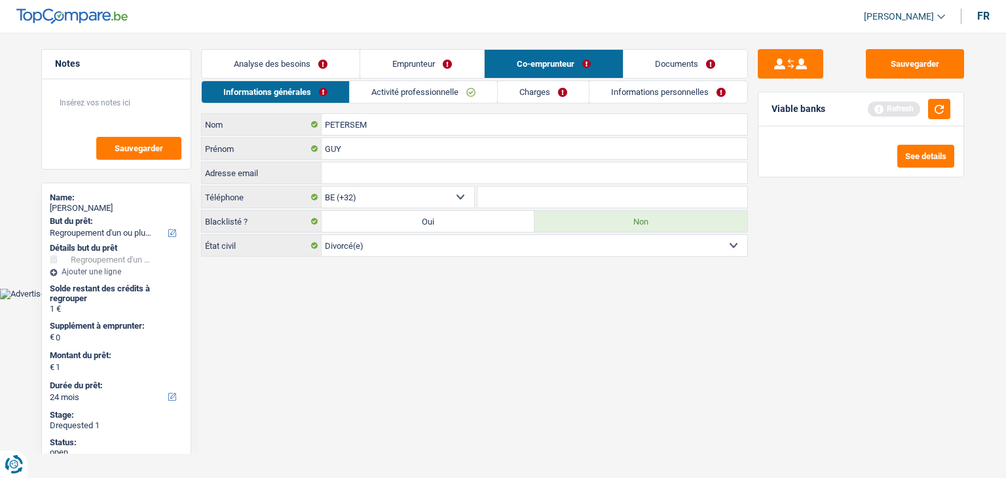
click at [416, 105] on div "Informations générales Activité professionnelle Charges Informations personnell…" at bounding box center [474, 169] width 547 height 176
click at [421, 103] on link "Activité professionnelle" at bounding box center [423, 92] width 147 height 22
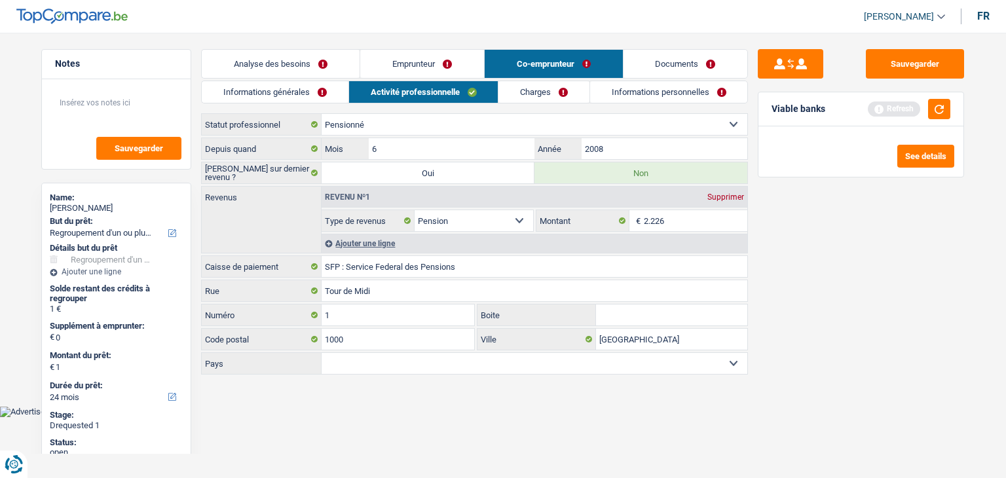
click at [522, 90] on link "Charges" at bounding box center [544, 92] width 91 height 22
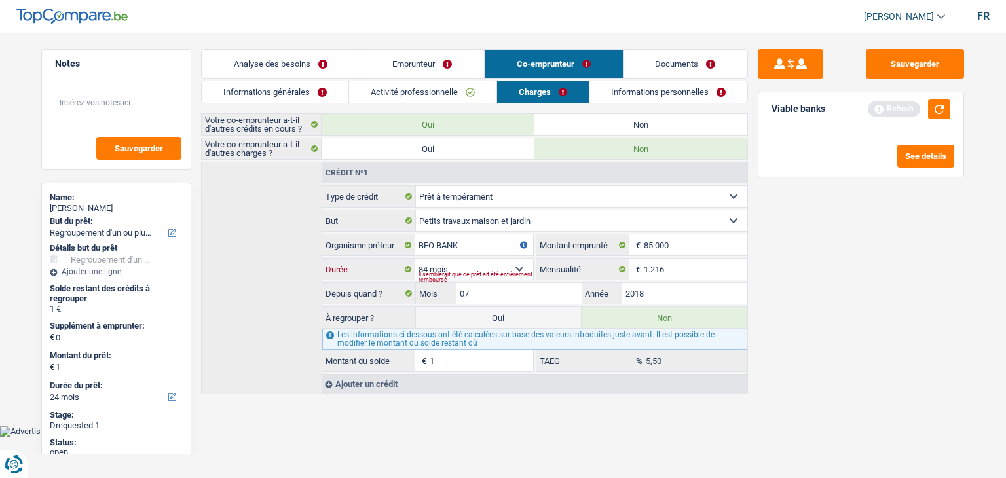
click at [499, 267] on select "12 mois 18 mois 24 mois 30 mois 36 mois 42 mois 48 mois 60 mois 72 mois 84 mois…" at bounding box center [474, 269] width 118 height 21
select select "120"
click at [415, 259] on select "12 mois 18 mois 24 mois 30 mois 36 mois 42 mois 48 mois 60 mois 72 mois 84 mois…" at bounding box center [474, 269] width 118 height 21
type input "1.186"
type input "35.797"
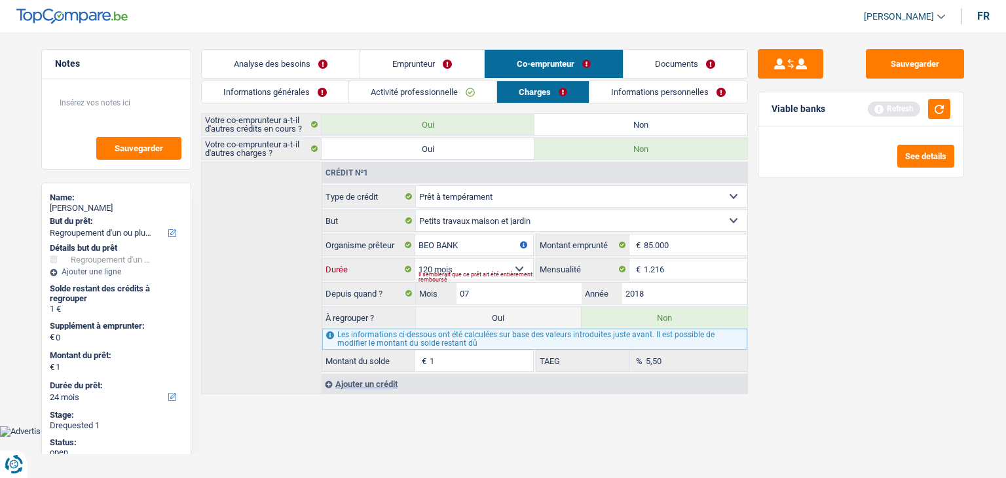
type input "12,60"
click at [497, 267] on select "12 mois 18 mois 24 mois 30 mois 36 mois 42 mois 48 mois 60 mois 72 mois 84 mois…" at bounding box center [474, 269] width 118 height 21
select select "96"
click at [415, 259] on select "12 mois 18 mois 24 mois 30 mois 36 mois 42 mois 48 mois 60 mois 72 mois 84 mois…" at bounding box center [474, 269] width 118 height 21
type input "12.836"
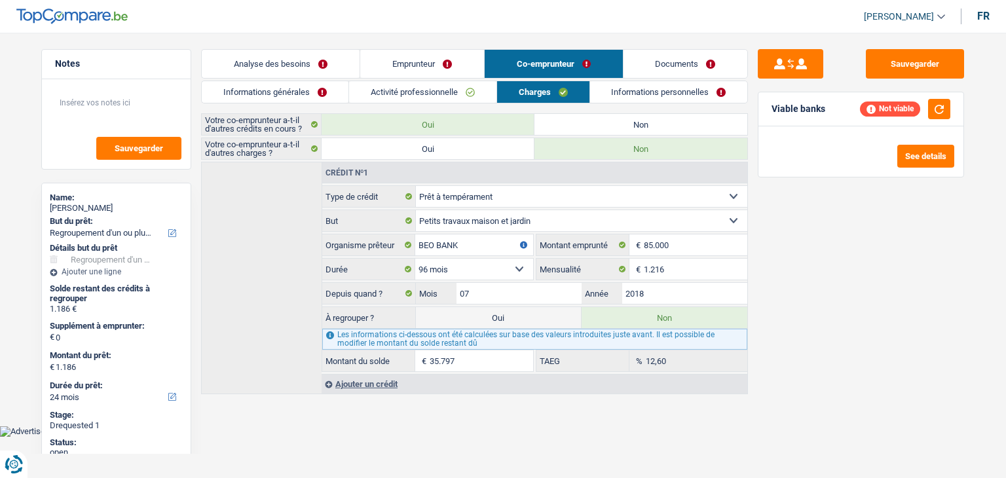
type input "8,66"
click at [506, 366] on input "12.836" at bounding box center [482, 361] width 104 height 21
click at [495, 273] on select "12 mois 18 mois 24 mois 30 mois 36 mois 42 mois 48 mois 60 mois 72 mois 84 mois…" at bounding box center [474, 269] width 118 height 21
select select "120"
click at [415, 259] on select "12 mois 18 mois 24 mois 30 mois 36 mois 42 mois 48 mois 60 mois 72 mois 84 mois…" at bounding box center [474, 269] width 118 height 21
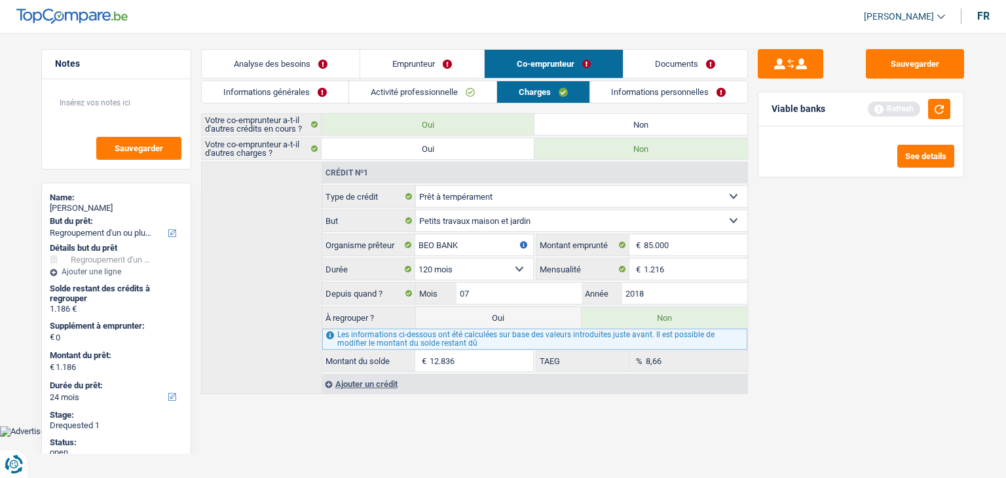
type input "35.797"
type input "12,60"
click at [846, 318] on div "Sauvegarder Viable banks Refresh See details" at bounding box center [861, 251] width 226 height 405
click at [746, 273] on input "1.216" at bounding box center [696, 269] width 104 height 21
click at [917, 64] on button "Sauvegarder" at bounding box center [915, 63] width 98 height 29
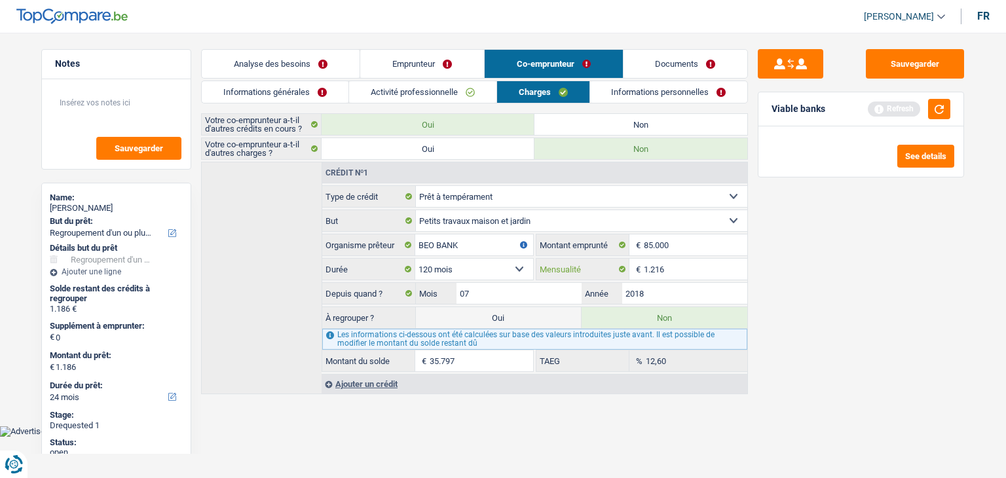
click at [723, 276] on input "1.216" at bounding box center [696, 269] width 104 height 21
click at [662, 285] on input "2018" at bounding box center [684, 293] width 125 height 21
click at [485, 357] on input "35.797" at bounding box center [482, 361] width 104 height 21
click at [653, 85] on link "Informations personnelles" at bounding box center [669, 92] width 158 height 22
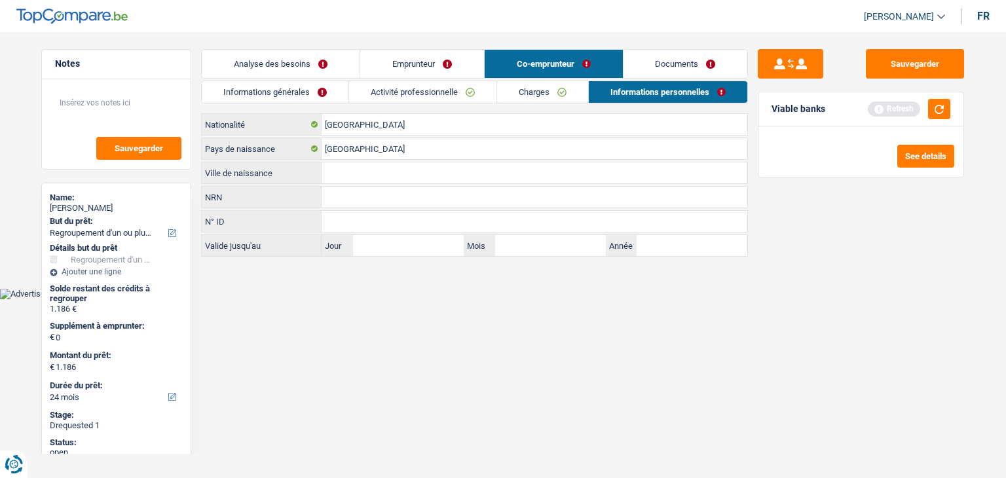
click at [410, 98] on link "Activité professionnelle" at bounding box center [422, 92] width 147 height 22
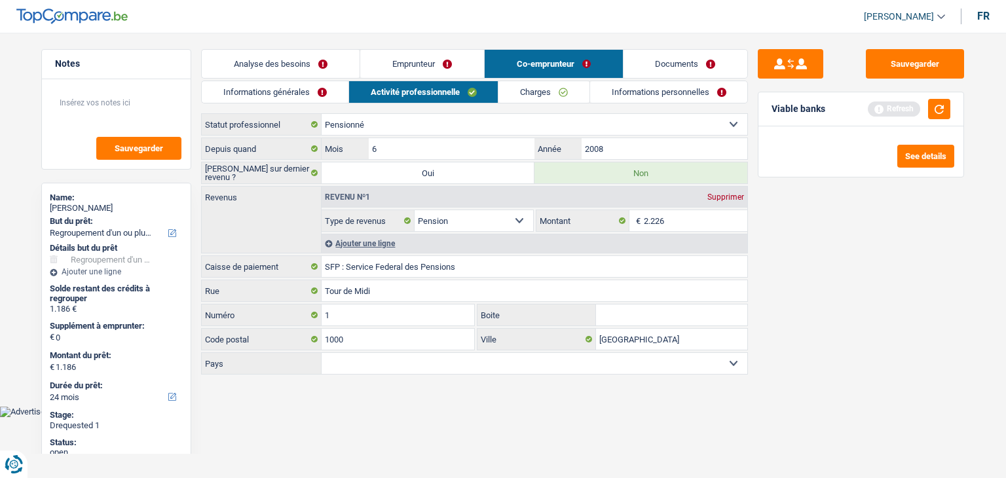
click at [303, 96] on link "Informations générales" at bounding box center [275, 92] width 147 height 22
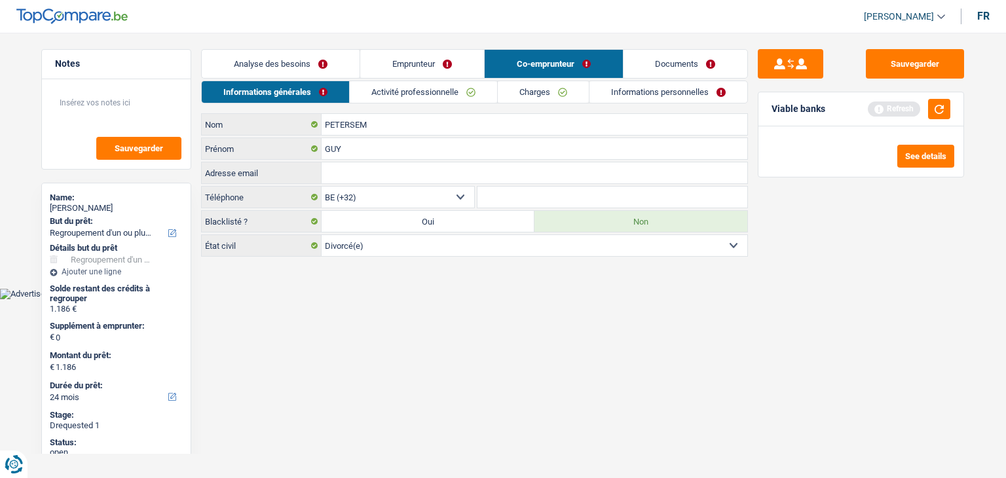
click at [567, 89] on link "Charges" at bounding box center [543, 92] width 91 height 22
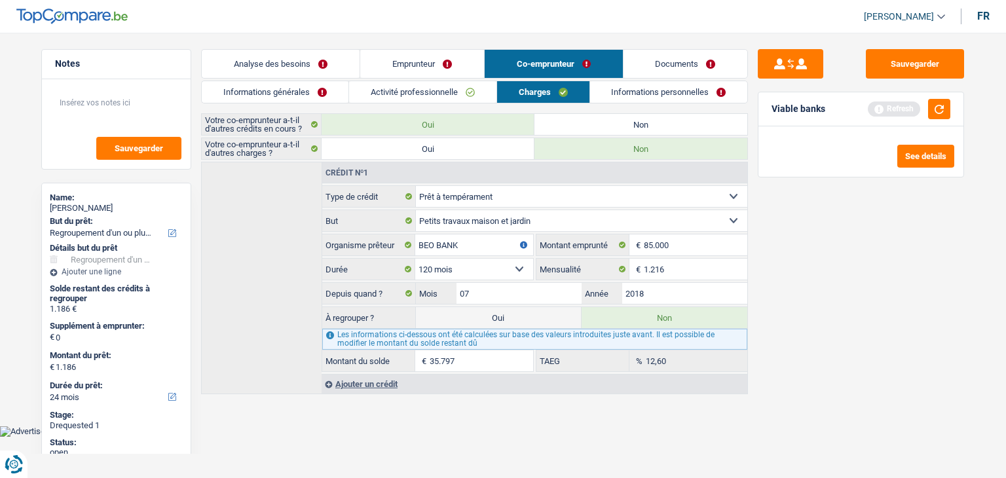
click at [294, 59] on link "Analyse des besoins" at bounding box center [281, 64] width 158 height 28
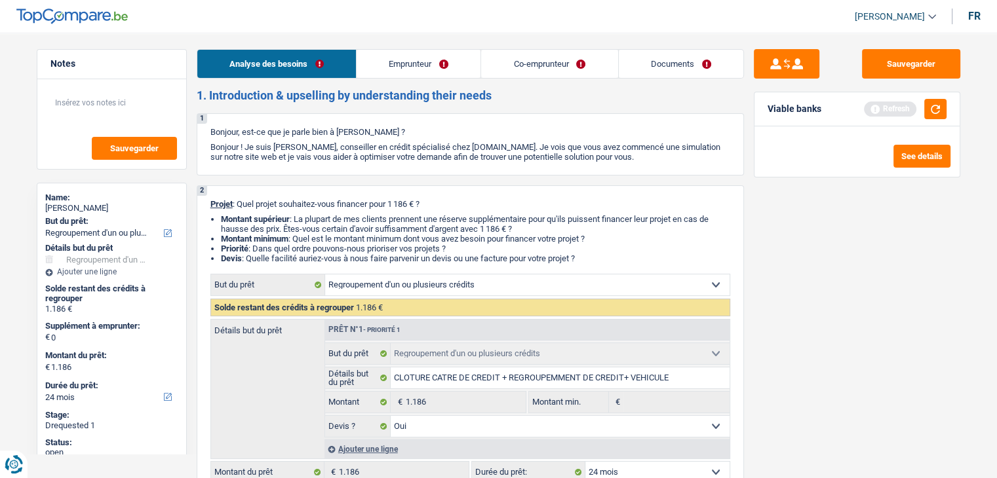
click at [681, 61] on link "Documents" at bounding box center [680, 64] width 124 height 28
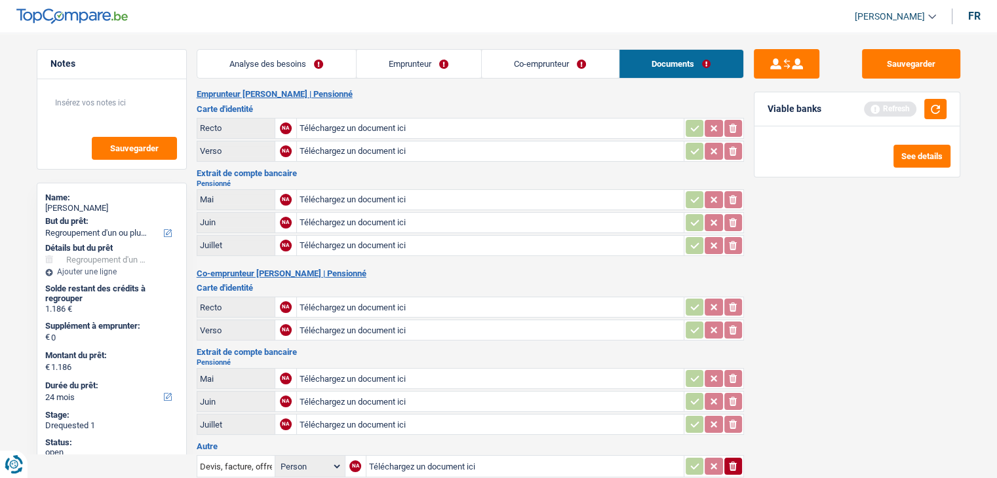
click at [565, 71] on link "Co-emprunteur" at bounding box center [550, 64] width 137 height 28
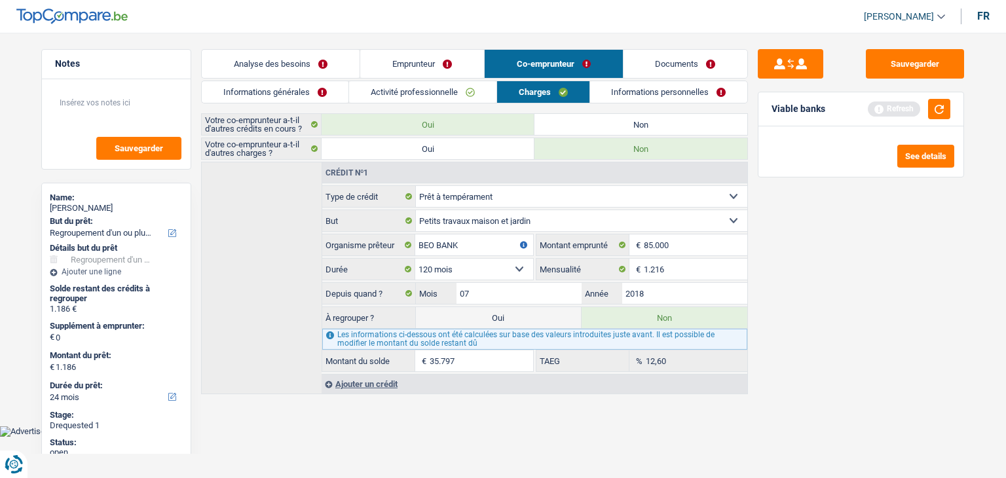
click at [677, 98] on link "Informations personnelles" at bounding box center [669, 92] width 158 height 22
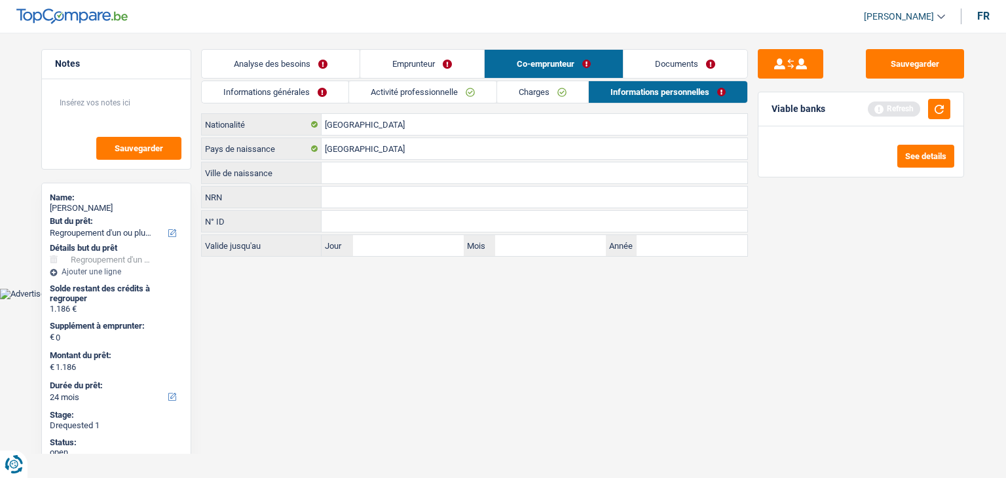
click at [548, 97] on link "Charges" at bounding box center [542, 92] width 91 height 22
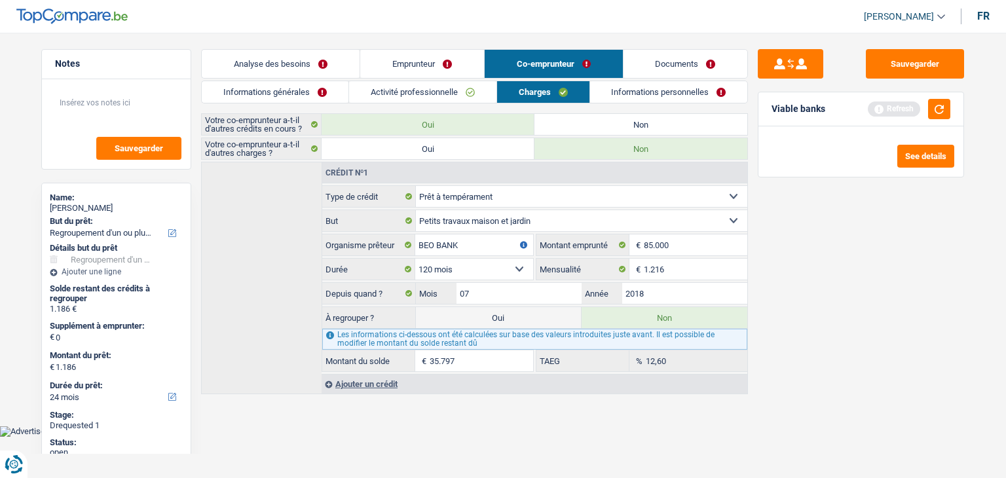
click at [655, 64] on link "Documents" at bounding box center [686, 64] width 124 height 28
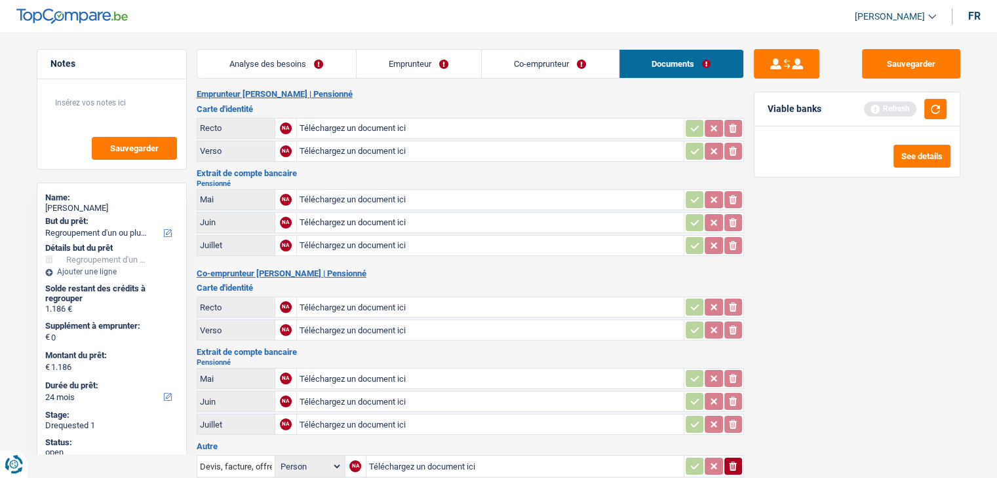
click at [379, 69] on link "Emprunteur" at bounding box center [418, 64] width 124 height 28
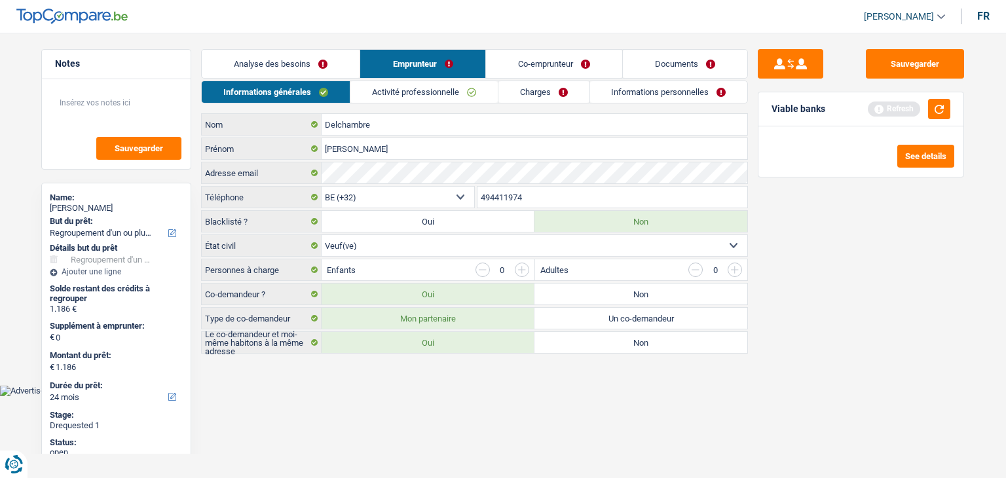
click at [413, 96] on link "Activité professionnelle" at bounding box center [424, 92] width 147 height 22
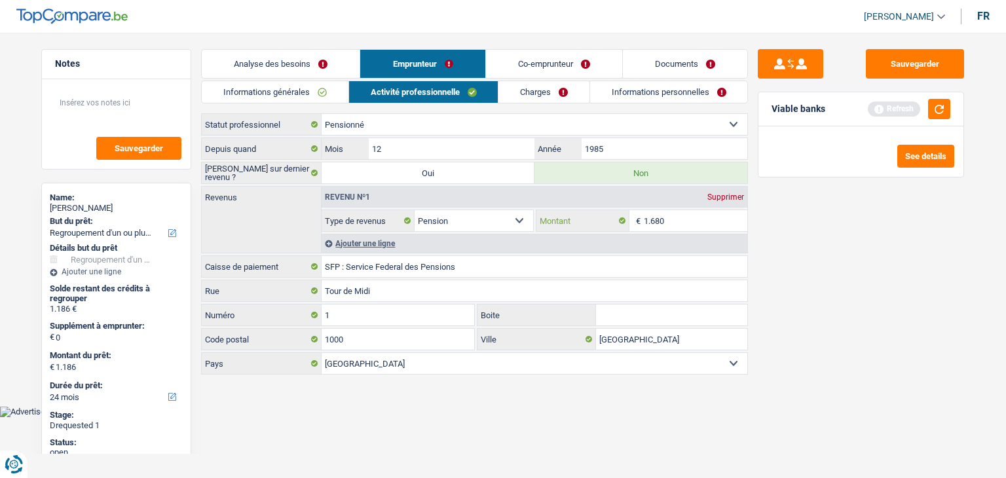
click at [697, 226] on input "1.680" at bounding box center [696, 220] width 104 height 21
click at [747, 216] on input "1.680" at bounding box center [696, 220] width 104 height 21
drag, startPoint x: 746, startPoint y: 216, endPoint x: 697, endPoint y: 218, distance: 49.2
click at [692, 220] on input "1.680" at bounding box center [696, 220] width 104 height 21
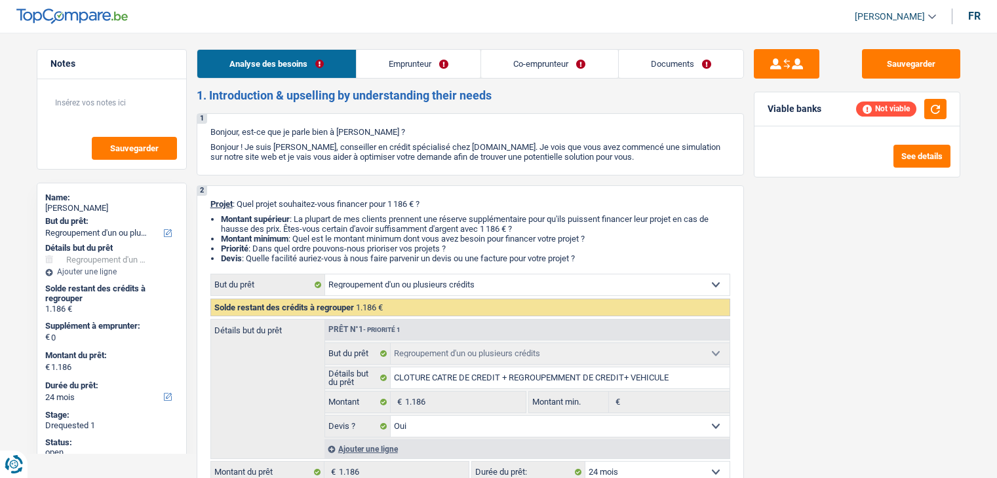
select select "refinancing"
select select "24"
select select "refinancing"
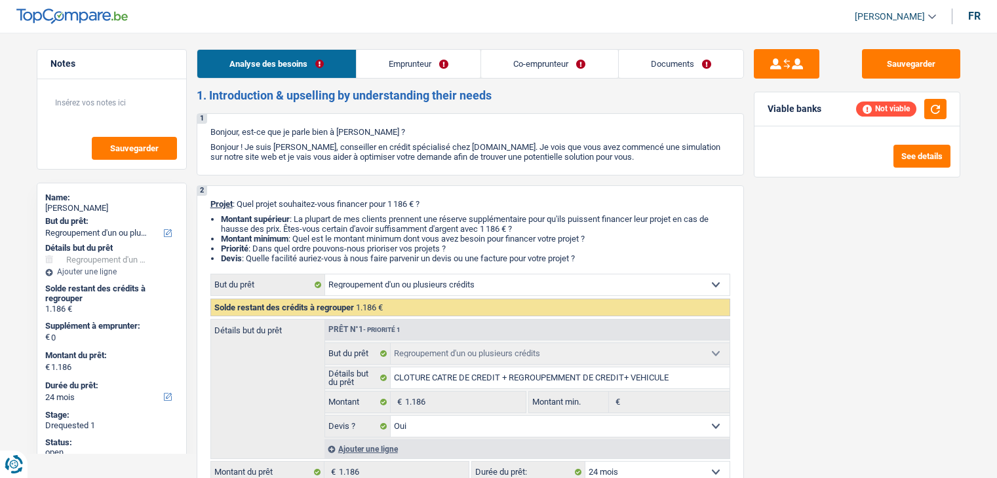
select select "yes"
select select "24"
select select "retired"
select select "pension"
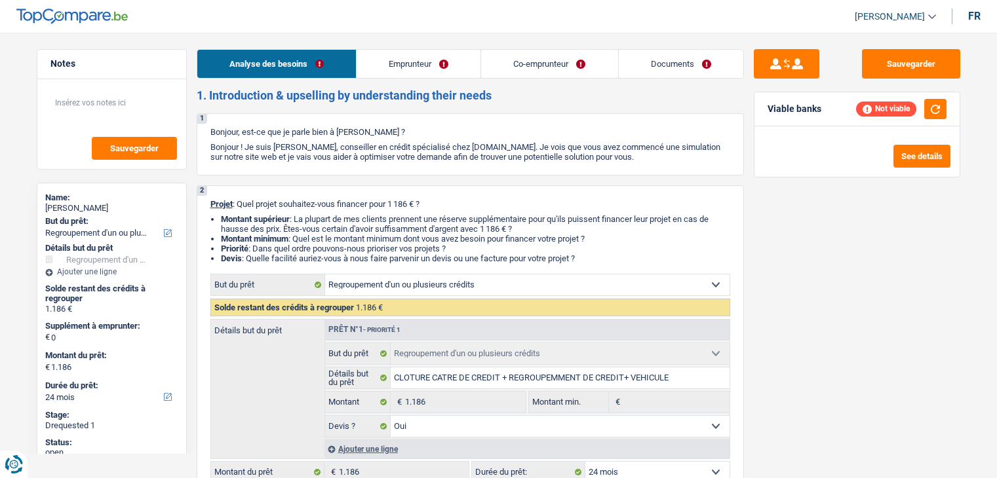
select select "pension"
select select "ownerWithMortgage"
select select "personalLoan"
select select "medicalFees"
select select "60"
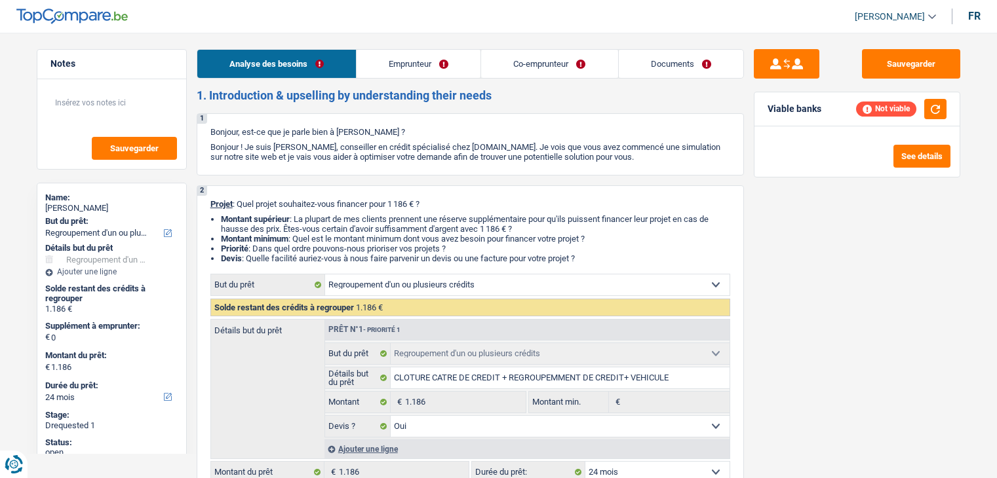
select select "cardOrCredit"
select select "mortgage"
select select "420"
select select "refinancing"
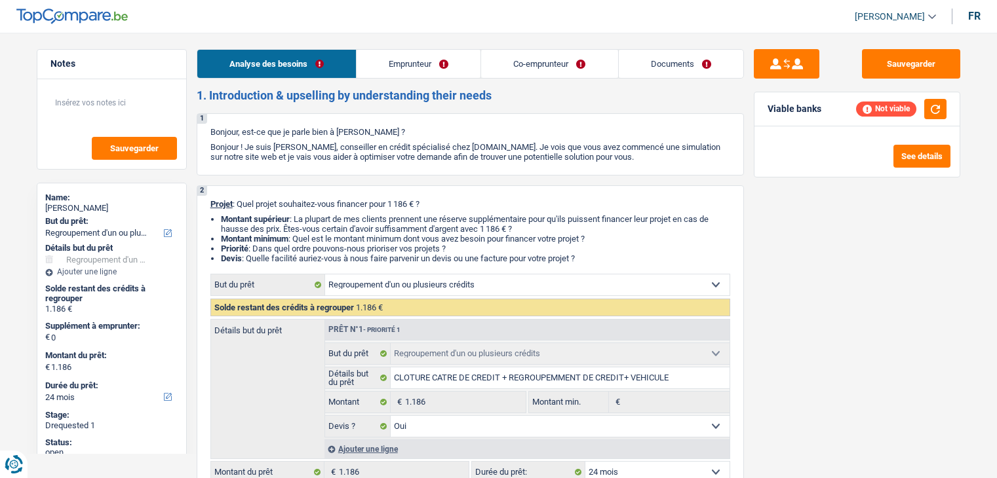
select select "yes"
select select "24"
select select "retired"
select select "pension"
click at [458, 66] on link "Emprunteur" at bounding box center [418, 64] width 124 height 28
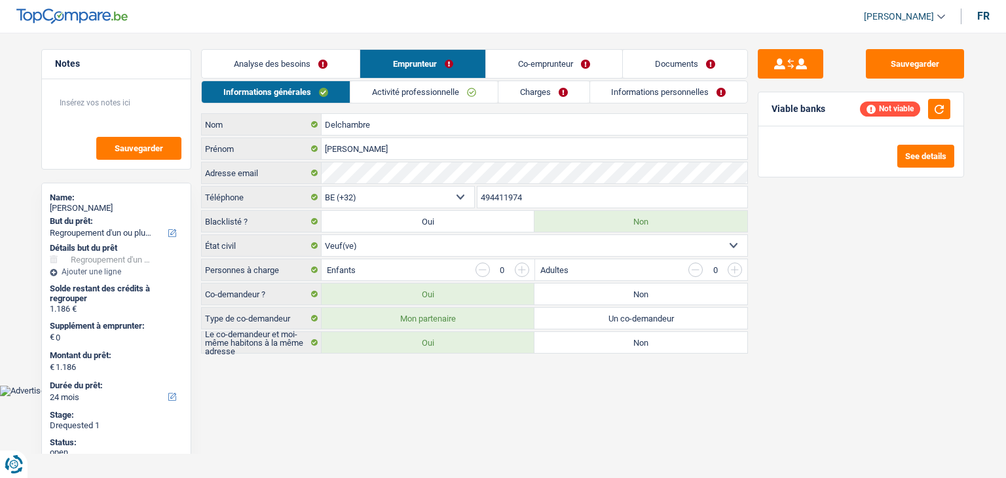
click at [434, 92] on link "Activité professionnelle" at bounding box center [424, 92] width 147 height 22
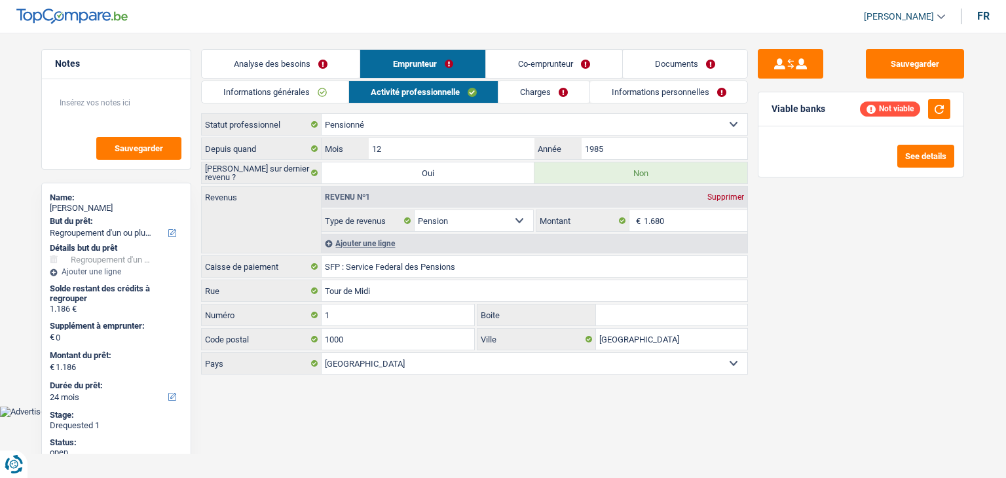
click at [557, 77] on link "Co-emprunteur" at bounding box center [554, 64] width 136 height 28
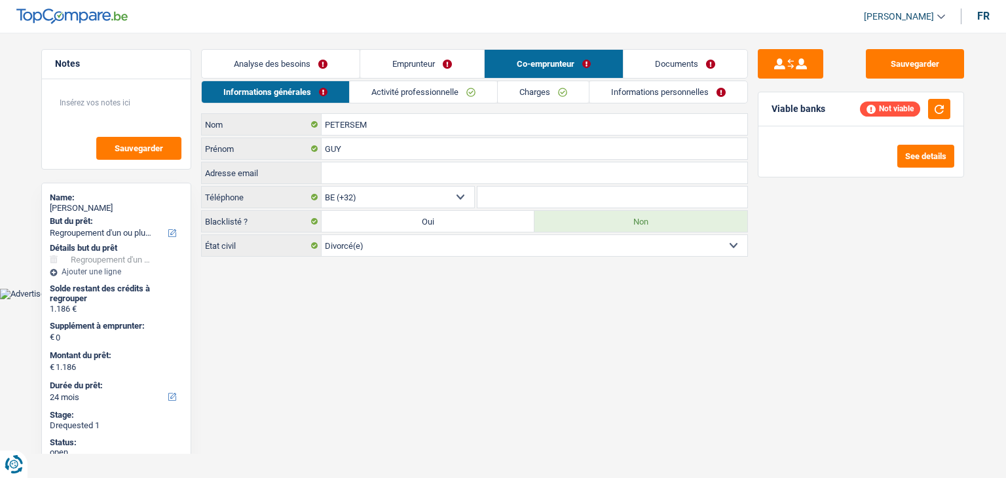
click at [469, 87] on link "Activité professionnelle" at bounding box center [423, 92] width 147 height 22
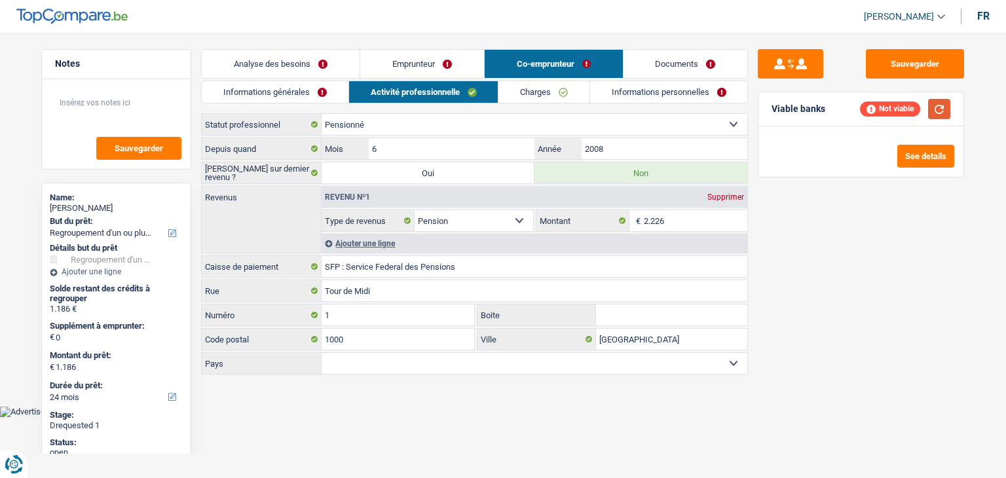
click at [941, 107] on button "button" at bounding box center [939, 109] width 22 height 20
click at [301, 92] on link "Informations générales" at bounding box center [275, 92] width 147 height 22
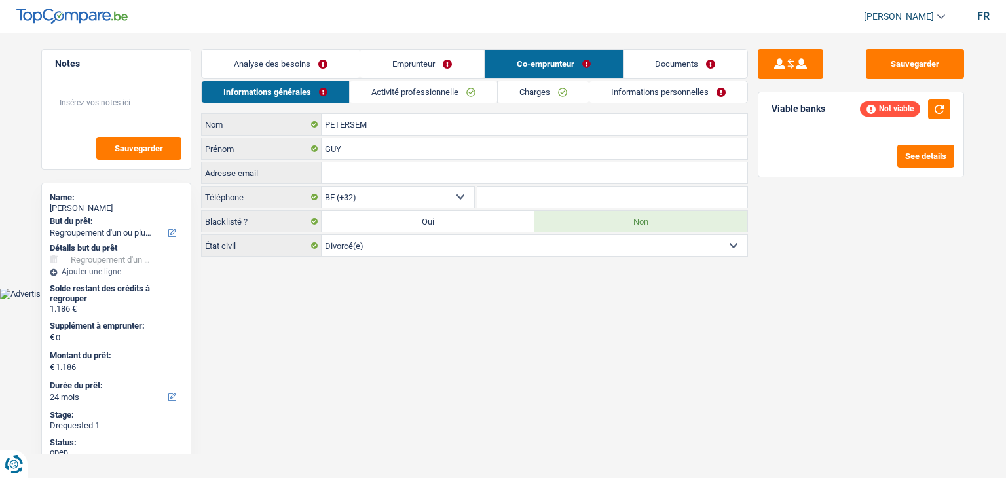
click at [414, 68] on link "Emprunteur" at bounding box center [422, 64] width 124 height 28
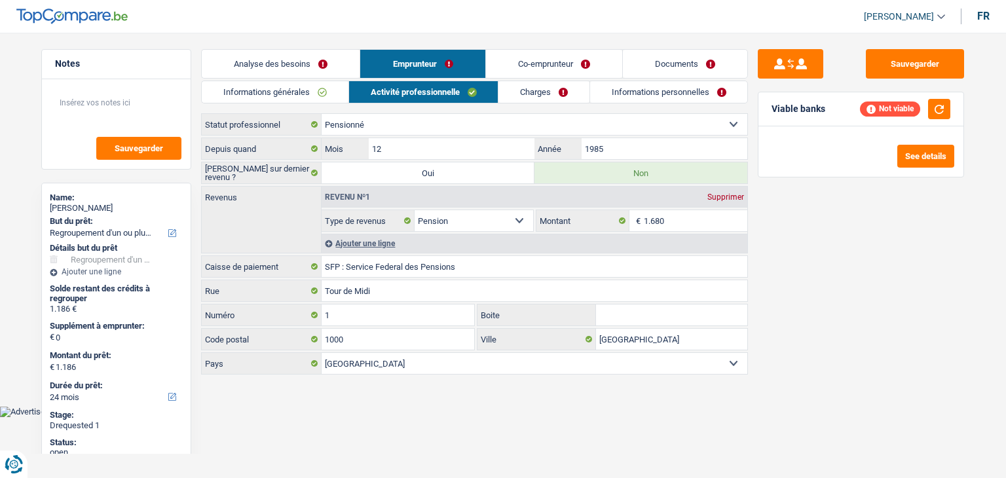
click at [331, 94] on link "Informations générales" at bounding box center [275, 92] width 147 height 22
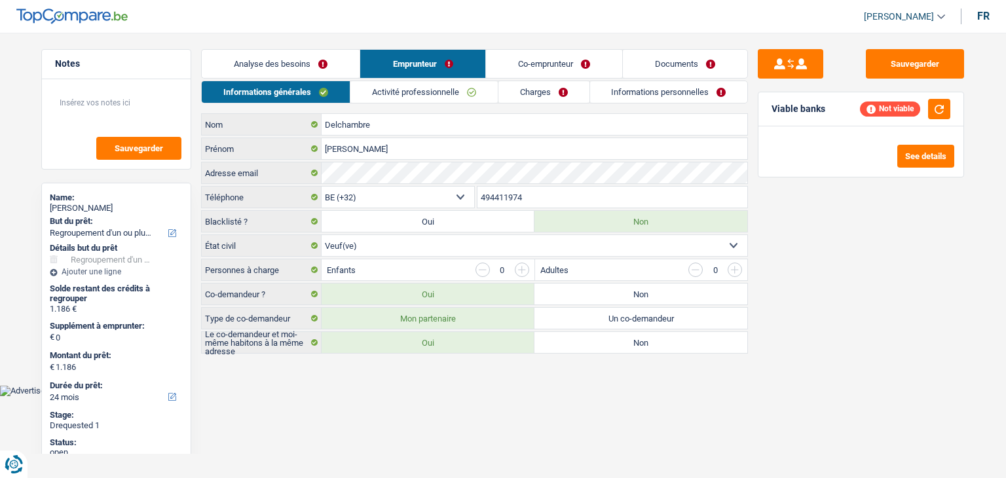
click at [524, 100] on link "Charges" at bounding box center [544, 92] width 91 height 22
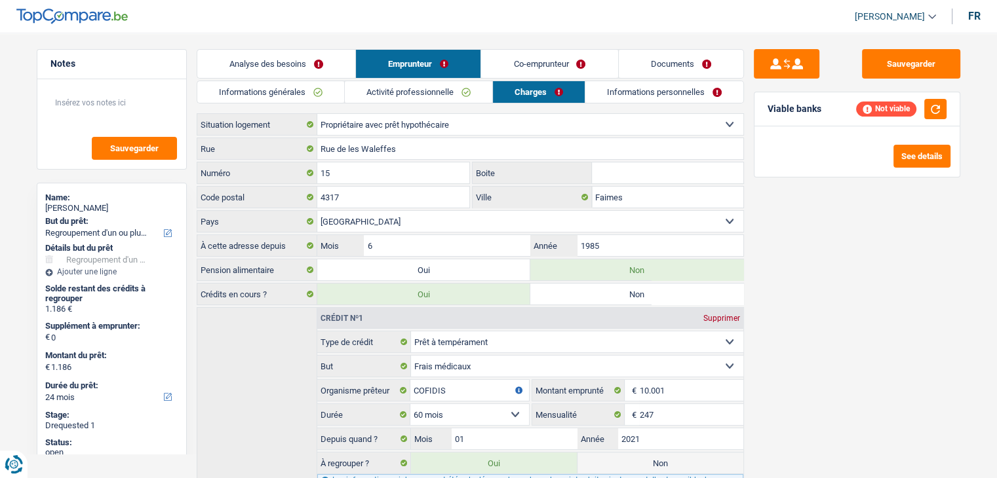
click at [301, 71] on link "Analyse des besoins" at bounding box center [276, 64] width 158 height 28
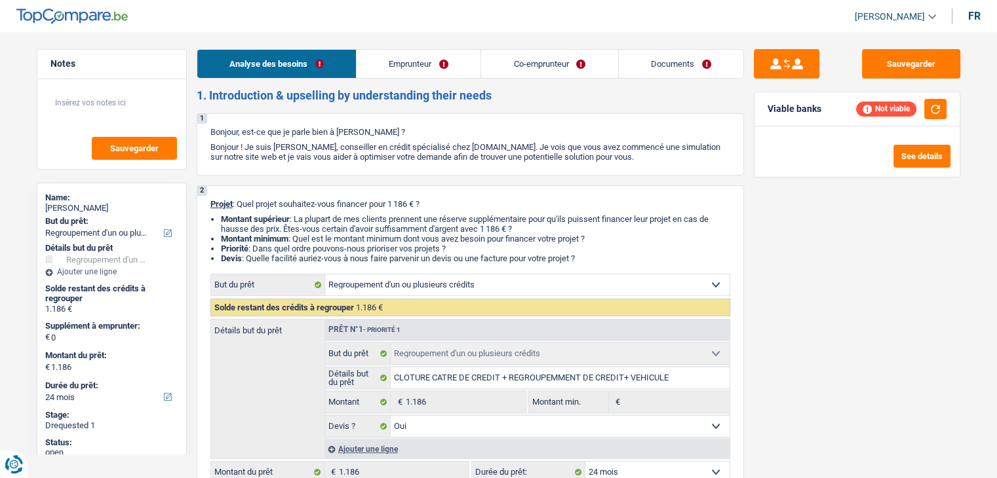
click at [451, 77] on link "Emprunteur" at bounding box center [418, 64] width 124 height 28
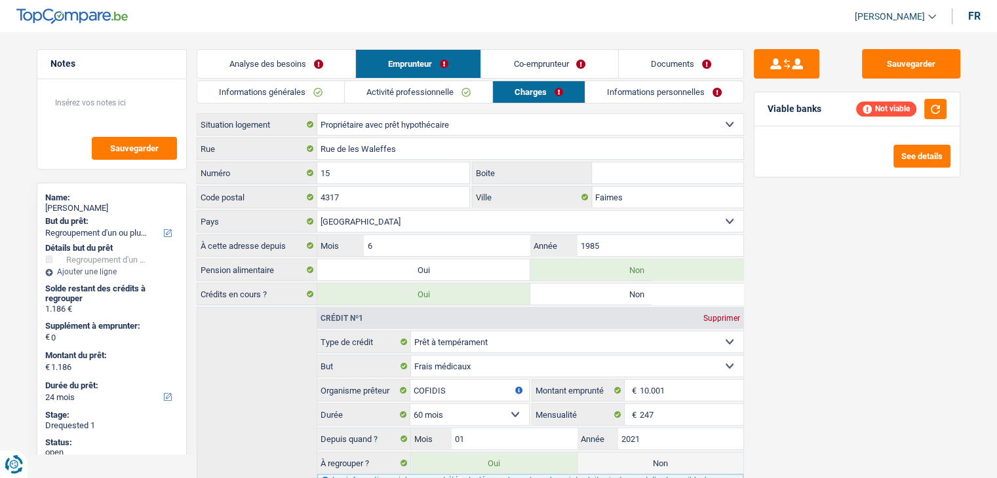
click at [469, 94] on link "Activité professionnelle" at bounding box center [418, 92] width 147 height 22
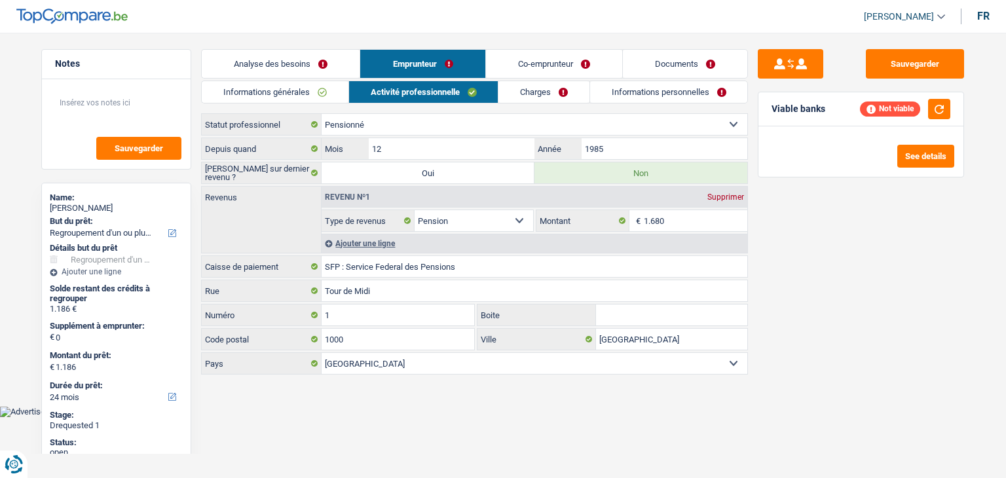
click at [558, 73] on link "Co-emprunteur" at bounding box center [554, 64] width 136 height 28
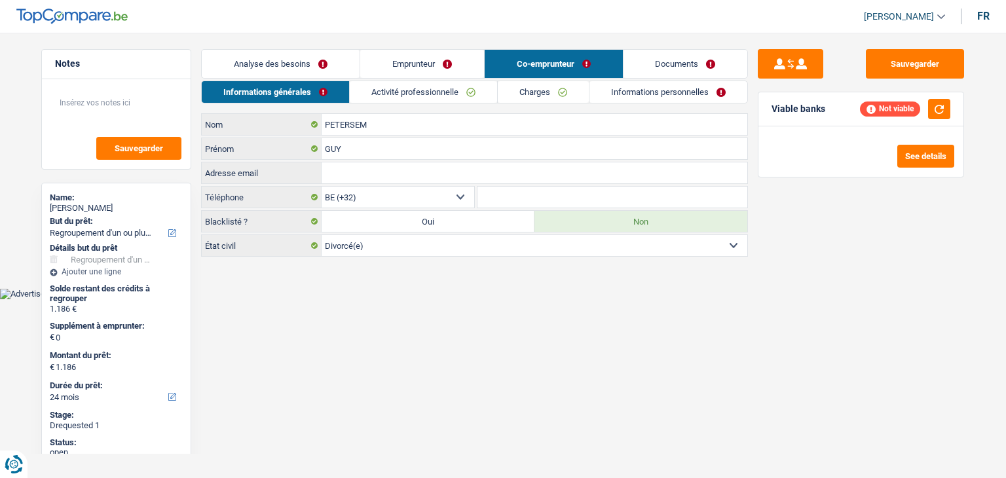
click at [444, 99] on link "Activité professionnelle" at bounding box center [423, 92] width 147 height 22
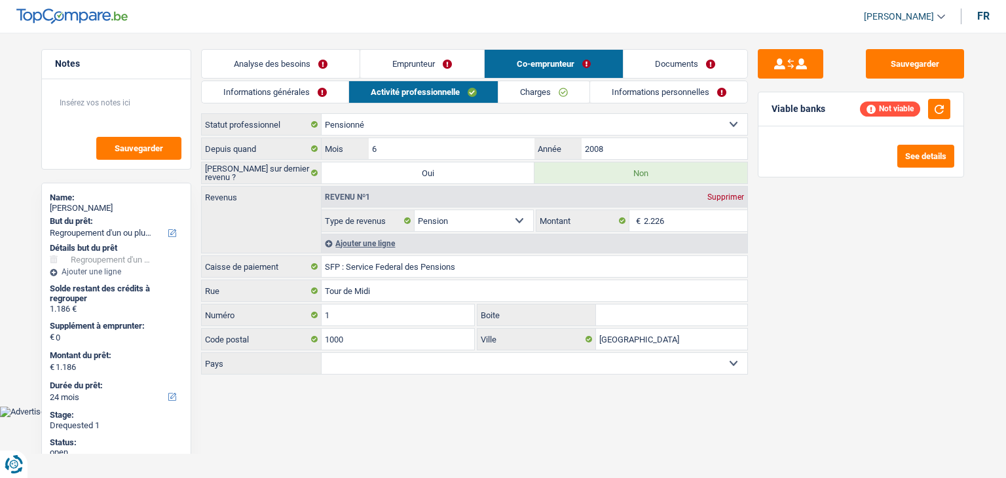
click at [689, 64] on link "Documents" at bounding box center [686, 64] width 124 height 28
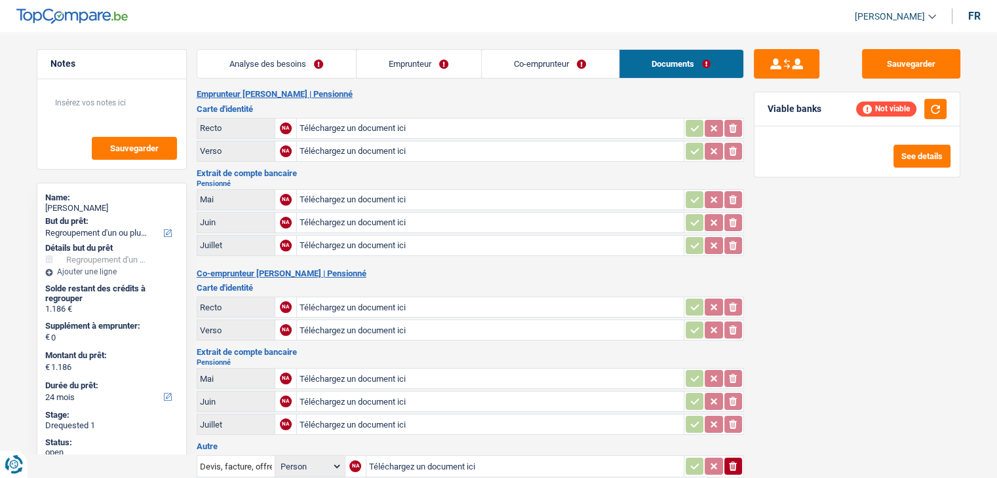
click at [432, 62] on link "Emprunteur" at bounding box center [418, 64] width 124 height 28
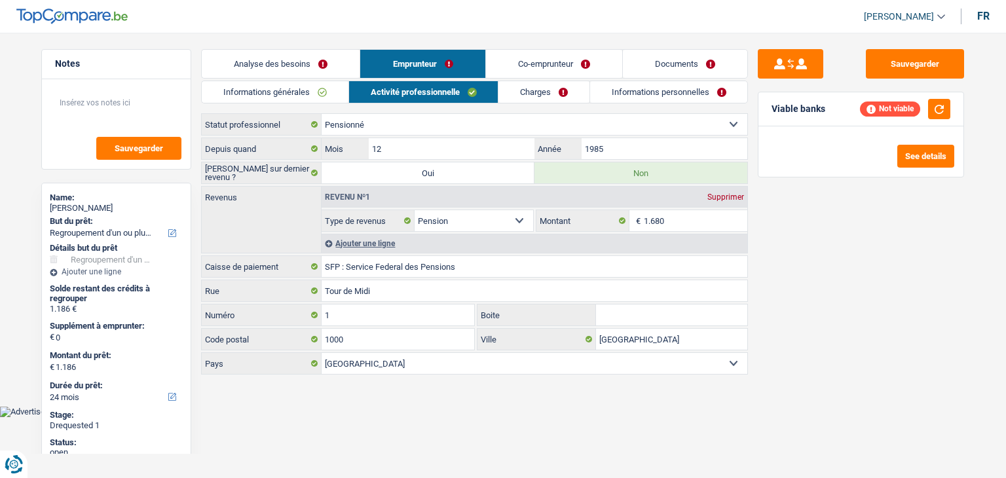
click at [674, 90] on link "Informations personnelles" at bounding box center [669, 92] width 158 height 22
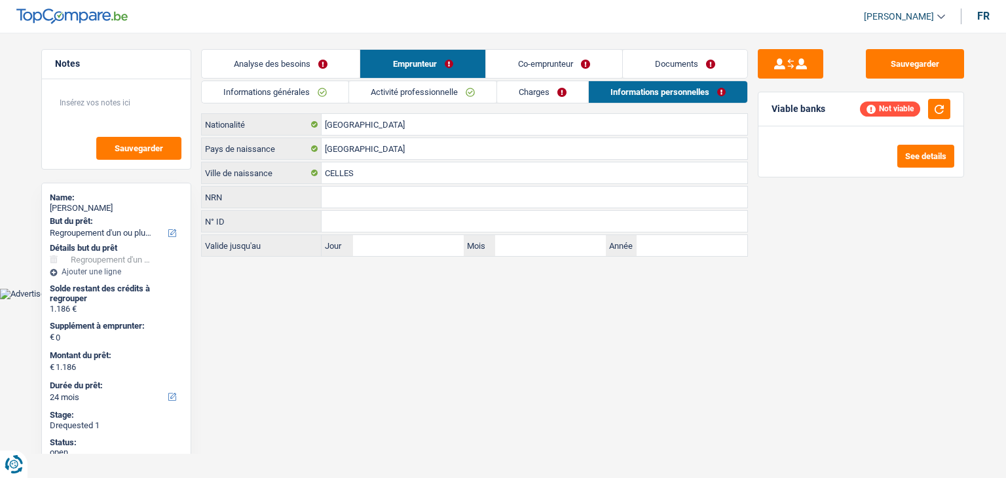
click at [687, 73] on link "Documents" at bounding box center [685, 64] width 124 height 28
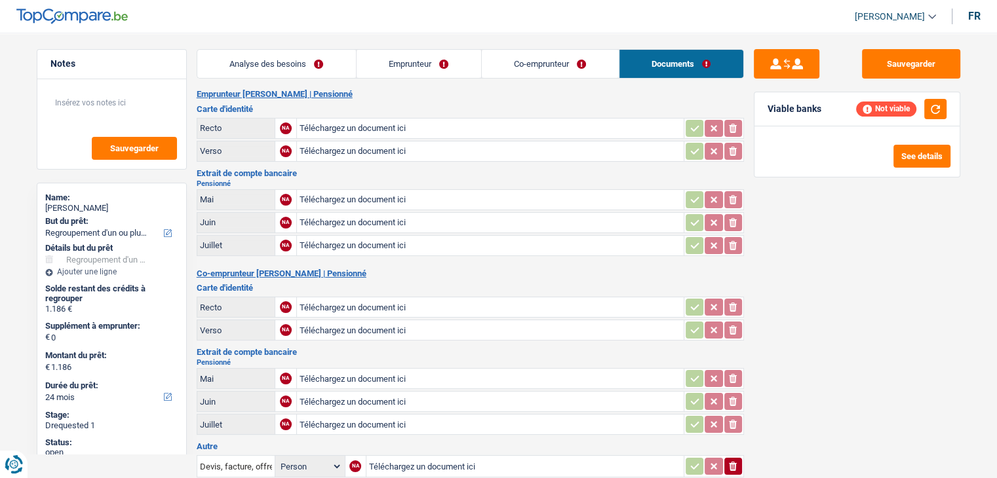
click at [446, 71] on link "Emprunteur" at bounding box center [418, 64] width 124 height 28
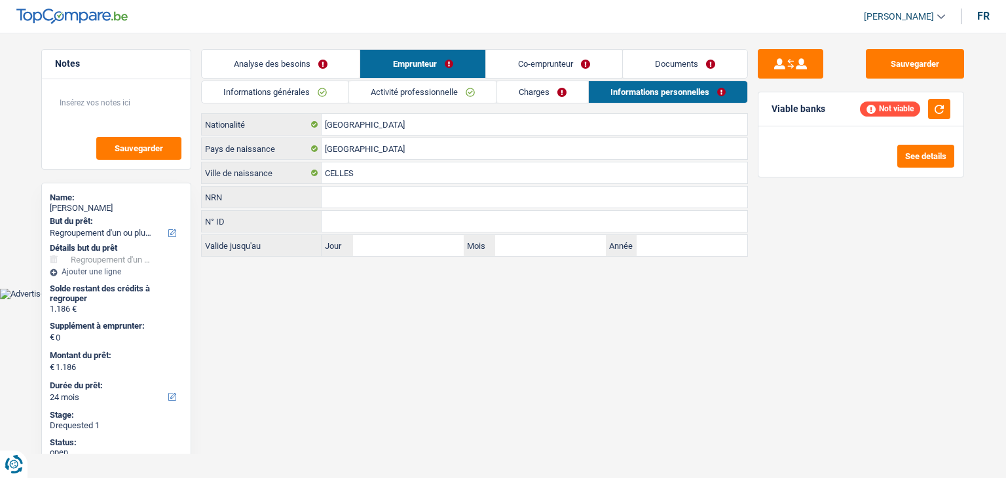
click at [314, 87] on link "Informations générales" at bounding box center [275, 92] width 147 height 22
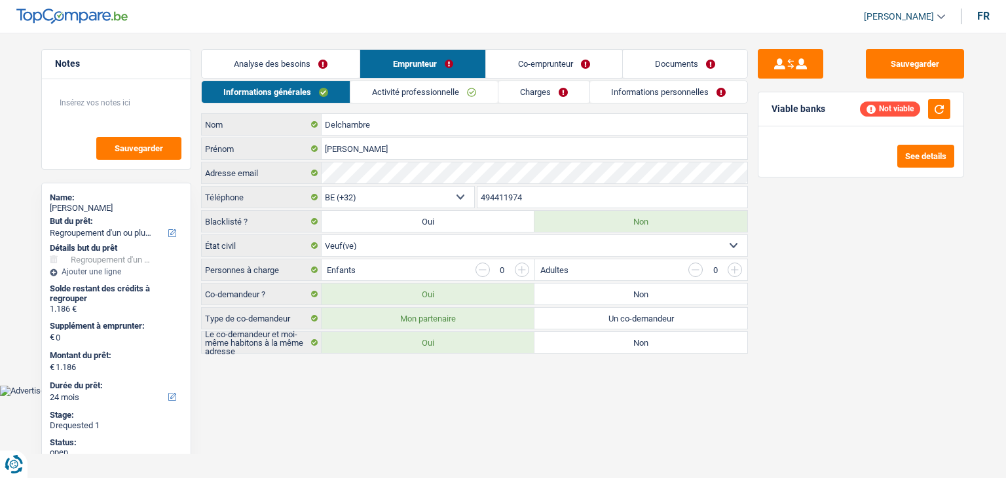
click at [324, 71] on link "Analyse des besoins" at bounding box center [281, 64] width 158 height 28
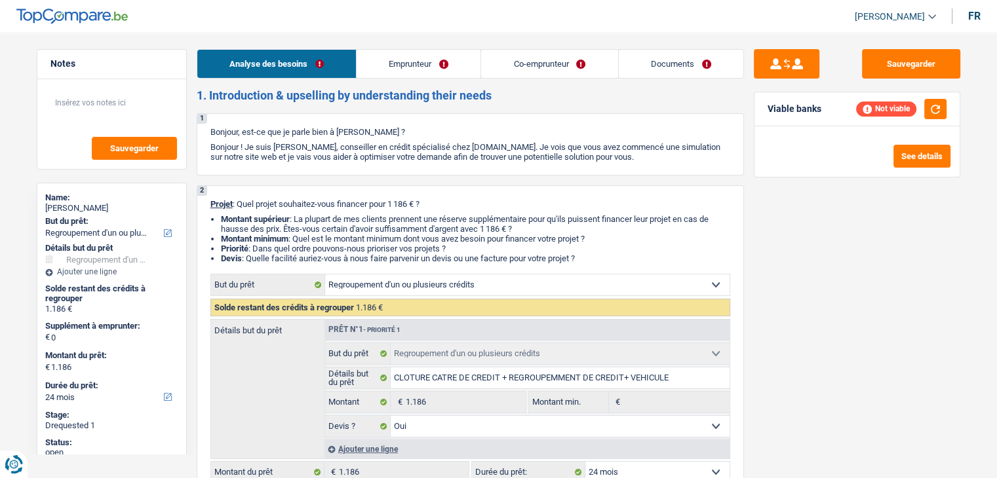
click at [639, 73] on link "Documents" at bounding box center [680, 64] width 124 height 28
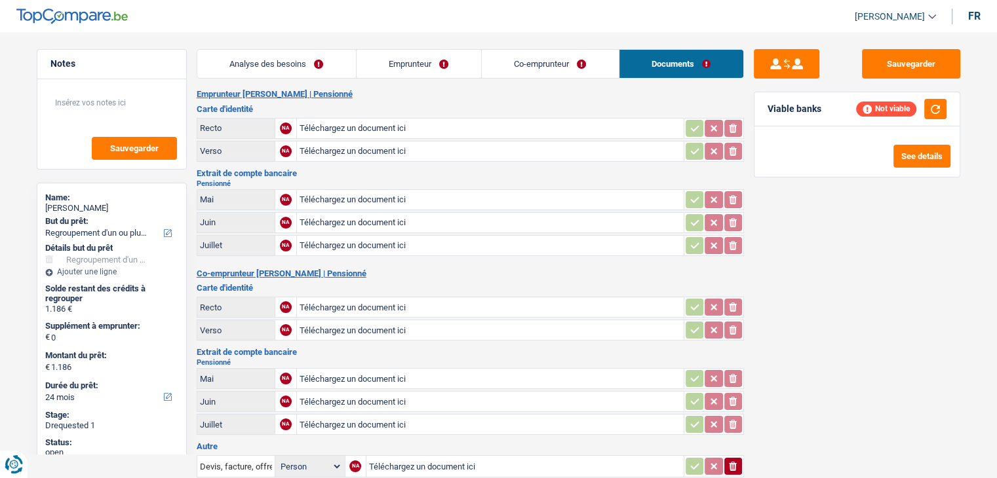
click at [434, 65] on link "Emprunteur" at bounding box center [418, 64] width 124 height 28
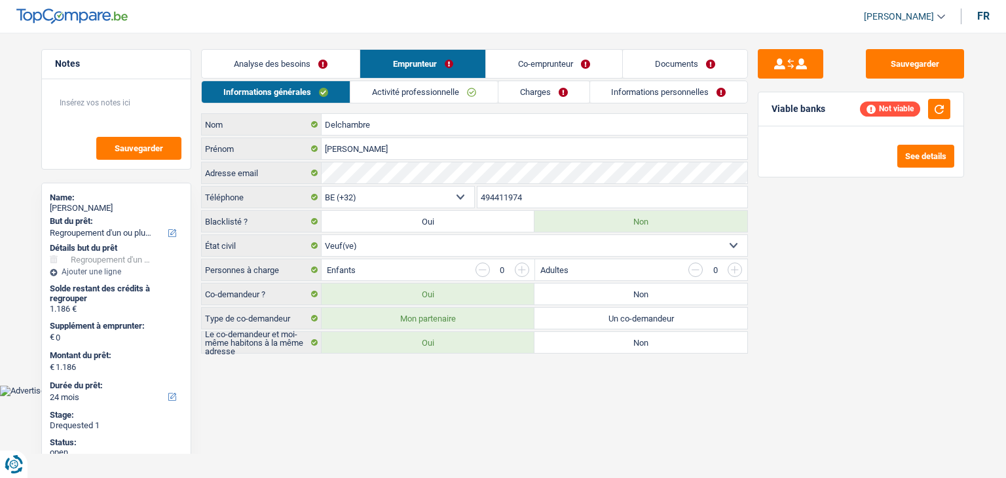
click at [453, 98] on link "Activité professionnelle" at bounding box center [424, 92] width 147 height 22
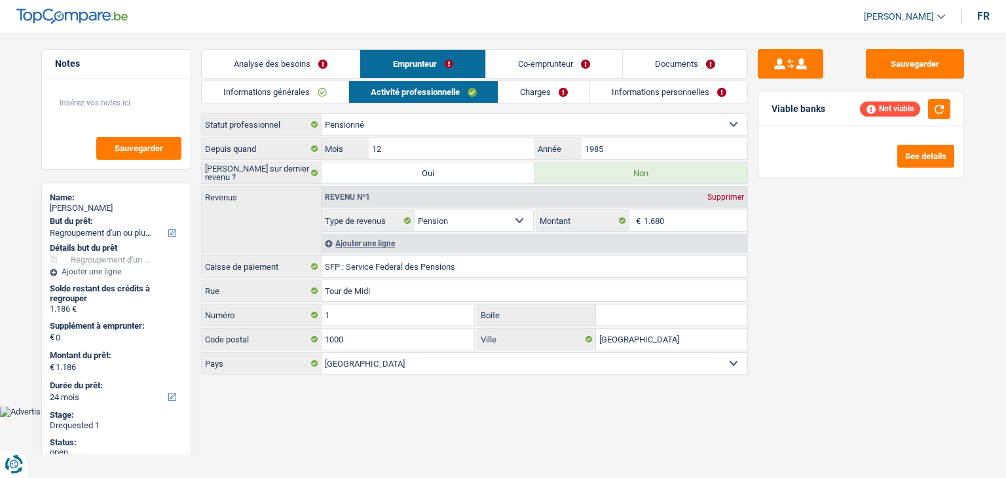
click at [674, 77] on link "Documents" at bounding box center [685, 64] width 124 height 28
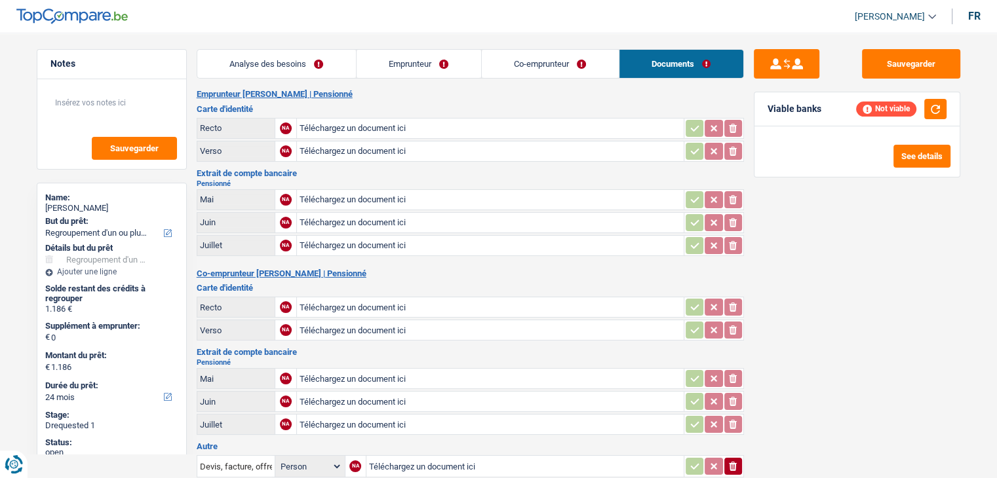
click at [439, 77] on link "Emprunteur" at bounding box center [418, 64] width 124 height 28
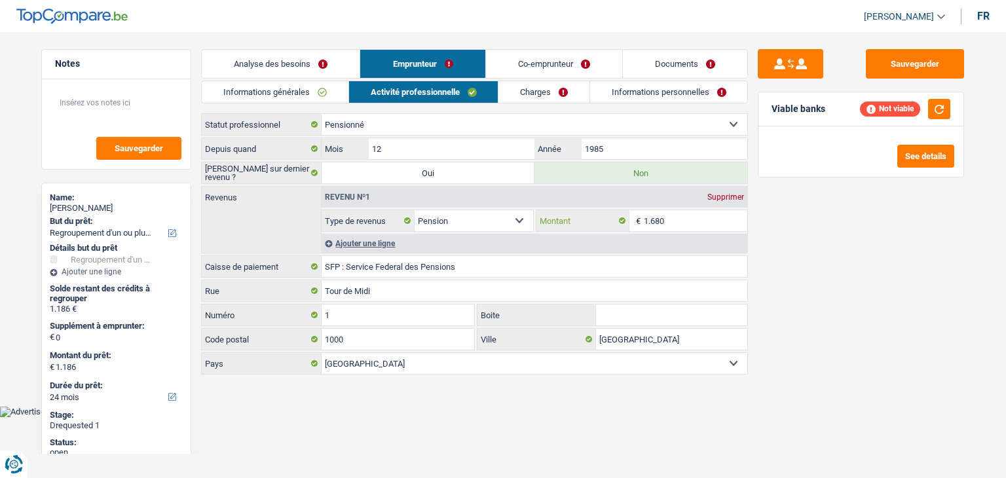
click at [694, 225] on input "1.680" at bounding box center [696, 220] width 104 height 21
click at [837, 271] on div "Sauvegarder Viable banks Not viable See details" at bounding box center [861, 251] width 226 height 405
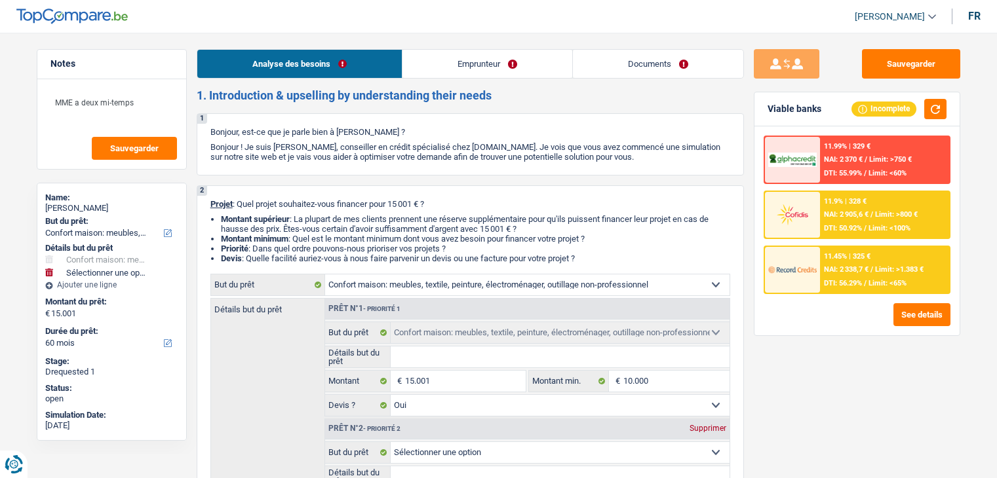
select select "household"
select select "60"
select select "household"
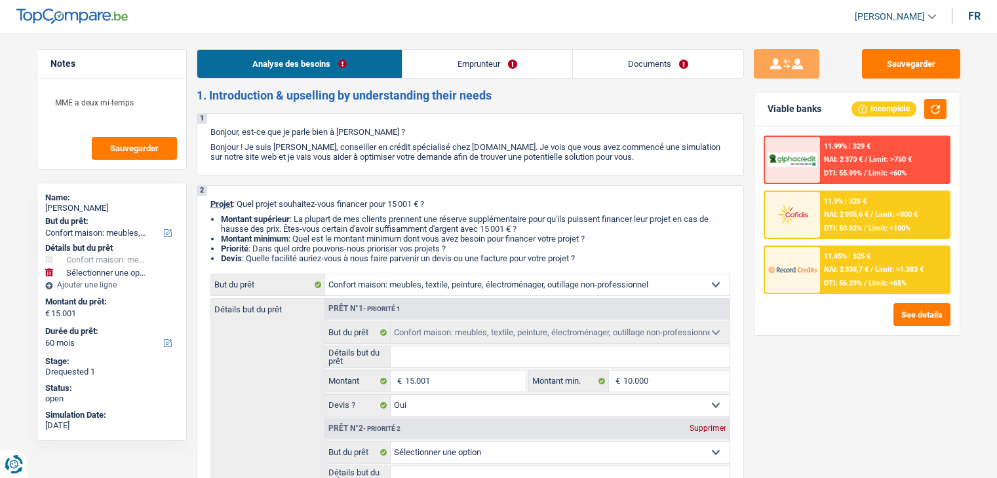
select select "yes"
select select "60"
select select "privateEmployee"
select select "familyAllowances"
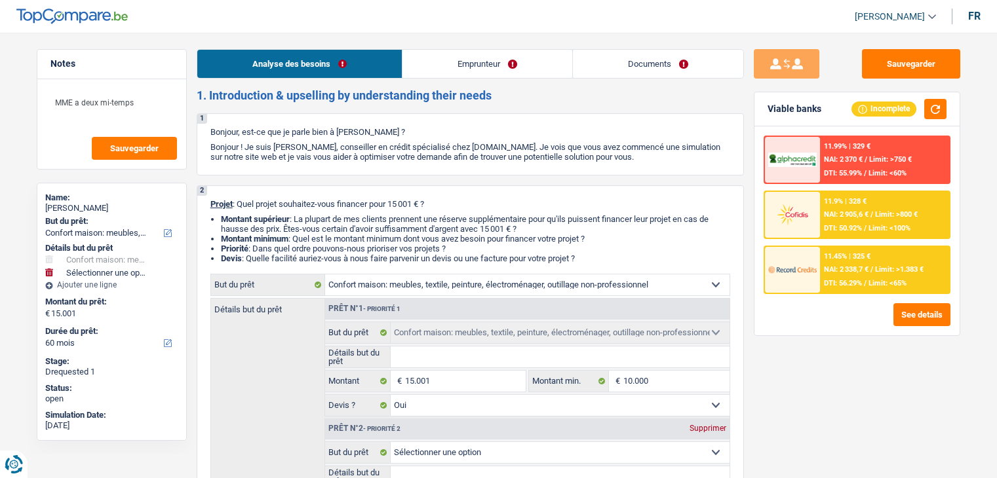
select select "netSalary"
select select "mealVouchers"
select select "other"
select select "ownerWithMortgage"
select select "mortgage"
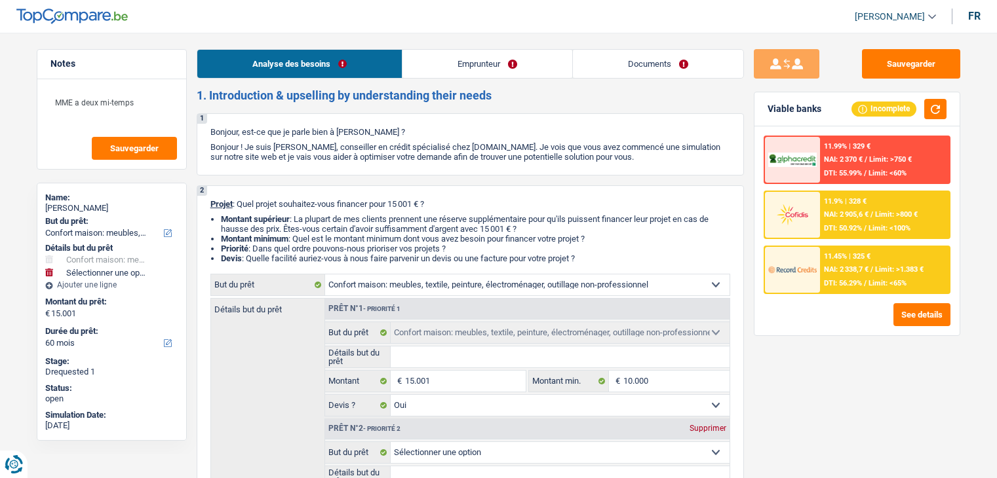
select select "300"
select select "carLoan"
select select "60"
select select "carLoan"
select select "60"
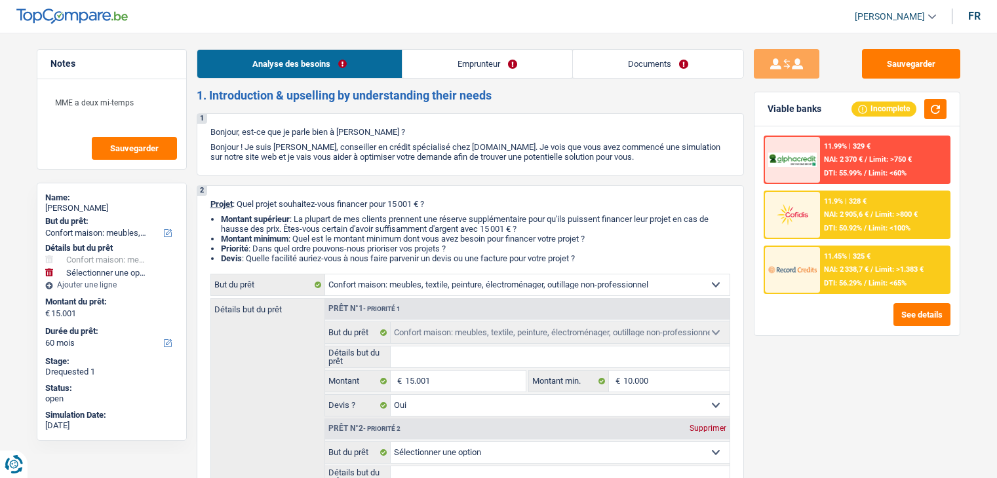
select select "cardOrCredit"
select select "household"
select select "yes"
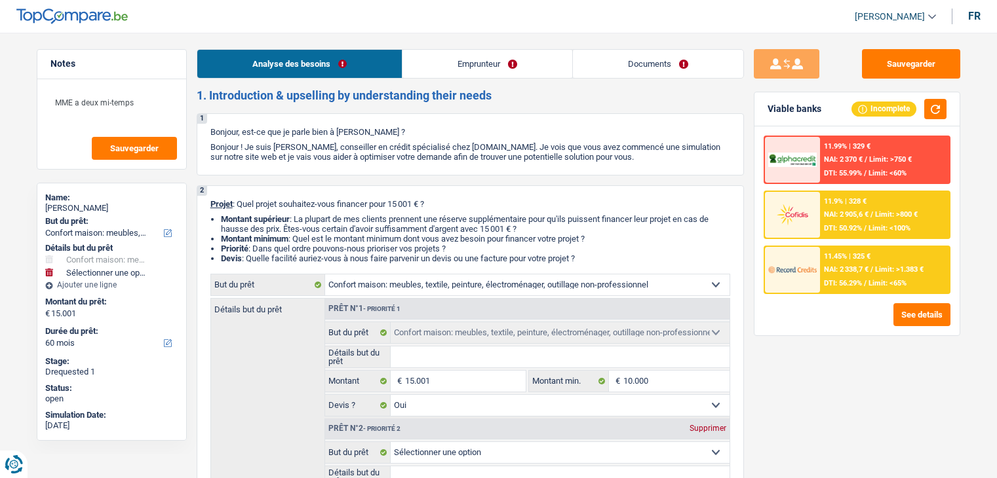
select select "60"
click at [614, 69] on link "Documents" at bounding box center [658, 64] width 170 height 28
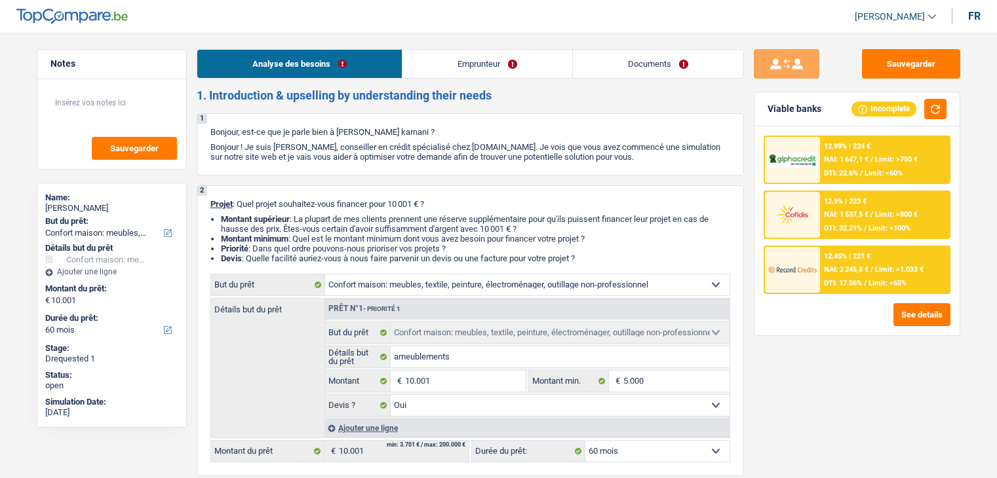
select select "household"
select select "60"
select select "household"
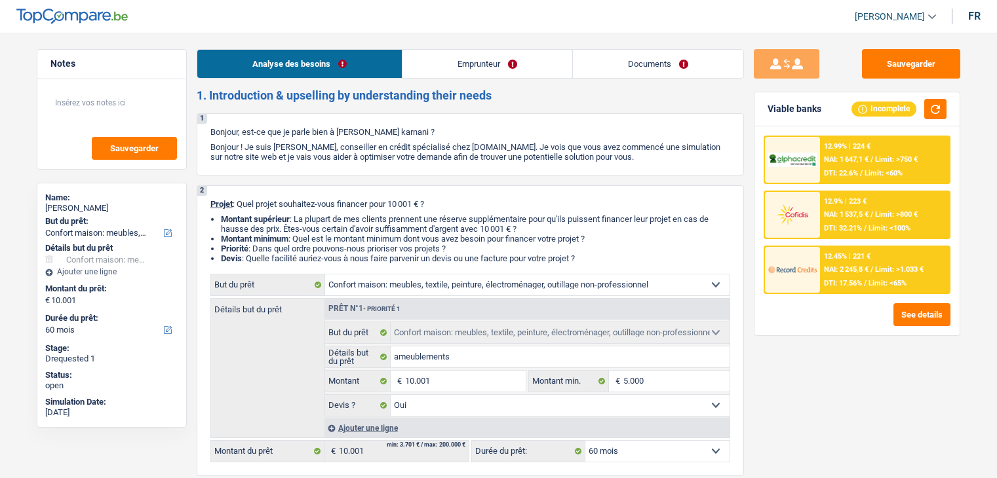
select select "yes"
select select "60"
select select "publicEmployee"
select select "netSalary"
select select "mealVouchers"
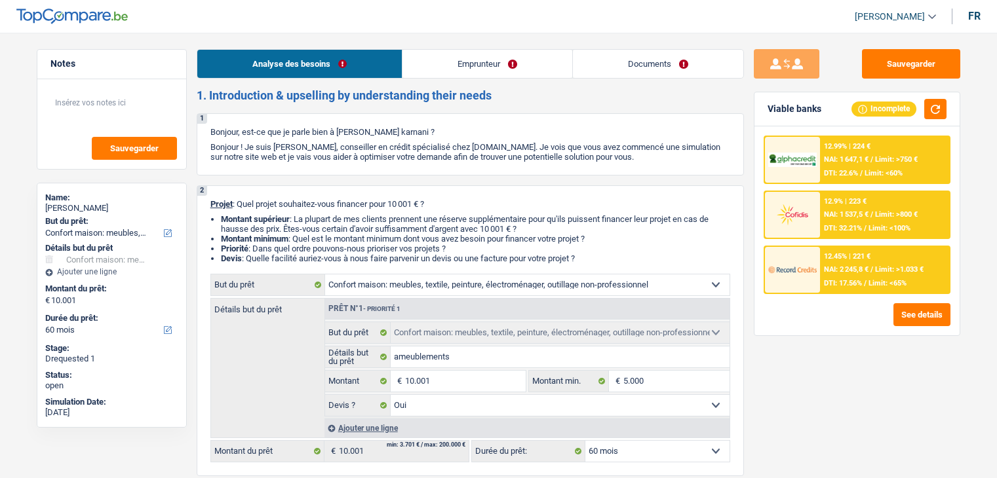
select select "liveWithParents"
select select "personalLoan"
select select "hobbies"
select select "24"
select select "cardOrCredit"
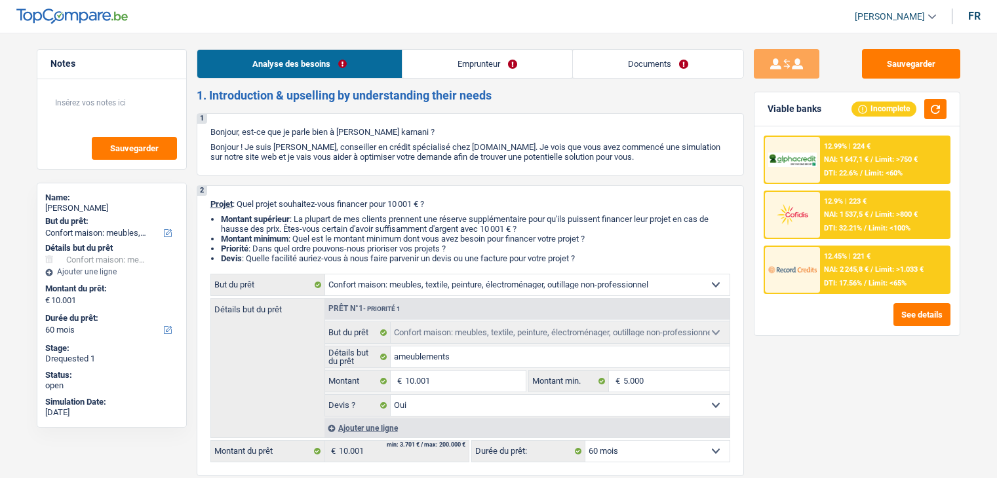
select select "household"
select select "yes"
select select "60"
click at [522, 73] on link "Emprunteur" at bounding box center [487, 64] width 170 height 28
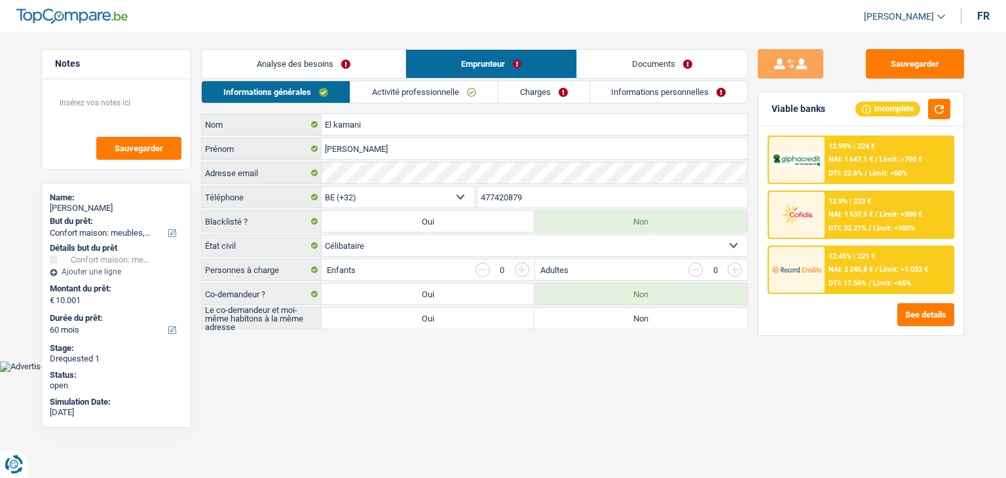
click at [392, 92] on link "Activité professionnelle" at bounding box center [424, 92] width 147 height 22
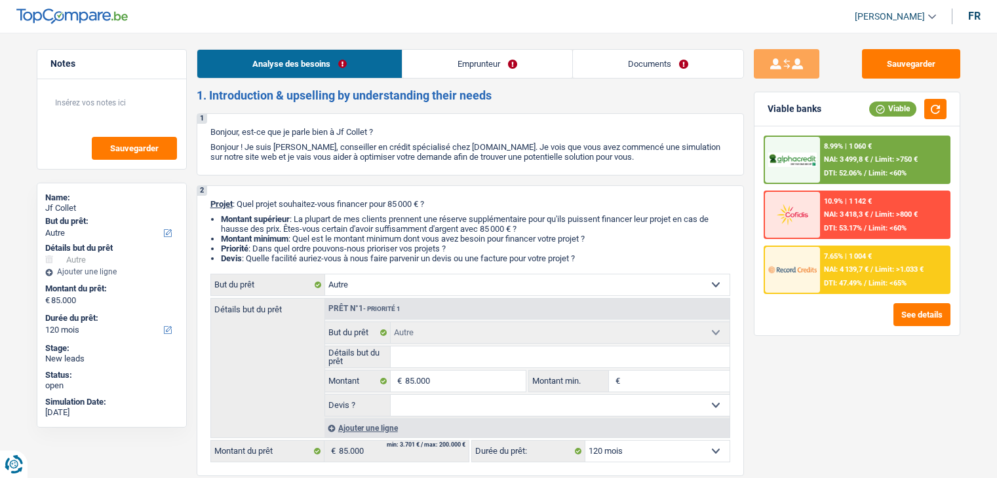
select select "other"
select select "120"
select select "other"
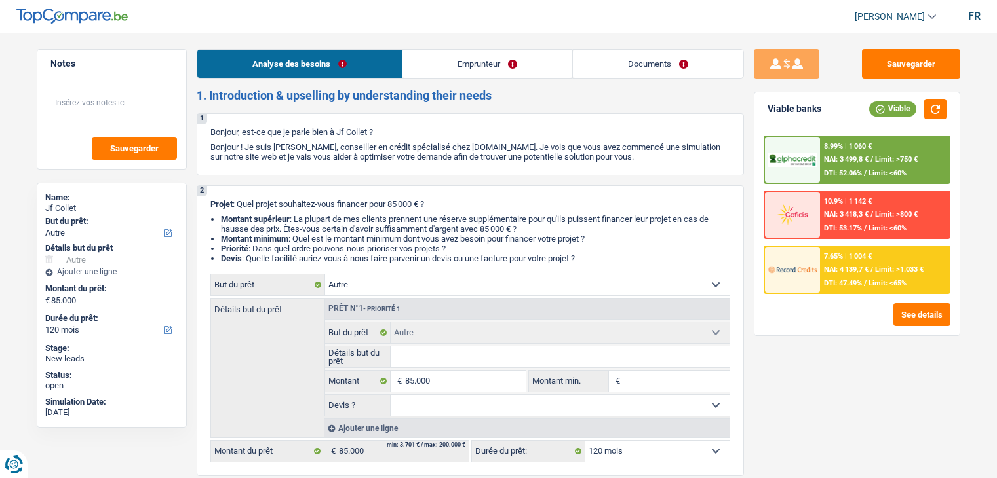
select select "120"
select select "publicEmployee"
select select "netSalary"
select select "mealVouchers"
select select "ownerWithMortgage"
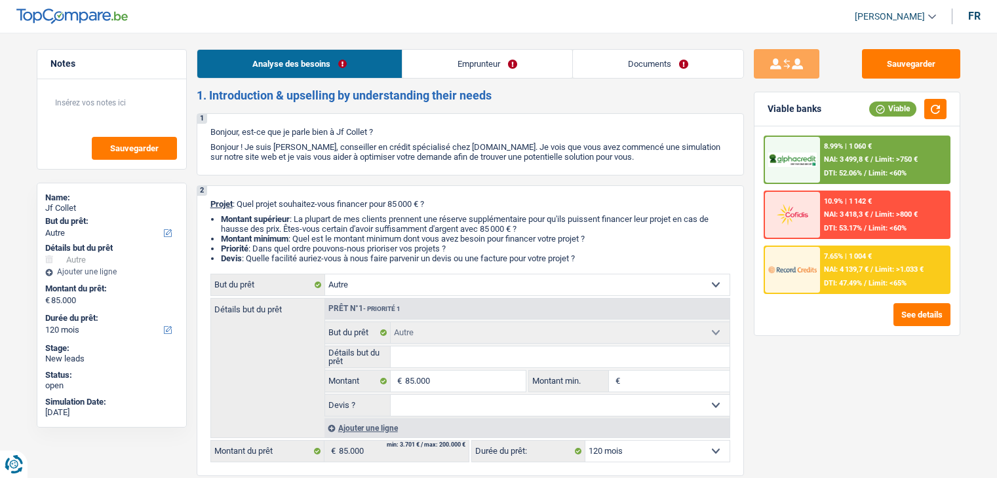
select select "mortgage"
select select "300"
select select "other"
select select "120"
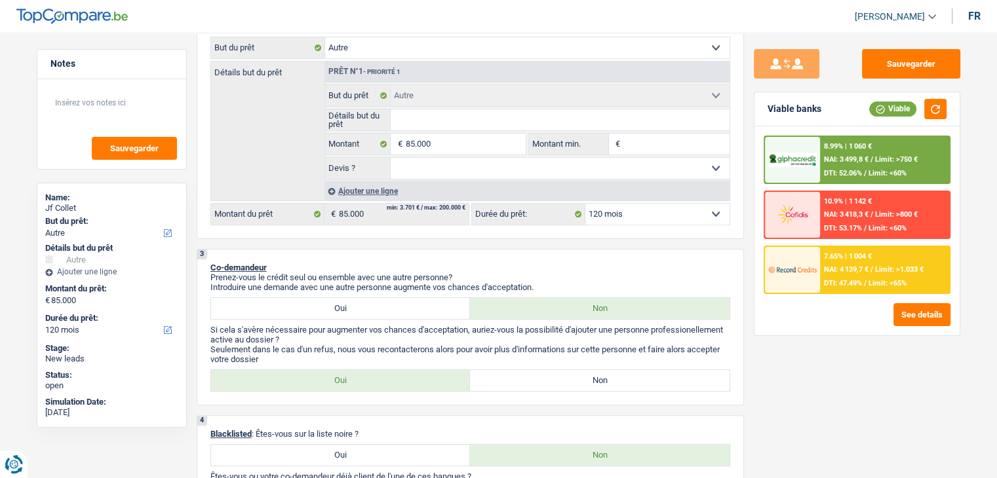
scroll to position [238, 0]
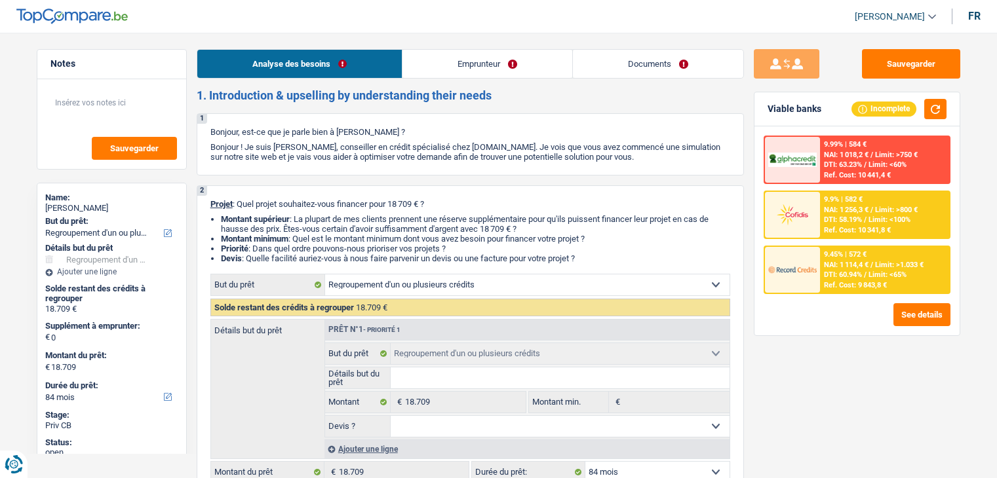
select select "refinancing"
select select "84"
select select "refinancing"
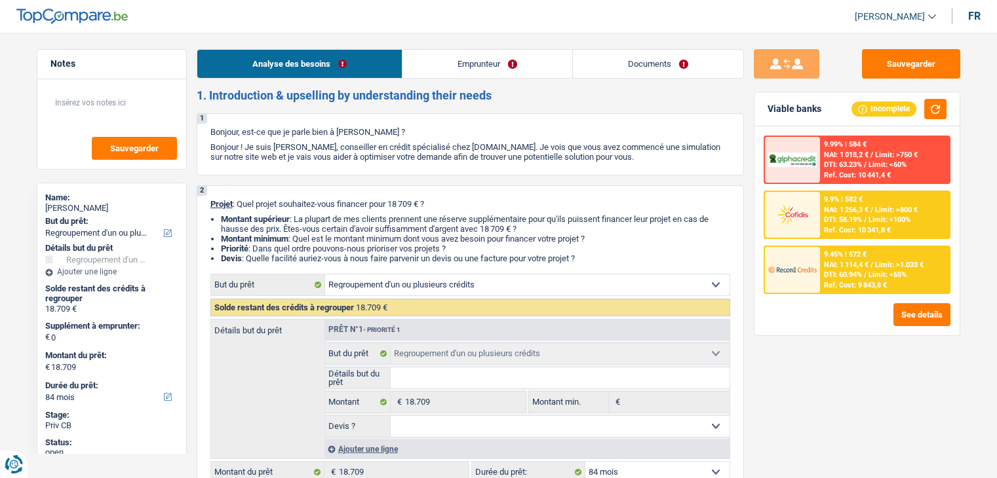
select select "84"
select select "privateEmployee"
select select "familyAllowances"
select select "netSalary"
select select "mealVouchers"
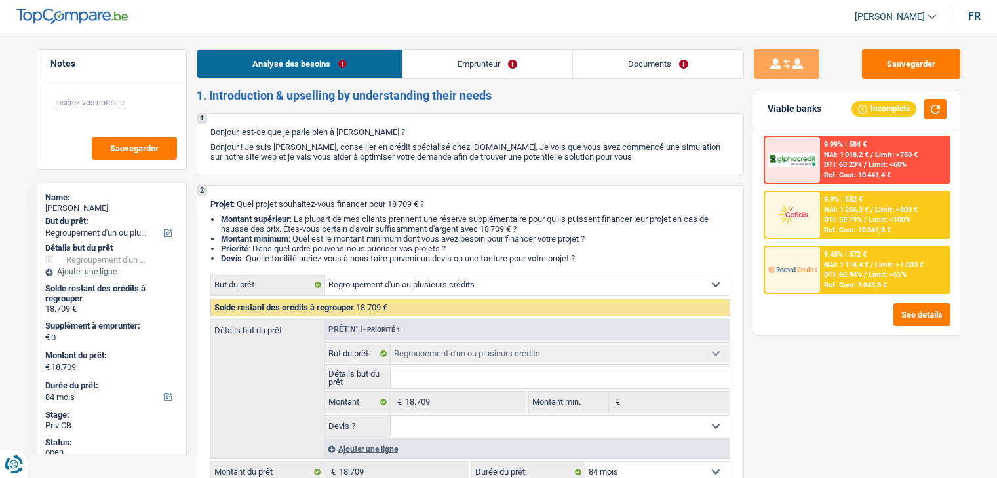
select select "ownerWithMortgage"
select select "mortgage"
select select "300"
select select "cardOrCredit"
select select "carLoan"
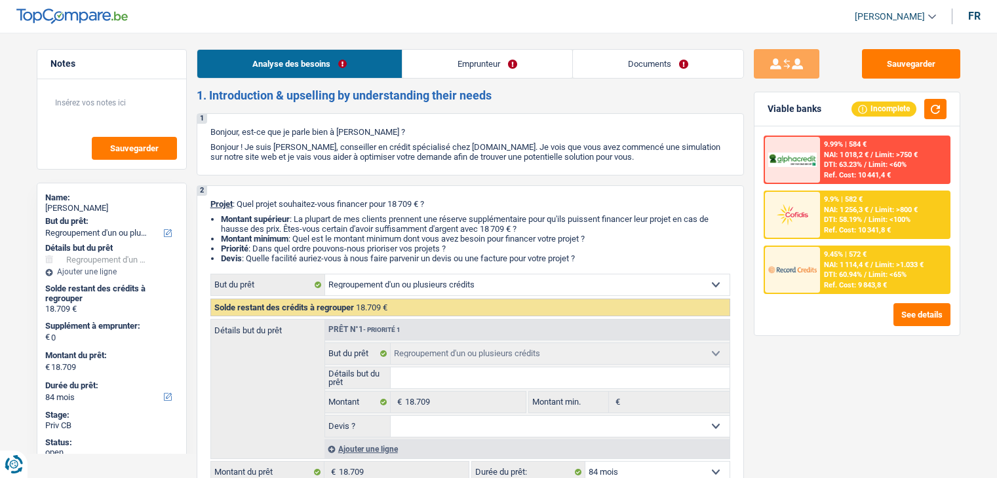
select select "36"
select select "personalLoan"
select select "familyEvent"
select select "84"
select select "refinancing"
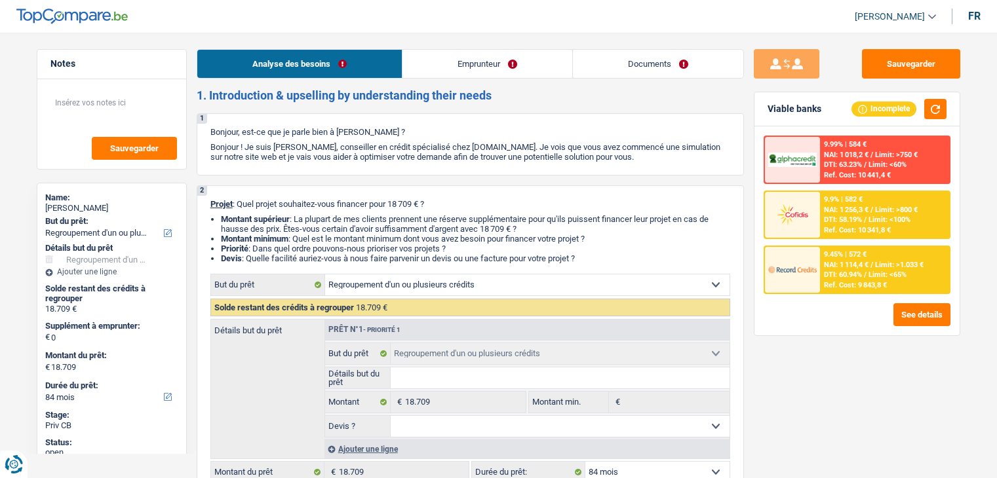
select select "refinancing"
select select "84"
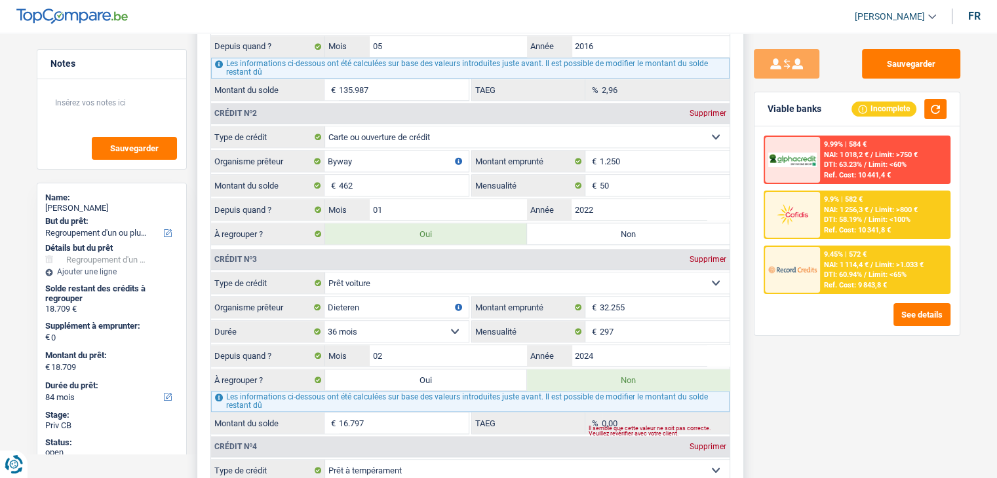
scroll to position [1315, 0]
click at [430, 126] on select "Carte ou ouverture de crédit Prêt hypothécaire Vente à tempérament Prêt à tempé…" at bounding box center [527, 136] width 404 height 21
click at [400, 126] on select "Carte ou ouverture de crédit Prêt hypothécaire Vente à tempérament Prêt à tempé…" at bounding box center [527, 136] width 404 height 21
click at [383, 180] on input "462" at bounding box center [404, 184] width 130 height 21
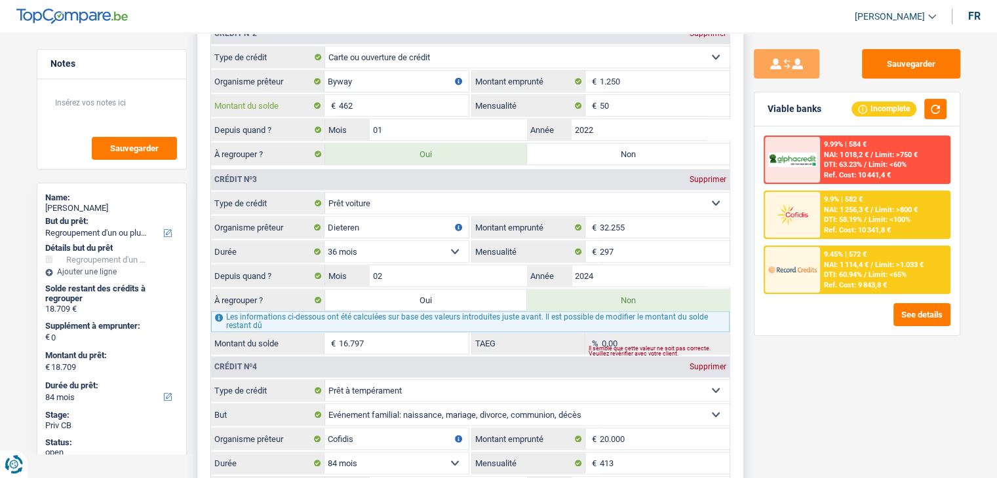
scroll to position [1449, 0]
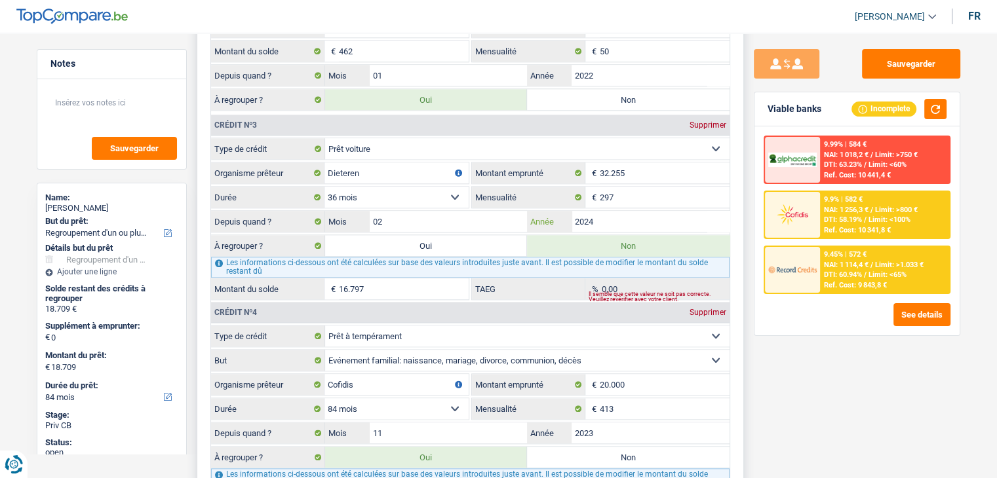
click at [622, 211] on input "2024" at bounding box center [650, 221] width 158 height 21
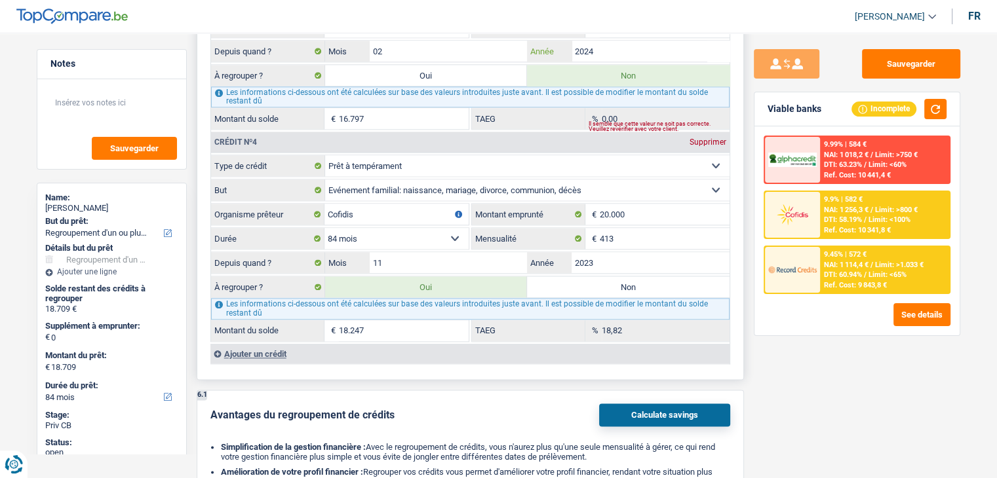
scroll to position [1700, 0]
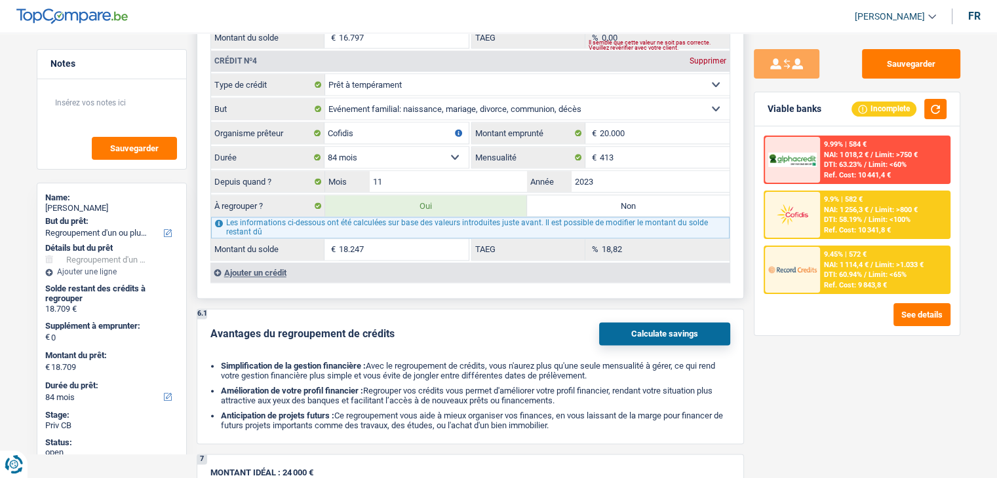
click at [238, 263] on div "Ajouter un crédit" at bounding box center [469, 273] width 519 height 20
type input "9.085"
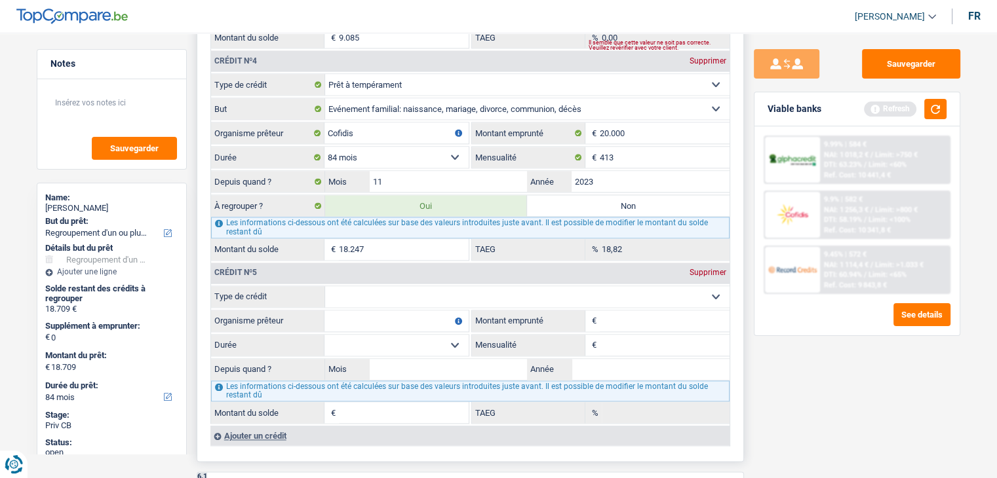
scroll to position [1799, 0]
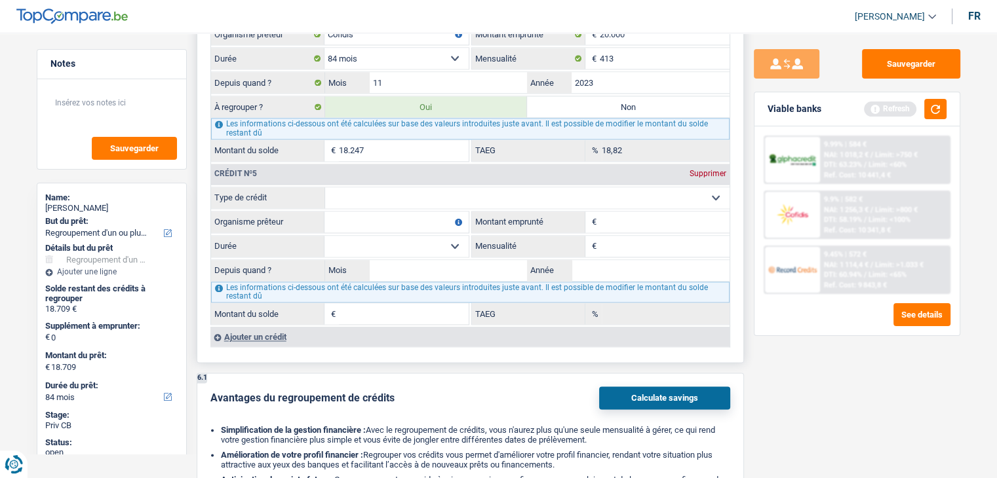
click at [384, 189] on select "Carte ou ouverture de crédit Prêt hypothécaire Vente à tempérament Prêt à tempé…" at bounding box center [527, 197] width 404 height 21
select select "personalLoan"
type input "0"
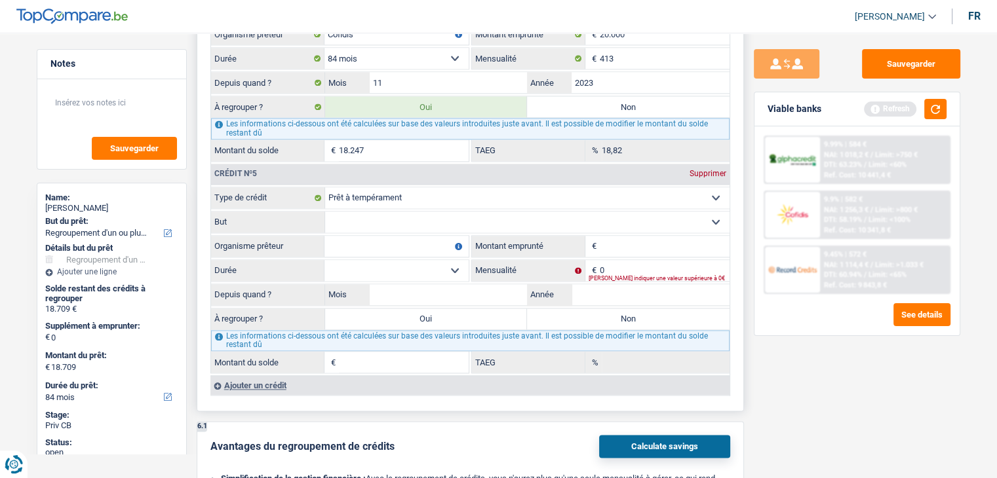
click at [454, 212] on select "Confort maison: meubles, textile, peinture, électroménager, outillage non-profe…" at bounding box center [527, 222] width 404 height 21
select select "education"
click at [325, 212] on select "Confort maison: meubles, textile, peinture, électroménager, outillage non-profe…" at bounding box center [527, 222] width 404 height 21
click at [423, 236] on input "Organisme prêteur" at bounding box center [396, 246] width 144 height 21
click at [645, 237] on input "Montant emprunté" at bounding box center [664, 246] width 130 height 21
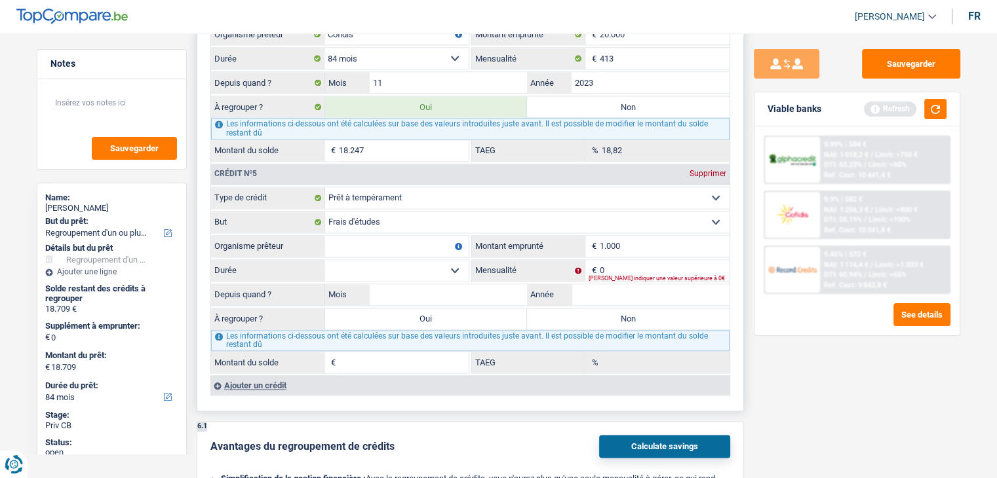
click at [645, 237] on input "1.000" at bounding box center [664, 246] width 130 height 21
type input "10.000"
click at [387, 236] on input "Organisme prêteur" at bounding box center [396, 246] width 144 height 21
type input "cofidis"
click at [387, 260] on select "12 mois 18 mois 24 mois 30 mois 36 mois 42 mois 48 mois Sélectionner une option" at bounding box center [396, 270] width 144 height 21
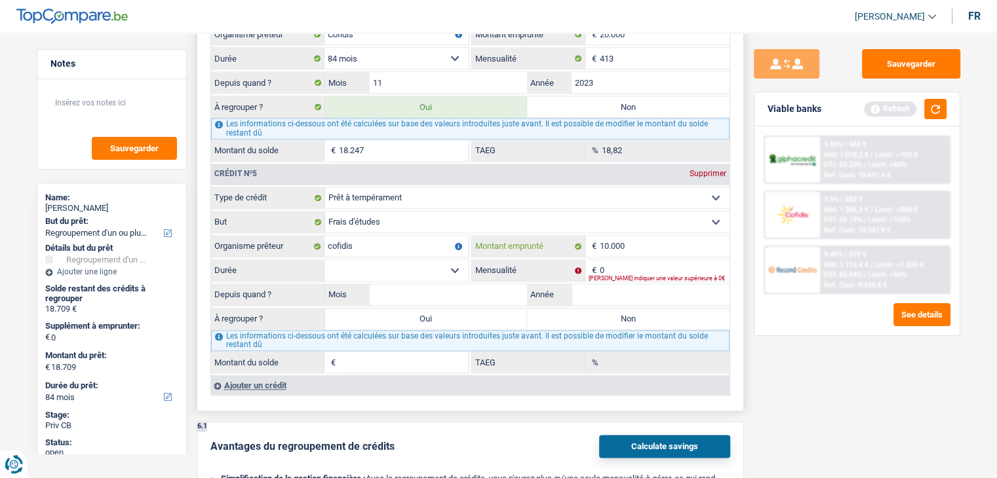
click at [635, 238] on input "10.000" at bounding box center [664, 246] width 130 height 21
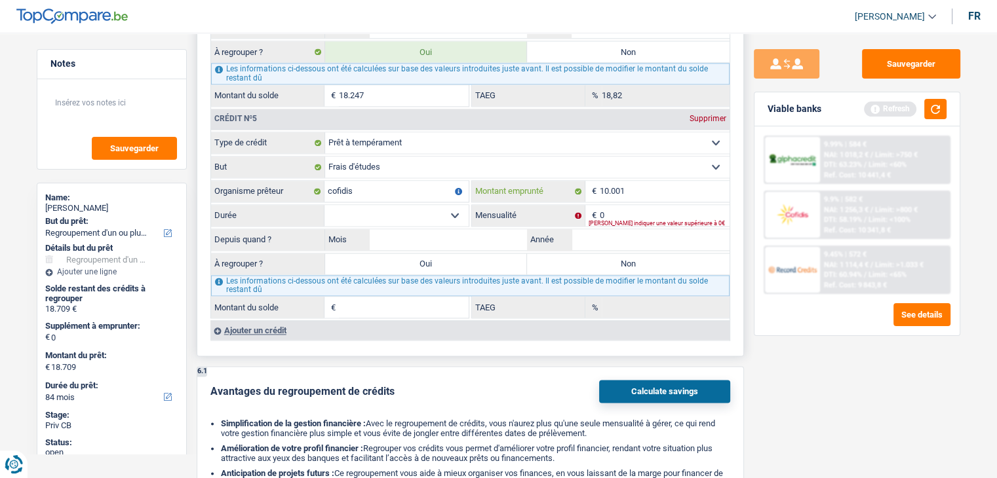
scroll to position [1848, 0]
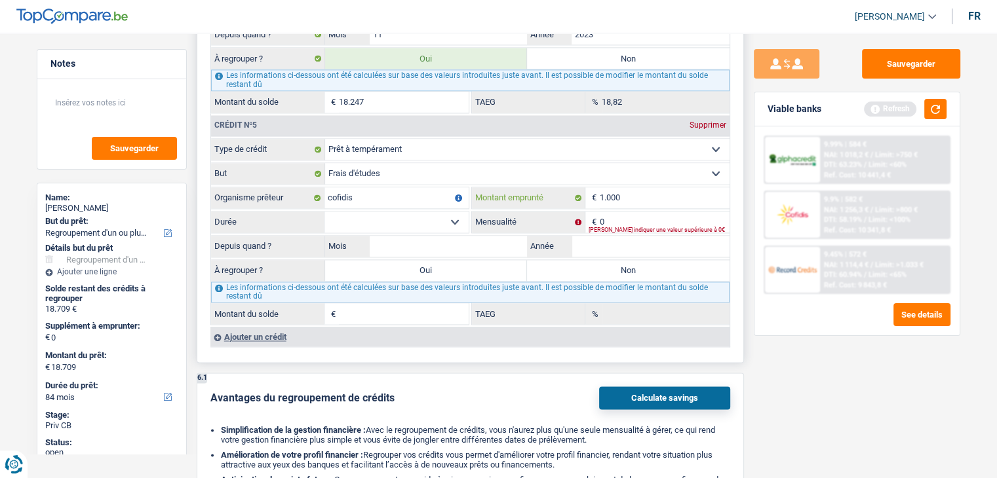
type input "10.000"
click at [408, 212] on select "12 mois 18 mois 24 mois 30 mois 36 mois 42 mois 48 mois Sélectionner une option" at bounding box center [396, 222] width 144 height 21
click at [340, 212] on select "12 mois 18 mois 24 mois 30 mois 36 mois 42 mois 48 mois Sélectionner une option" at bounding box center [396, 222] width 144 height 21
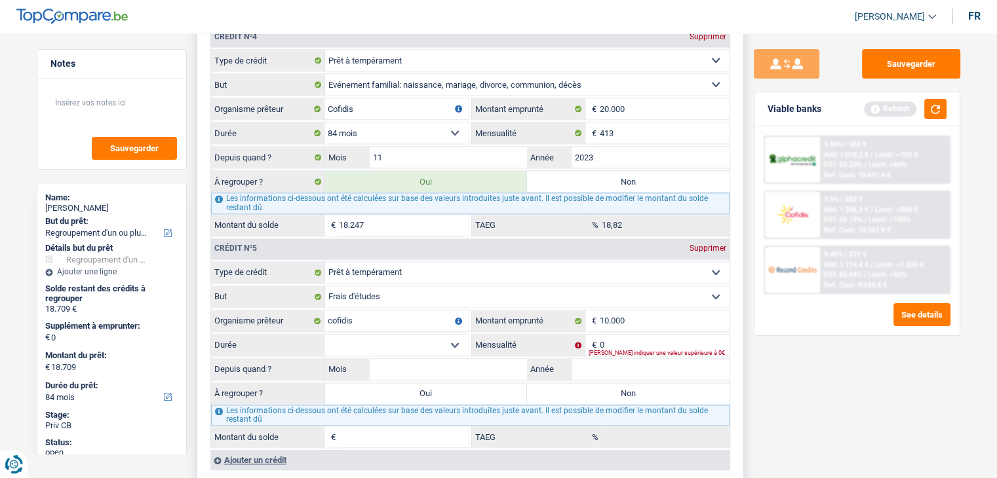
scroll to position [1722, 0]
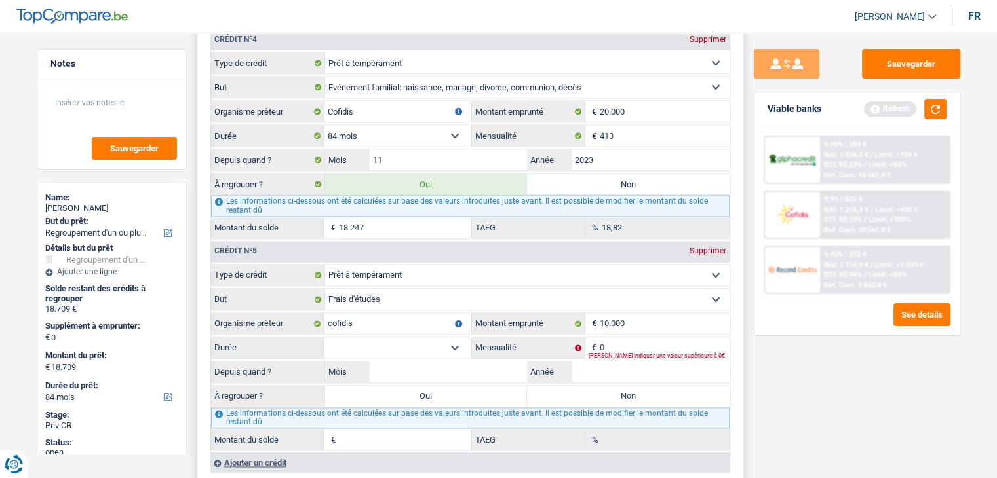
click at [647, 353] on div "[PERSON_NAME] indiquer une valeur supérieure à 0€" at bounding box center [658, 355] width 141 height 5
click at [599, 362] on input "Année" at bounding box center [650, 372] width 158 height 21
type input "2025"
click at [621, 337] on input "0" at bounding box center [664, 347] width 130 height 21
type input "21"
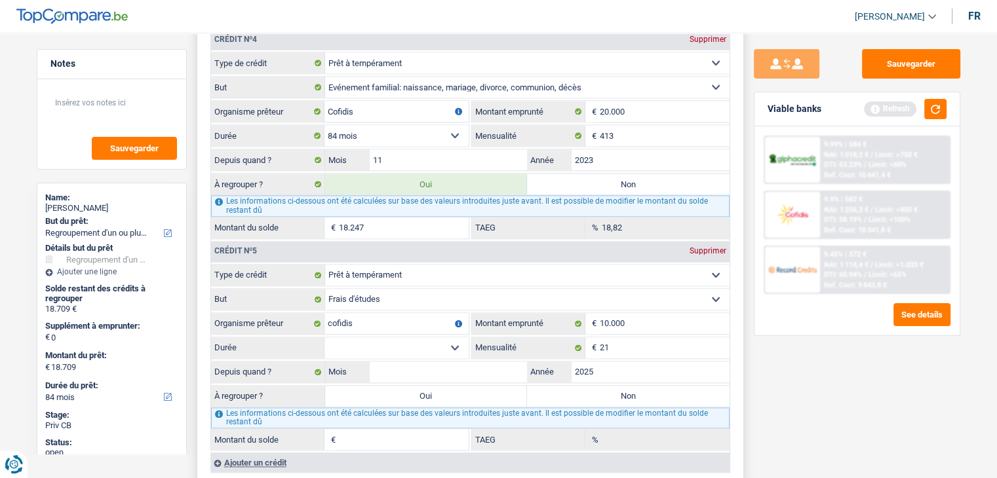
click at [586, 318] on span "€" at bounding box center [592, 323] width 14 height 21
click at [366, 337] on select "12 mois 18 mois 24 mois 30 mois 36 mois 42 mois 48 mois Sélectionner une option" at bounding box center [396, 347] width 144 height 21
click at [647, 313] on input "10.000" at bounding box center [664, 323] width 130 height 21
type input "10.001"
click at [385, 337] on select "12 mois 18 mois 24 mois 30 mois 36 mois 42 mois 48 mois 60 mois Sélectionner un…" at bounding box center [396, 347] width 144 height 21
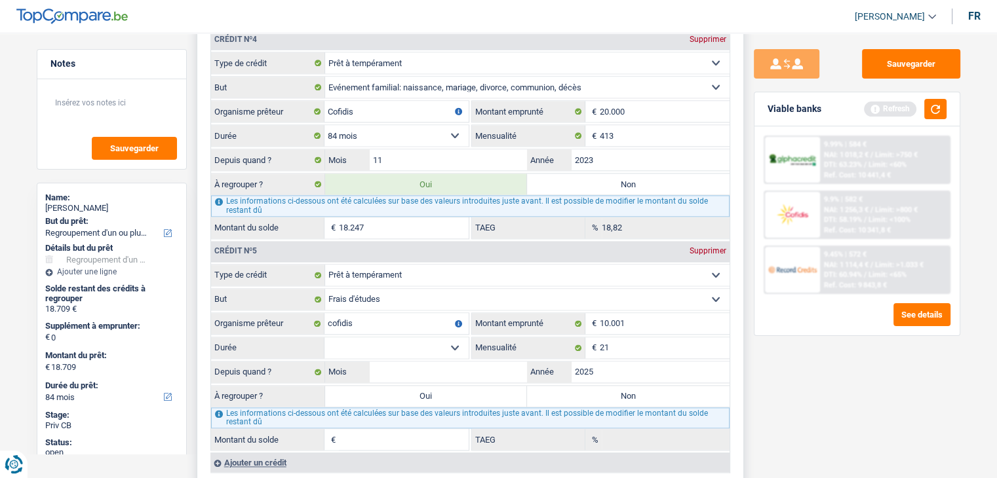
select select "60"
click at [324, 337] on select "12 mois 18 mois 24 mois 30 mois 36 mois 42 mois 48 mois 60 mois Sélectionner un…" at bounding box center [396, 347] width 144 height 21
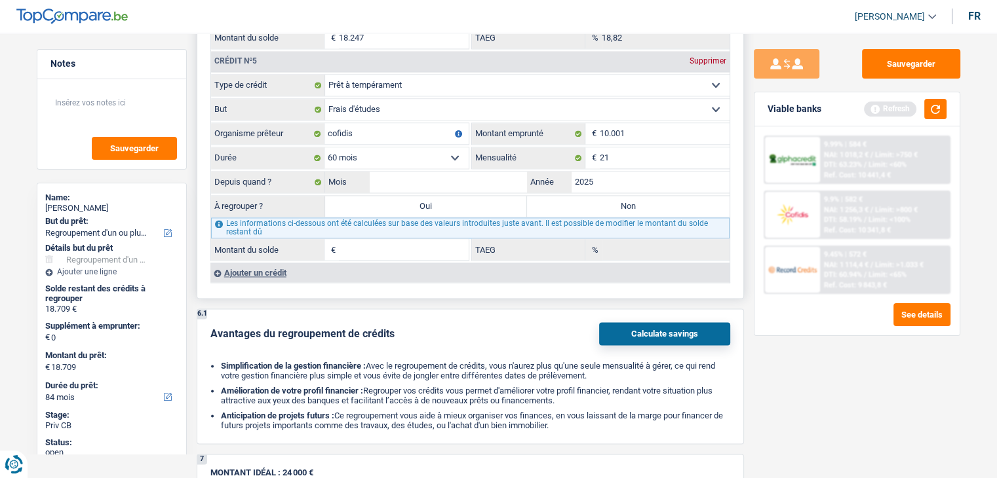
scroll to position [1910, 0]
click at [475, 197] on label "Oui" at bounding box center [426, 207] width 202 height 21
click at [475, 197] on input "Oui" at bounding box center [426, 207] width 202 height 21
radio input "true"
type input "45.000"
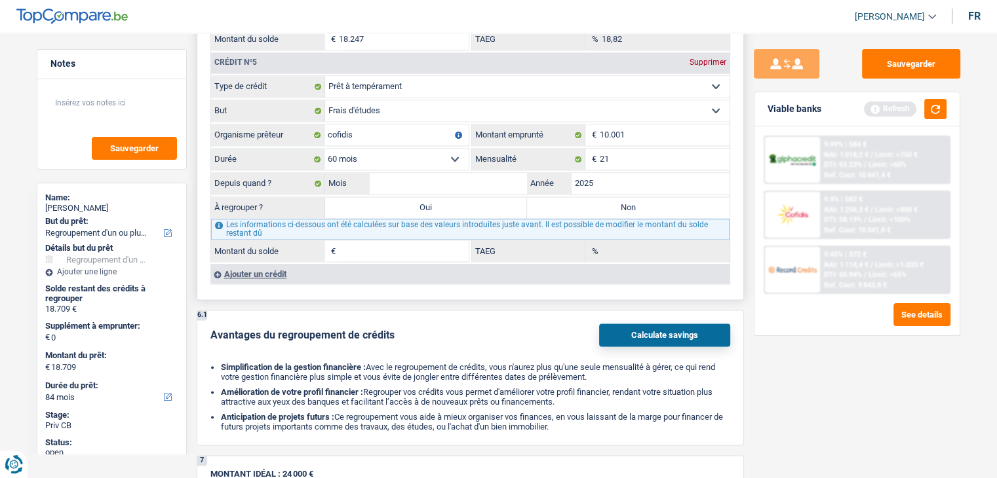
type input "45.000"
select select "144"
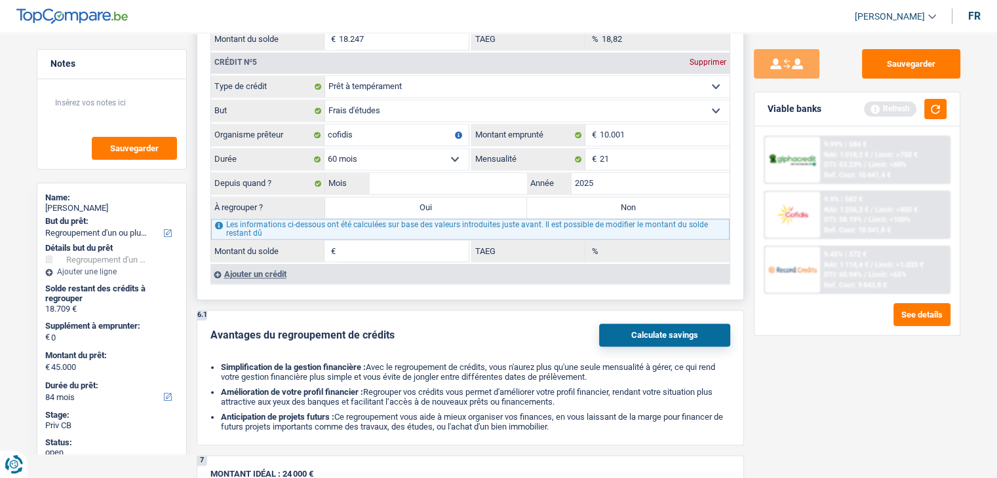
select select "144"
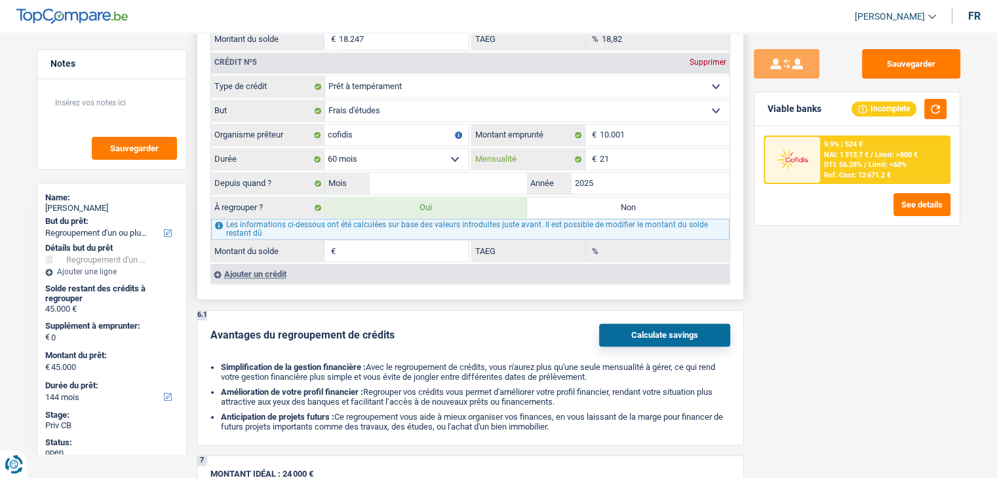
click at [624, 149] on input "21" at bounding box center [664, 159] width 130 height 21
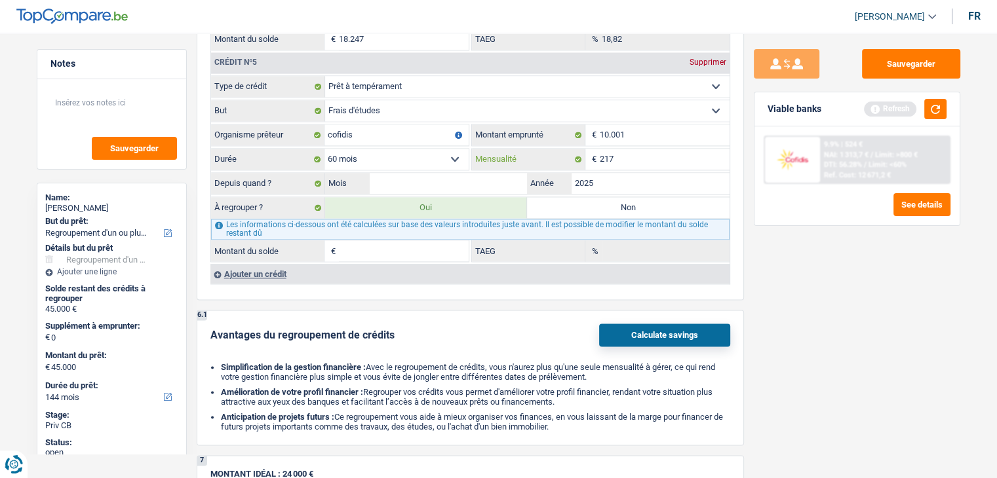
type input "217"
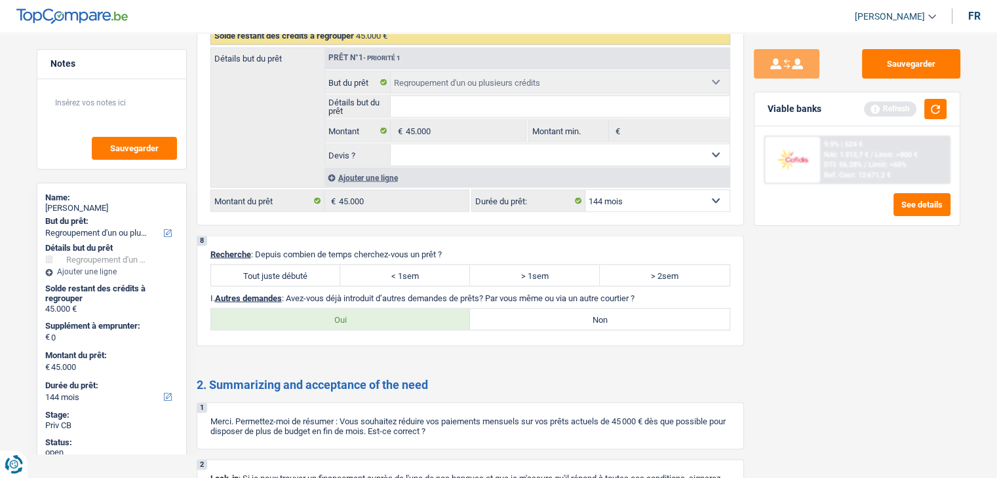
scroll to position [2419, 0]
click at [470, 327] on div "8 Recherche : Depuis combien de temps cherchez-vous un prêt ? Tout juste débuté…" at bounding box center [470, 289] width 547 height 111
click at [529, 263] on label "> 1sem" at bounding box center [535, 273] width 130 height 21
click at [529, 263] on input "> 1sem" at bounding box center [535, 273] width 130 height 21
radio input "true"
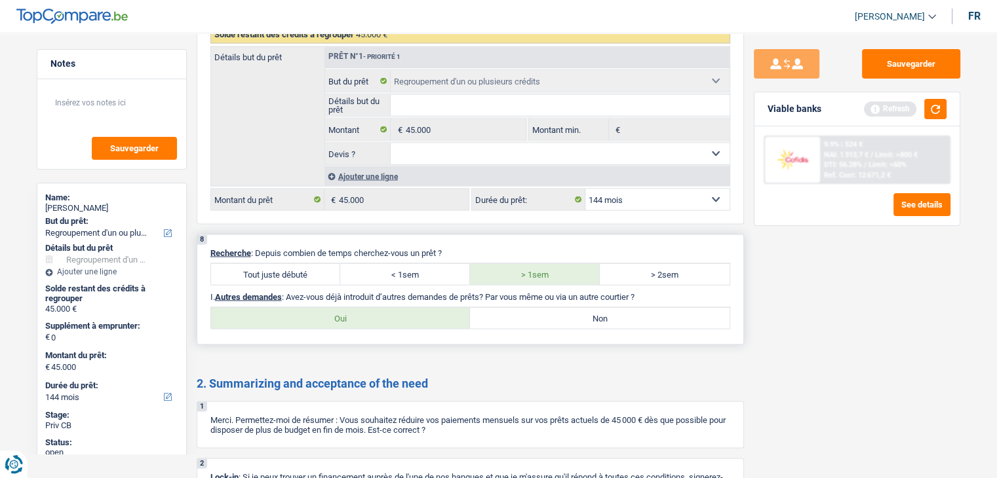
click at [563, 307] on label "Non" at bounding box center [599, 317] width 259 height 21
click at [563, 307] on input "Non" at bounding box center [599, 317] width 259 height 21
radio input "true"
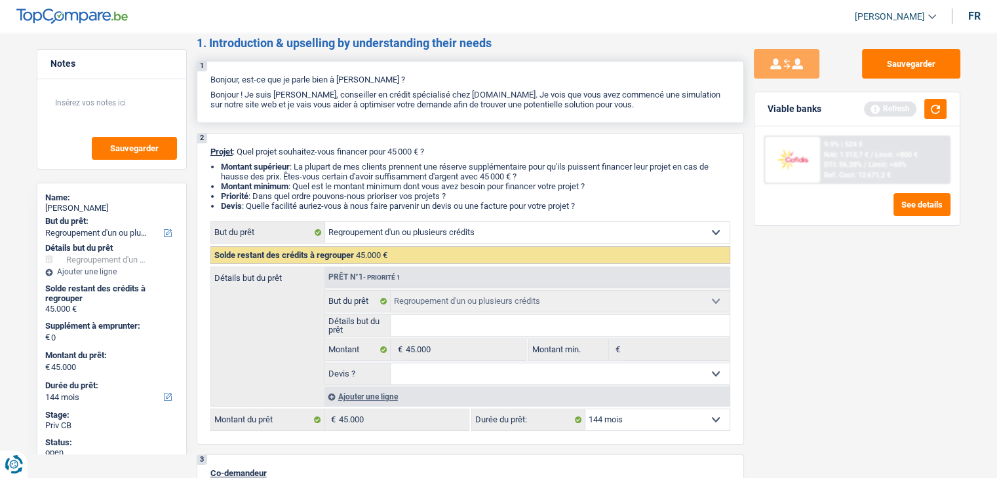
scroll to position [0, 0]
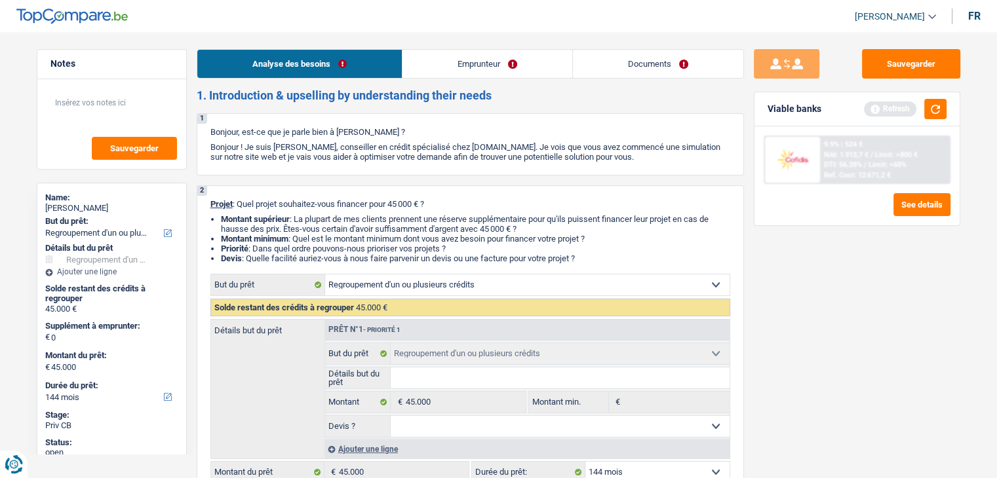
click at [466, 77] on link "Emprunteur" at bounding box center [487, 64] width 170 height 28
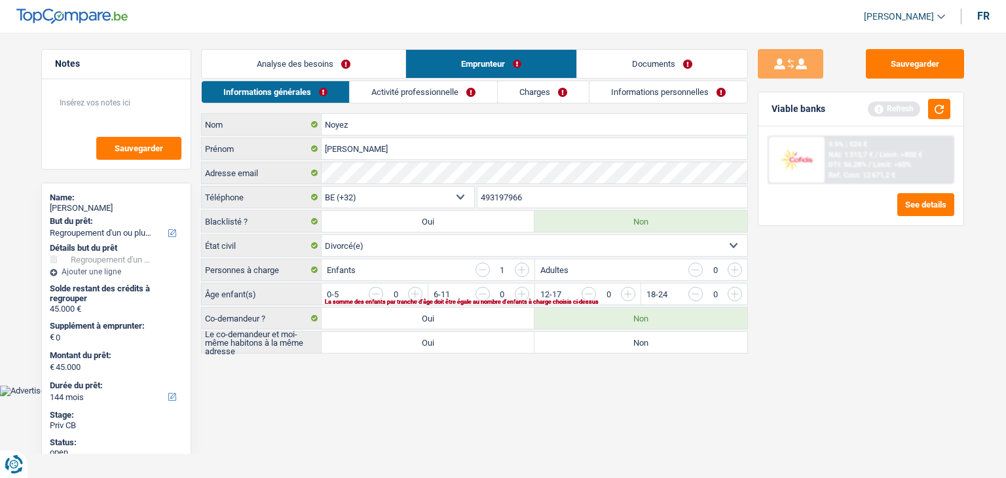
click at [731, 291] on input "button" at bounding box center [1001, 297] width 546 height 21
click at [567, 339] on label "Non" at bounding box center [641, 342] width 213 height 21
click at [567, 339] on input "Non" at bounding box center [641, 342] width 213 height 21
radio input "true"
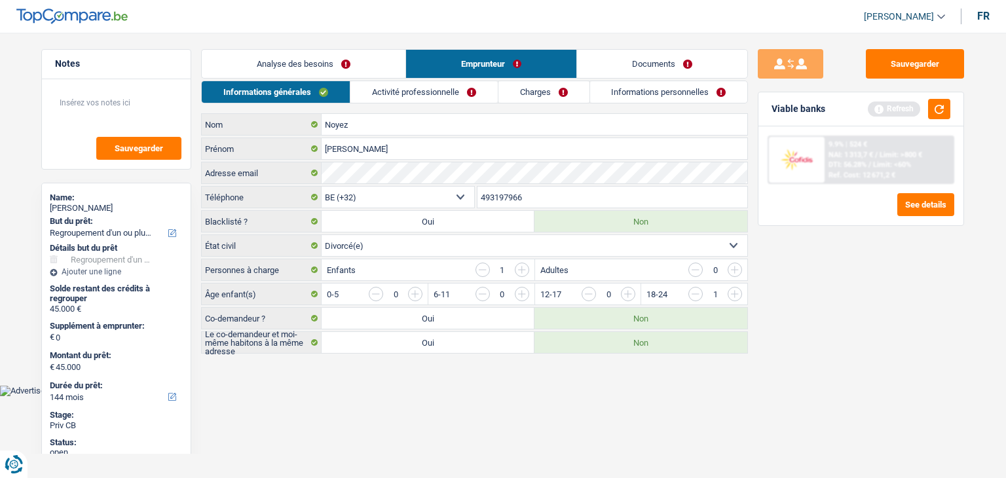
click at [411, 92] on link "Activité professionnelle" at bounding box center [424, 92] width 147 height 22
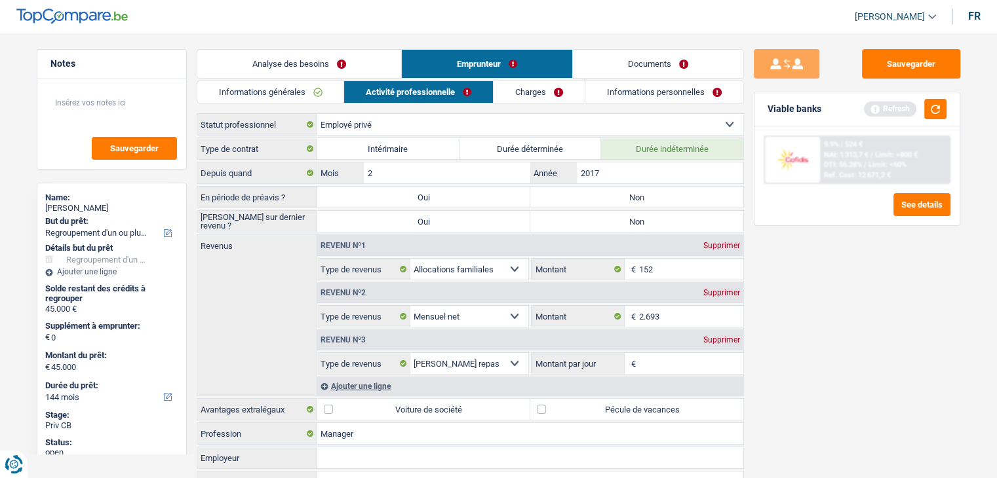
click at [616, 197] on label "Non" at bounding box center [636, 197] width 213 height 21
click at [616, 197] on input "Non" at bounding box center [636, 197] width 213 height 21
radio input "true"
click at [618, 214] on label "Non" at bounding box center [636, 221] width 213 height 21
click at [618, 214] on input "Non" at bounding box center [636, 221] width 213 height 21
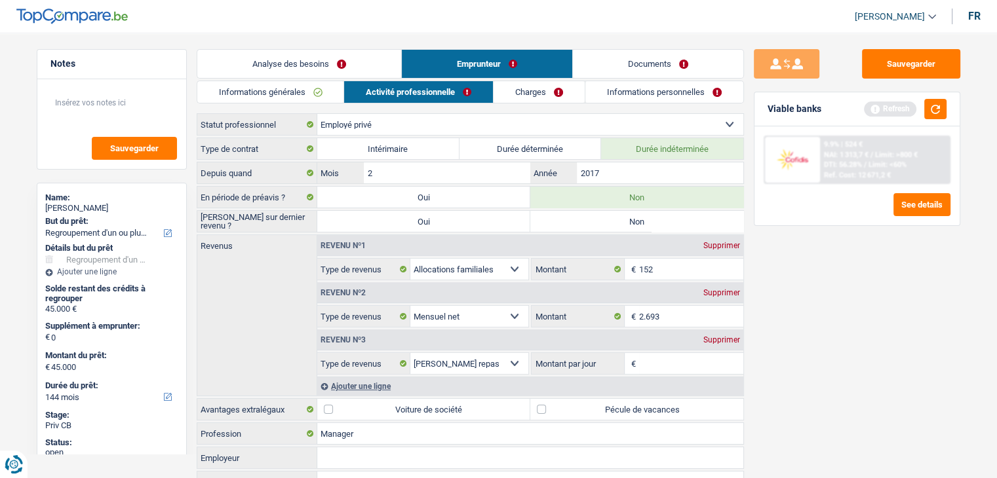
radio input "true"
click at [618, 214] on label "Non" at bounding box center [636, 221] width 213 height 21
click at [618, 214] on input "Non" at bounding box center [636, 221] width 213 height 21
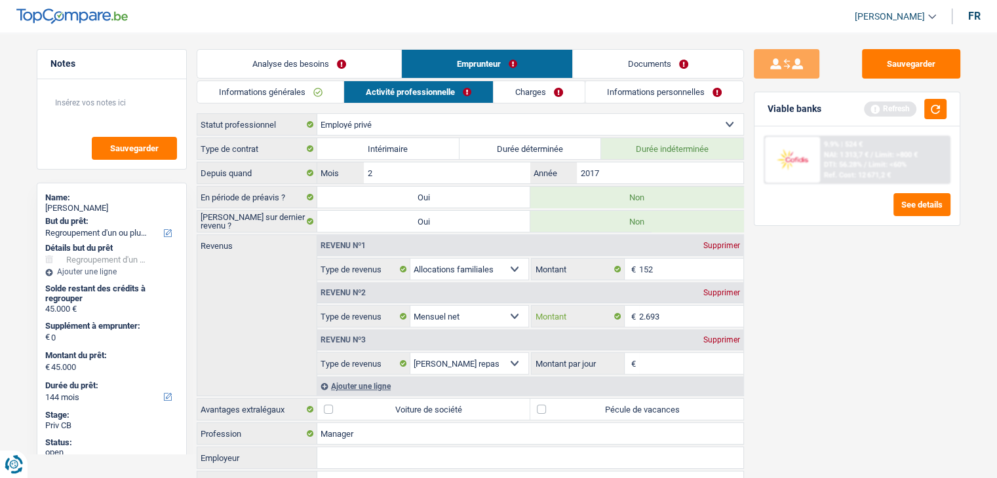
click at [684, 315] on input "2.693" at bounding box center [691, 316] width 104 height 21
type input "2"
type input "3.350"
click at [655, 363] on input "Montant par jour" at bounding box center [691, 363] width 104 height 21
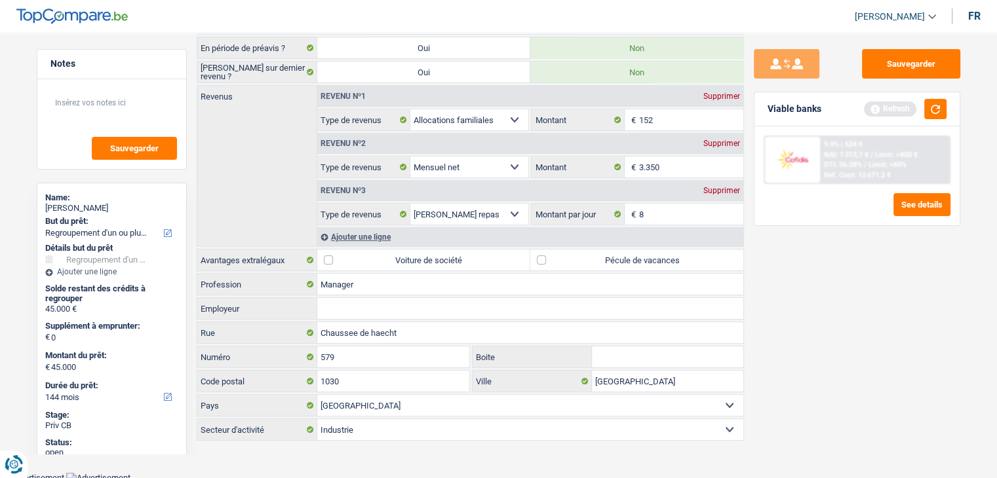
type input "8,0"
click at [541, 256] on label "Pécule de vacances" at bounding box center [636, 260] width 213 height 21
click at [541, 256] on input "Pécule de vacances" at bounding box center [636, 260] width 213 height 21
checkbox input "true"
click at [362, 308] on input "Employeur" at bounding box center [530, 308] width 426 height 21
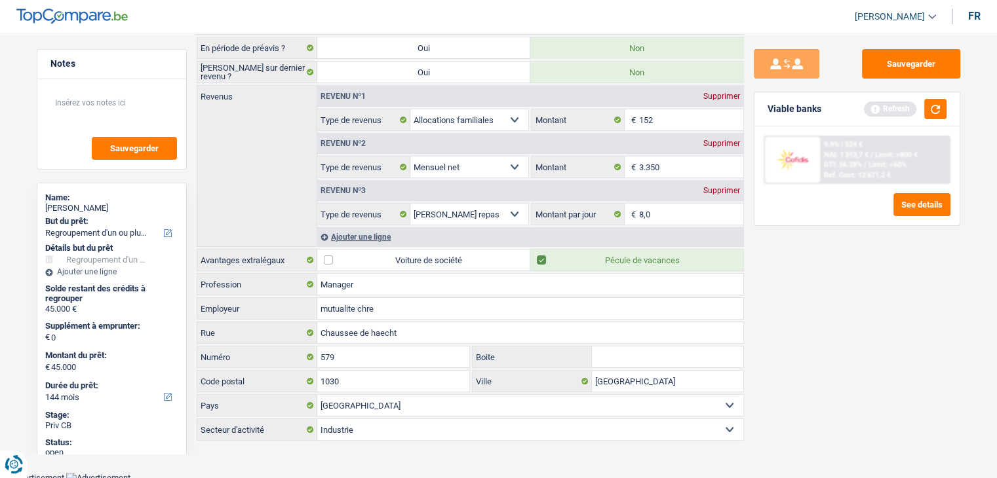
click at [398, 305] on input "mutualite chre" at bounding box center [530, 308] width 426 height 21
click at [329, 307] on input "mutualite c" at bounding box center [530, 308] width 426 height 21
click at [365, 305] on input "Mutualite c" at bounding box center [530, 308] width 426 height 21
type input "Mutualite Chretienne"
click at [613, 352] on input "Boite" at bounding box center [667, 357] width 151 height 21
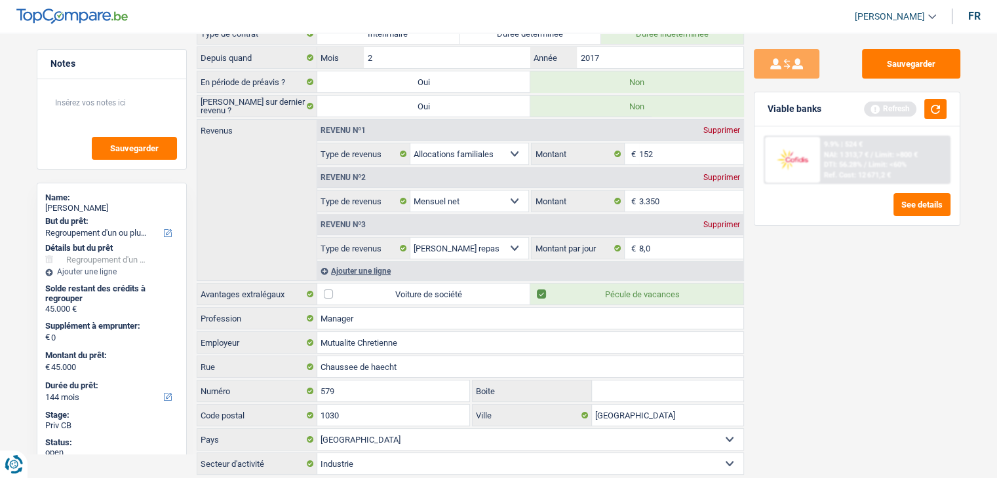
scroll to position [0, 0]
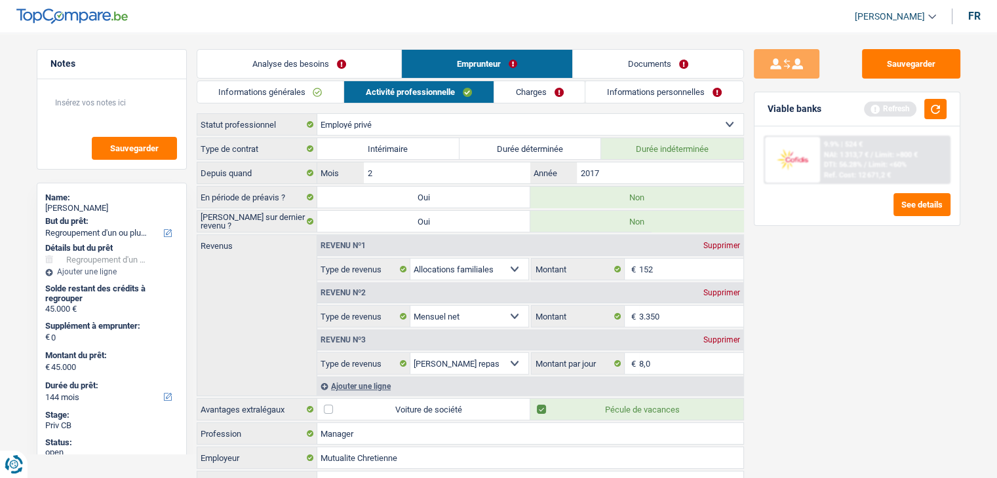
click at [550, 104] on div "Informations générales Activité professionnelle Charges Informations personnell…" at bounding box center [470, 337] width 547 height 512
click at [546, 98] on link "Charges" at bounding box center [539, 92] width 91 height 22
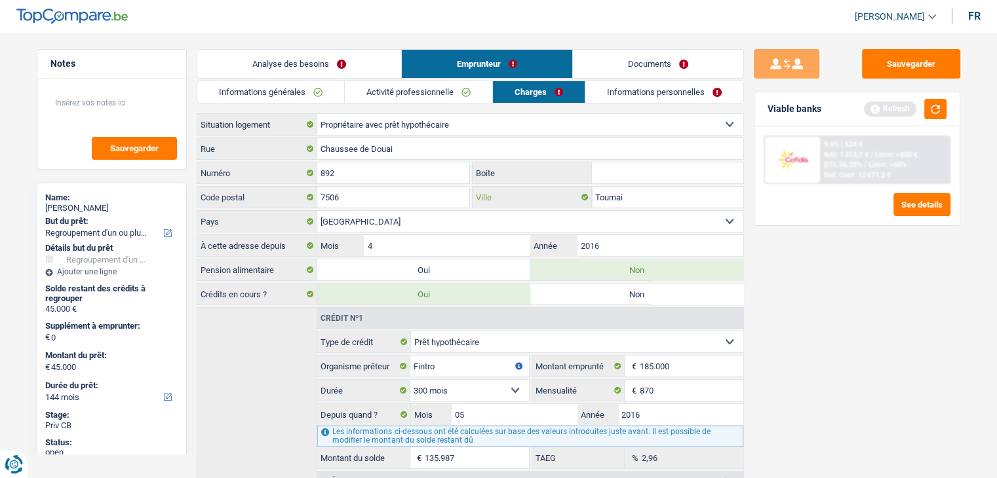
click at [651, 205] on input "Tournai" at bounding box center [667, 197] width 151 height 21
type input "T"
type input "w"
type input "Willemeau"
click at [651, 183] on div "Boite" at bounding box center [608, 173] width 272 height 22
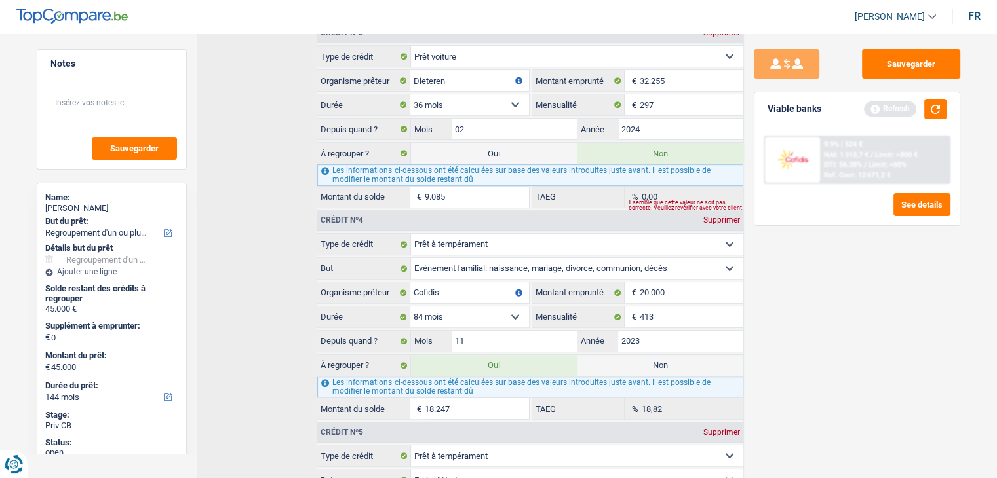
scroll to position [596, 0]
click at [685, 290] on input "20.000" at bounding box center [691, 291] width 104 height 21
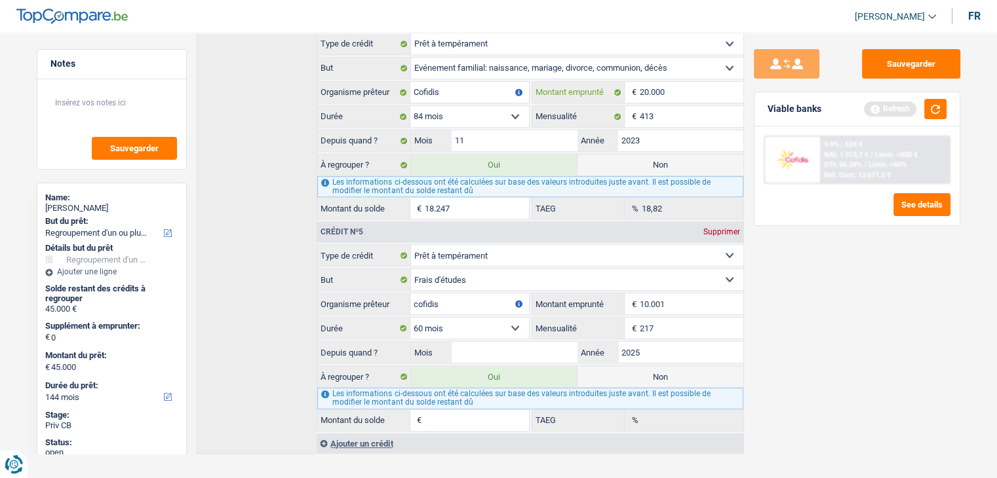
scroll to position [801, 0]
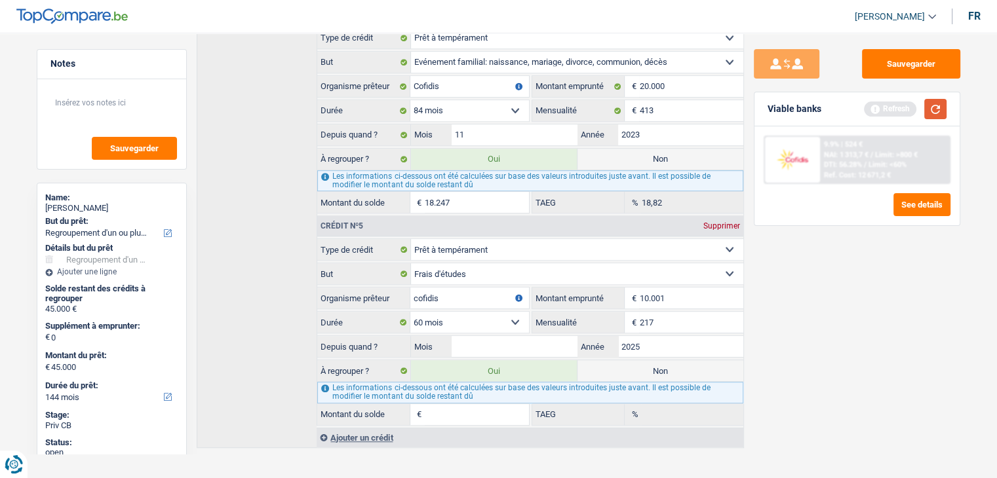
click at [930, 114] on button "button" at bounding box center [935, 109] width 22 height 20
type input "16.995"
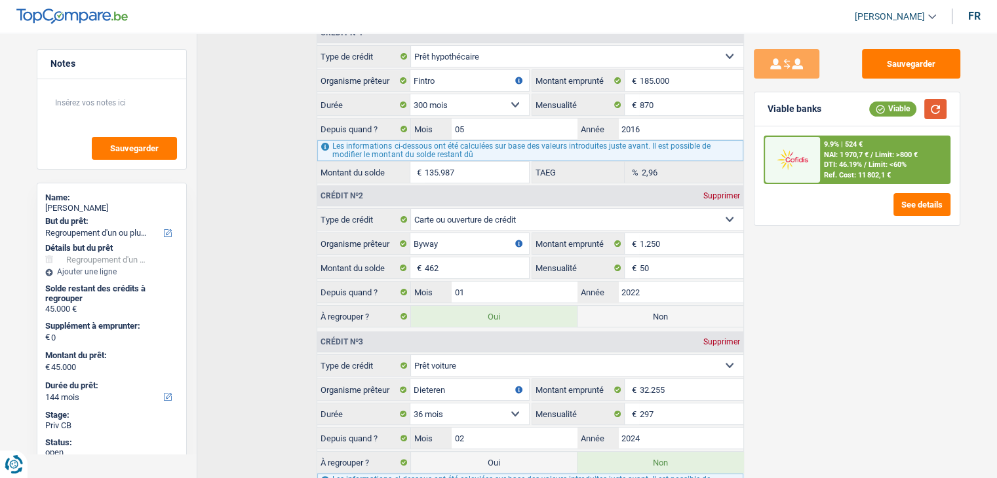
scroll to position [0, 0]
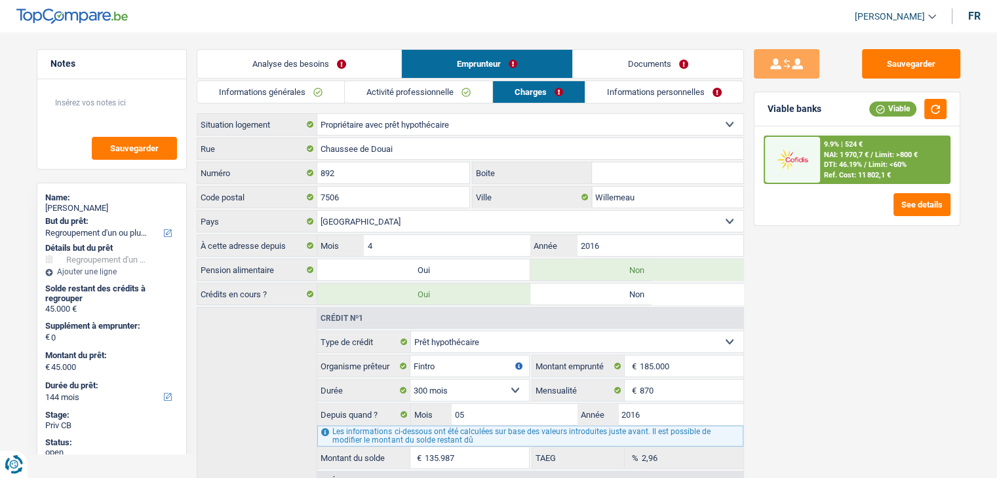
click at [642, 83] on link "Informations personnelles" at bounding box center [664, 92] width 158 height 22
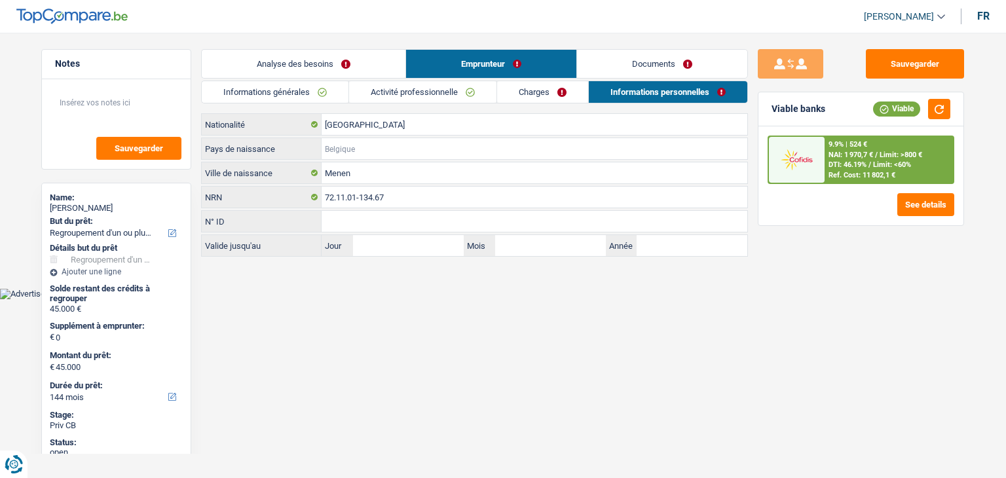
click at [363, 152] on input "Pays de naissance" at bounding box center [535, 148] width 426 height 21
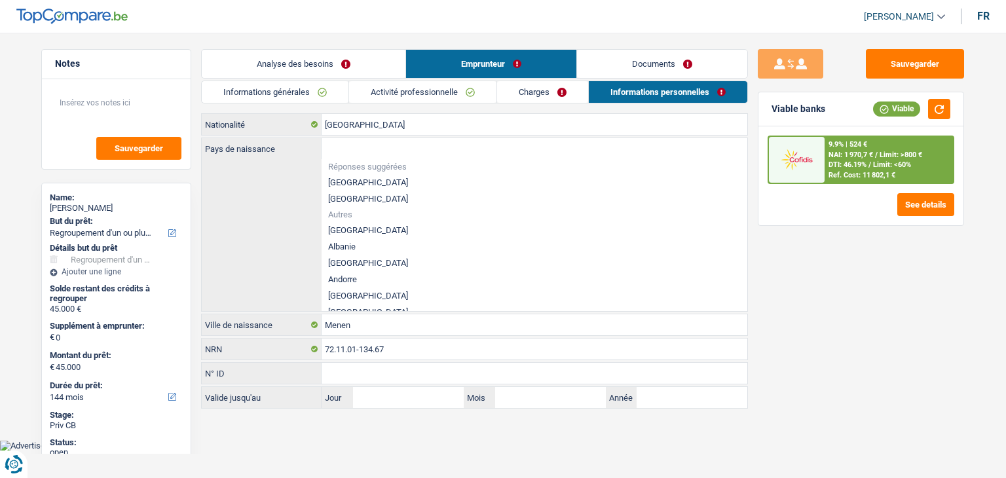
click at [364, 183] on li "[GEOGRAPHIC_DATA]" at bounding box center [535, 182] width 426 height 16
type input "[GEOGRAPHIC_DATA]"
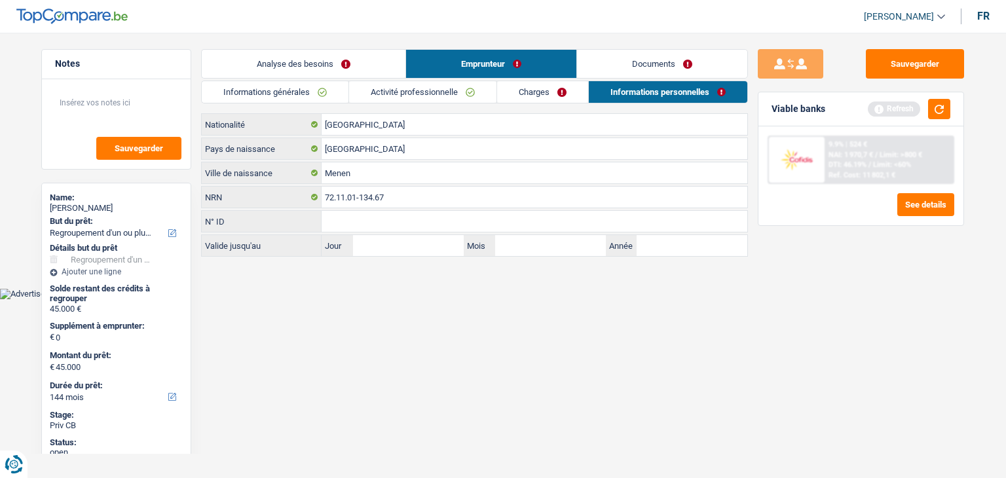
click at [417, 208] on div "[DEMOGRAPHIC_DATA] Nationalité [DEMOGRAPHIC_DATA] Pays de naissance Menen Ville…" at bounding box center [474, 184] width 547 height 143
click at [363, 296] on body "Vous avez le contrôle de vos données Nous utilisons des cookies, tout comme nos…" at bounding box center [503, 160] width 1006 height 280
click at [318, 69] on link "Analyse des besoins" at bounding box center [304, 64] width 204 height 28
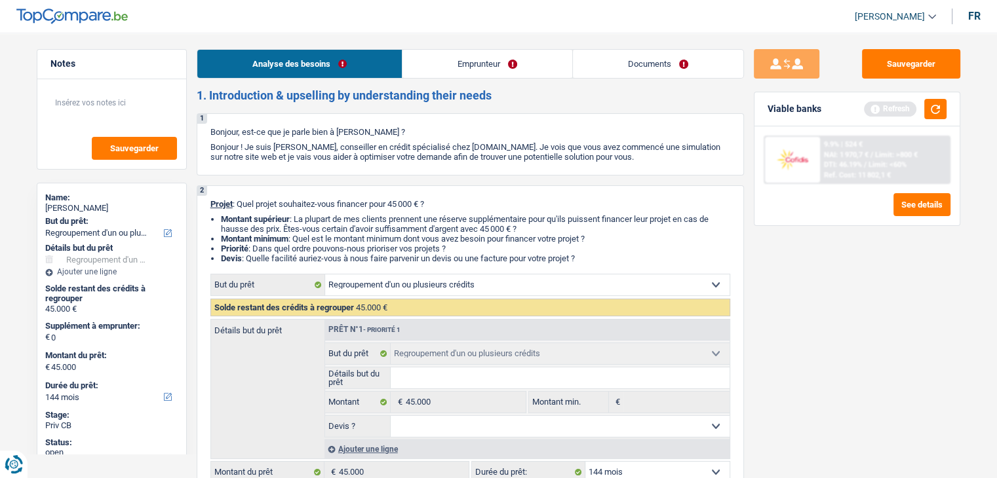
click at [933, 122] on div "Viable banks Refresh" at bounding box center [856, 109] width 205 height 34
click at [934, 114] on button "button" at bounding box center [935, 109] width 22 height 20
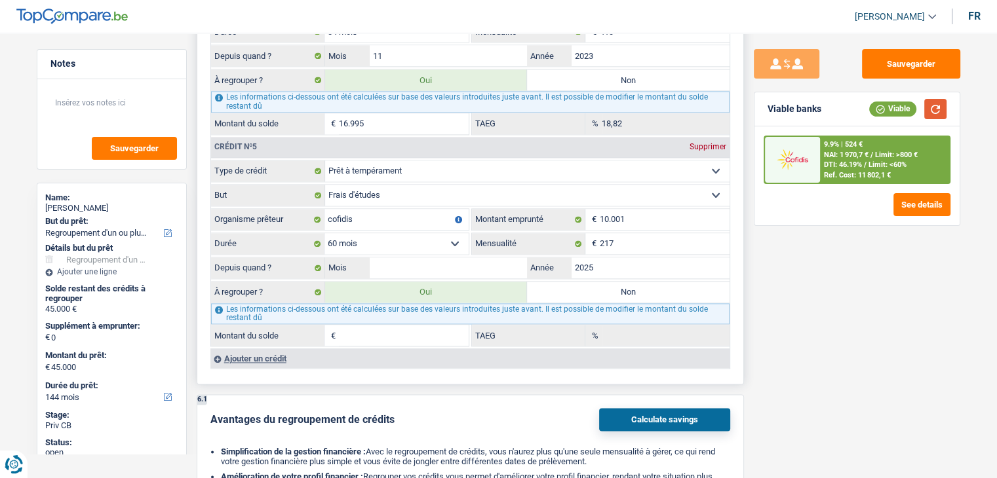
scroll to position [1825, 0]
click at [755, 246] on div "Sauvegarder Viable banks Viable 9.9% | 524 € NAI: 1 970,7 € / Limit: >800 € DTI…" at bounding box center [857, 251] width 226 height 405
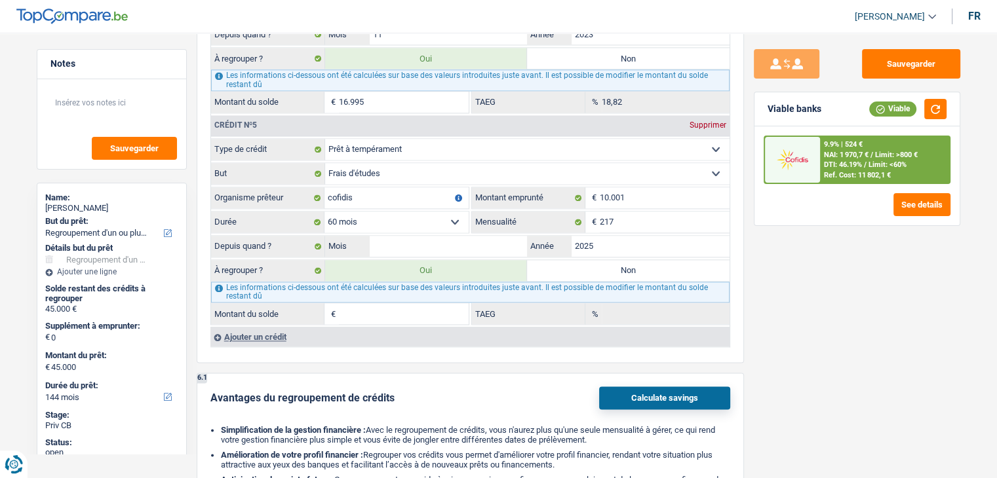
scroll to position [1842, 0]
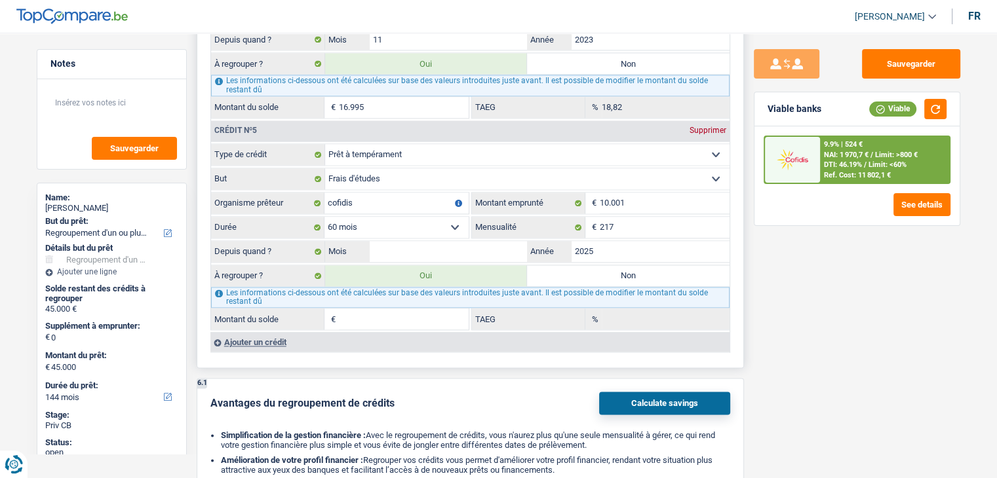
click at [356, 309] on input "Montant du solde" at bounding box center [404, 319] width 130 height 21
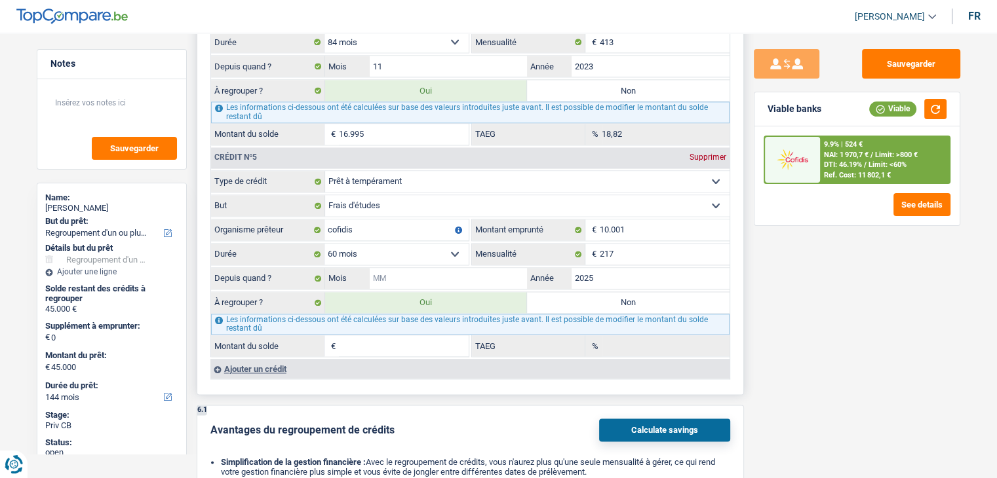
click at [421, 268] on input "Mois" at bounding box center [449, 278] width 158 height 21
type input "01"
type input "26.552"
select select "120"
type input "26.552"
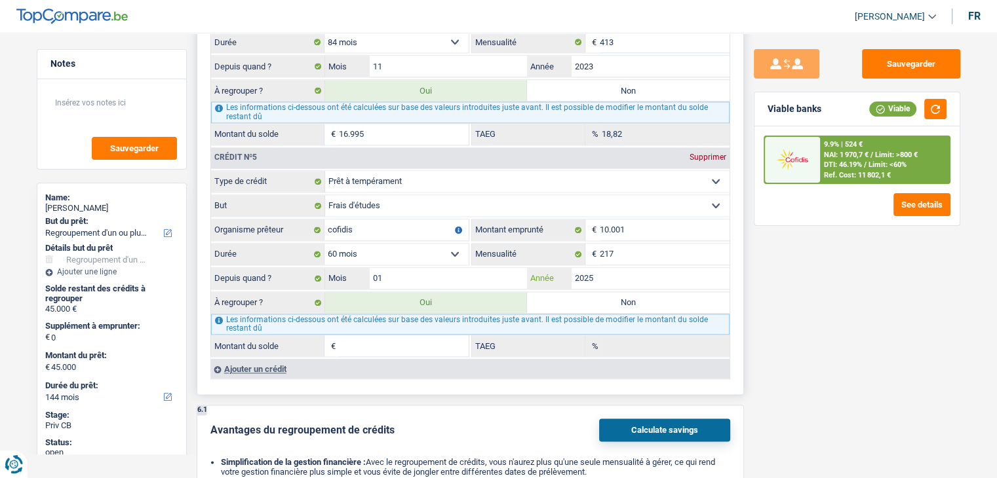
type input "26.552"
select select "120"
type input "26.552"
select select "120"
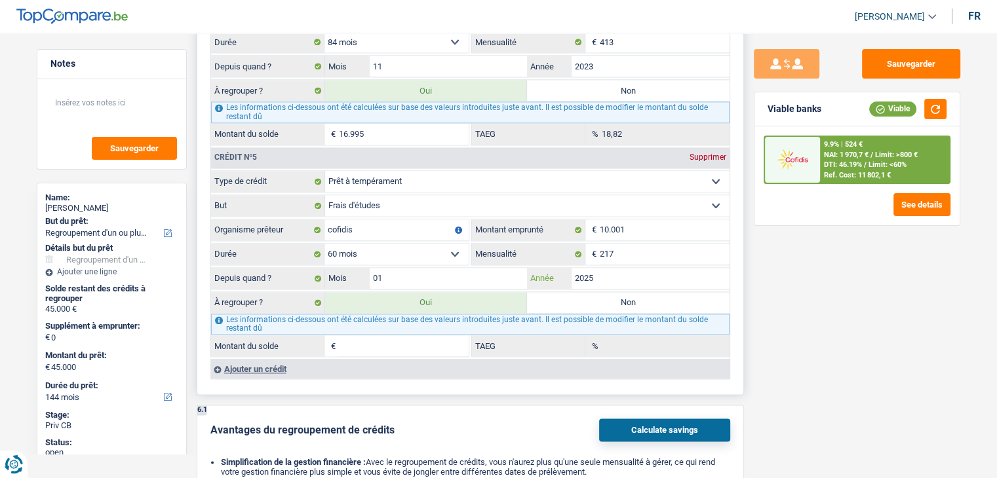
type input "9.095"
type input "11,47"
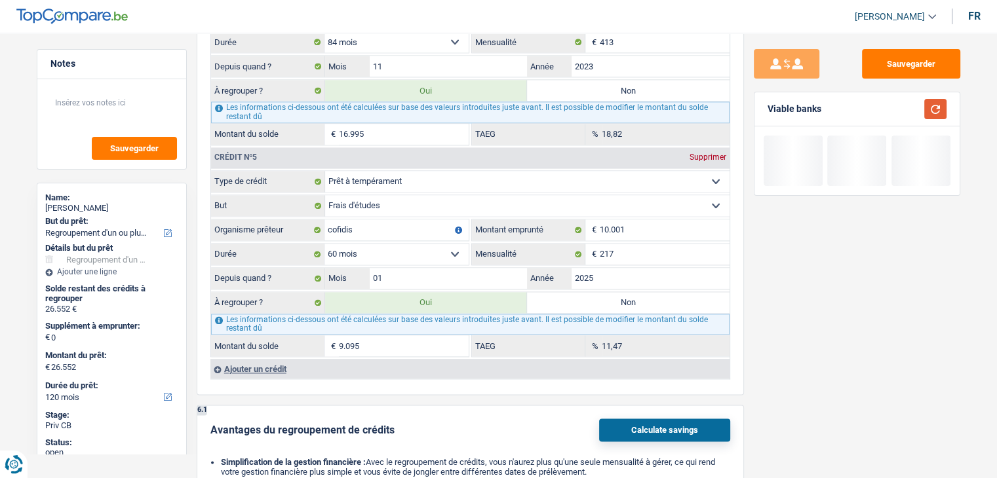
click at [934, 104] on button "button" at bounding box center [935, 109] width 22 height 20
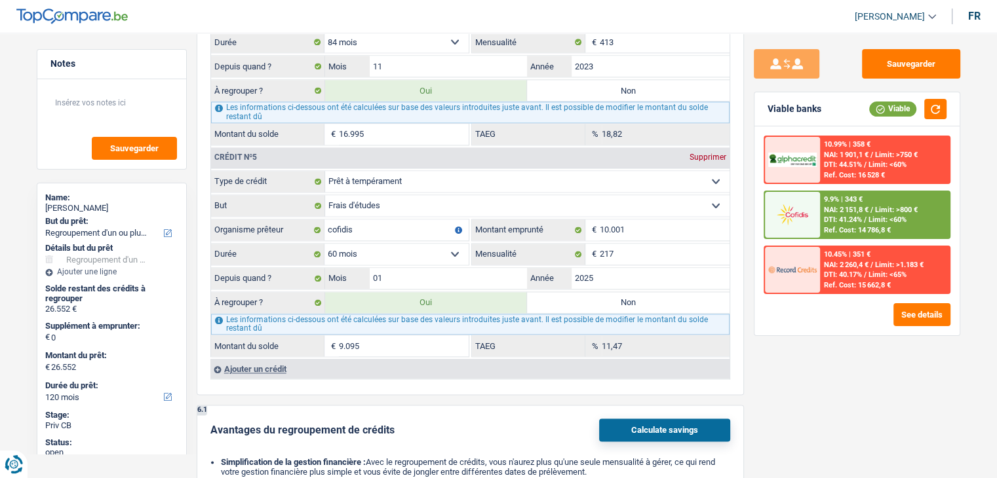
click at [946, 109] on div "Viable banks Viable" at bounding box center [856, 109] width 205 height 34
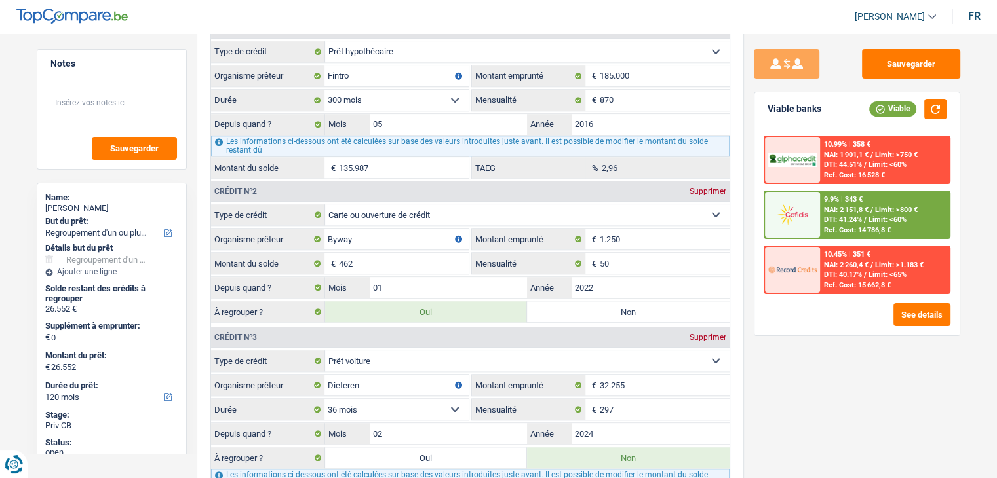
scroll to position [1234, 0]
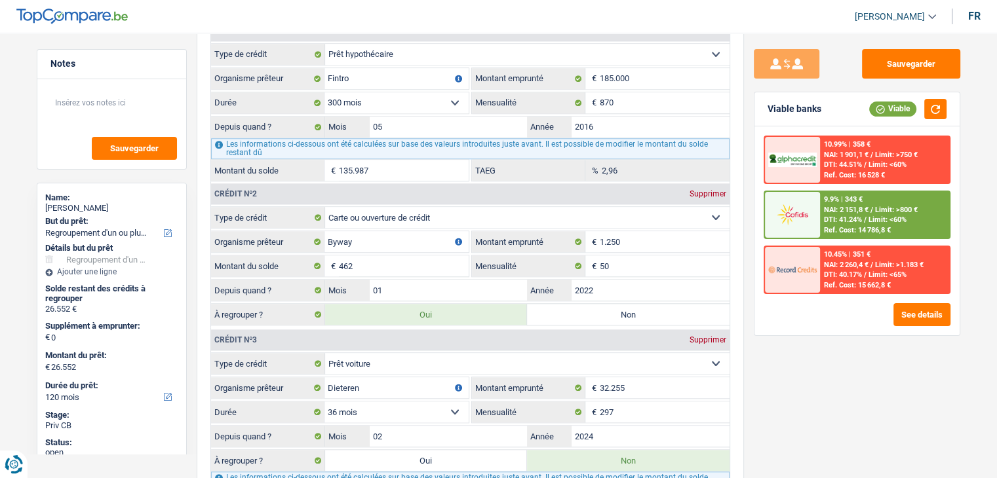
click at [842, 213] on span "NAI: 2 151,8 €" at bounding box center [846, 210] width 45 height 9
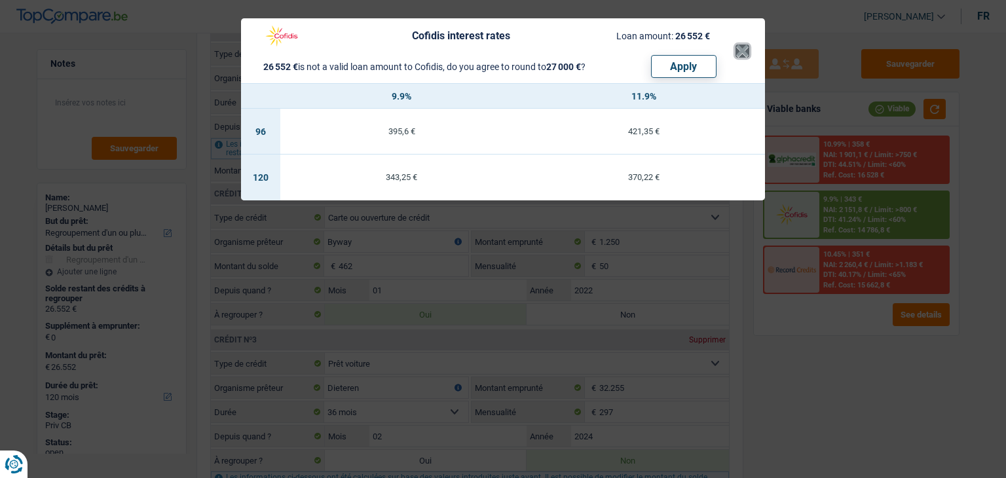
click at [744, 53] on button "×" at bounding box center [743, 51] width 14 height 13
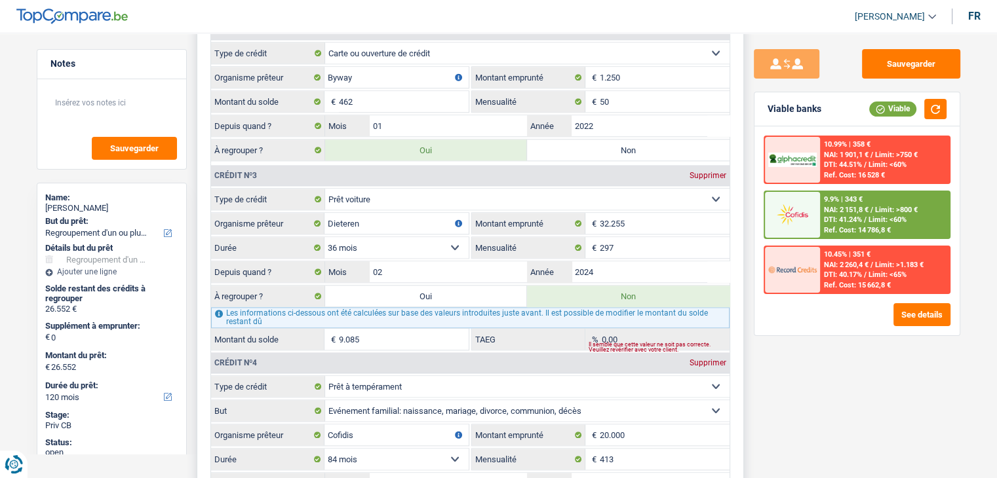
scroll to position [1385, 0]
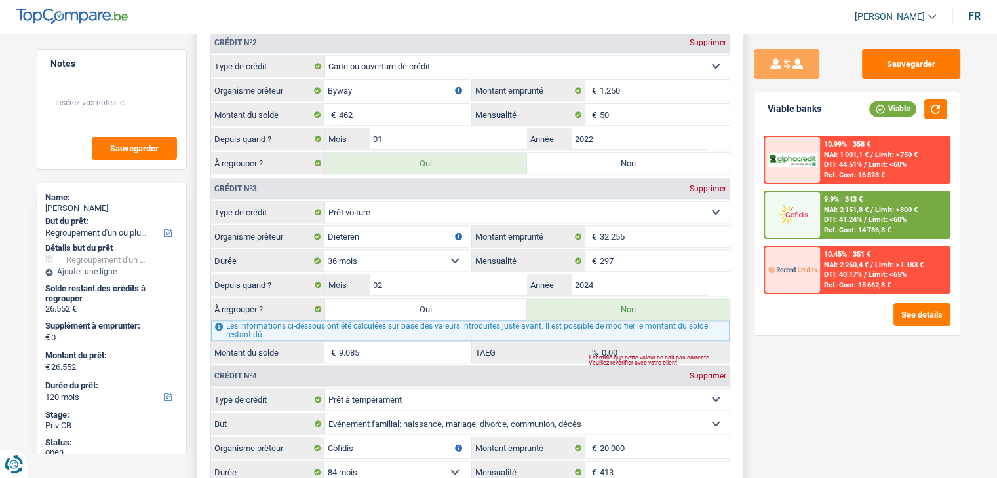
click at [529, 104] on label "Mensualité" at bounding box center [528, 114] width 113 height 21
click at [599, 104] on input "50" at bounding box center [664, 114] width 130 height 21
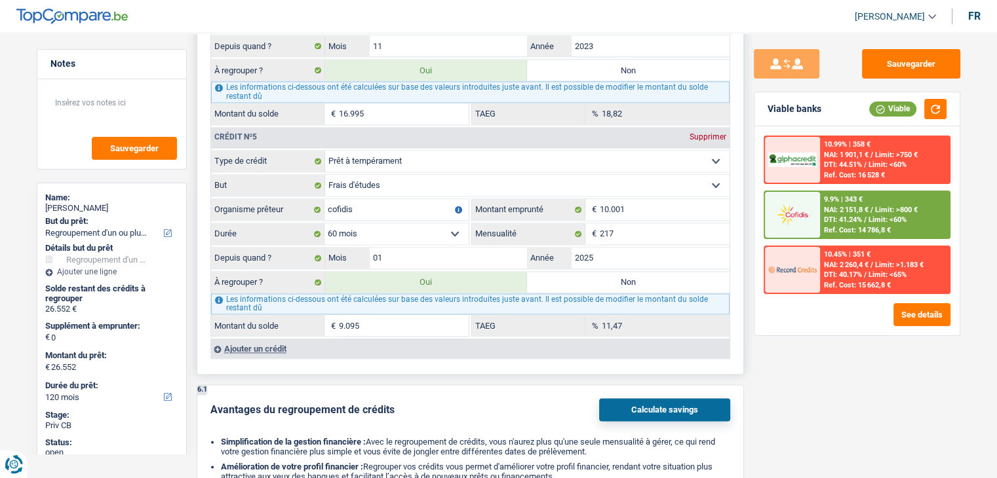
scroll to position [1836, 0]
click at [826, 218] on span "DTI: 41.24%" at bounding box center [843, 220] width 38 height 9
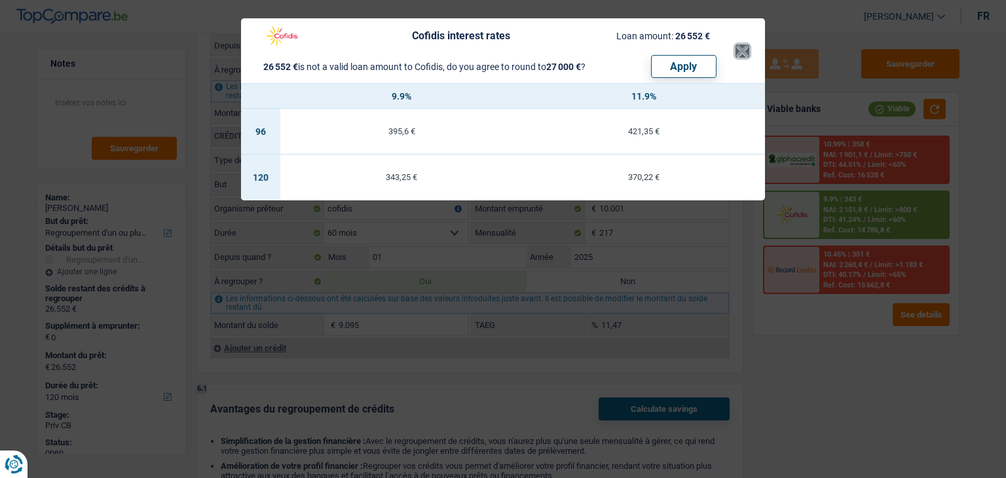
click at [744, 52] on button "×" at bounding box center [743, 51] width 14 height 13
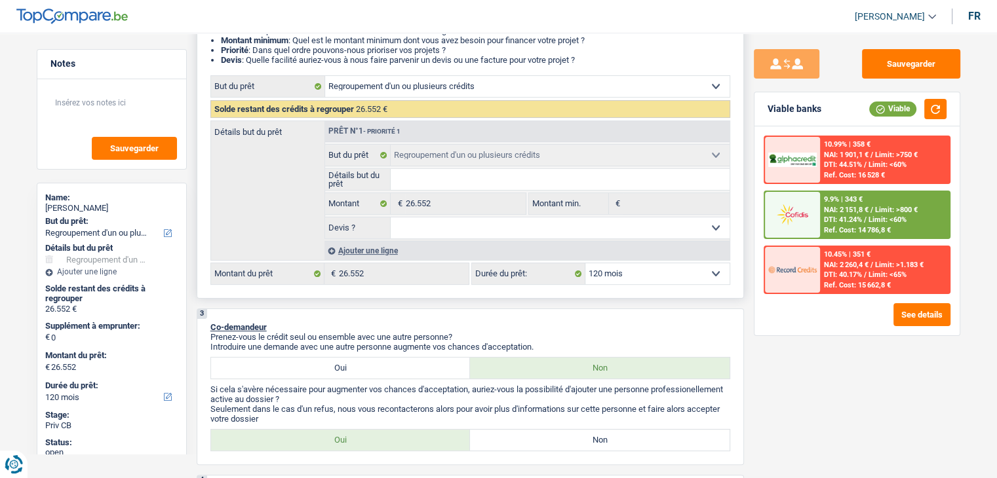
scroll to position [181, 0]
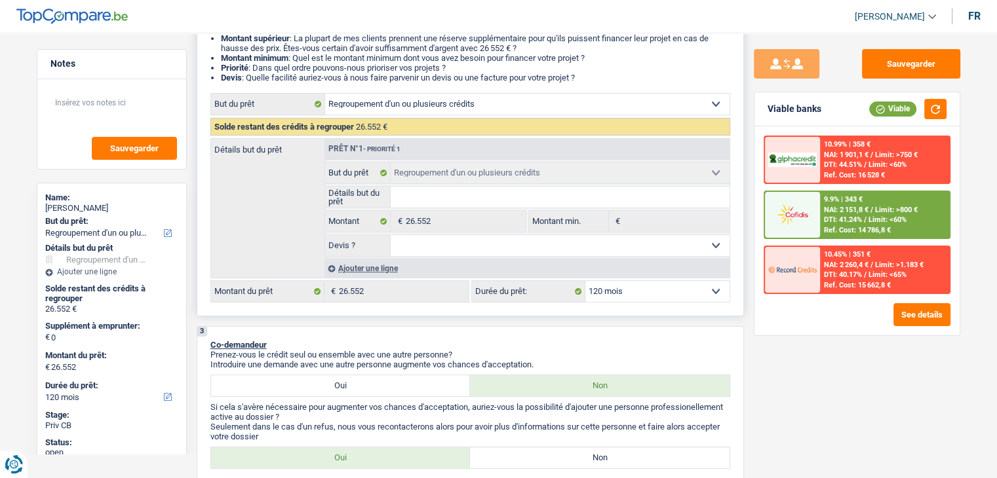
click at [642, 290] on select "12 mois 18 mois 24 mois 30 mois 36 mois 42 mois 48 mois 60 mois 72 mois 84 mois…" at bounding box center [657, 291] width 144 height 21
click at [846, 219] on span "DTI: 41.24%" at bounding box center [843, 220] width 38 height 9
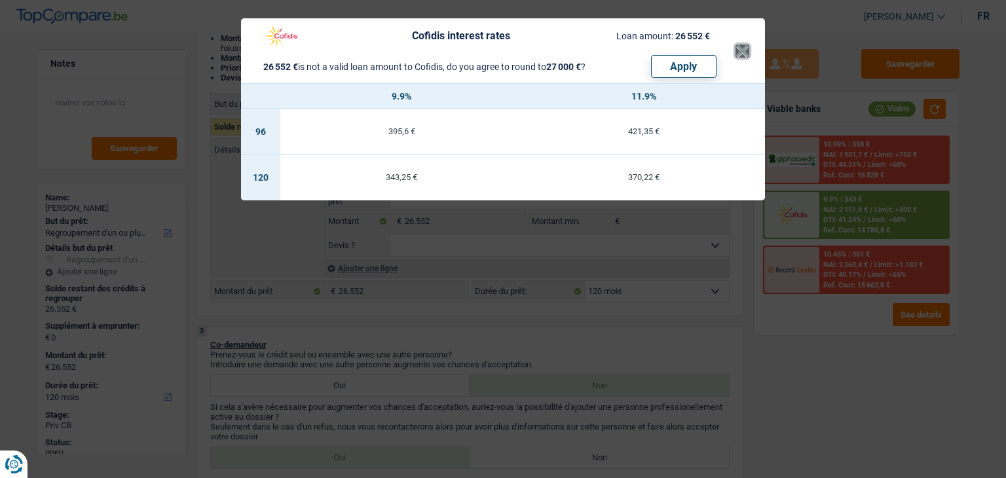
click at [736, 50] on button "×" at bounding box center [743, 51] width 14 height 13
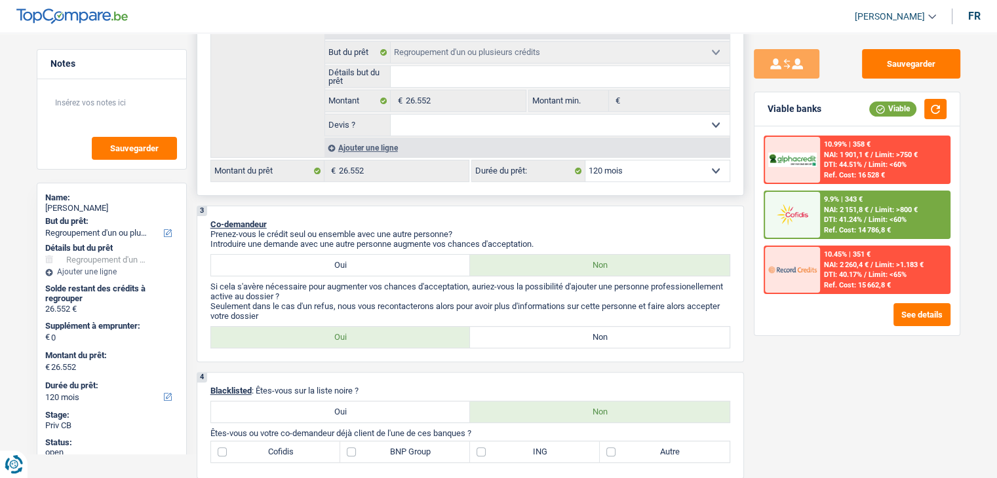
scroll to position [252, 0]
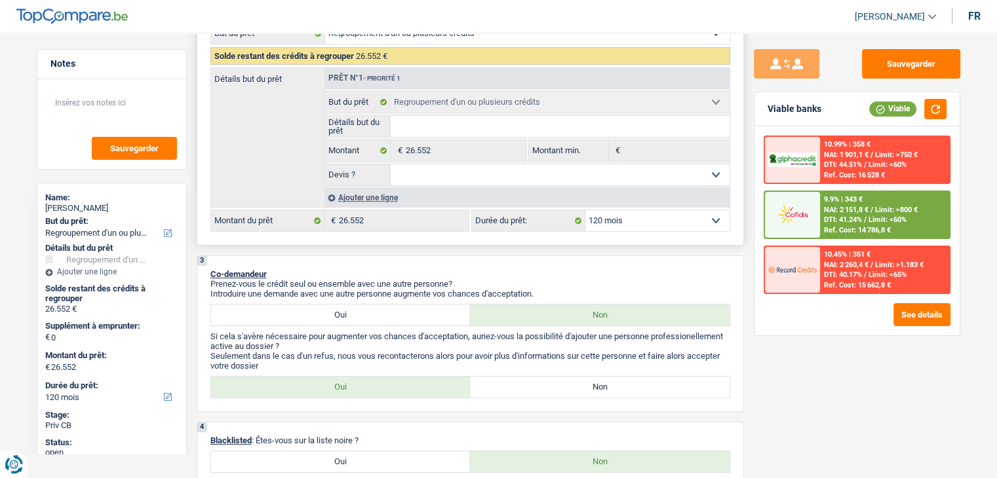
click at [359, 195] on div "Ajouter une ligne" at bounding box center [526, 197] width 405 height 19
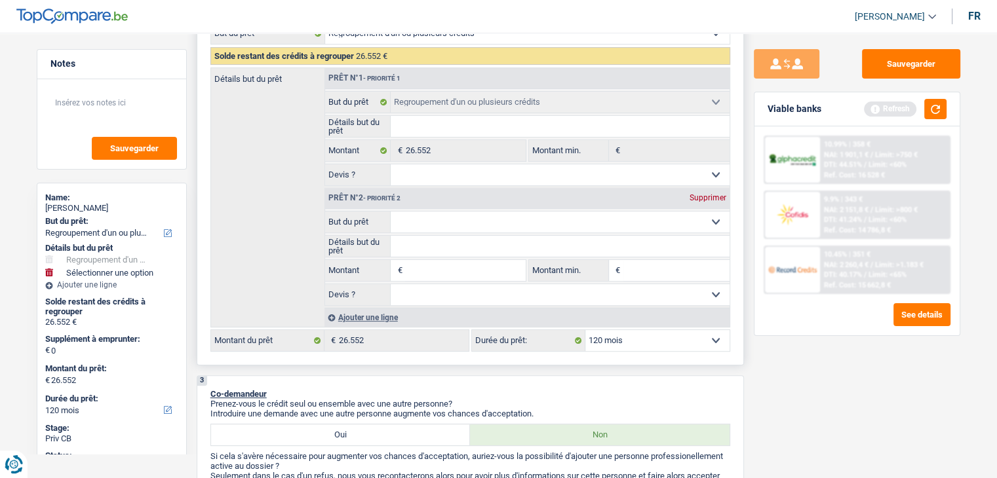
click at [440, 223] on select "Confort maison: meubles, textile, peinture, électroménager, outillage non-profe…" at bounding box center [559, 222] width 339 height 21
select select "household"
click at [390, 212] on select "Confort maison: meubles, textile, peinture, électroménager, outillage non-profe…" at bounding box center [559, 222] width 339 height 21
select select "household"
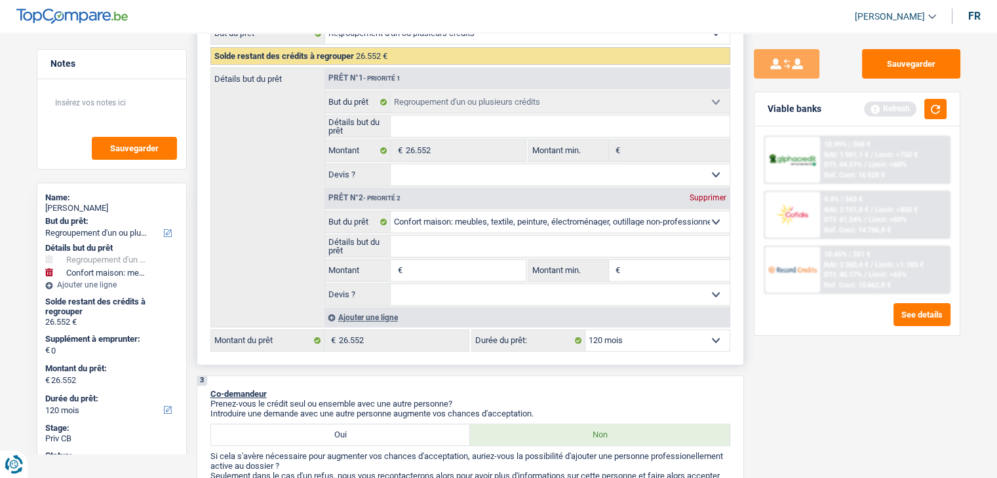
click at [421, 267] on input "Montant" at bounding box center [465, 270] width 120 height 21
type input "4"
type input "45"
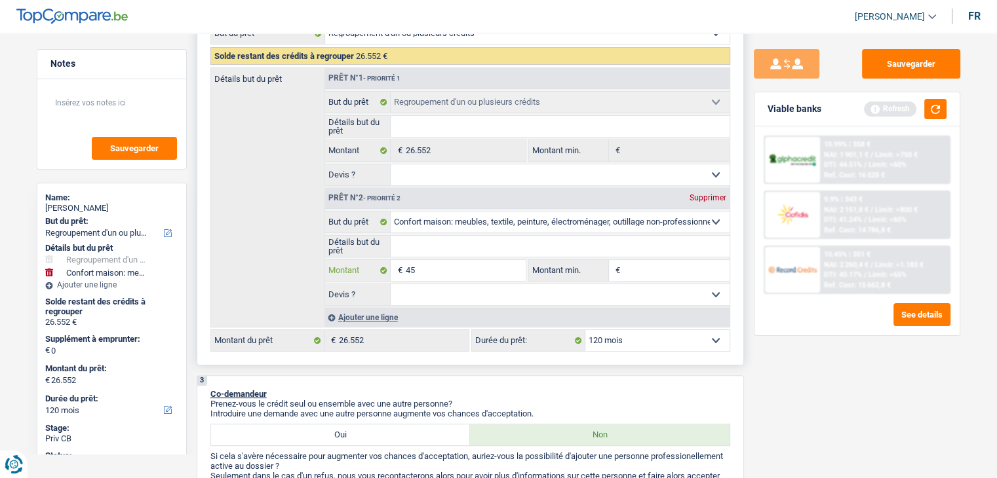
type input "450"
type input "4.500"
type input "45.000"
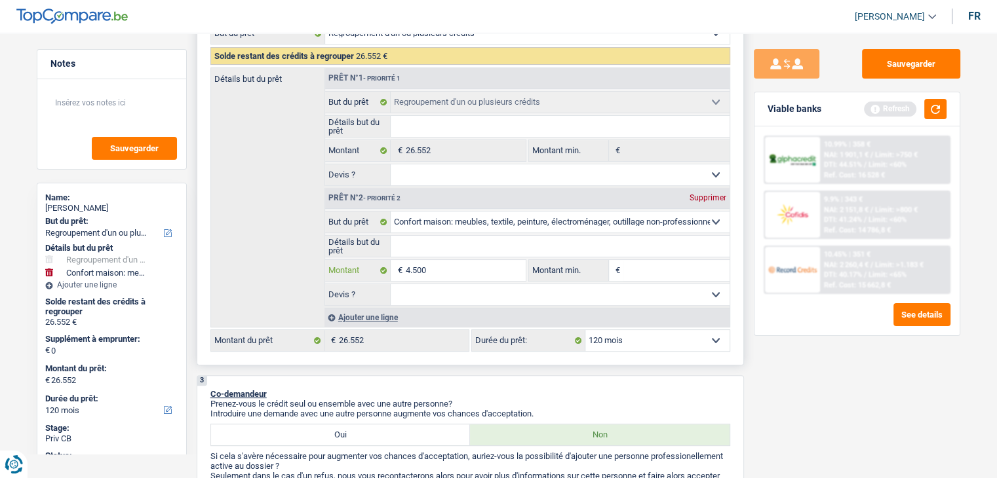
type input "45.000"
click at [655, 269] on input "Montant min." at bounding box center [676, 270] width 106 height 21
type input "45.000"
type input "71.552"
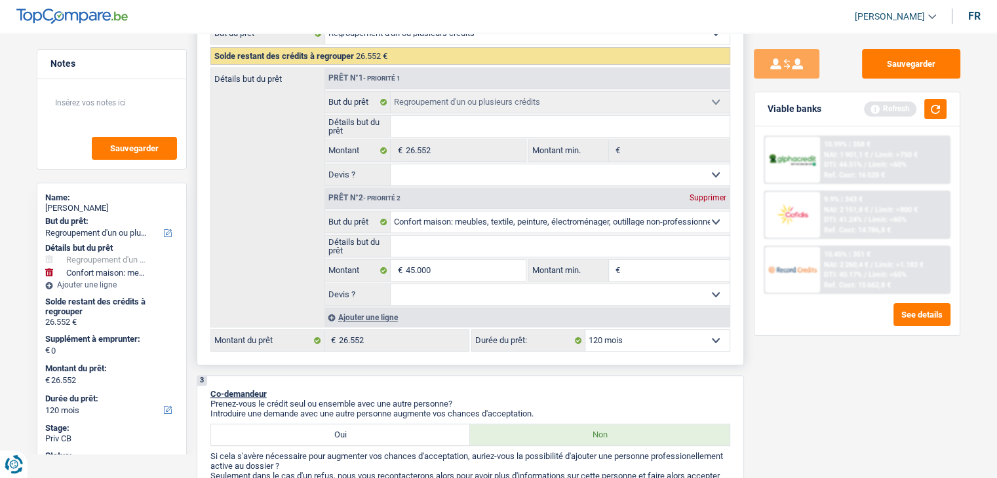
type input "71.552"
select select "144"
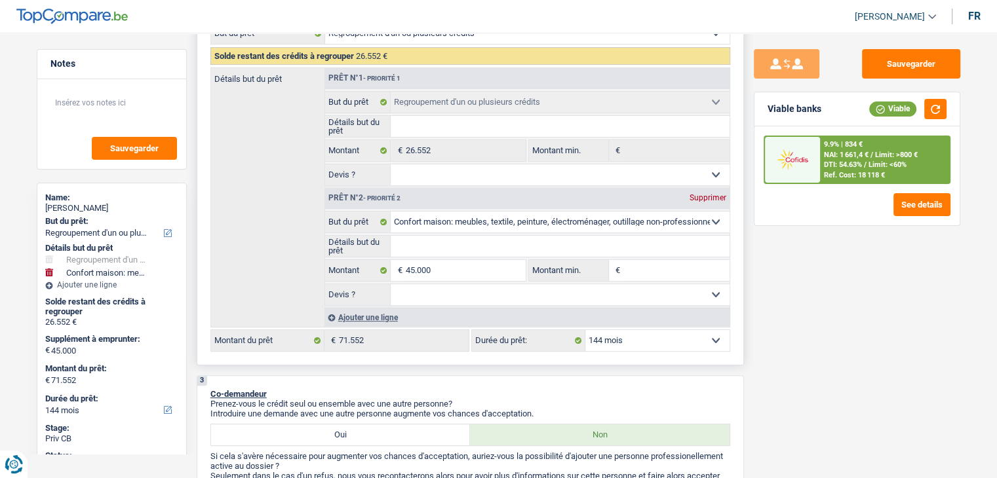
click at [376, 313] on div "Ajouter une ligne" at bounding box center [526, 317] width 405 height 19
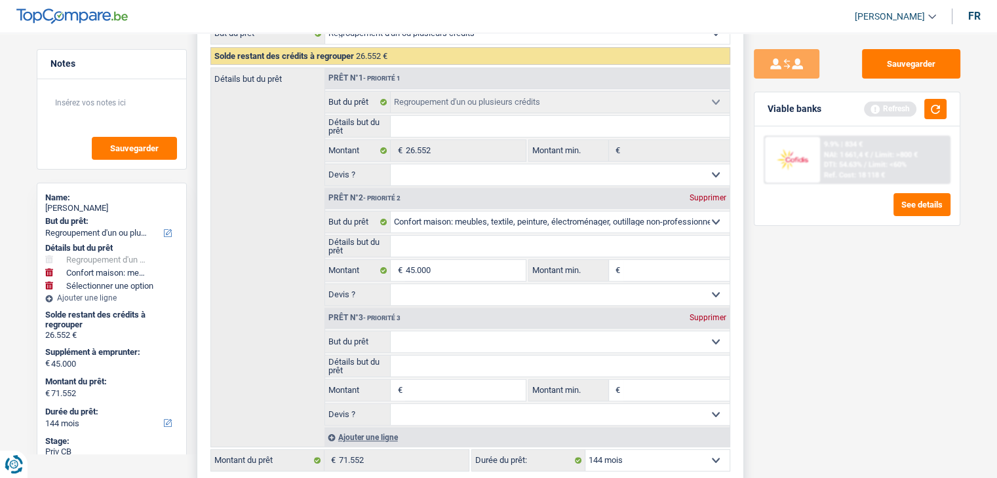
click at [381, 438] on div "Ajouter une ligne" at bounding box center [526, 437] width 405 height 19
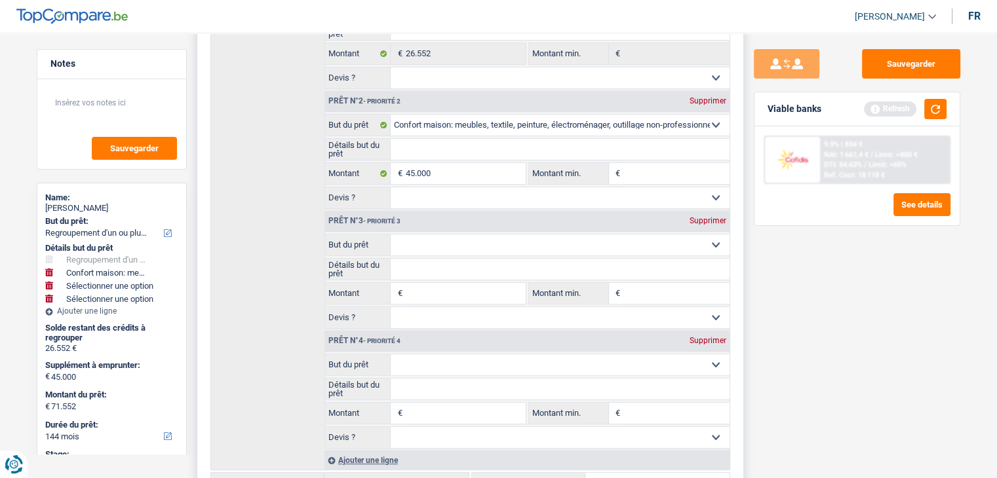
scroll to position [352, 0]
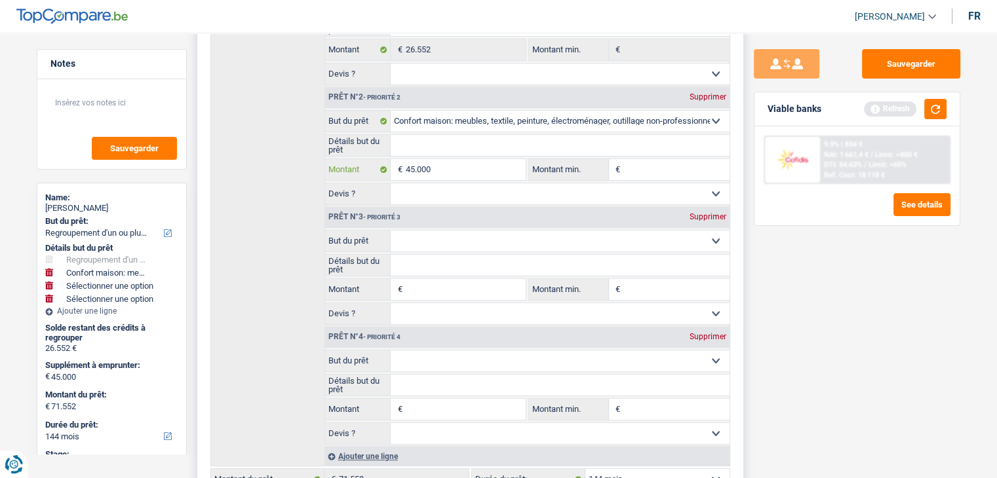
click at [442, 171] on input "45.000" at bounding box center [465, 169] width 120 height 21
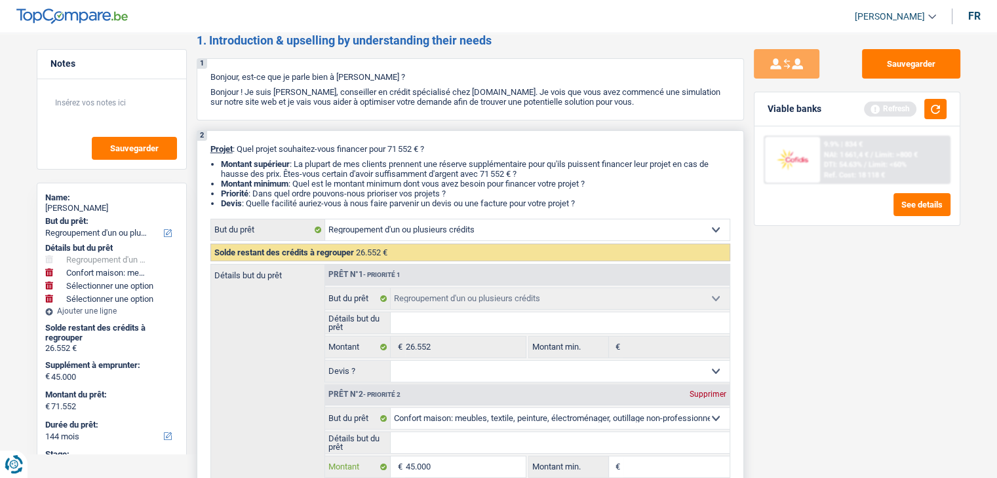
scroll to position [0, 0]
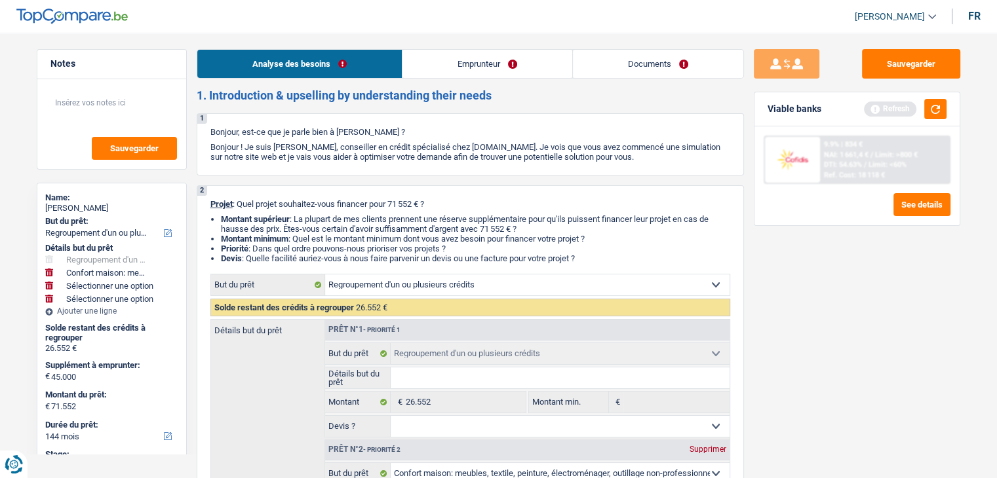
click at [442, 69] on link "Emprunteur" at bounding box center [487, 64] width 170 height 28
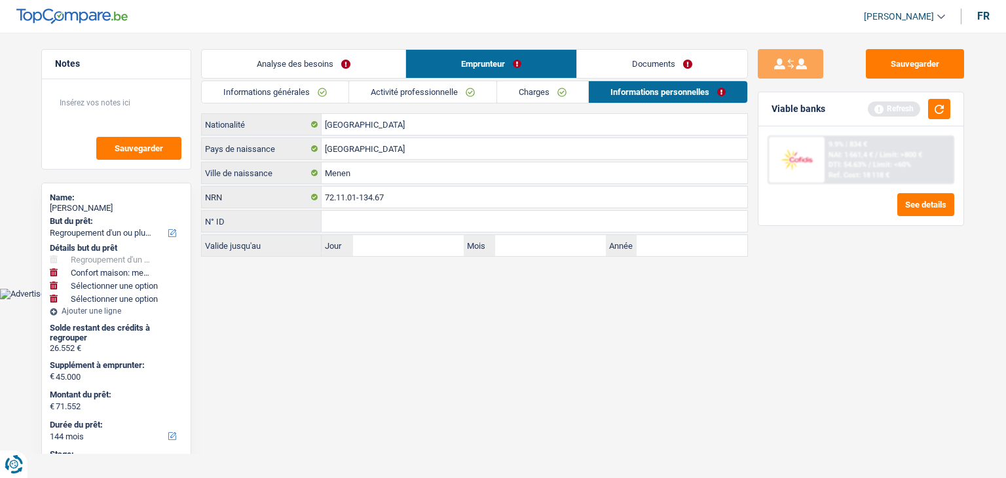
click at [297, 98] on link "Informations générales" at bounding box center [275, 92] width 147 height 22
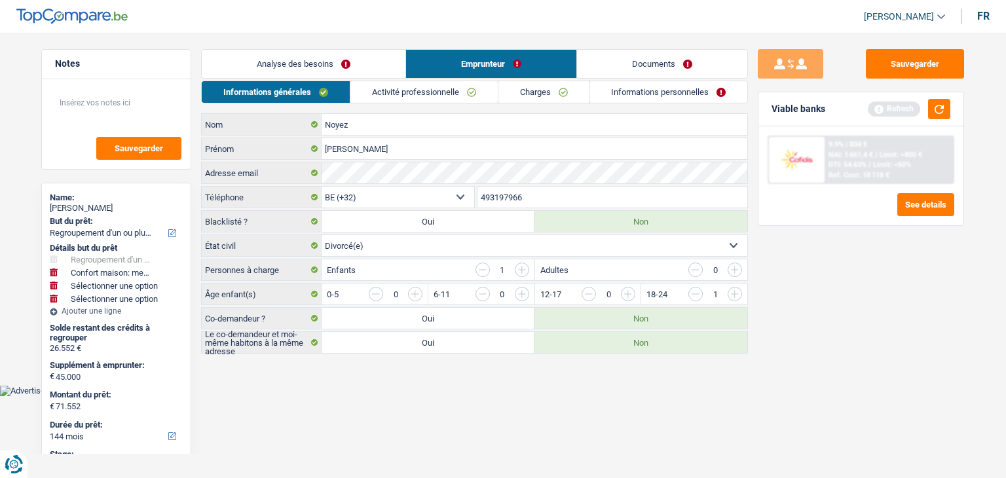
click at [344, 71] on link "Analyse des besoins" at bounding box center [304, 64] width 204 height 28
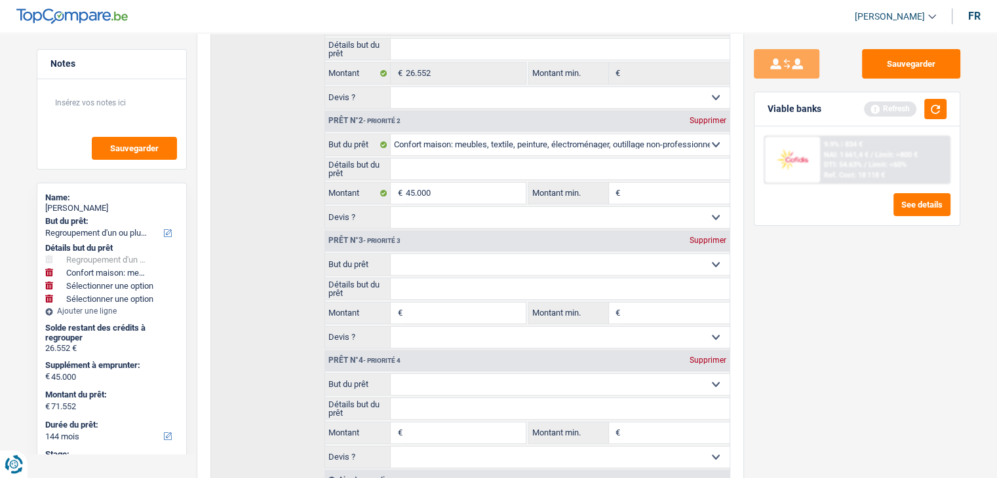
scroll to position [330, 0]
click at [473, 261] on select "Confort maison: meubles, textile, peinture, électroménager, outillage non-profe…" at bounding box center [559, 263] width 339 height 21
select select "study"
click at [390, 253] on select "Confort maison: meubles, textile, peinture, électroménager, outillage non-profe…" at bounding box center [559, 263] width 339 height 21
select select "study"
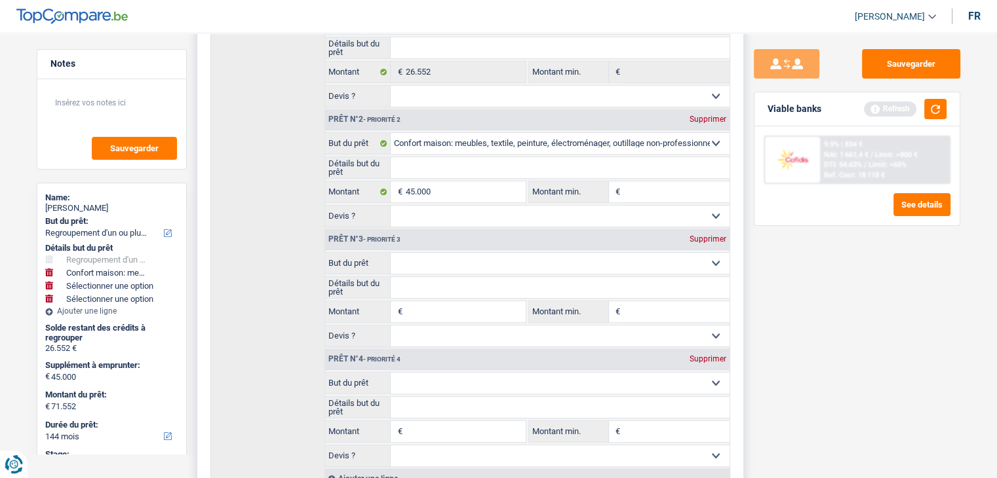
select select "study"
click at [451, 317] on input "Montant" at bounding box center [465, 311] width 120 height 21
click at [456, 278] on input "Détails but du prêt" at bounding box center [559, 287] width 339 height 21
type input "e"
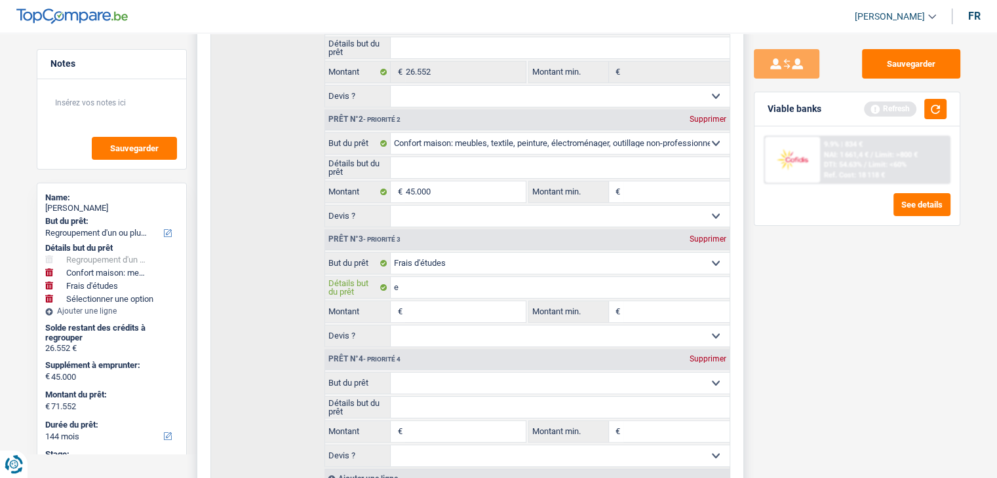
type input "er"
type input "era"
type input "eras"
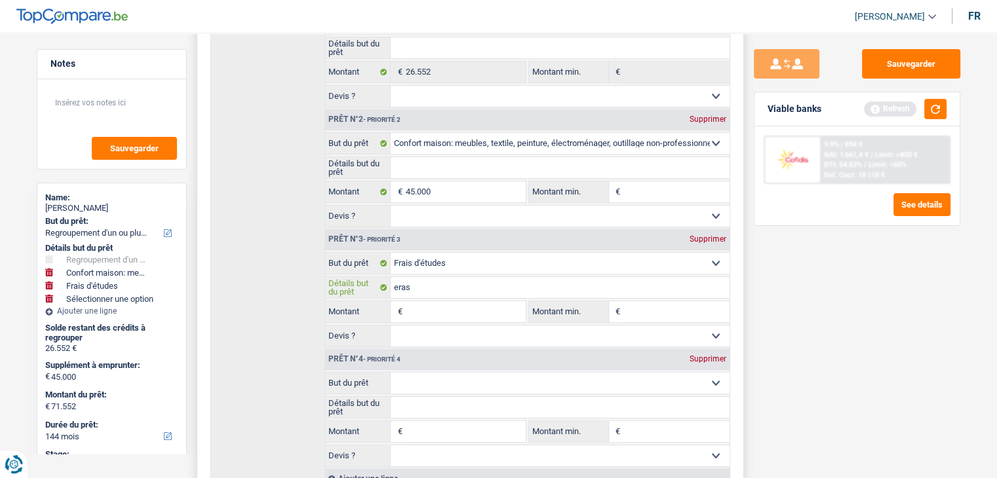
type input "eras"
type input "erasm"
type input "[DEMOGRAPHIC_DATA]"
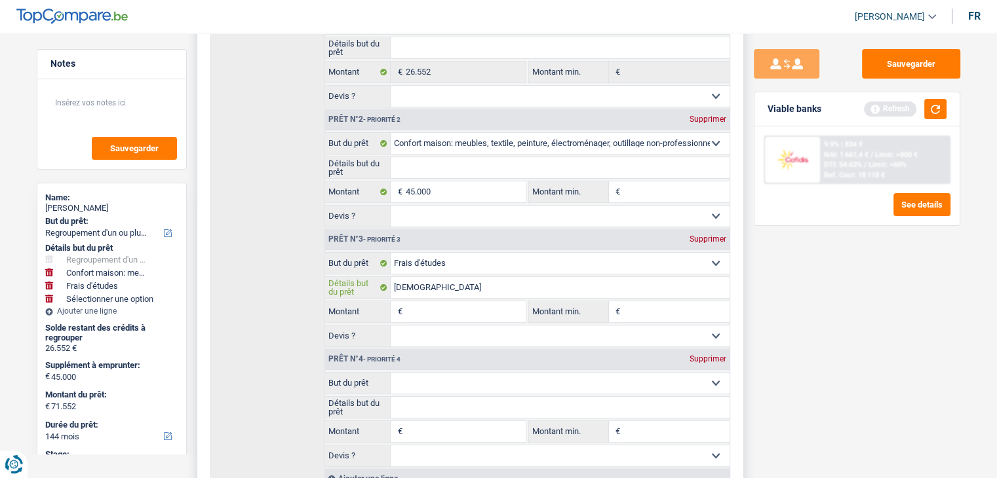
type input "[DEMOGRAPHIC_DATA]"
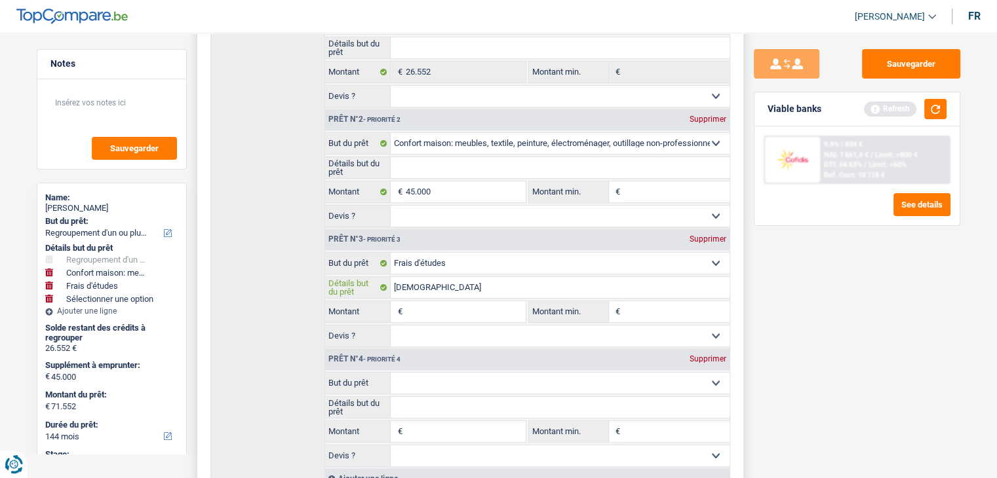
type input "[DEMOGRAPHIC_DATA]"
type input "erasm"
type input "erasmu"
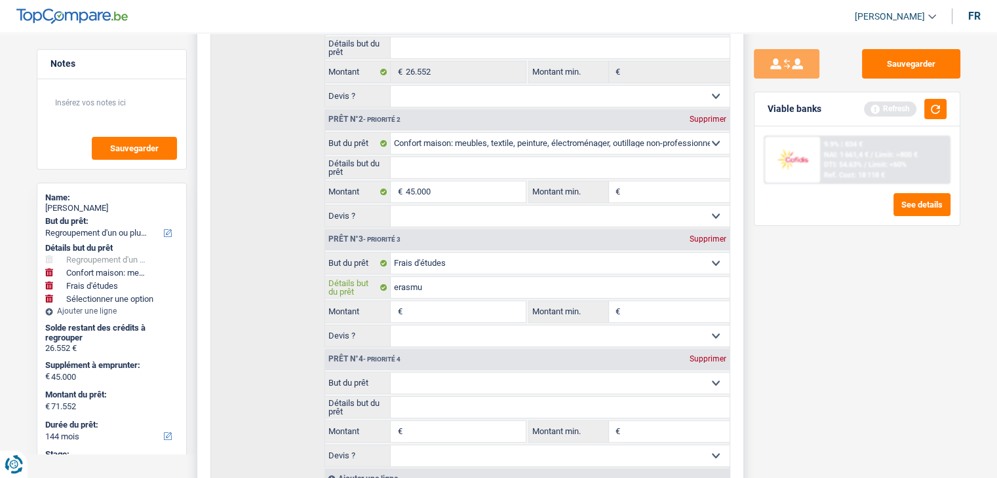
type input "erasmus"
type input "erasmus,"
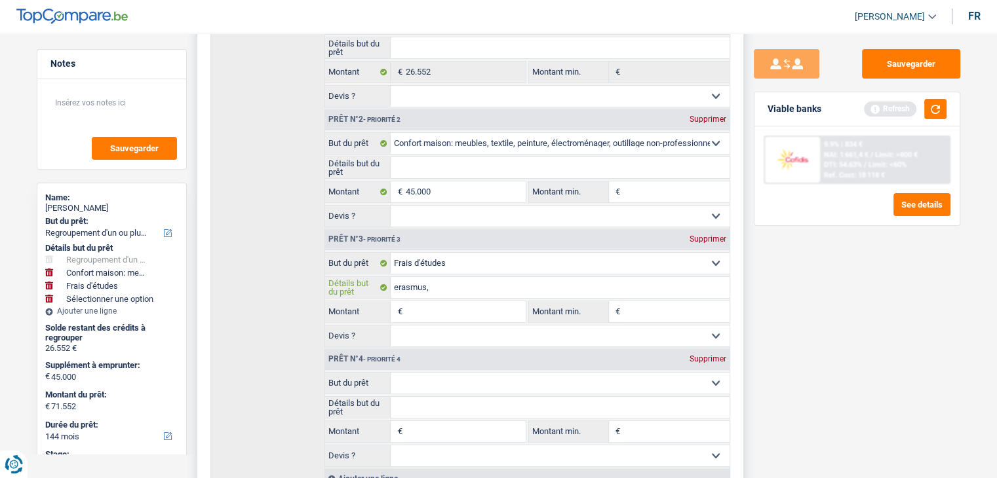
type input "erasmus,"
type input "erasmus, U"
type input "erasmus, [GEOGRAPHIC_DATA]"
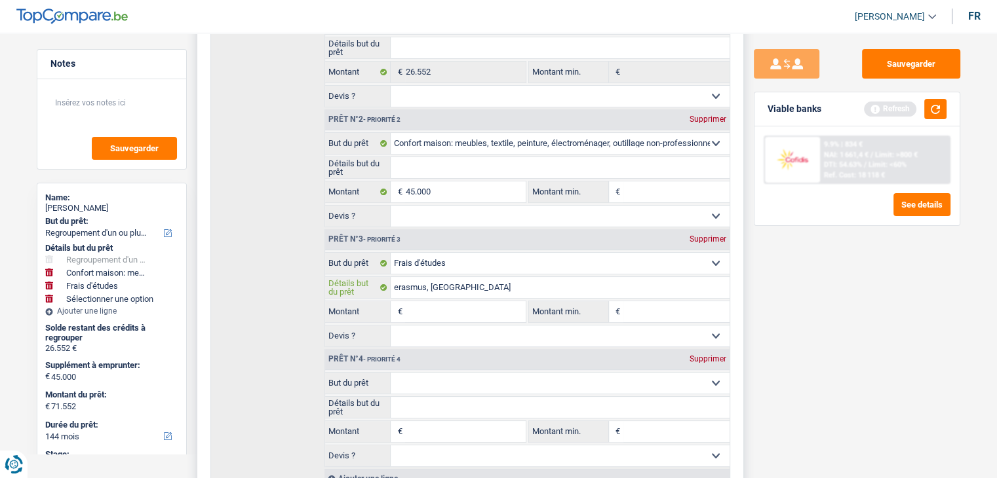
type input "erasmus, UCl"
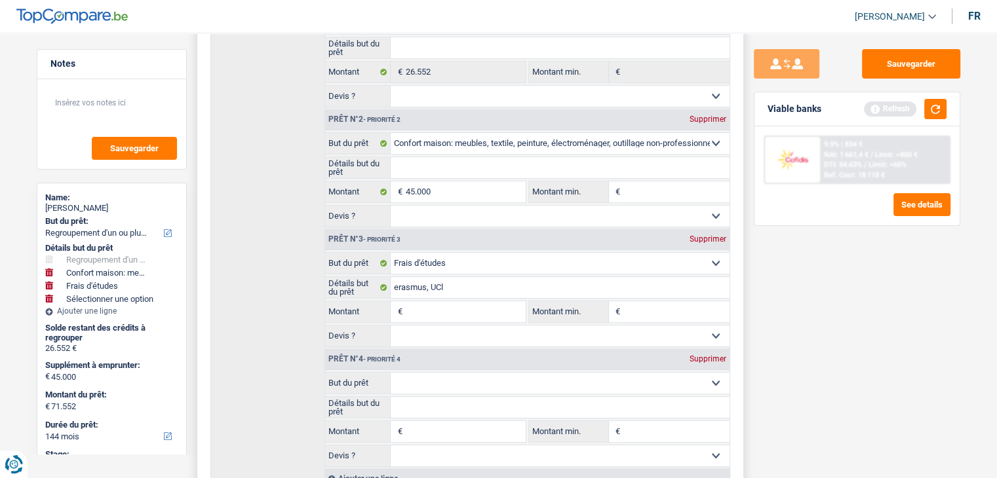
click at [448, 316] on input "Montant" at bounding box center [465, 311] width 120 height 21
type input "1"
type input "15"
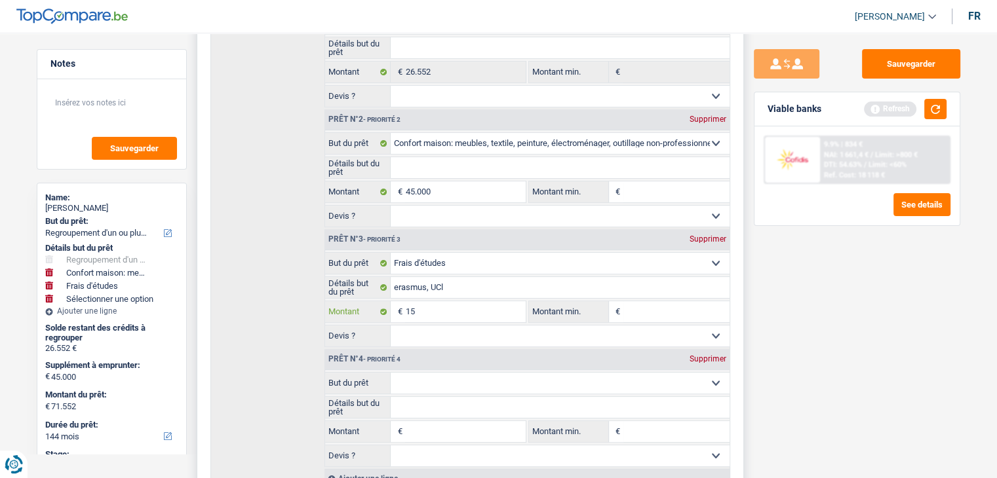
type input "150"
type input "1.500"
type input "15.000"
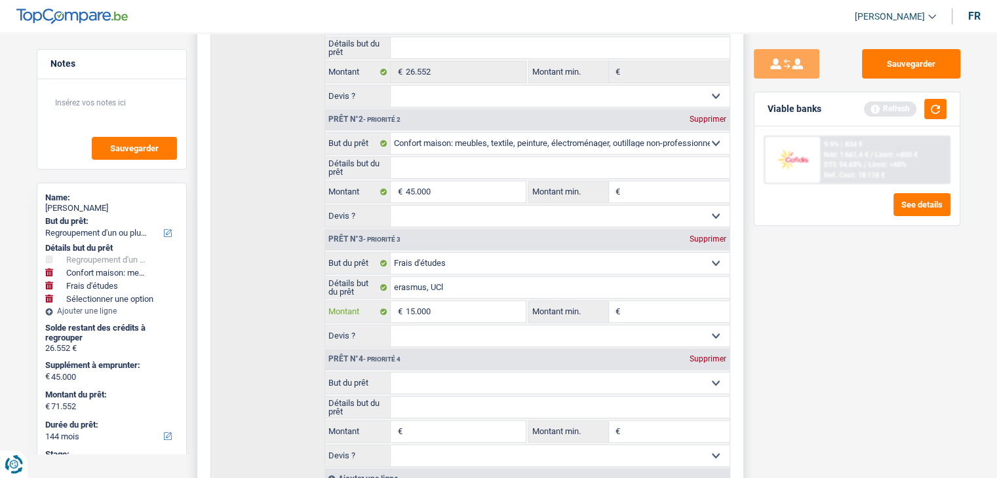
type input "15.000"
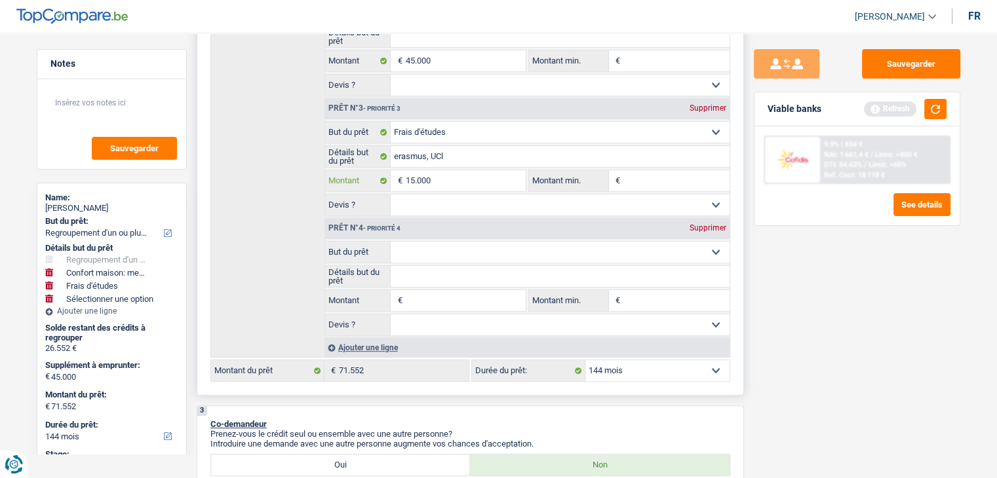
scroll to position [463, 0]
type input "15.000"
type input "60.000"
type input "86.552"
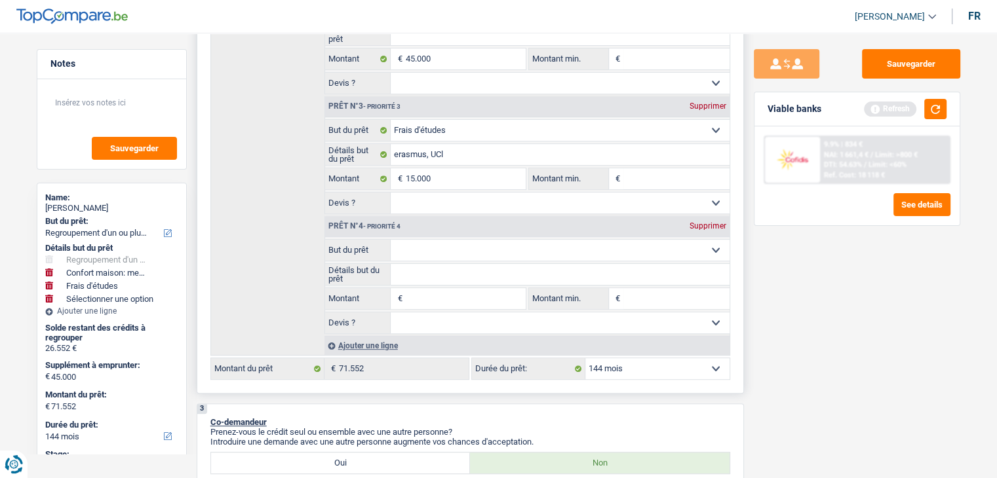
type input "86.552"
click at [460, 240] on select "Confort maison: meubles, textile, peinture, électroménager, outillage non-profe…" at bounding box center [559, 250] width 339 height 21
select select "houseOrGarden"
click at [390, 240] on select "Confort maison: meubles, textile, peinture, électroménager, outillage non-profe…" at bounding box center [559, 250] width 339 height 21
select select "houseOrGarden"
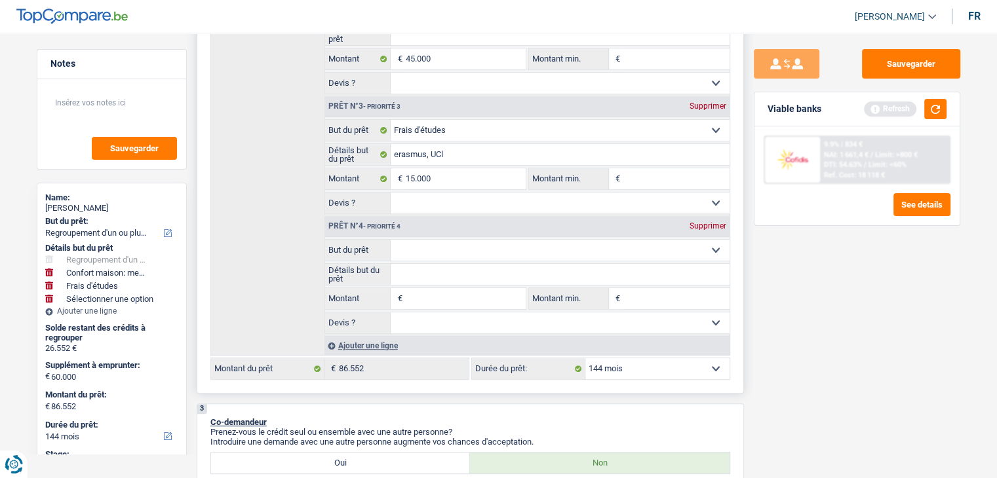
select select "houseOrGarden"
click at [469, 292] on input "Montant" at bounding box center [465, 298] width 120 height 21
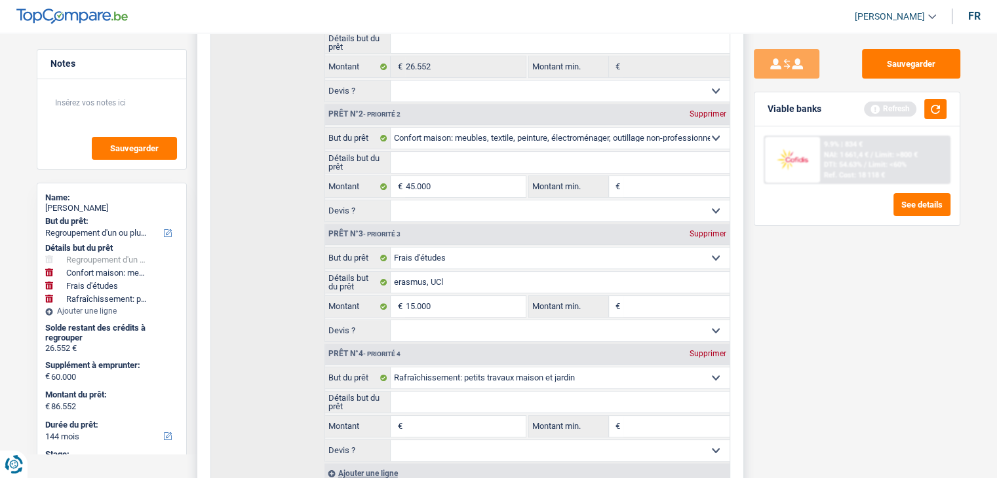
scroll to position [335, 0]
click at [698, 120] on div "Prêt n°2 - Priorité 2 Supprimer" at bounding box center [527, 115] width 404 height 21
click at [713, 111] on div "Supprimer" at bounding box center [707, 115] width 43 height 8
type input "15.000"
type input "41.552"
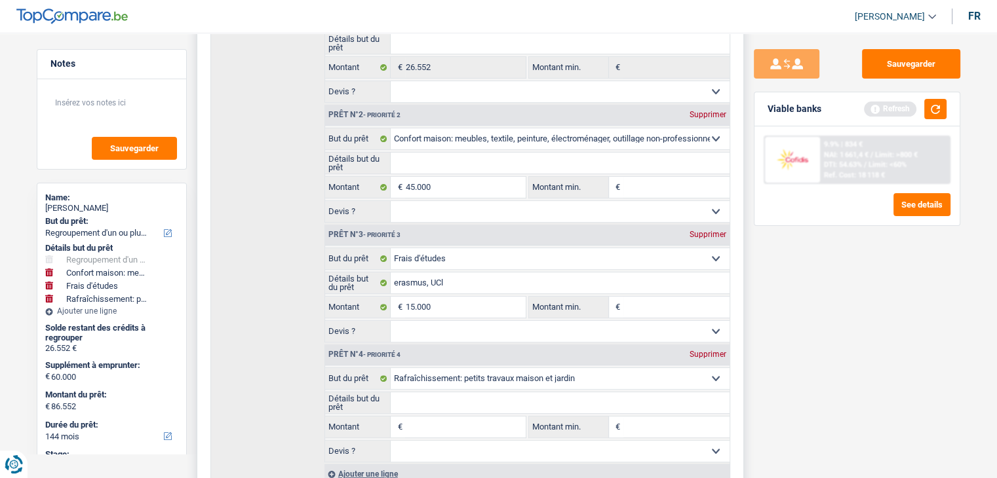
type input "41.552"
select select "study"
type input "erasmus, UCl"
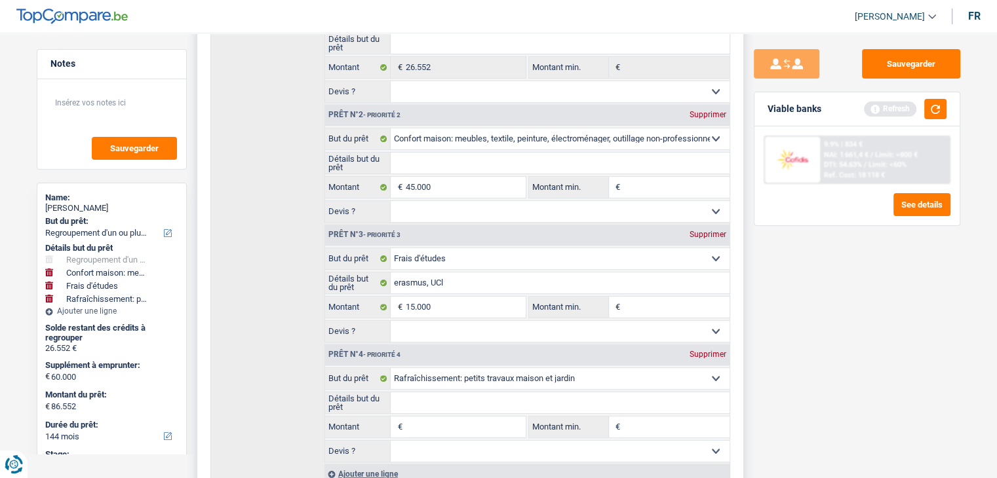
type input "15.000"
select select "study"
type input "erasmus, UCl"
type input "15.000"
select select "houseOrGarden"
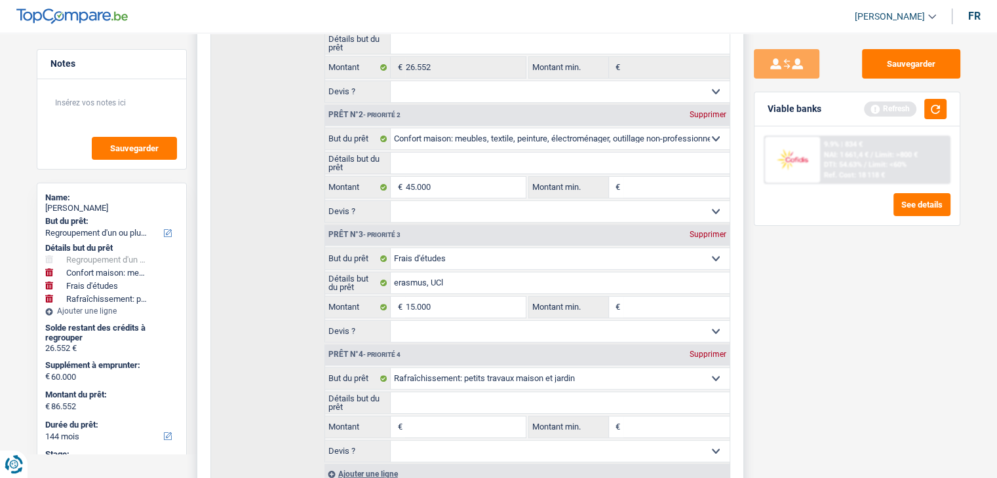
select select "houseOrGarden"
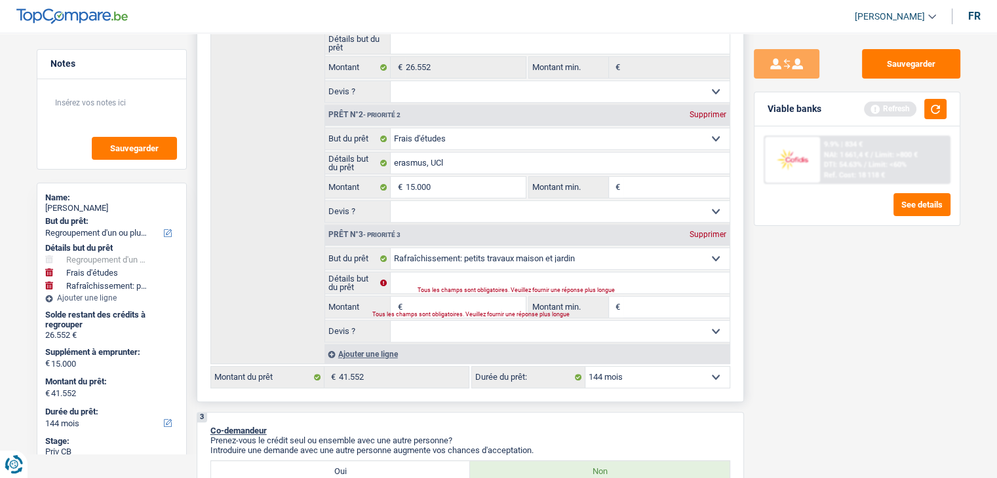
click at [437, 306] on input "Montant" at bounding box center [465, 307] width 120 height 21
type input "3"
type input "30"
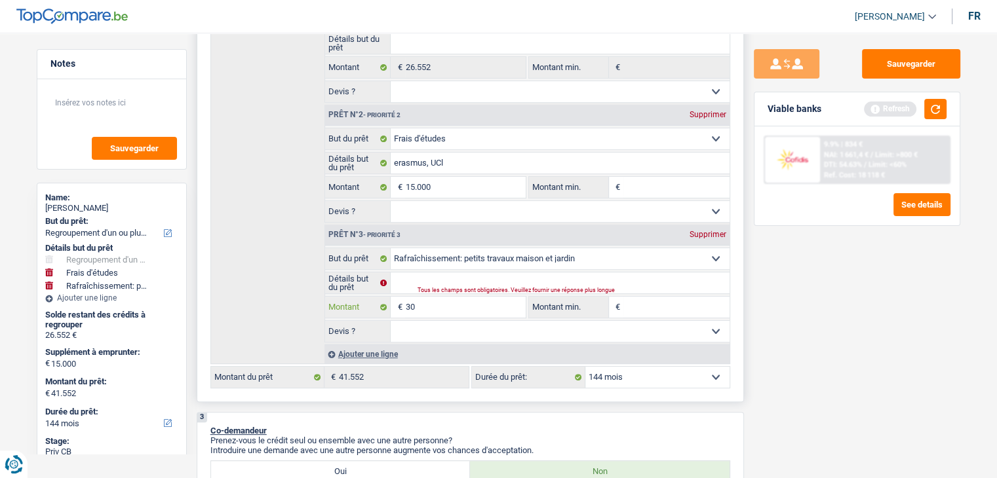
type input "300"
type input "3.000"
type input "30.000"
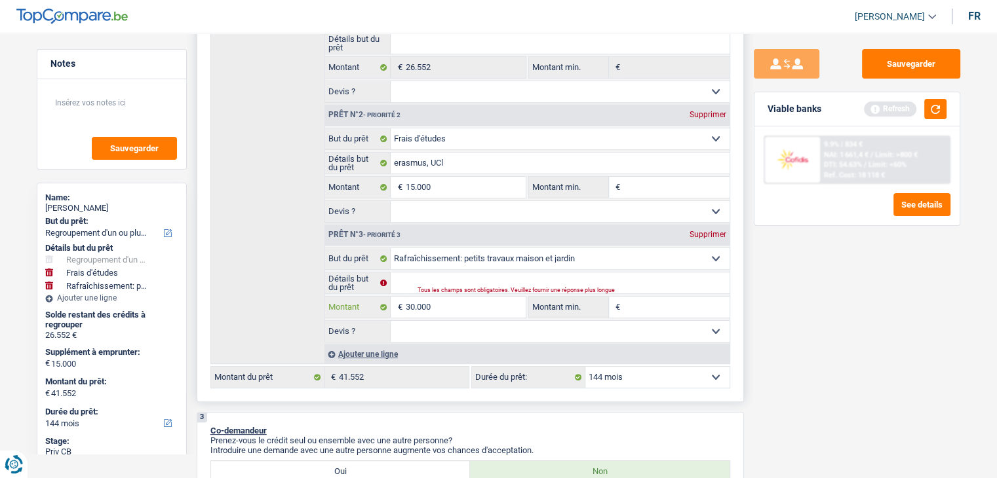
type input "30.000"
type input "45.000"
type input "71.552"
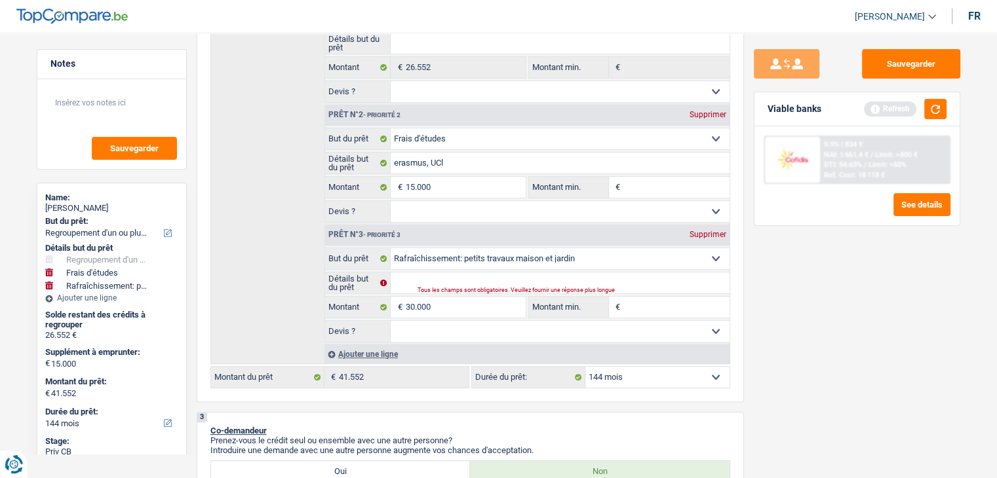
type input "71.552"
click at [777, 317] on div "Sauvegarder Viable banks Refresh 9.9% | 834 € NAI: 1 661,4 € / Limit: >800 € DT…" at bounding box center [857, 251] width 226 height 405
click at [455, 324] on select "Oui Non Non répondu Sélectionner une option" at bounding box center [559, 331] width 339 height 21
select select "yes"
click at [390, 321] on select "Oui Non Non répondu Sélectionner une option" at bounding box center [559, 331] width 339 height 21
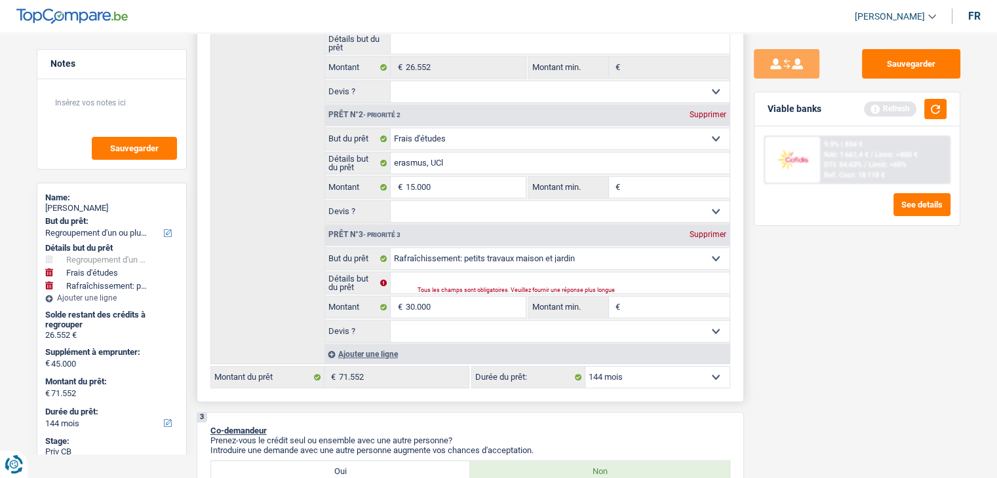
select select "yes"
click at [434, 276] on input "Détails but du prêt" at bounding box center [559, 283] width 339 height 21
type input "T"
type input "Tr"
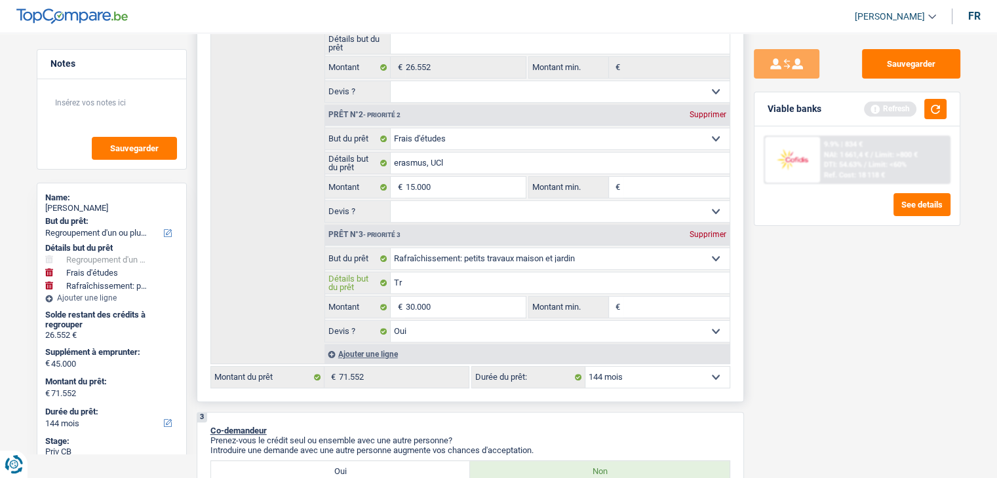
type input "Tr"
type input "Tra"
type input "Trav"
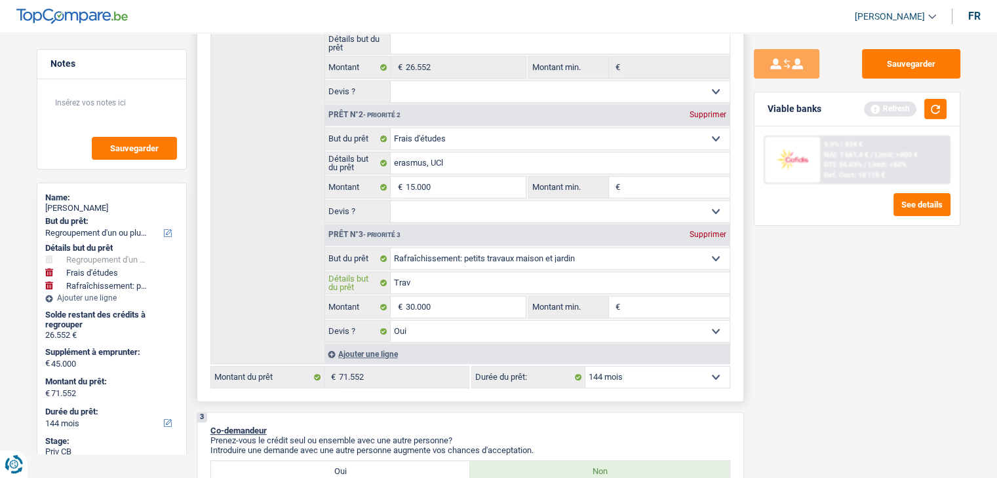
type input "Trava"
type input "Travau"
type input "Travaux"
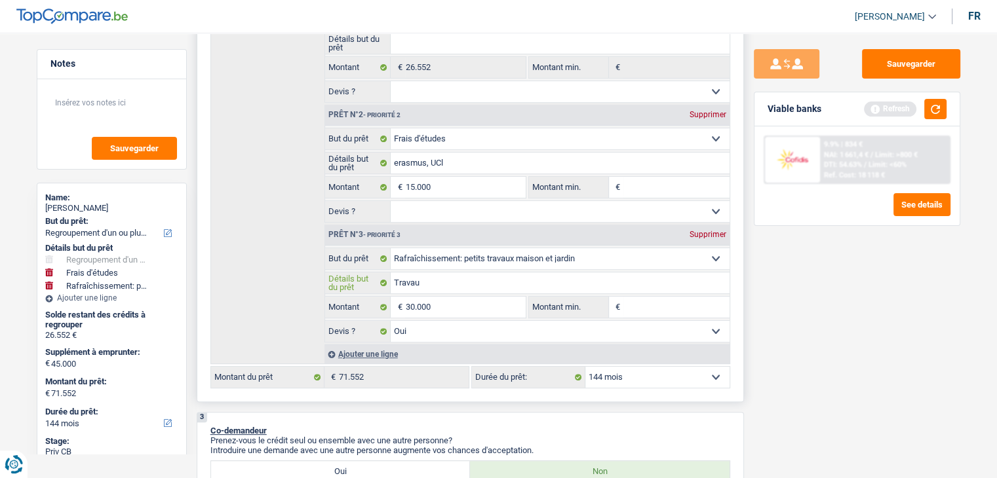
type input "Travaux"
click at [816, 313] on div "Sauvegarder Viable banks Refresh 9.9% | 834 € NAI: 1 661,4 € / Limit: >800 € DT…" at bounding box center [857, 251] width 226 height 405
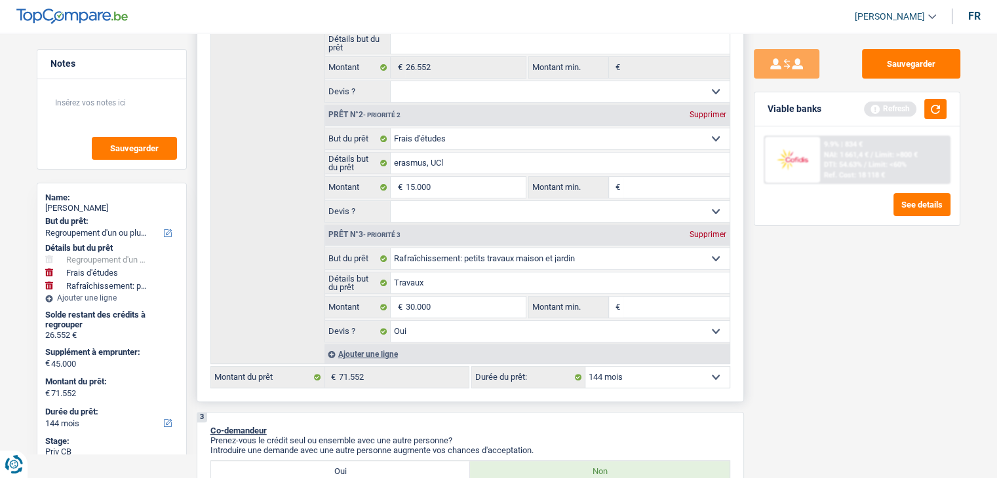
click at [666, 358] on div "Ajouter une ligne" at bounding box center [526, 354] width 405 height 19
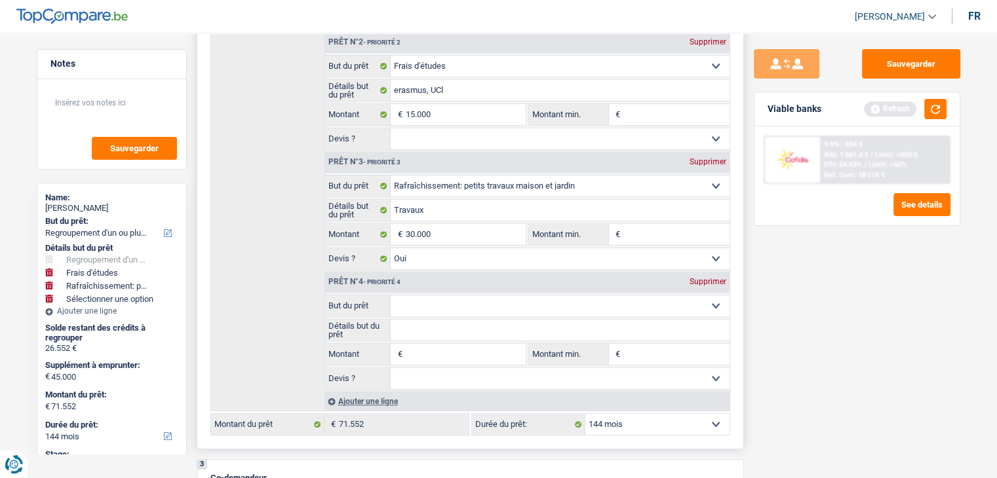
scroll to position [411, 0]
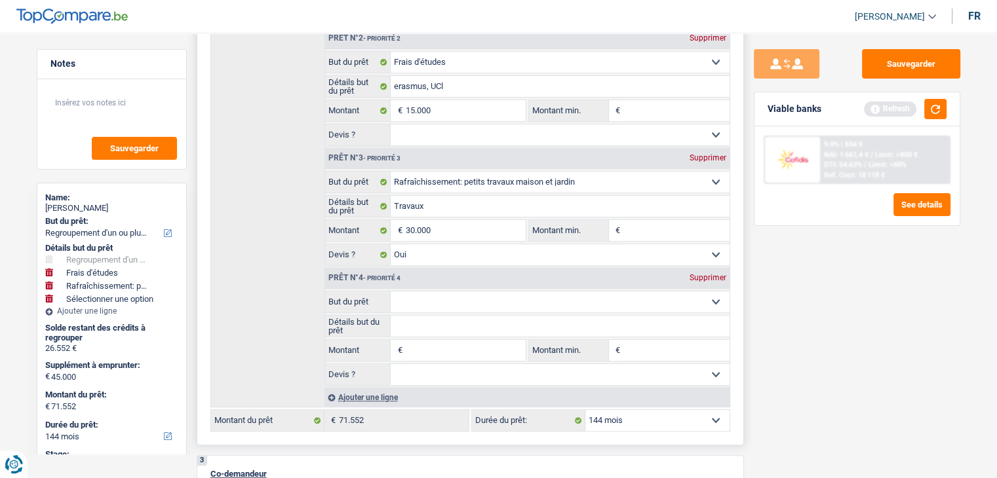
click at [713, 275] on div "Supprimer" at bounding box center [707, 278] width 43 height 8
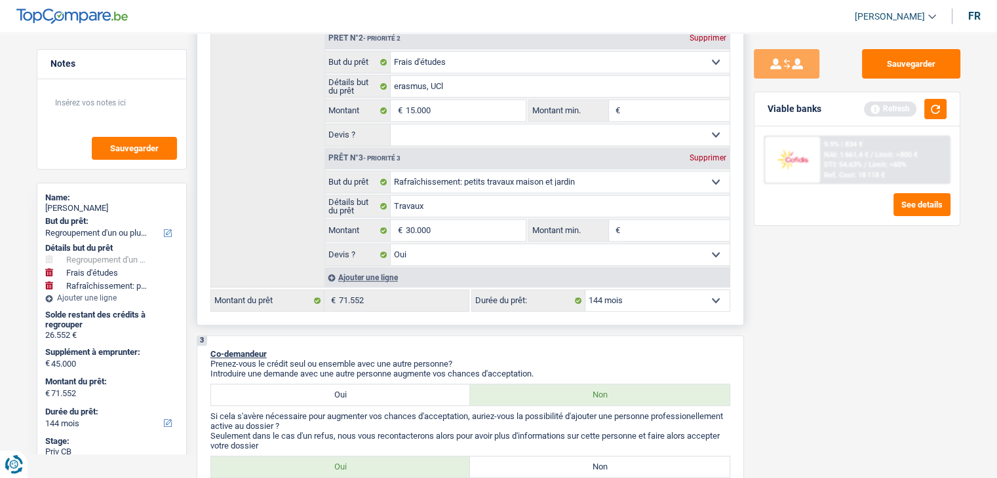
click at [634, 296] on select "12 mois 18 mois 24 mois 30 mois 36 mois 42 mois 48 mois 60 mois 72 mois 84 mois…" at bounding box center [657, 300] width 144 height 21
click at [585, 290] on select "12 mois 18 mois 24 mois 30 mois 36 mois 42 mois 48 mois 60 mois 72 mois 84 mois…" at bounding box center [657, 300] width 144 height 21
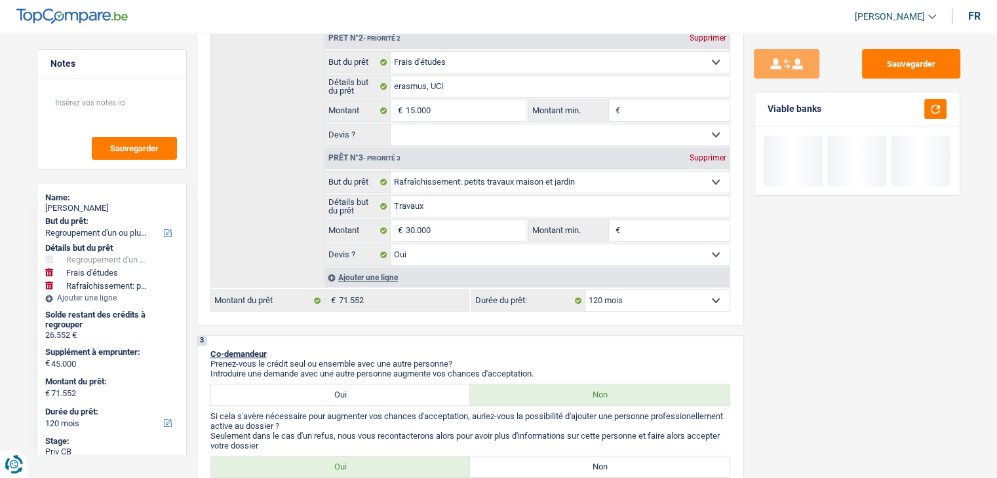
scroll to position [424, 0]
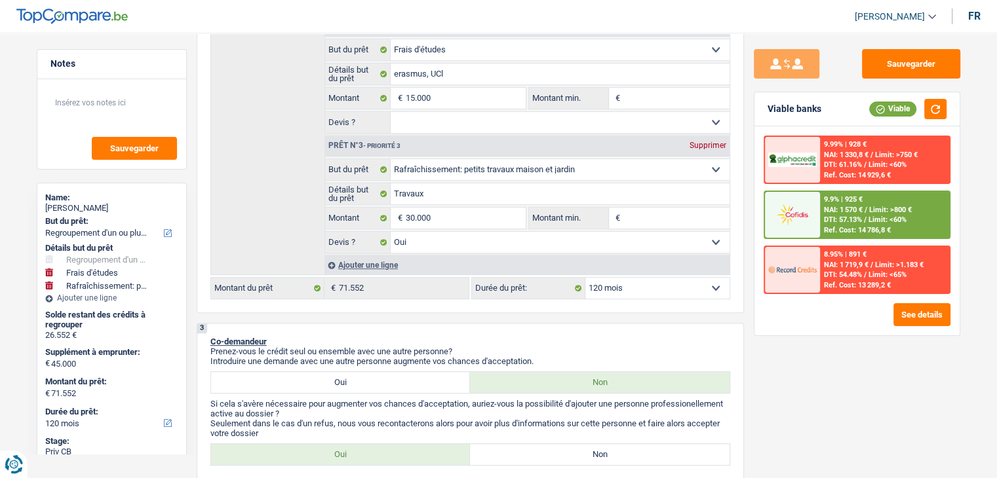
click at [886, 202] on div "9.9% | 925 € NAI: 1 570 € / Limit: >800 € DTI: 57.13% / Limit: <60% Ref. Cost: …" at bounding box center [884, 215] width 129 height 46
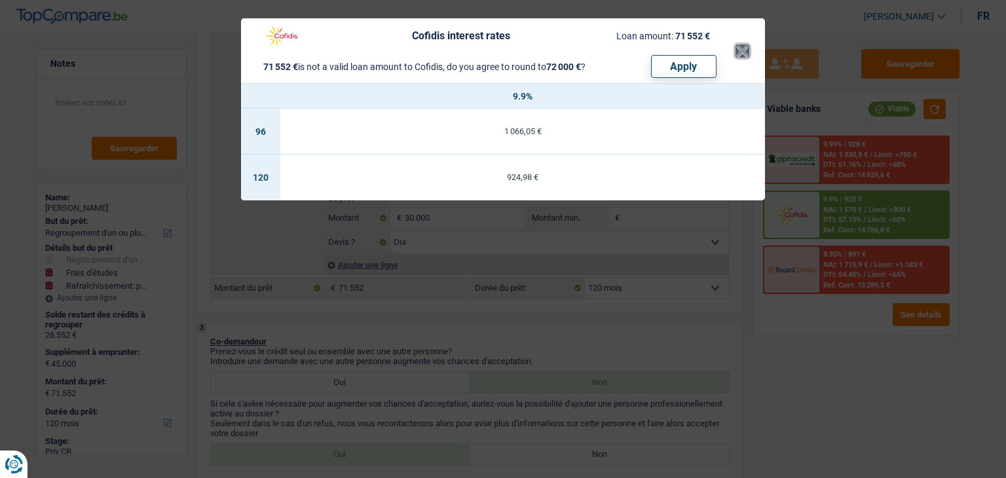
click at [742, 57] on button "×" at bounding box center [743, 51] width 14 height 13
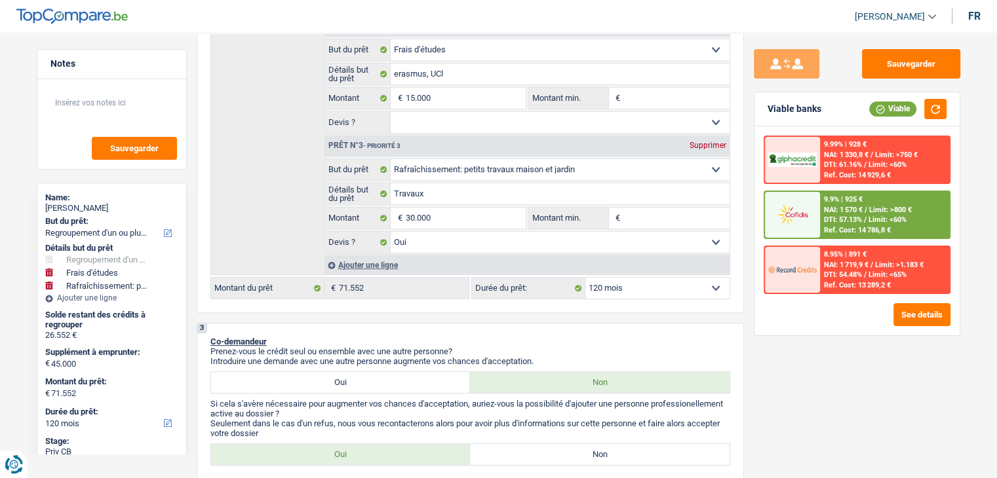
drag, startPoint x: 649, startPoint y: 276, endPoint x: 627, endPoint y: 260, distance: 27.3
click at [627, 260] on div "Confort maison: meubles, textile, peinture, électroménager, outillage non-profe…" at bounding box center [470, 74] width 520 height 449
click at [585, 278] on select "12 mois 18 mois 24 mois 30 mois 36 mois 42 mois 48 mois 60 mois 72 mois 84 mois…" at bounding box center [657, 288] width 144 height 21
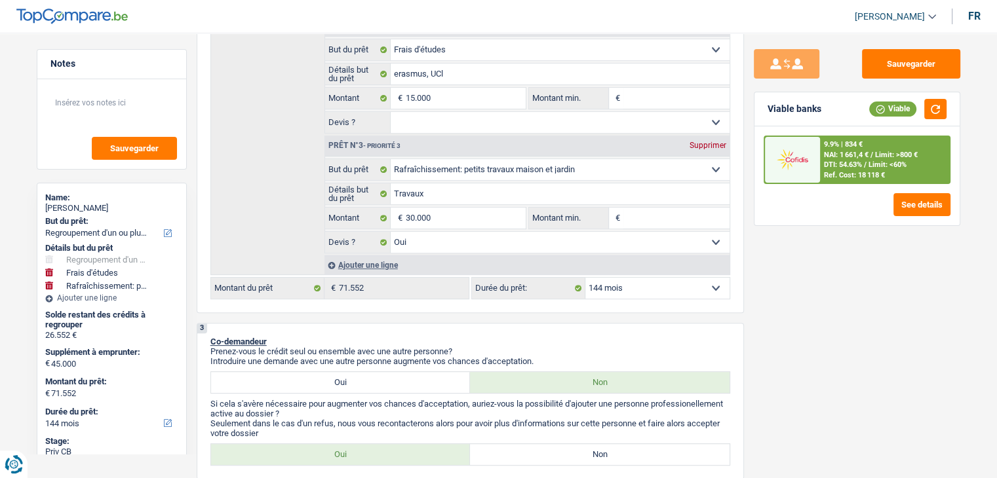
click at [883, 149] on div "9.9% | 834 € NAI: 1 661,4 € / Limit: >800 € DTI: 54.63% / Limit: <60% Ref. Cost…" at bounding box center [884, 160] width 129 height 46
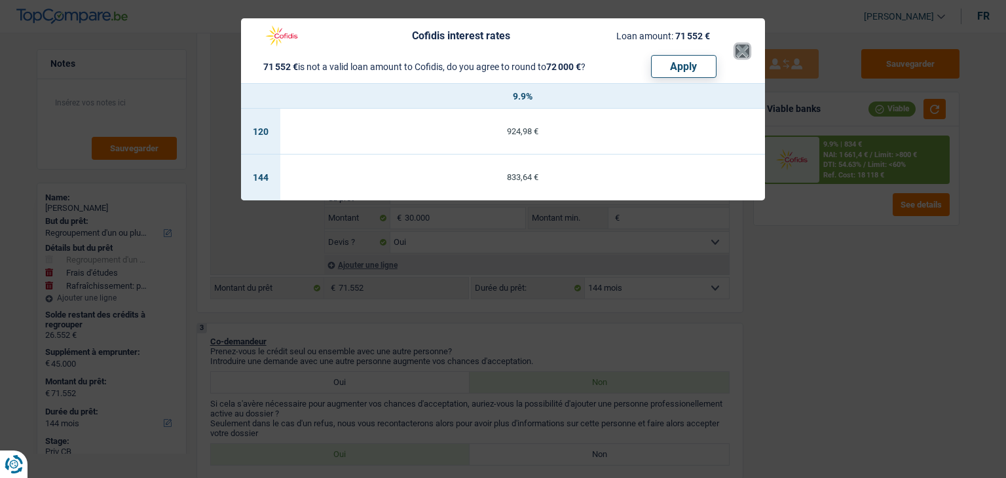
click at [744, 50] on button "×" at bounding box center [743, 51] width 14 height 13
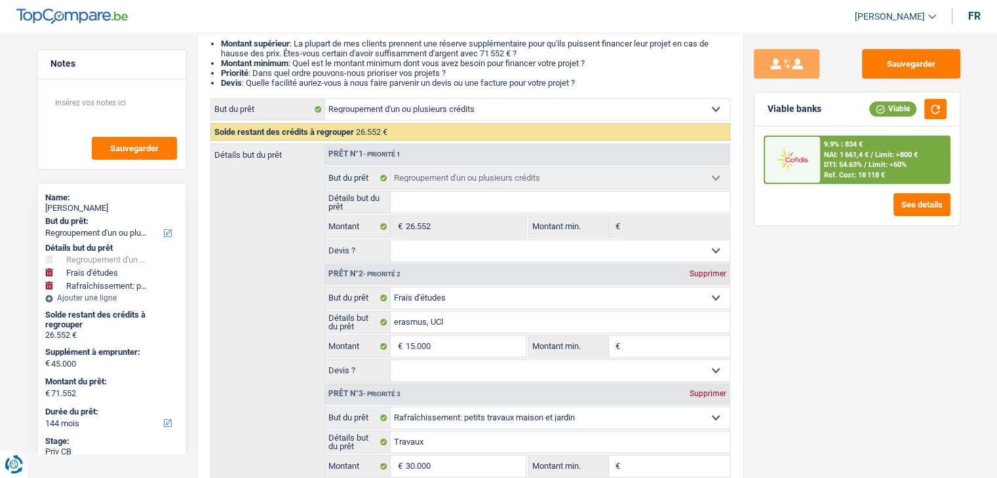
scroll to position [176, 0]
click at [449, 345] on input "15.000" at bounding box center [465, 346] width 120 height 21
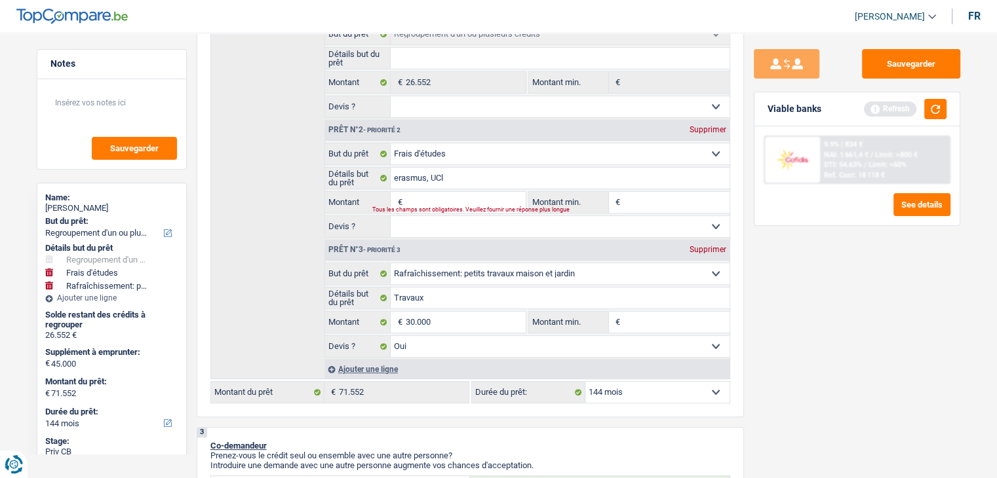
scroll to position [320, 0]
click at [469, 323] on input "30.000" at bounding box center [465, 322] width 120 height 21
click at [425, 202] on input "Montant" at bounding box center [465, 202] width 120 height 21
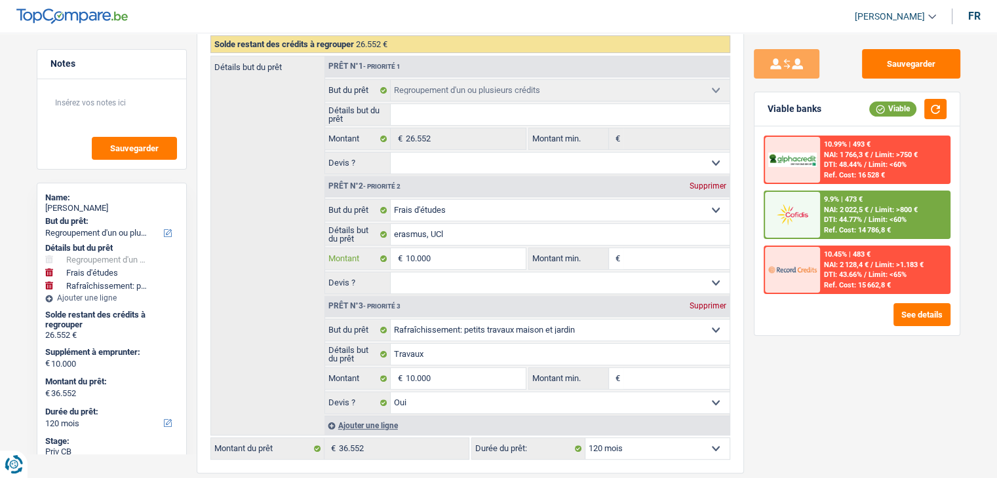
scroll to position [264, 0]
click at [939, 113] on button "button" at bounding box center [935, 109] width 22 height 20
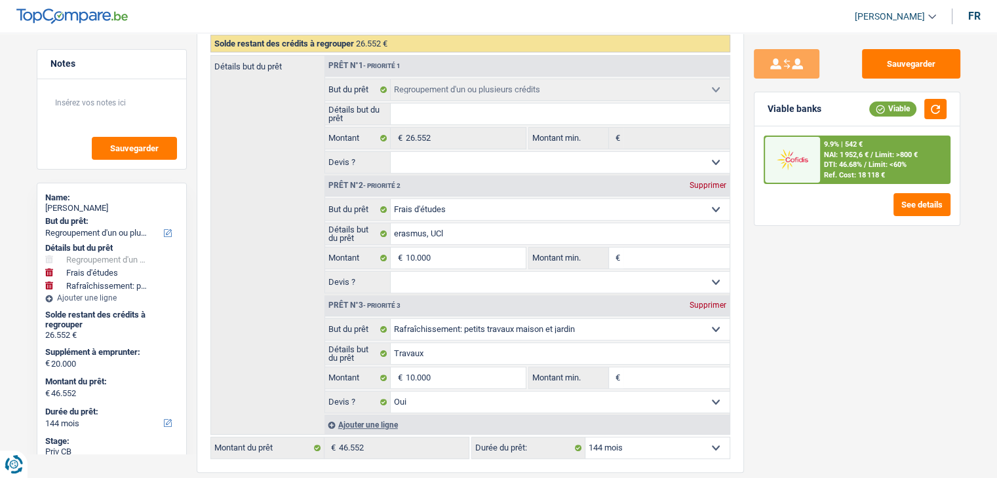
click at [852, 159] on div "9.9% | 542 € NAI: 1 952,6 € / Limit: >800 € DTI: 46.68% / Limit: <60% Ref. Cost…" at bounding box center [884, 160] width 129 height 46
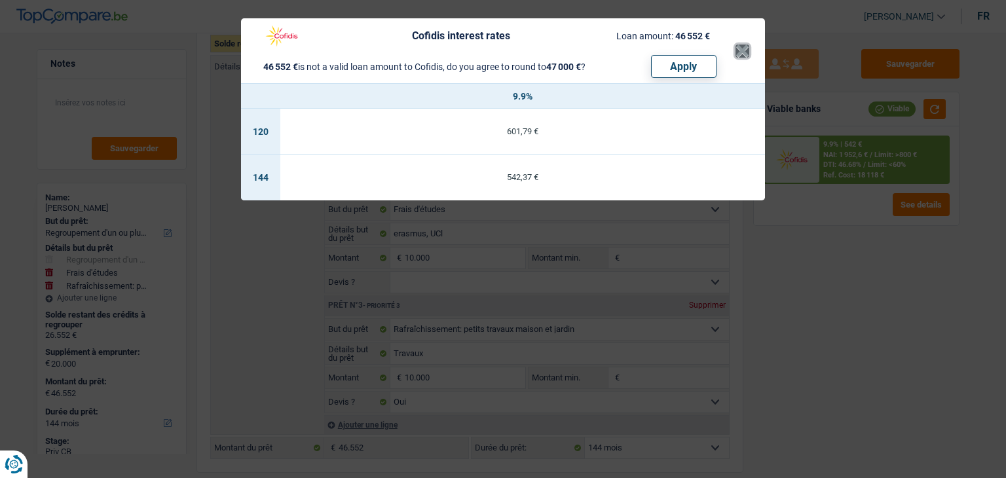
click at [744, 53] on button "×" at bounding box center [743, 51] width 14 height 13
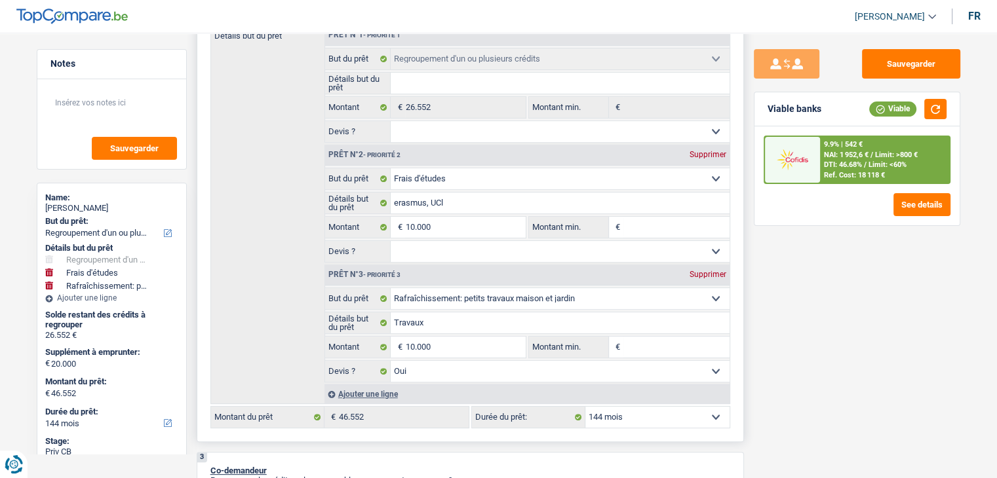
scroll to position [299, 0]
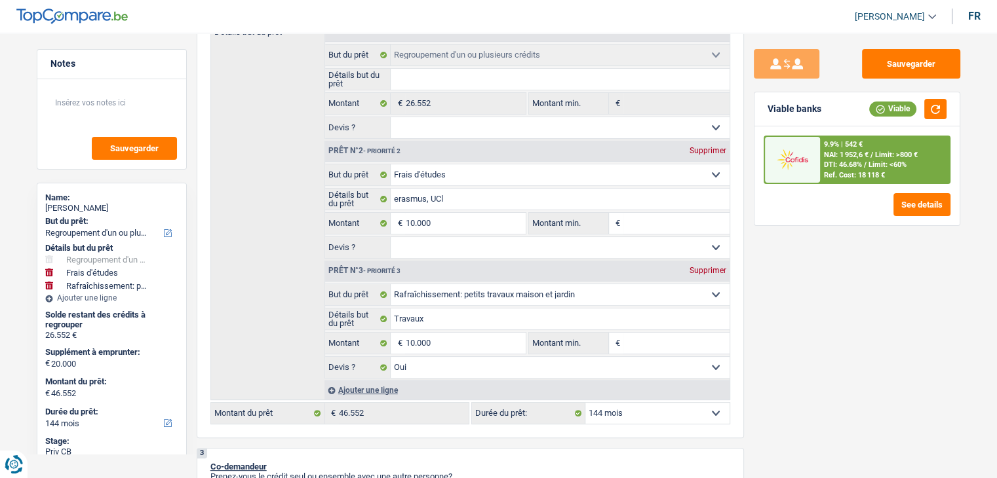
click at [888, 151] on span "Limit: >800 €" at bounding box center [896, 155] width 43 height 9
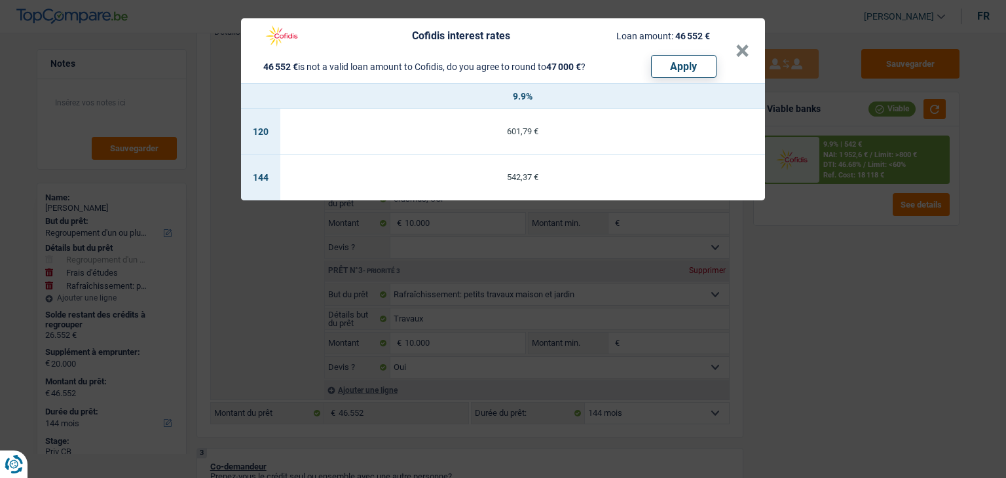
click at [936, 298] on div "Cofidis interest rates Loan amount: 46 552 € 46 552 € is not a valid loan amoun…" at bounding box center [503, 239] width 1006 height 478
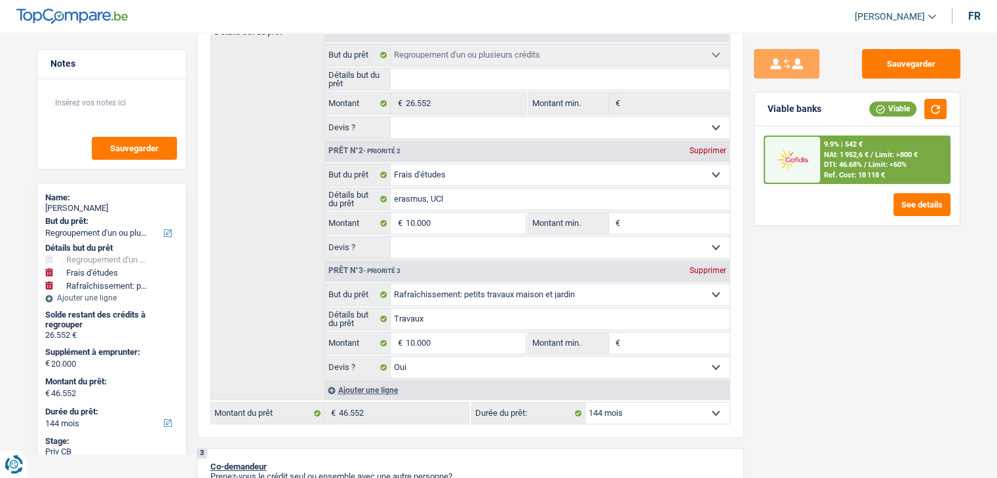
click at [837, 168] on div "9.9% | 542 € NAI: 1 952,6 € / Limit: >800 € DTI: 46.68% / Limit: <60% Ref. Cost…" at bounding box center [884, 160] width 129 height 46
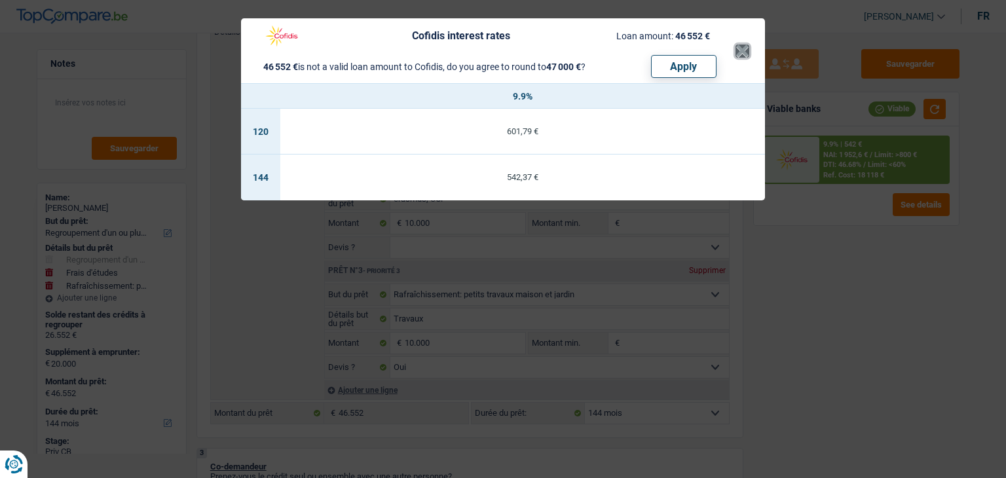
click at [744, 47] on button "×" at bounding box center [743, 51] width 14 height 13
